Goal: Information Seeking & Learning: Learn about a topic

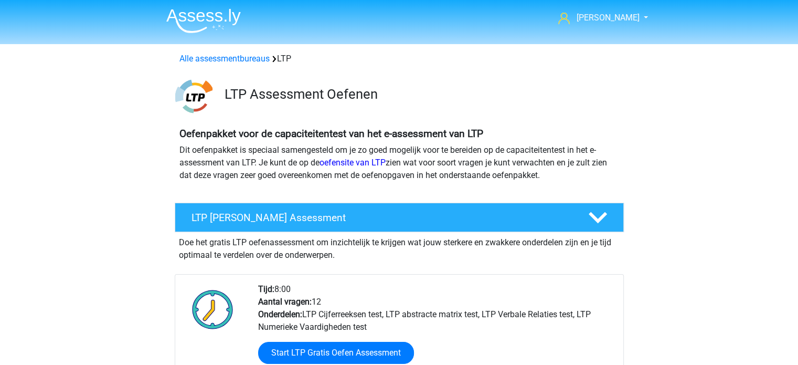
click at [297, 54] on div "Alle assessmentbureaus LTP" at bounding box center [399, 58] width 448 height 13
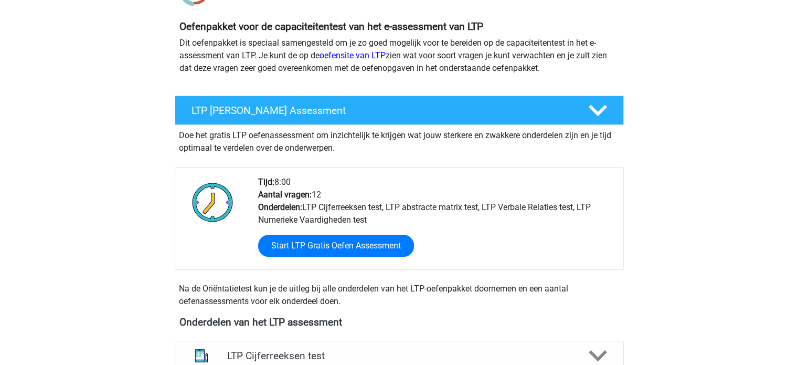
scroll to position [105, 0]
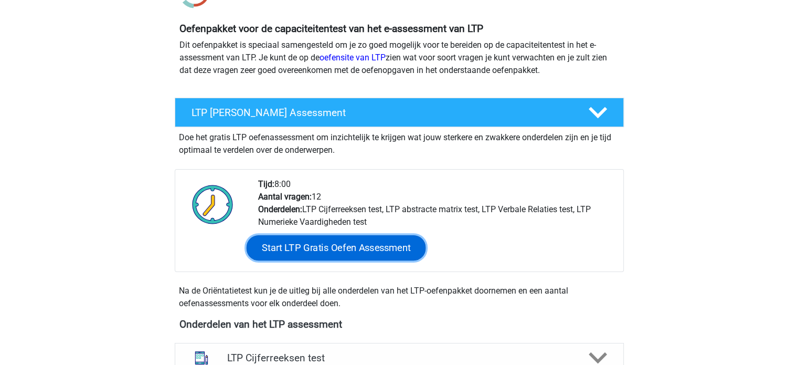
click at [350, 247] on link "Start LTP Gratis Oefen Assessment" at bounding box center [336, 247] width 180 height 25
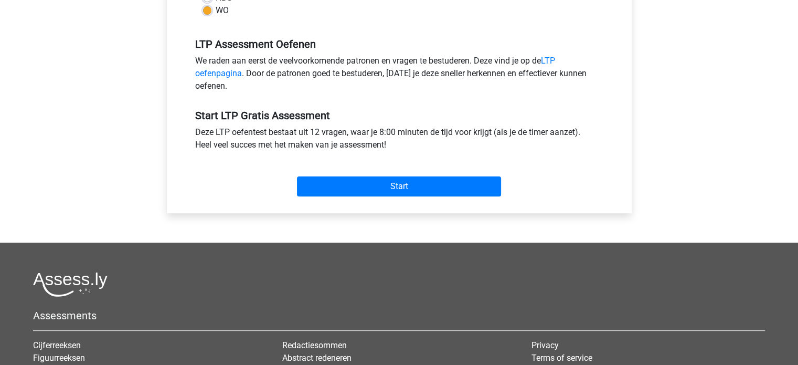
scroll to position [315, 0]
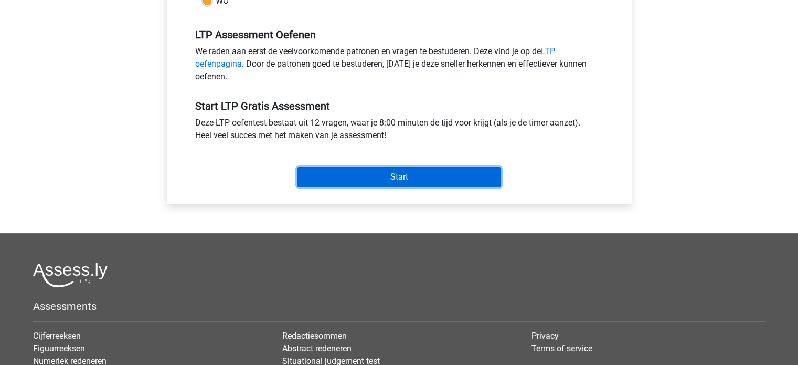
click at [407, 171] on input "Start" at bounding box center [399, 177] width 204 height 20
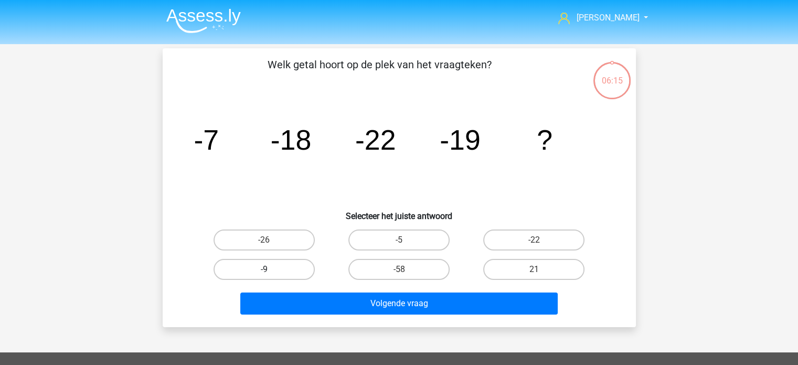
click at [257, 264] on label "-9" at bounding box center [264, 269] width 101 height 21
click at [264, 269] on input "-9" at bounding box center [267, 272] width 7 height 7
radio input "true"
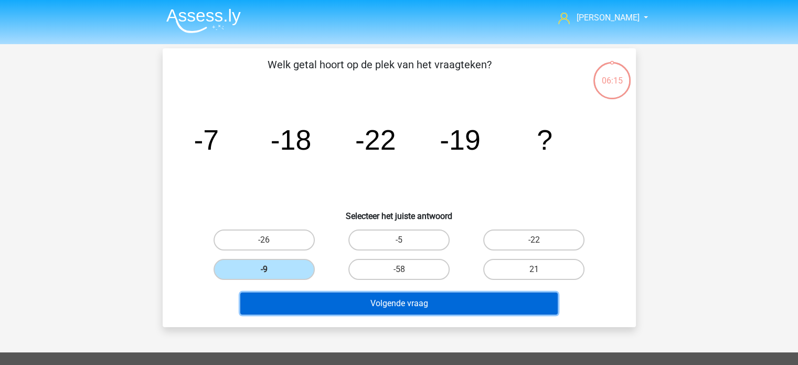
click at [319, 300] on button "Volgende vraag" at bounding box center [399, 303] width 318 height 22
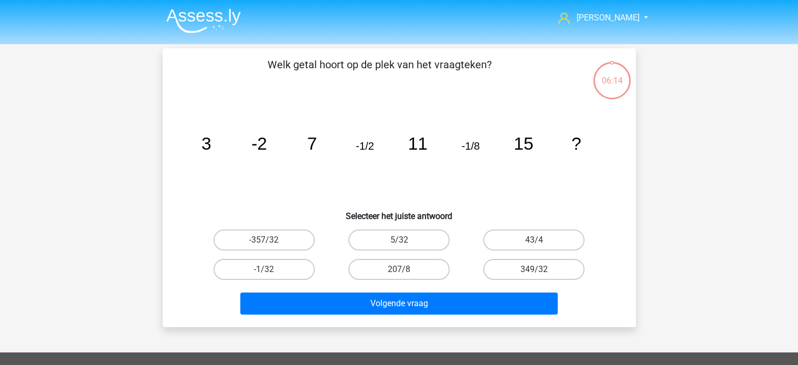
scroll to position [48, 0]
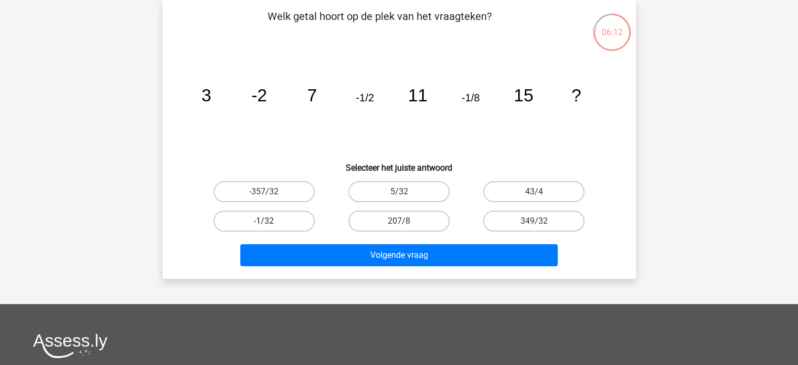
click at [287, 219] on label "-1/32" at bounding box center [264, 220] width 101 height 21
click at [271, 221] on input "-1/32" at bounding box center [267, 224] width 7 height 7
radio input "true"
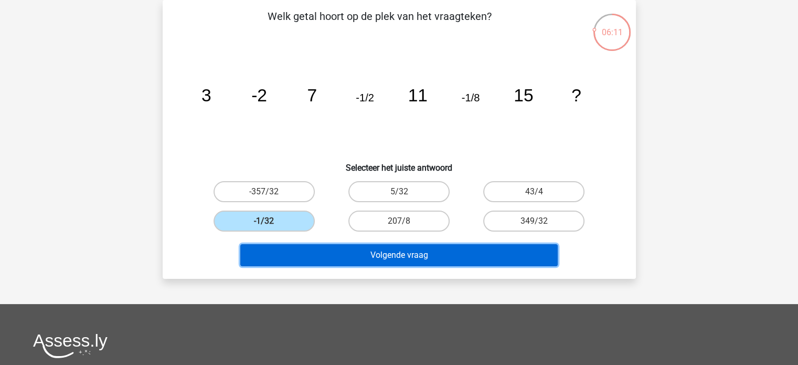
click at [376, 251] on button "Volgende vraag" at bounding box center [399, 255] width 318 height 22
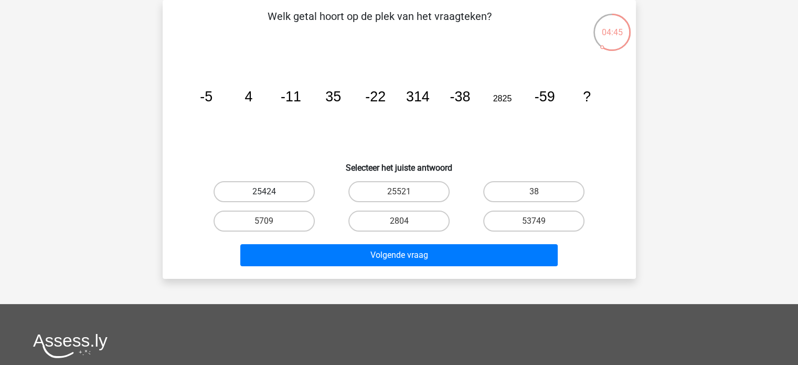
click at [277, 186] on label "25424" at bounding box center [264, 191] width 101 height 21
click at [271, 192] on input "25424" at bounding box center [267, 195] width 7 height 7
radio input "true"
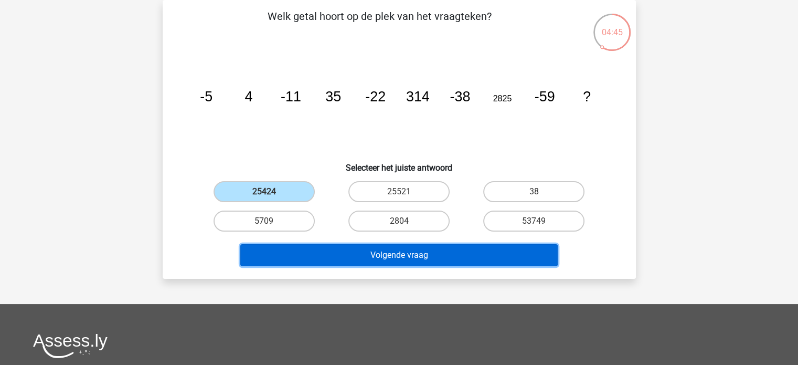
click at [387, 251] on button "Volgende vraag" at bounding box center [399, 255] width 318 height 22
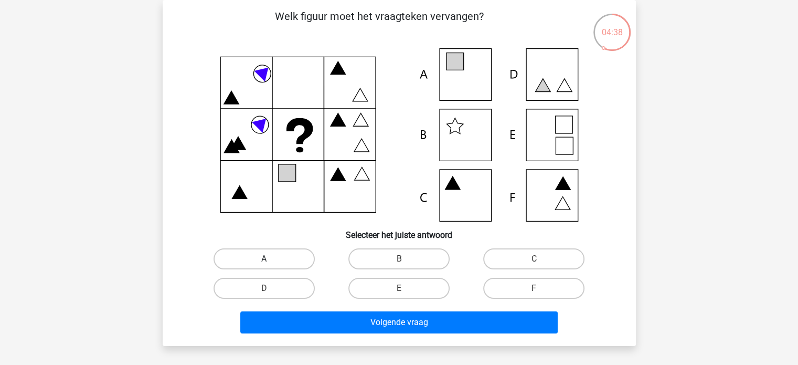
click at [277, 259] on label "A" at bounding box center [264, 258] width 101 height 21
click at [271, 259] on input "A" at bounding box center [267, 262] width 7 height 7
radio input "true"
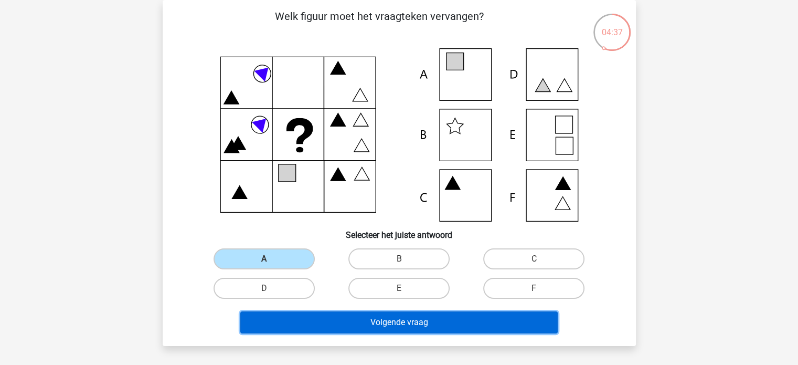
click at [332, 325] on button "Volgende vraag" at bounding box center [399, 322] width 318 height 22
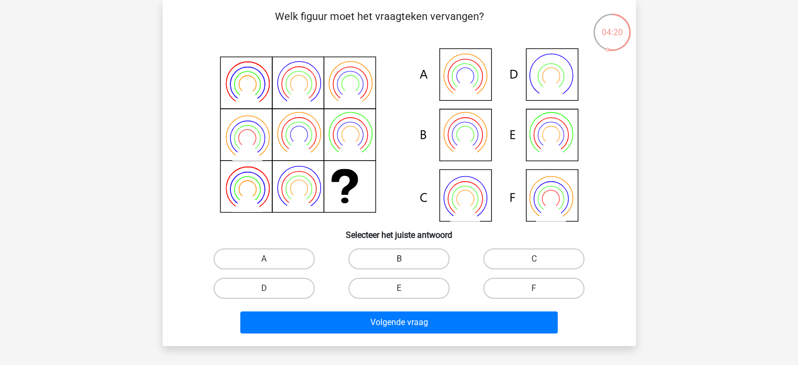
click at [373, 262] on label "B" at bounding box center [399, 258] width 101 height 21
click at [399, 262] on input "B" at bounding box center [402, 262] width 7 height 7
radio input "true"
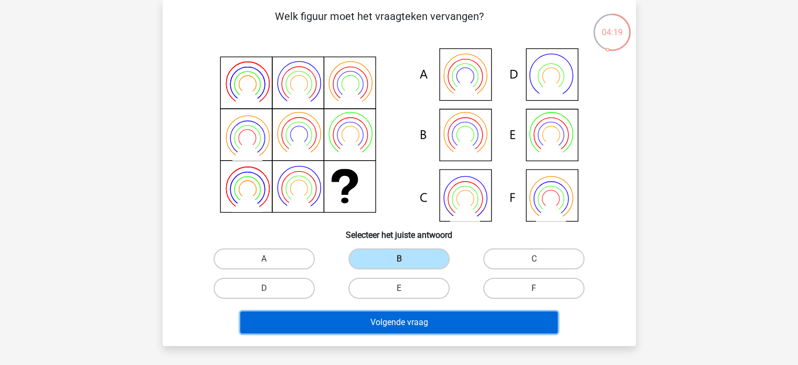
click at [398, 321] on button "Volgende vraag" at bounding box center [399, 322] width 318 height 22
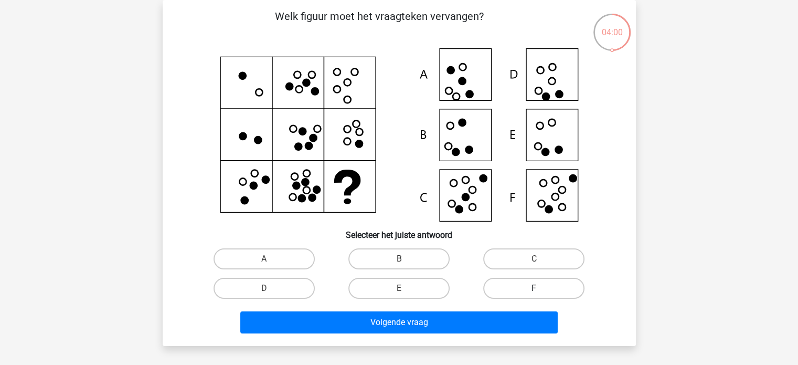
click at [525, 292] on label "F" at bounding box center [533, 288] width 101 height 21
click at [534, 292] on input "F" at bounding box center [537, 291] width 7 height 7
radio input "true"
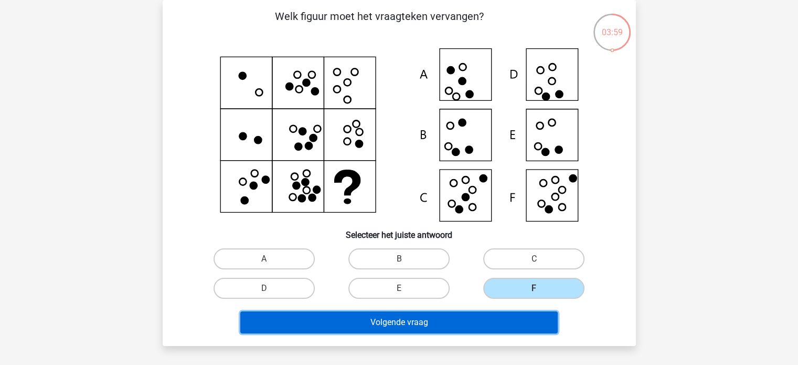
click at [497, 326] on button "Volgende vraag" at bounding box center [399, 322] width 318 height 22
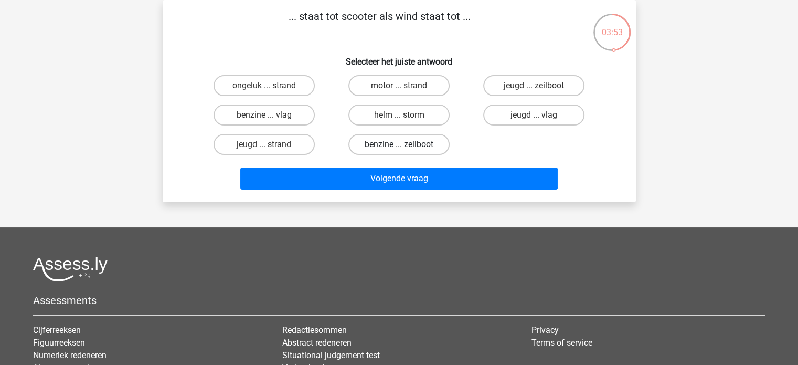
click at [414, 140] on label "benzine ... zeilboot" at bounding box center [399, 144] width 101 height 21
click at [406, 144] on input "benzine ... zeilboot" at bounding box center [402, 147] width 7 height 7
radio input "true"
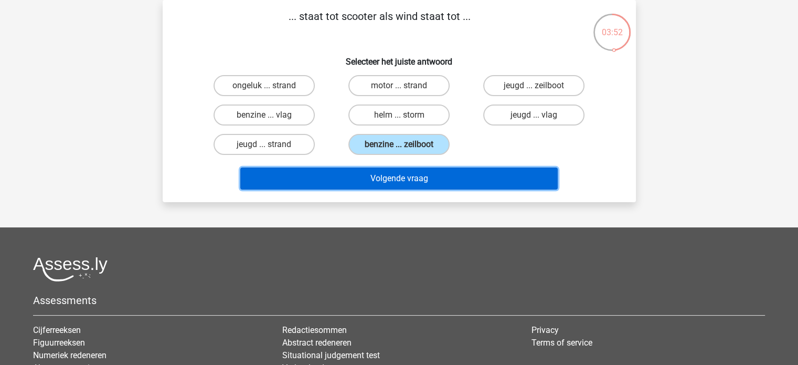
click at [416, 176] on button "Volgende vraag" at bounding box center [399, 178] width 318 height 22
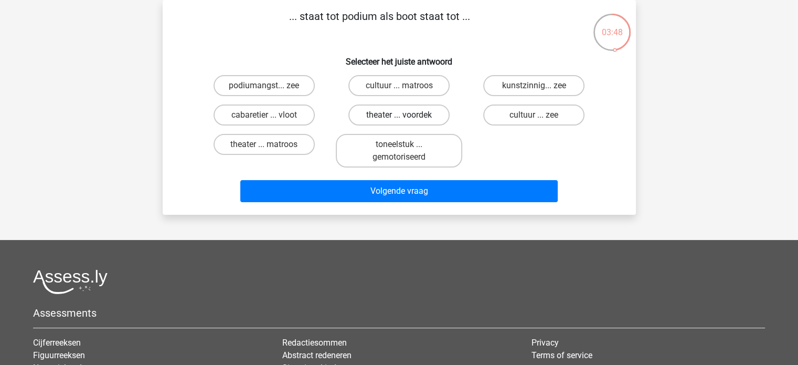
click at [397, 110] on label "theater ... voordek" at bounding box center [399, 114] width 101 height 21
click at [399, 115] on input "theater ... voordek" at bounding box center [402, 118] width 7 height 7
radio input "true"
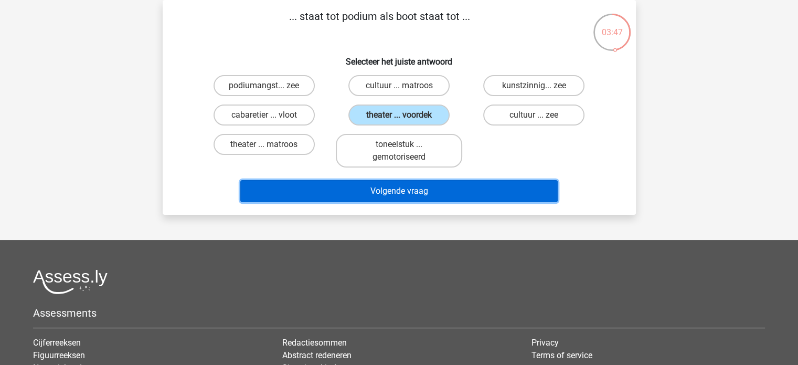
click at [420, 188] on button "Volgende vraag" at bounding box center [399, 191] width 318 height 22
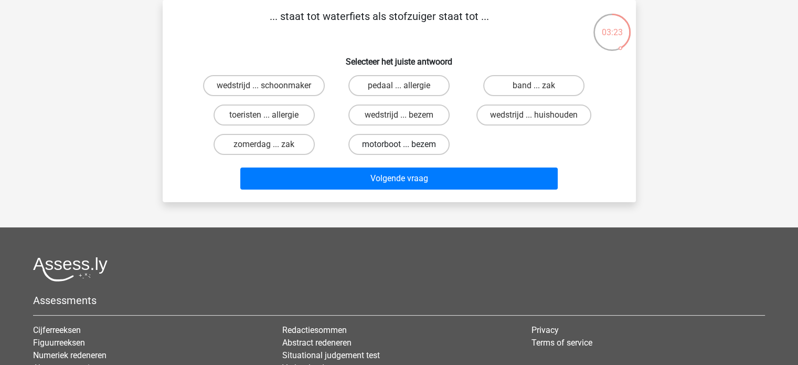
click at [410, 141] on label "motorboot ... bezem" at bounding box center [399, 144] width 101 height 21
click at [406, 144] on input "motorboot ... bezem" at bounding box center [402, 147] width 7 height 7
radio input "true"
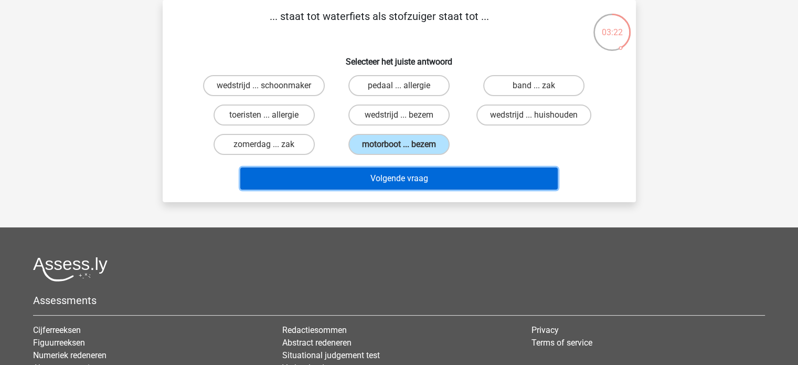
click at [413, 180] on button "Volgende vraag" at bounding box center [399, 178] width 318 height 22
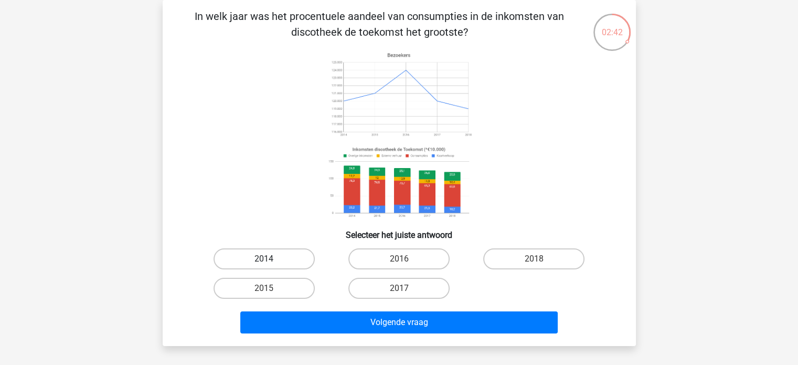
click at [293, 261] on label "2014" at bounding box center [264, 258] width 101 height 21
click at [271, 261] on input "2014" at bounding box center [267, 262] width 7 height 7
radio input "true"
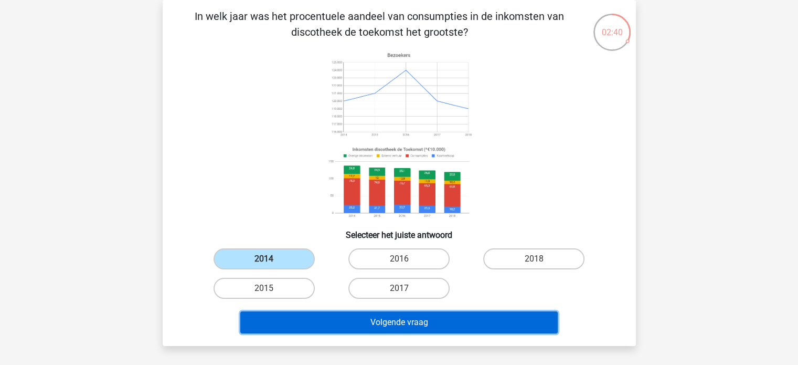
click at [409, 321] on button "Volgende vraag" at bounding box center [399, 322] width 318 height 22
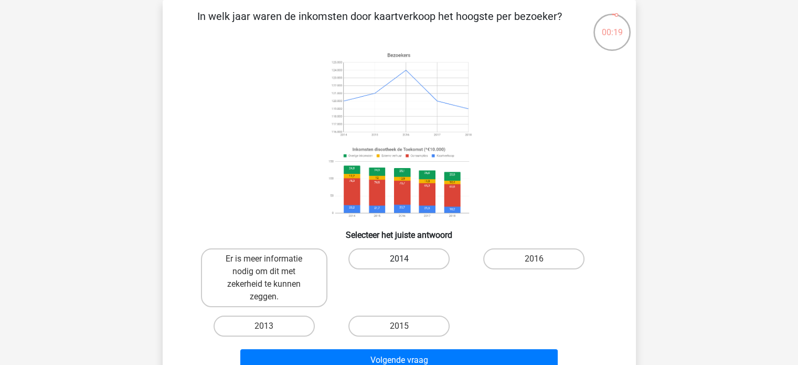
click at [417, 250] on label "2014" at bounding box center [399, 258] width 101 height 21
click at [406, 259] on input "2014" at bounding box center [402, 262] width 7 height 7
radio input "true"
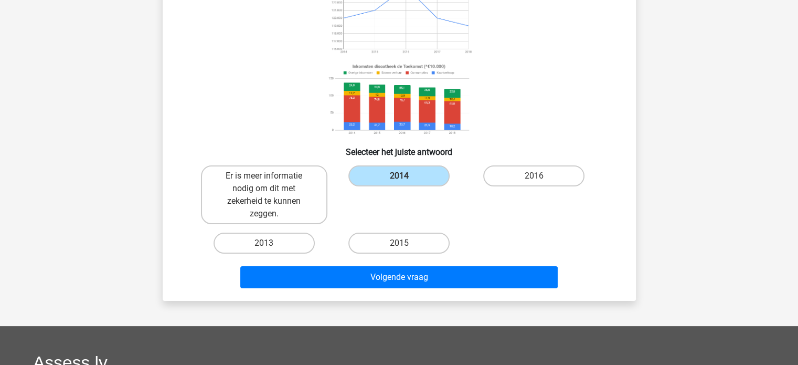
scroll to position [153, 0]
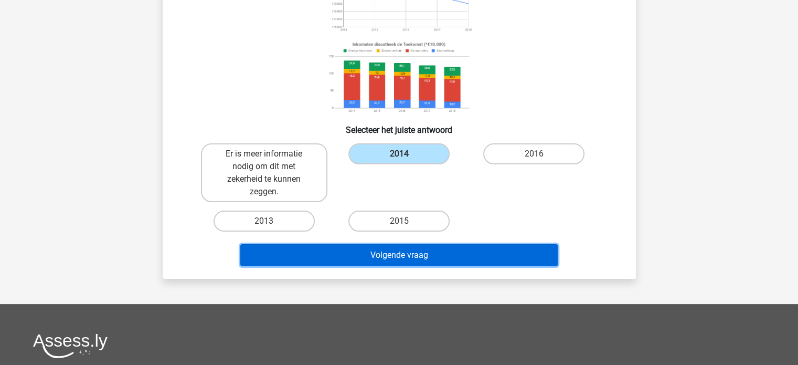
click at [407, 251] on button "Volgende vraag" at bounding box center [399, 255] width 318 height 22
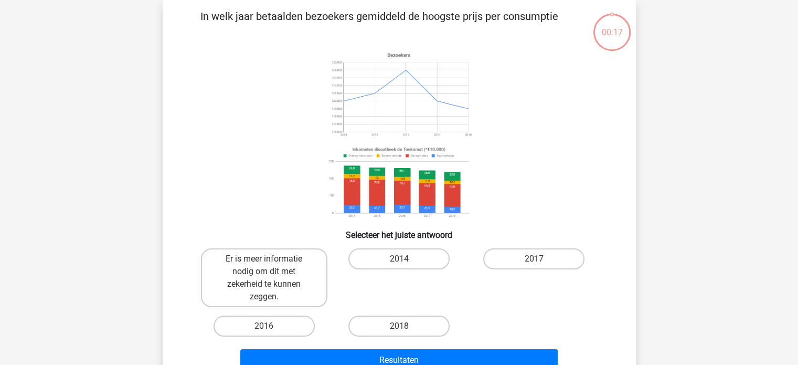
scroll to position [48, 0]
click at [281, 275] on label "Er is meer informatie nodig om dit met zekerheid te kunnen zeggen." at bounding box center [264, 277] width 126 height 59
click at [271, 266] on input "Er is meer informatie nodig om dit met zekerheid te kunnen zeggen." at bounding box center [267, 262] width 7 height 7
radio input "true"
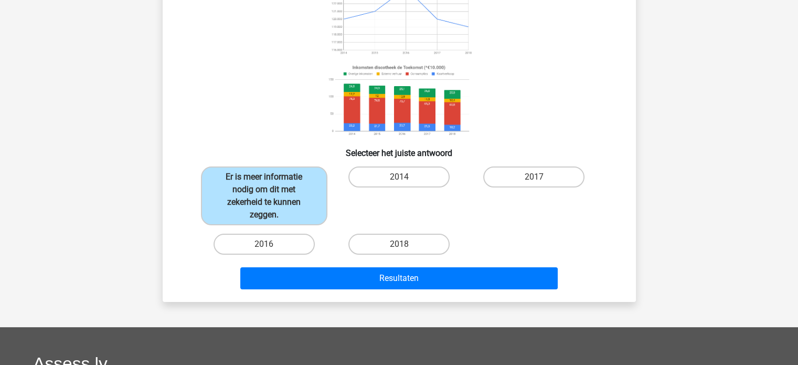
scroll to position [153, 0]
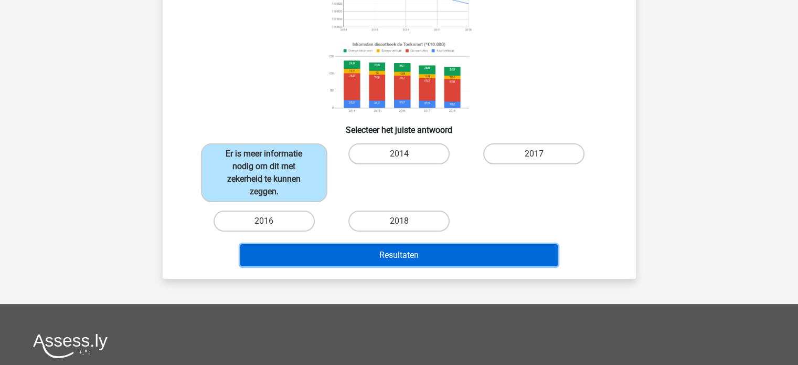
click at [431, 248] on button "Resultaten" at bounding box center [399, 255] width 318 height 22
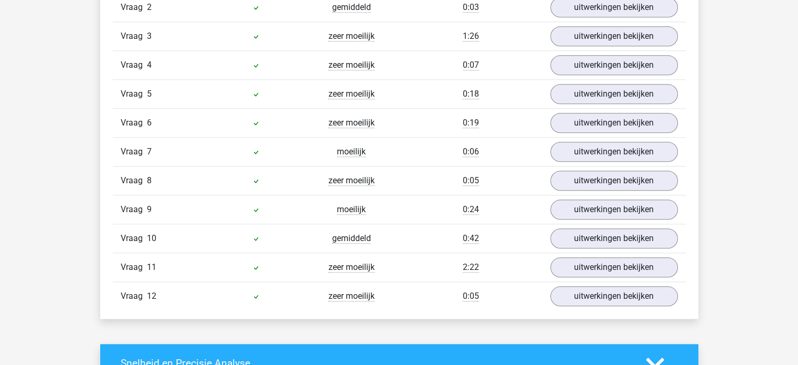
scroll to position [1050, 0]
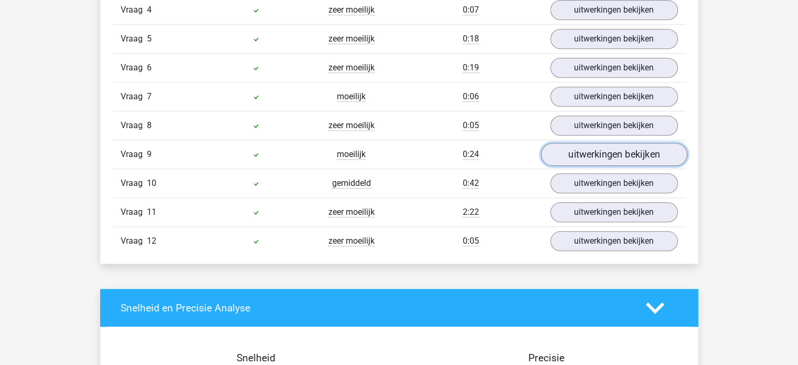
click at [638, 152] on link "uitwerkingen bekijken" at bounding box center [614, 154] width 146 height 23
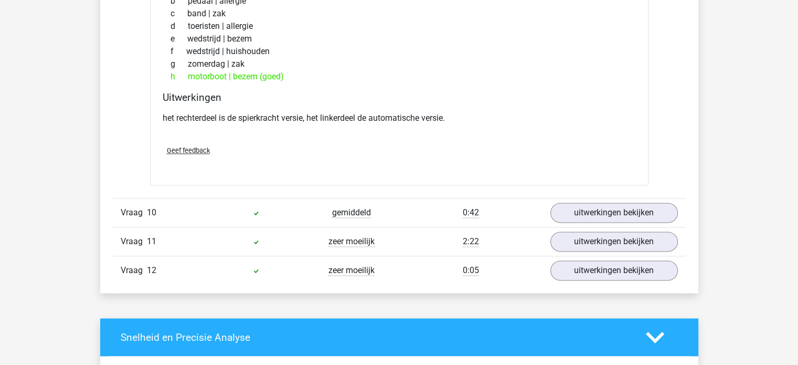
scroll to position [1312, 0]
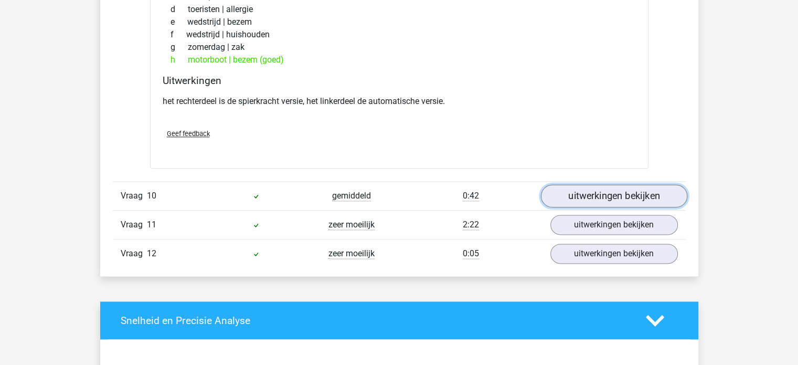
click at [598, 185] on link "uitwerkingen bekijken" at bounding box center [614, 196] width 146 height 23
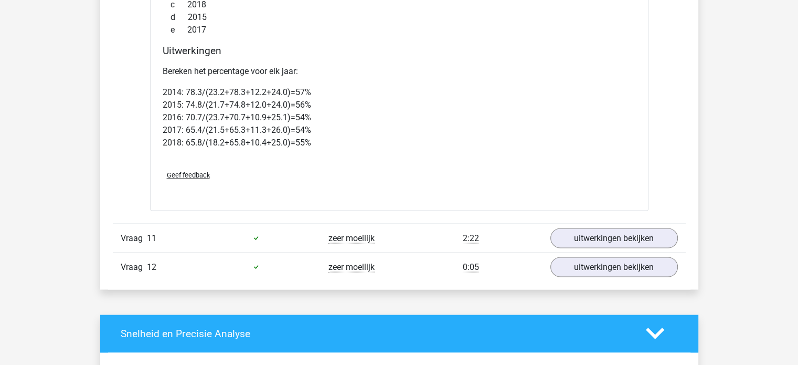
scroll to position [1837, 0]
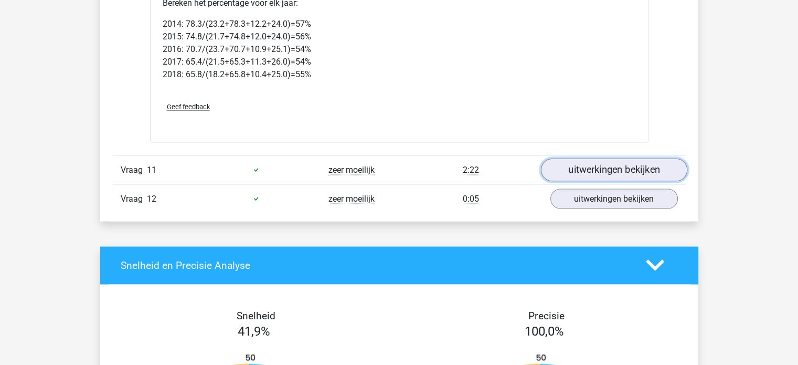
click at [595, 162] on link "uitwerkingen bekijken" at bounding box center [614, 169] width 146 height 23
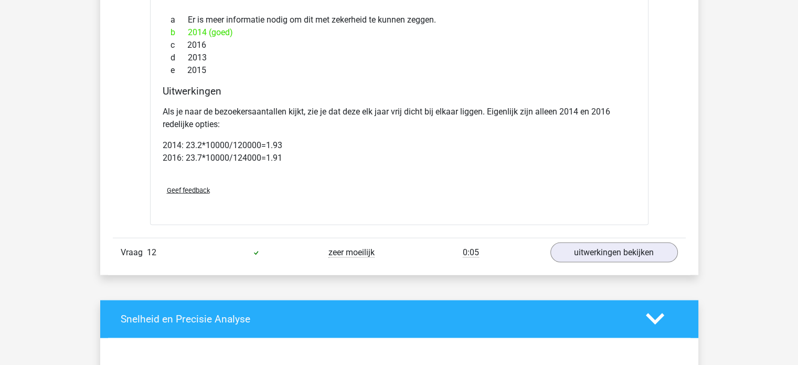
scroll to position [2257, 0]
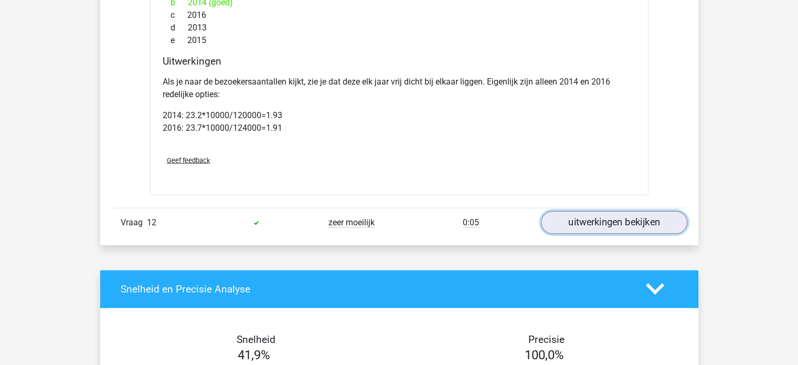
click at [578, 218] on link "uitwerkingen bekijken" at bounding box center [614, 222] width 146 height 23
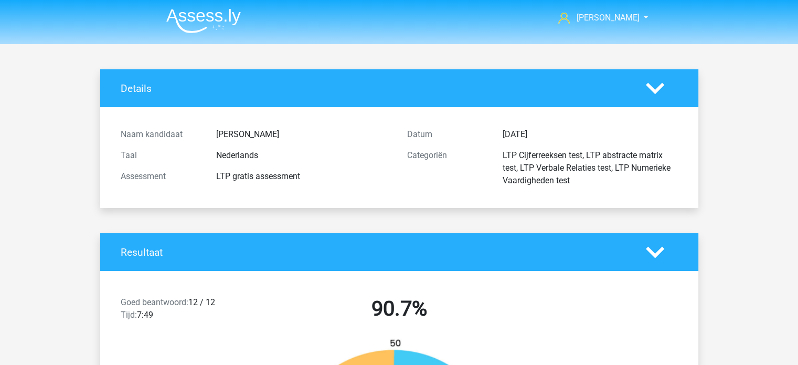
scroll to position [0, 0]
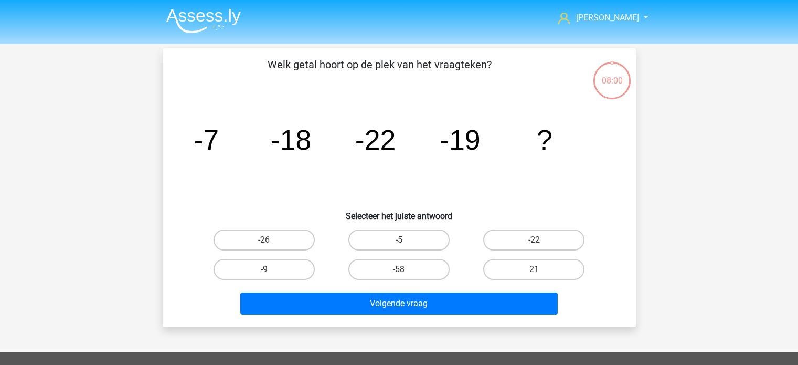
scroll to position [153, 0]
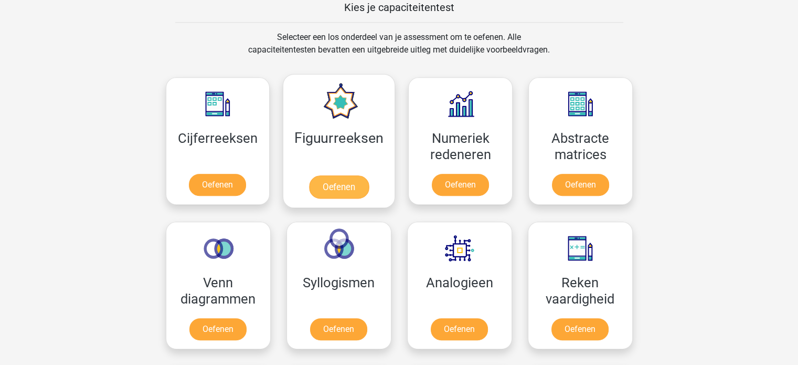
scroll to position [525, 0]
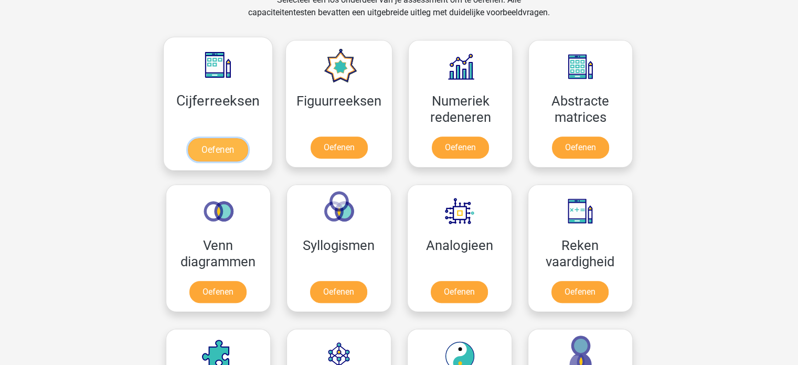
click at [220, 151] on link "Oefenen" at bounding box center [218, 149] width 60 height 23
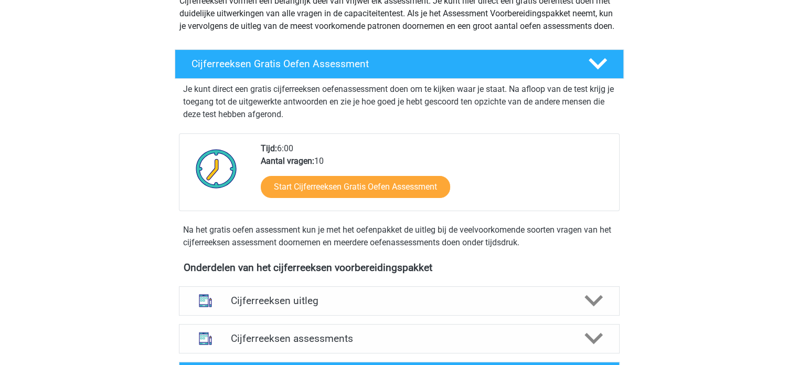
scroll to position [210, 0]
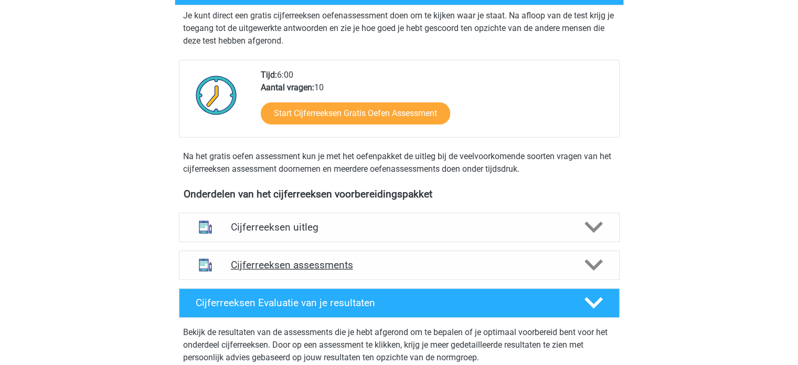
click at [265, 271] on h4 "Cijferreeksen assessments" at bounding box center [399, 265] width 337 height 12
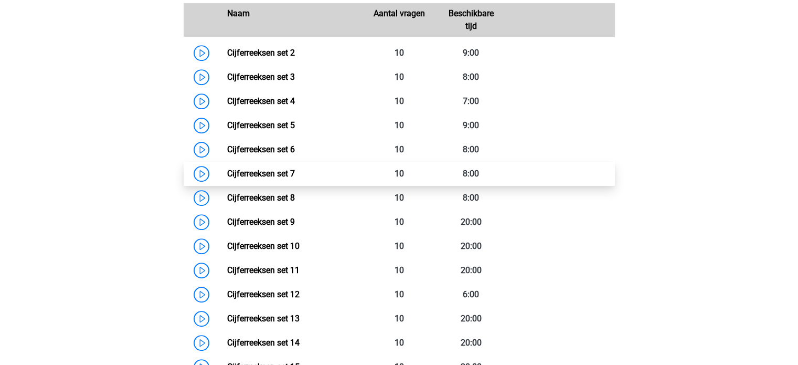
scroll to position [525, 0]
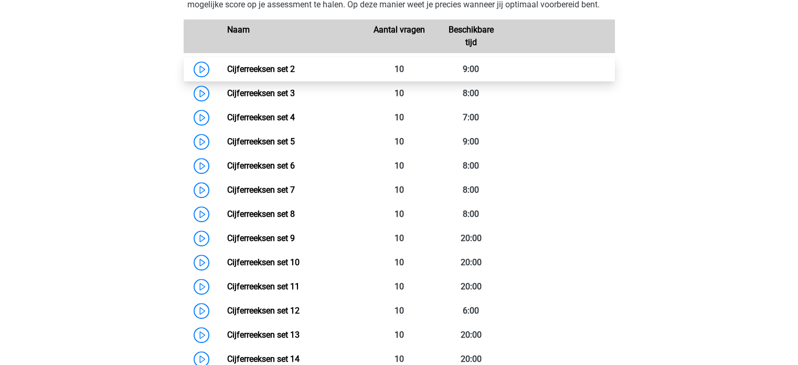
click at [227, 74] on link "Cijferreeksen set 2" at bounding box center [261, 69] width 68 height 10
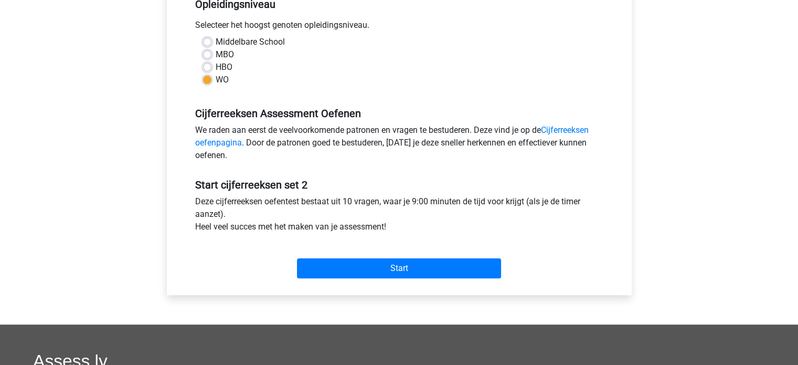
scroll to position [262, 0]
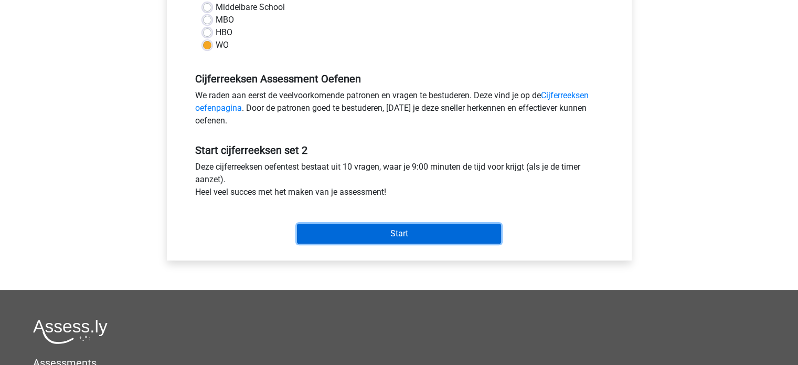
click at [403, 235] on input "Start" at bounding box center [399, 234] width 204 height 20
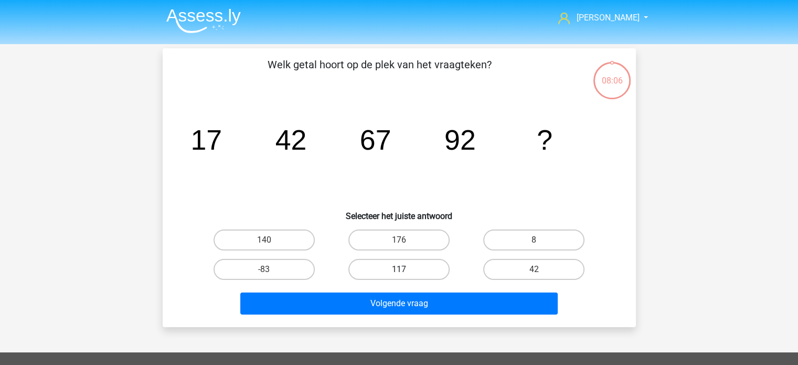
click at [429, 269] on label "117" at bounding box center [399, 269] width 101 height 21
click at [406, 269] on input "117" at bounding box center [402, 272] width 7 height 7
radio input "true"
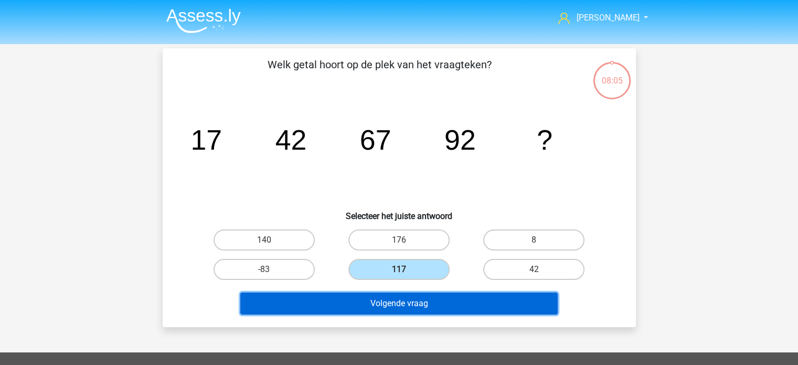
click at [431, 302] on button "Volgende vraag" at bounding box center [399, 303] width 318 height 22
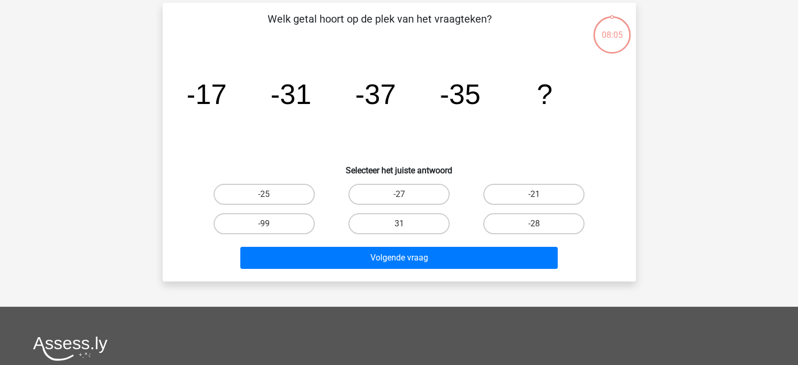
scroll to position [48, 0]
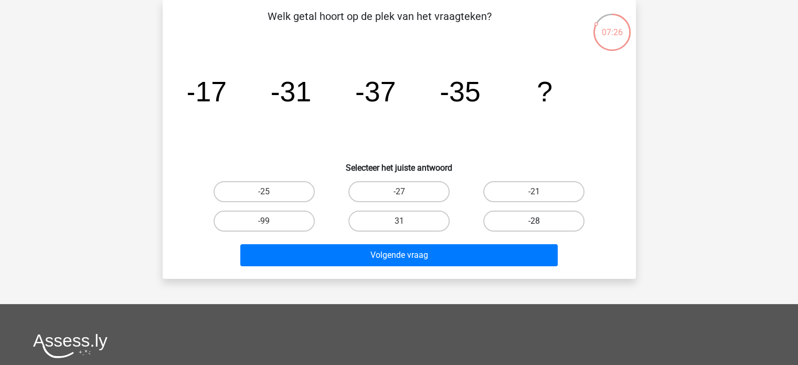
click at [511, 219] on label "-28" at bounding box center [533, 220] width 101 height 21
click at [534, 221] on input "-28" at bounding box center [537, 224] width 7 height 7
radio input "true"
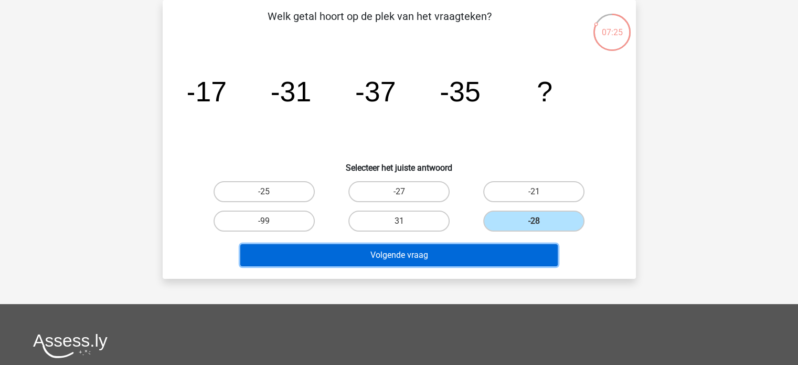
click at [489, 251] on button "Volgende vraag" at bounding box center [399, 255] width 318 height 22
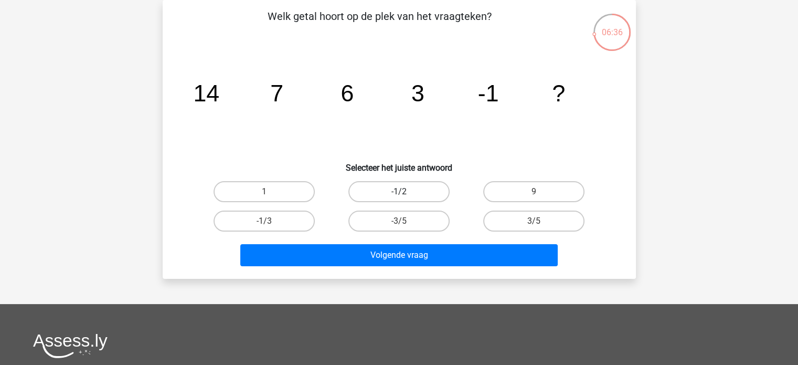
click at [405, 187] on label "-1/2" at bounding box center [399, 191] width 101 height 21
click at [405, 192] on input "-1/2" at bounding box center [402, 195] width 7 height 7
radio input "true"
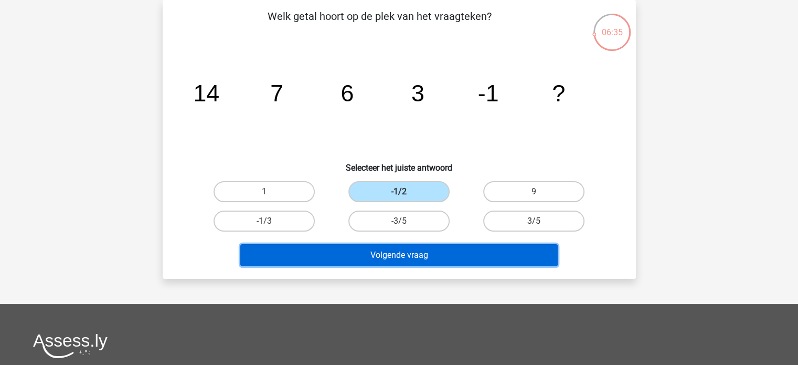
click at [399, 256] on button "Volgende vraag" at bounding box center [399, 255] width 318 height 22
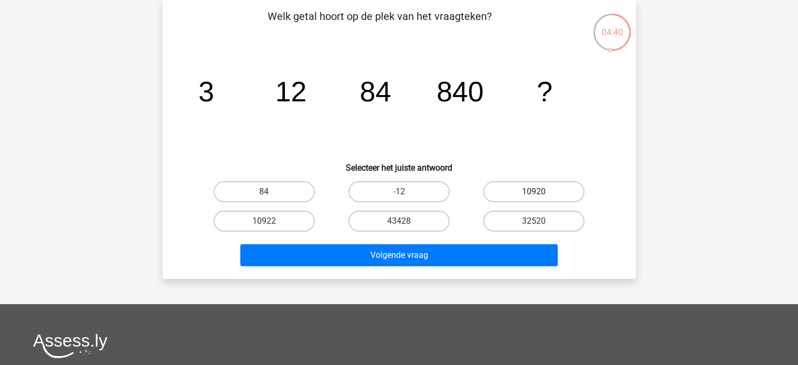
click at [531, 188] on label "10920" at bounding box center [533, 191] width 101 height 21
click at [534, 192] on input "10920" at bounding box center [537, 195] width 7 height 7
radio input "true"
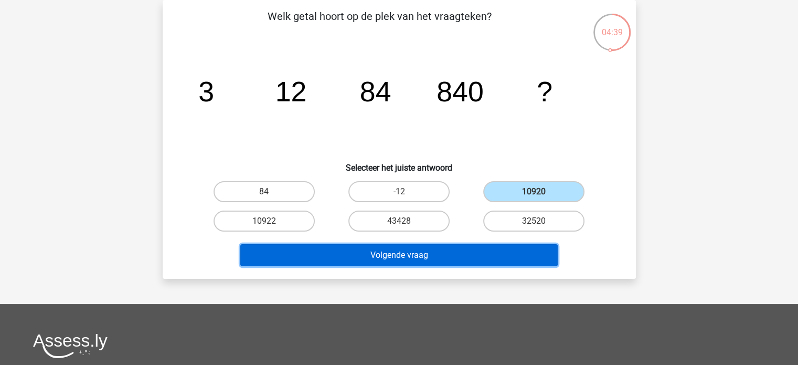
click at [479, 258] on button "Volgende vraag" at bounding box center [399, 255] width 318 height 22
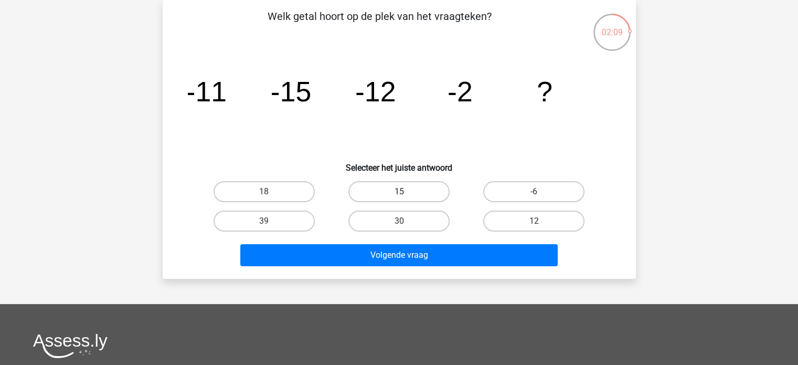
click at [411, 194] on label "15" at bounding box center [399, 191] width 101 height 21
click at [406, 194] on input "15" at bounding box center [402, 195] width 7 height 7
radio input "true"
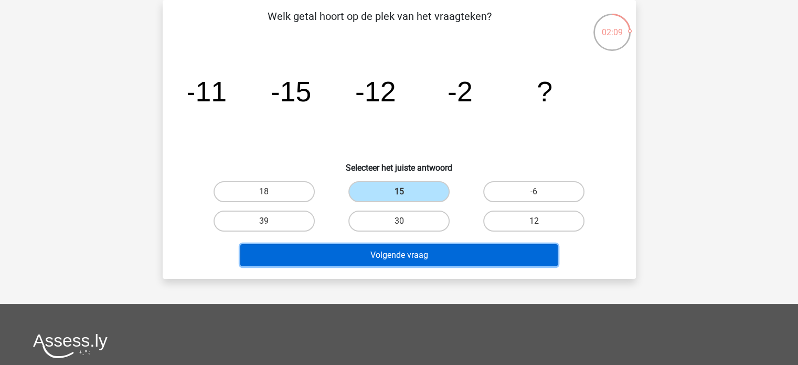
click at [415, 256] on button "Volgende vraag" at bounding box center [399, 255] width 318 height 22
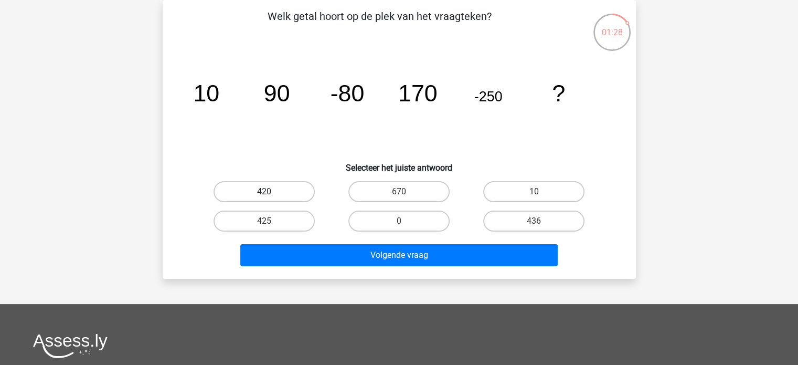
click at [258, 189] on label "420" at bounding box center [264, 191] width 101 height 21
click at [264, 192] on input "420" at bounding box center [267, 195] width 7 height 7
radio input "true"
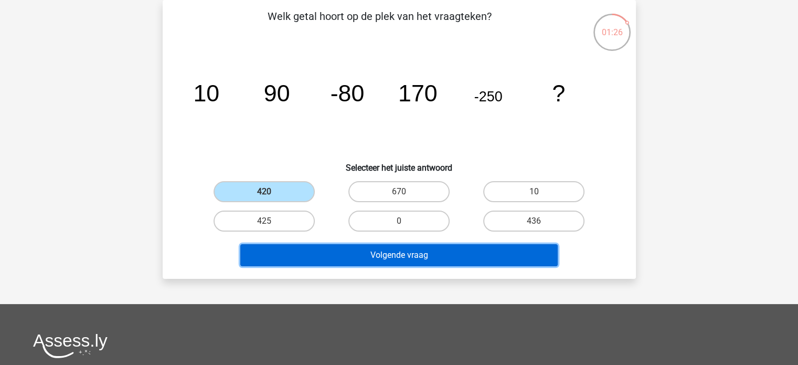
click at [424, 251] on button "Volgende vraag" at bounding box center [399, 255] width 318 height 22
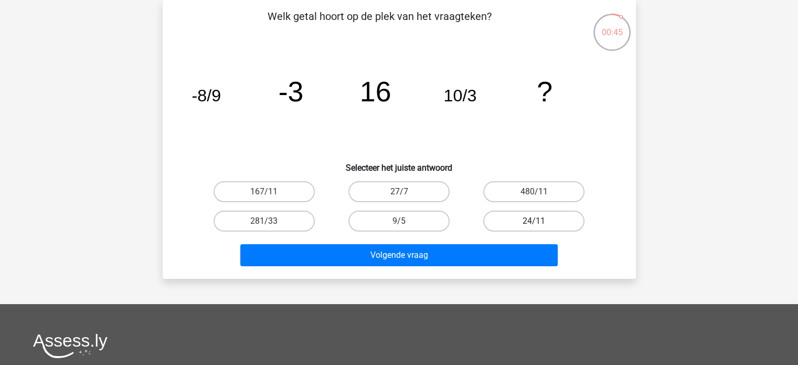
click at [525, 218] on label "24/11" at bounding box center [533, 220] width 101 height 21
click at [534, 221] on input "24/11" at bounding box center [537, 224] width 7 height 7
radio input "true"
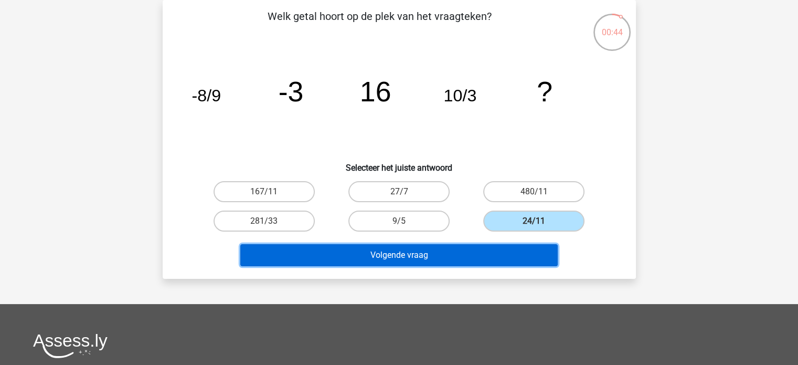
click at [461, 254] on button "Volgende vraag" at bounding box center [399, 255] width 318 height 22
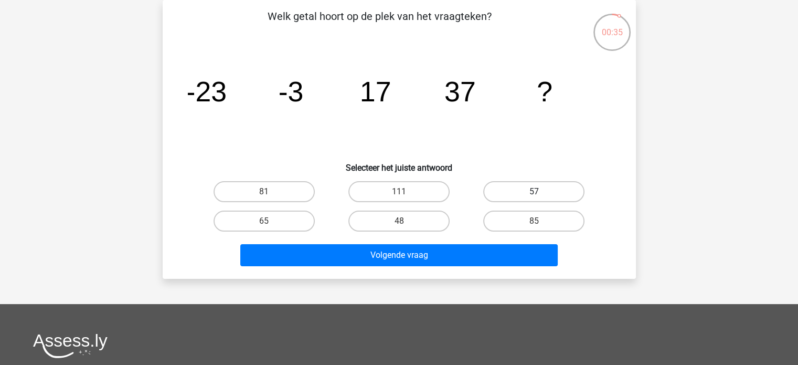
click at [516, 181] on label "57" at bounding box center [533, 191] width 101 height 21
click at [534, 192] on input "57" at bounding box center [537, 195] width 7 height 7
radio input "true"
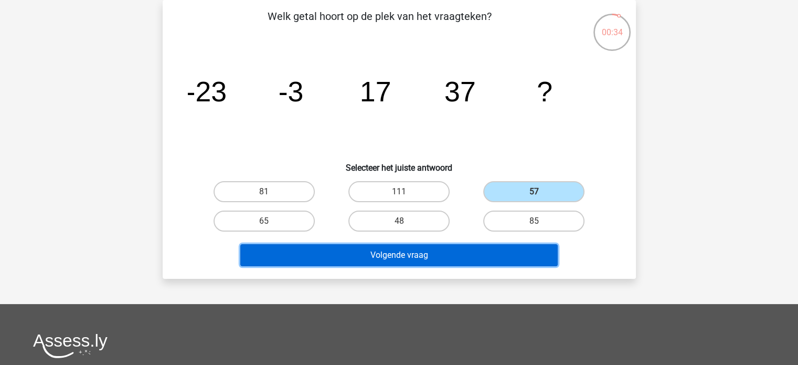
click at [495, 248] on button "Volgende vraag" at bounding box center [399, 255] width 318 height 22
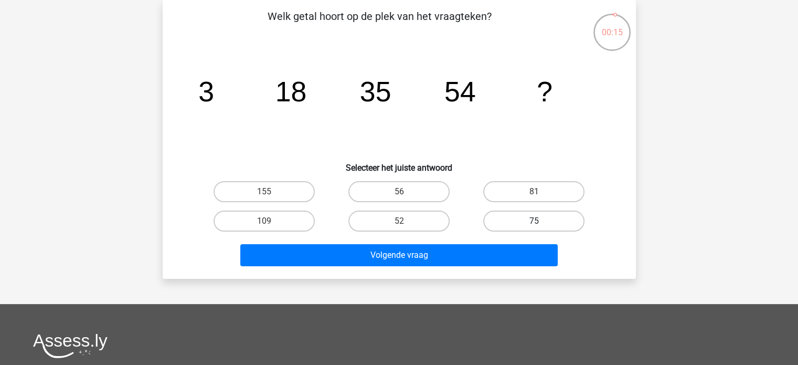
click at [524, 218] on label "75" at bounding box center [533, 220] width 101 height 21
click at [534, 221] on input "75" at bounding box center [537, 224] width 7 height 7
radio input "true"
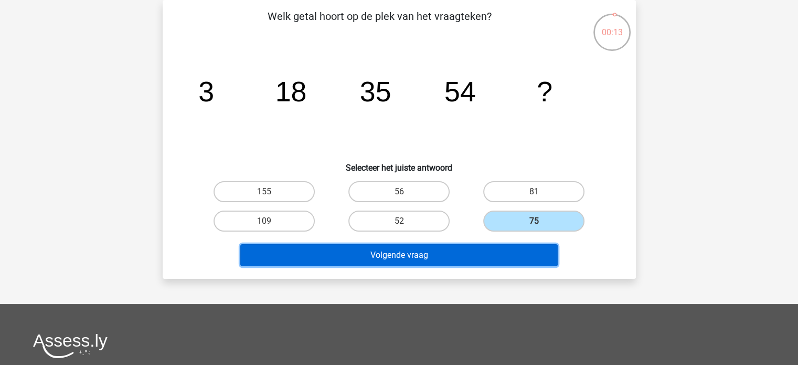
click at [495, 257] on button "Volgende vraag" at bounding box center [399, 255] width 318 height 22
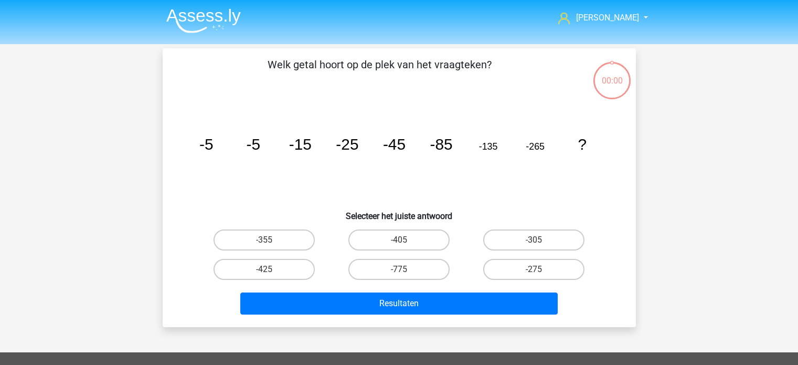
scroll to position [48, 0]
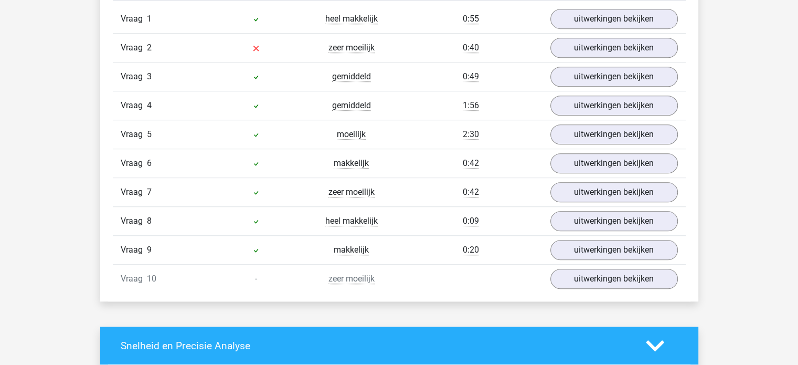
scroll to position [735, 0]
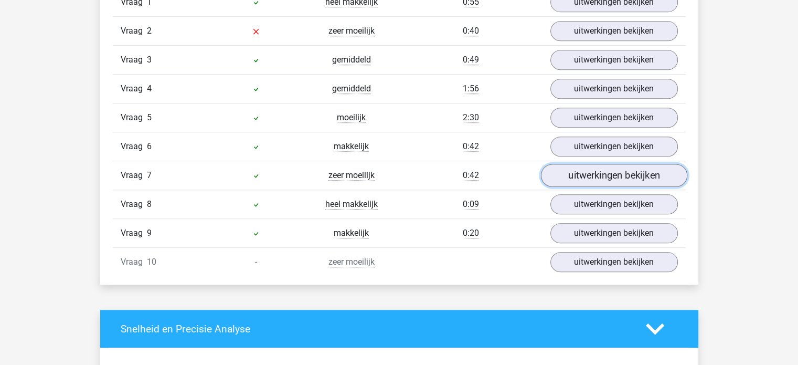
click at [586, 165] on link "uitwerkingen bekijken" at bounding box center [614, 175] width 146 height 23
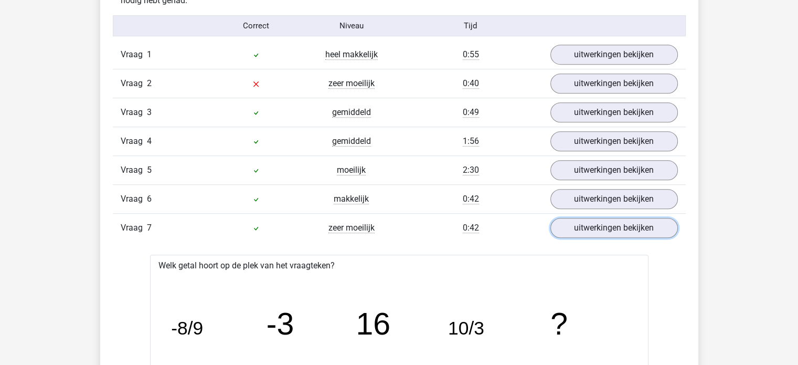
scroll to position [630, 0]
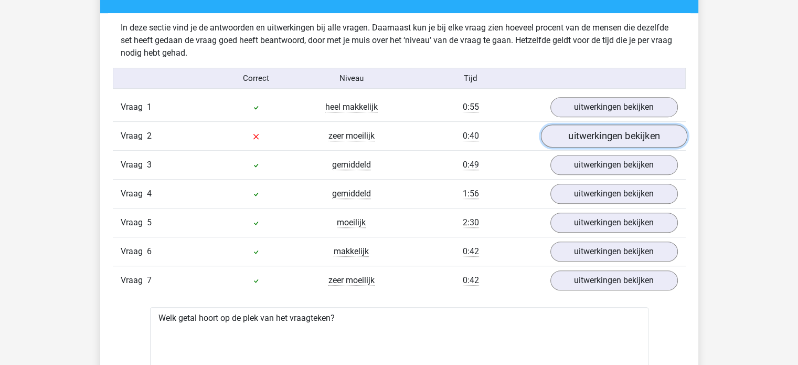
click at [585, 136] on link "uitwerkingen bekijken" at bounding box center [614, 136] width 146 height 23
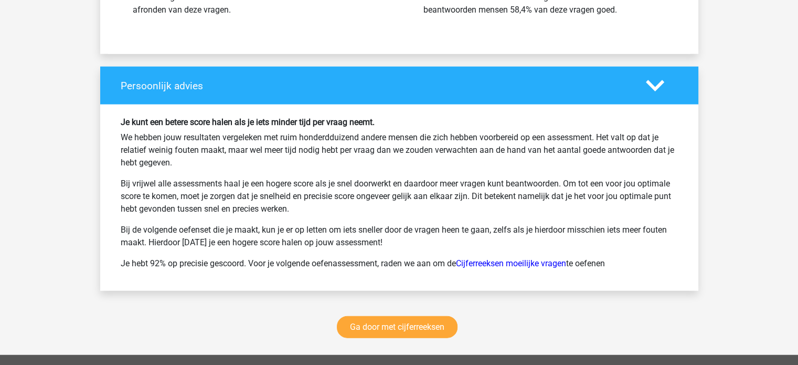
scroll to position [2624, 0]
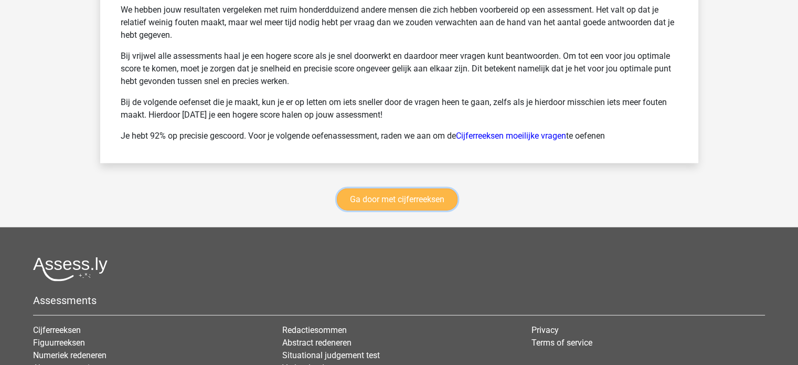
click at [400, 195] on link "Ga door met cijferreeksen" at bounding box center [397, 199] width 121 height 22
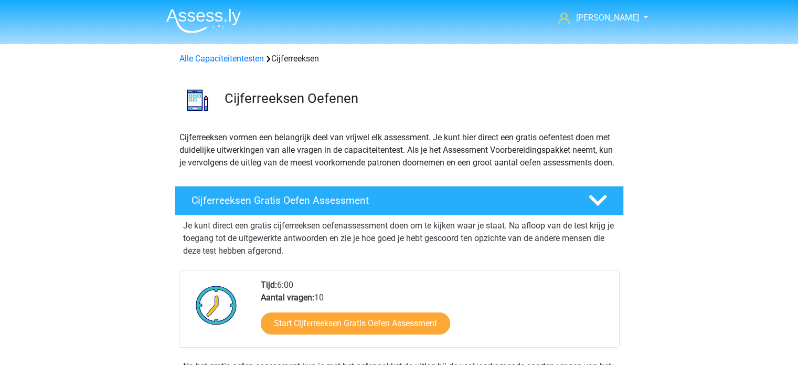
scroll to position [468, 0]
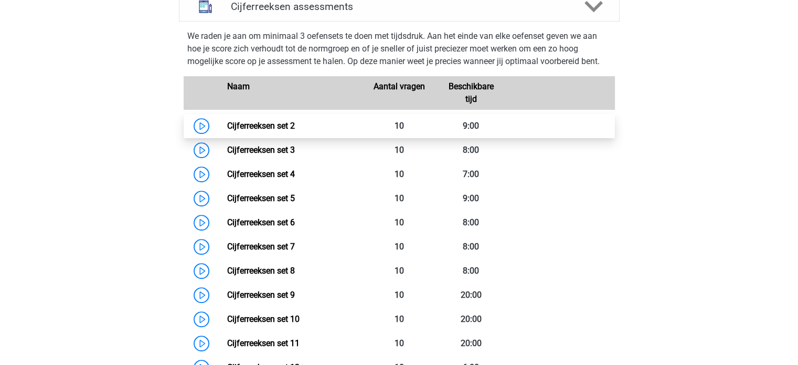
click at [254, 131] on link "Cijferreeksen set 2" at bounding box center [261, 126] width 68 height 10
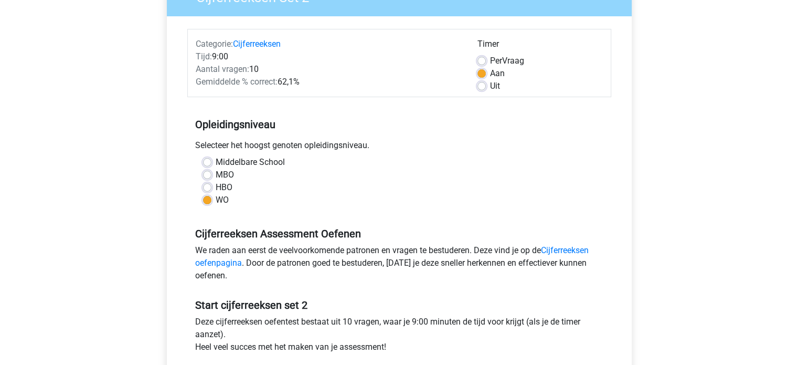
scroll to position [157, 0]
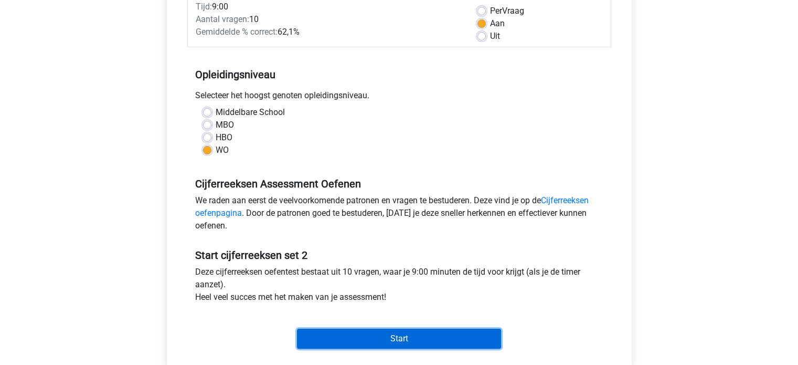
click at [392, 335] on input "Start" at bounding box center [399, 339] width 204 height 20
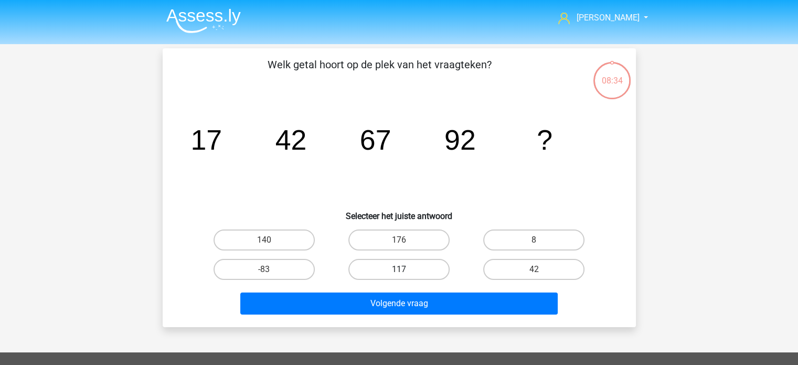
click at [418, 262] on label "117" at bounding box center [399, 269] width 101 height 21
click at [406, 269] on input "117" at bounding box center [402, 272] width 7 height 7
radio input "true"
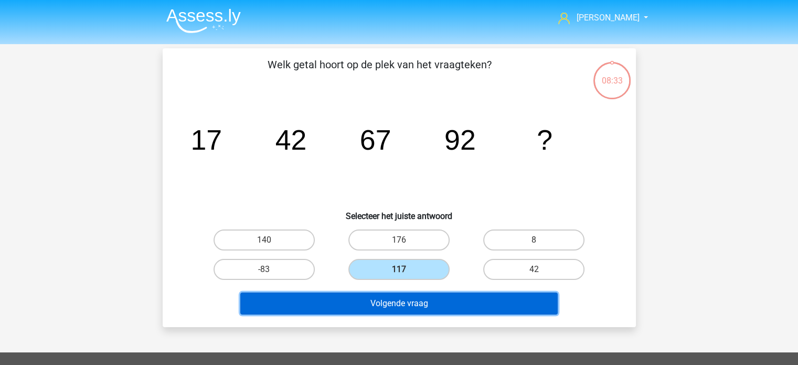
click at [430, 302] on button "Volgende vraag" at bounding box center [399, 303] width 318 height 22
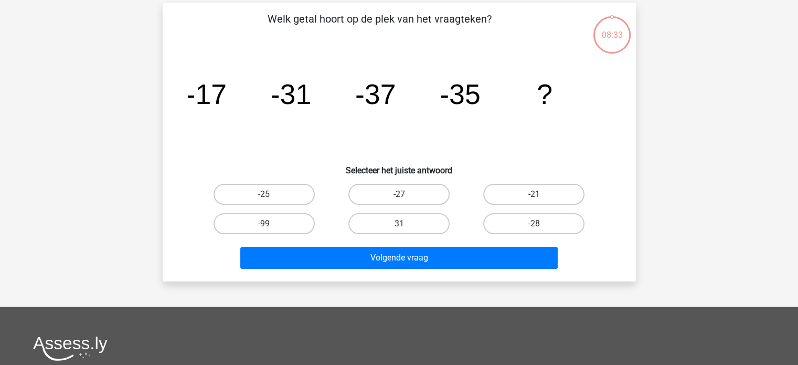
scroll to position [48, 0]
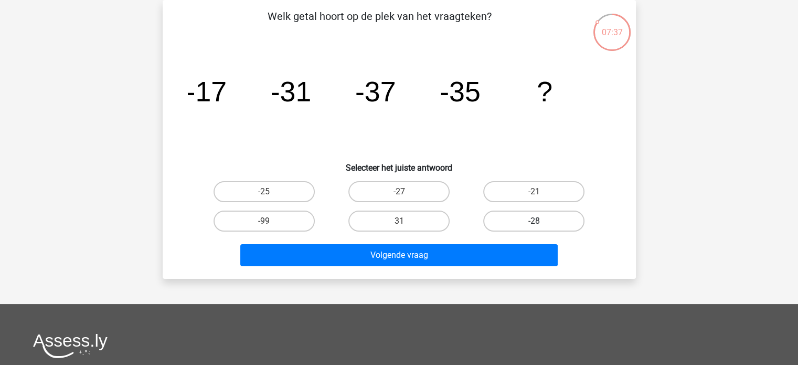
click at [519, 220] on label "-28" at bounding box center [533, 220] width 101 height 21
click at [534, 221] on input "-28" at bounding box center [537, 224] width 7 height 7
radio input "true"
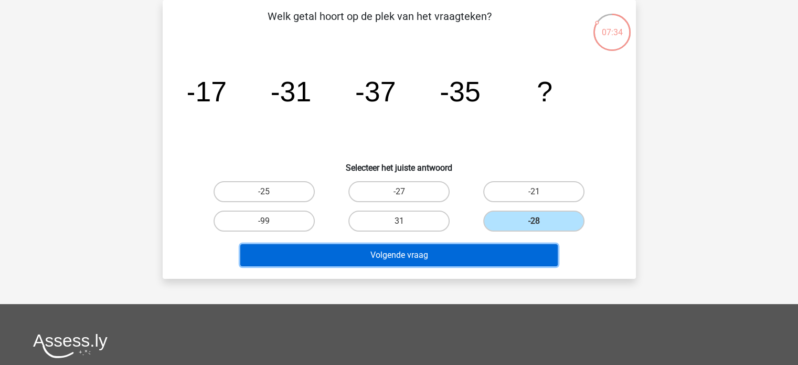
click at [451, 255] on button "Volgende vraag" at bounding box center [399, 255] width 318 height 22
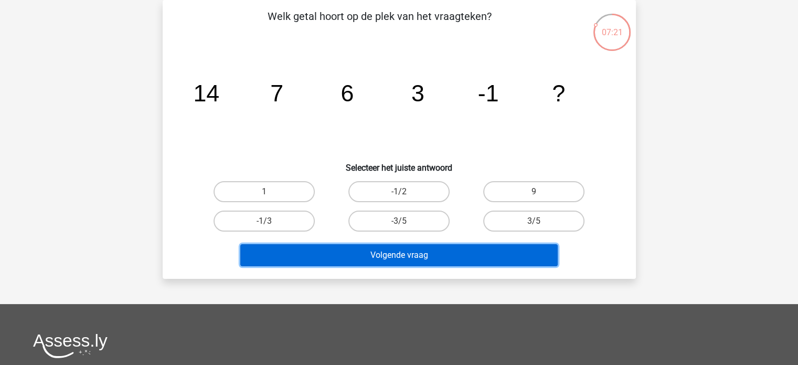
click at [489, 256] on button "Volgende vraag" at bounding box center [399, 255] width 318 height 22
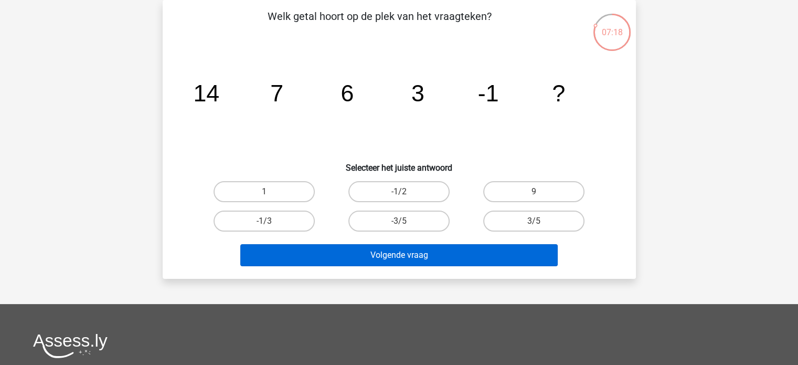
drag, startPoint x: 414, startPoint y: 185, endPoint x: 446, endPoint y: 252, distance: 74.6
click at [413, 188] on label "-1/2" at bounding box center [399, 191] width 101 height 21
click at [406, 192] on input "-1/2" at bounding box center [402, 195] width 7 height 7
radio input "true"
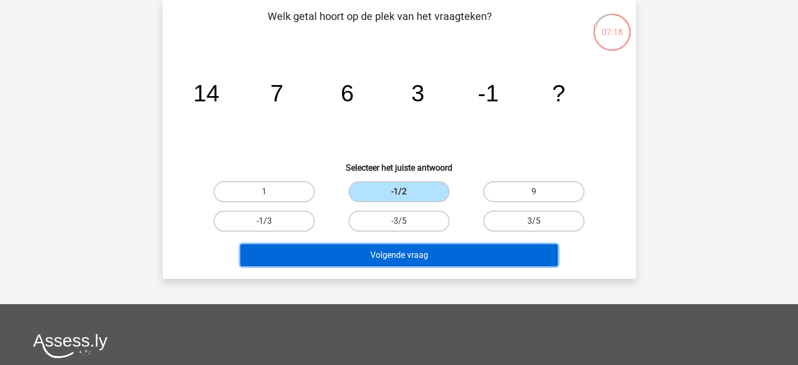
drag, startPoint x: 449, startPoint y: 260, endPoint x: 442, endPoint y: 251, distance: 11.6
click at [449, 260] on button "Volgende vraag" at bounding box center [399, 255] width 318 height 22
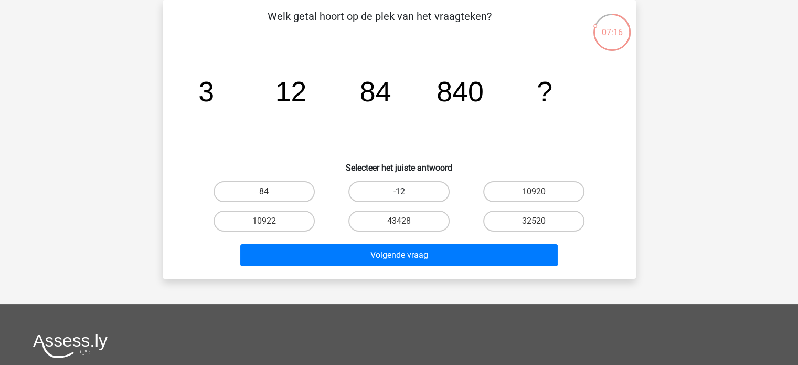
click at [411, 201] on label "-12" at bounding box center [399, 191] width 101 height 21
click at [406, 198] on input "-12" at bounding box center [402, 195] width 7 height 7
radio input "true"
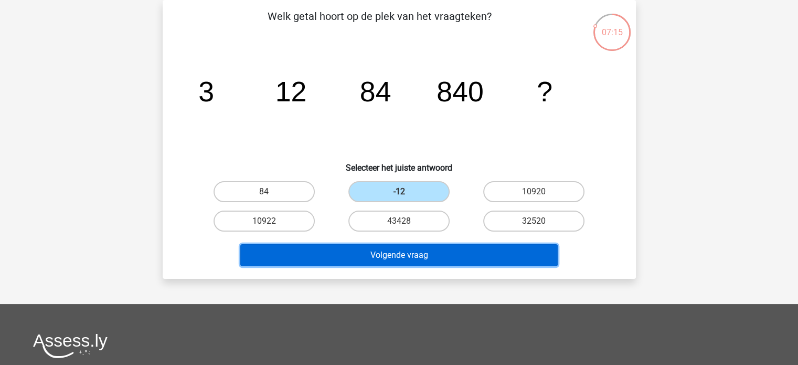
click at [425, 258] on button "Volgende vraag" at bounding box center [399, 255] width 318 height 22
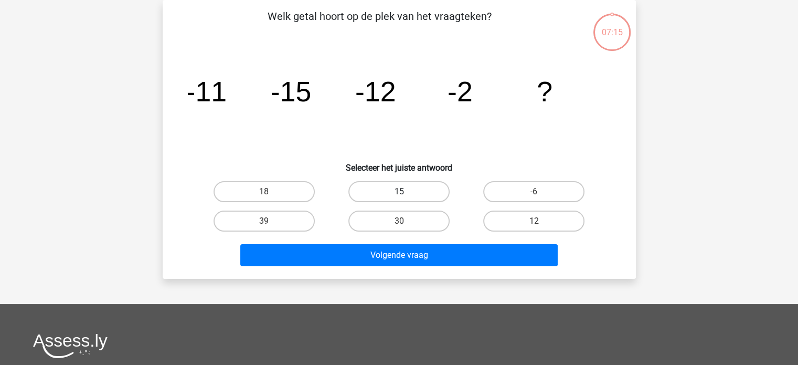
click at [402, 186] on label "15" at bounding box center [399, 191] width 101 height 21
click at [402, 192] on input "15" at bounding box center [402, 195] width 7 height 7
radio input "true"
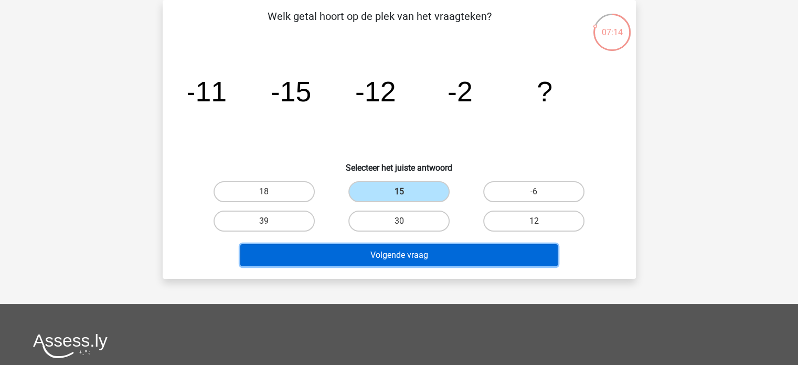
click at [424, 251] on button "Volgende vraag" at bounding box center [399, 255] width 318 height 22
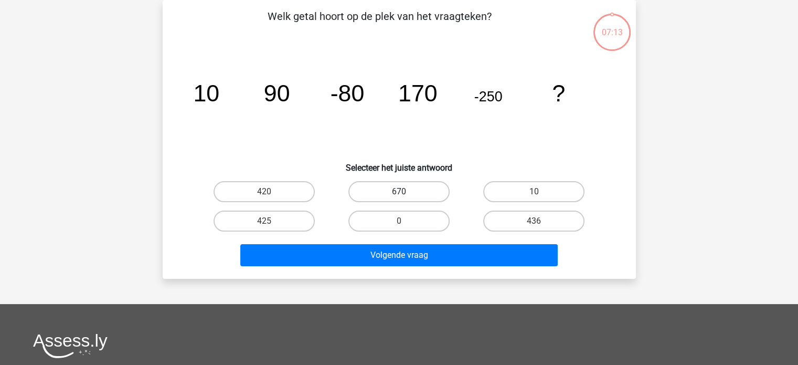
click at [410, 198] on label "670" at bounding box center [399, 191] width 101 height 21
click at [406, 198] on input "670" at bounding box center [402, 195] width 7 height 7
radio input "true"
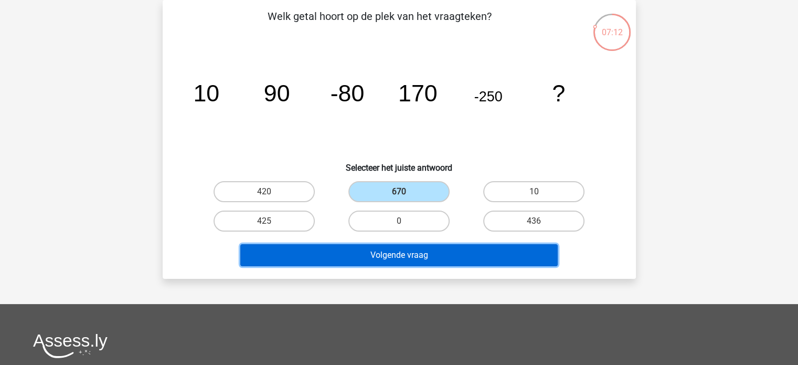
click at [434, 260] on button "Volgende vraag" at bounding box center [399, 255] width 318 height 22
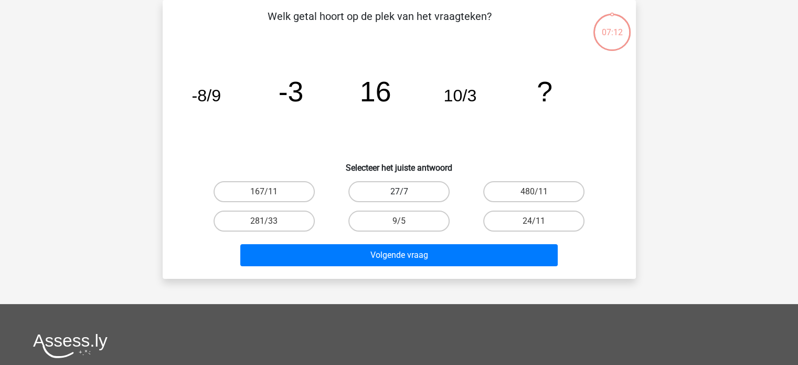
click at [416, 191] on label "27/7" at bounding box center [399, 191] width 101 height 21
click at [406, 192] on input "27/7" at bounding box center [402, 195] width 7 height 7
radio input "true"
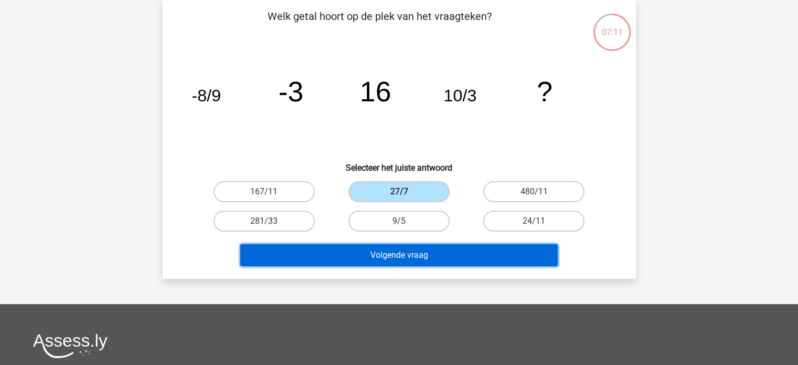
click at [428, 251] on button "Volgende vraag" at bounding box center [399, 255] width 318 height 22
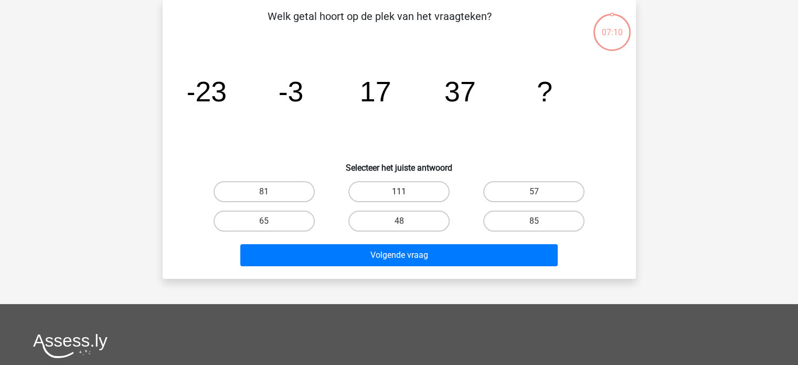
click at [407, 193] on label "111" at bounding box center [399, 191] width 101 height 21
click at [406, 193] on input "111" at bounding box center [402, 195] width 7 height 7
radio input "true"
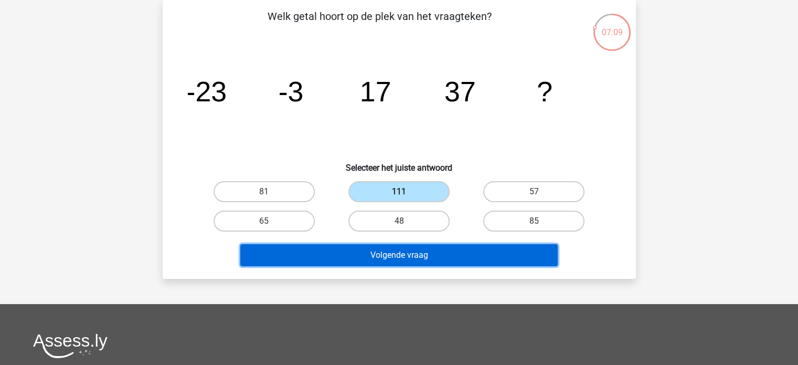
click at [429, 254] on button "Volgende vraag" at bounding box center [399, 255] width 318 height 22
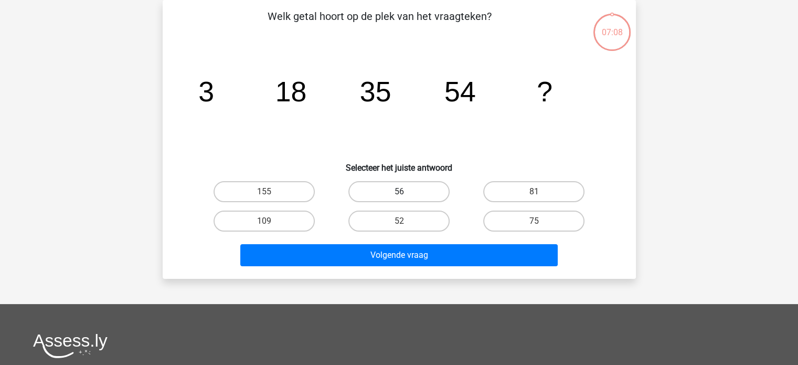
click at [413, 191] on label "56" at bounding box center [399, 191] width 101 height 21
click at [406, 192] on input "56" at bounding box center [402, 195] width 7 height 7
radio input "true"
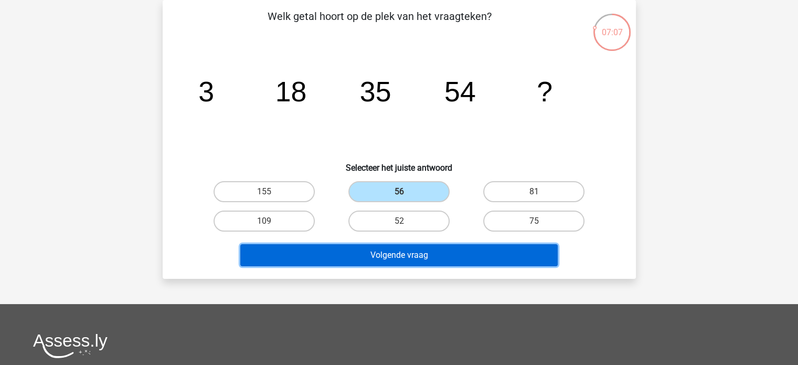
click at [424, 256] on button "Volgende vraag" at bounding box center [399, 255] width 318 height 22
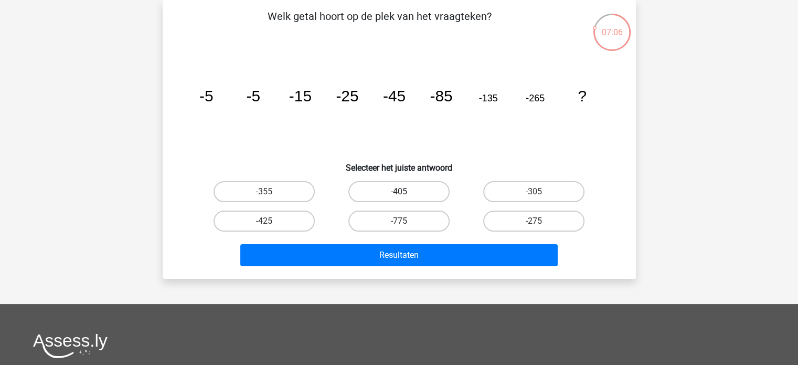
click at [406, 192] on label "-405" at bounding box center [399, 191] width 101 height 21
click at [406, 192] on input "-405" at bounding box center [402, 195] width 7 height 7
radio input "true"
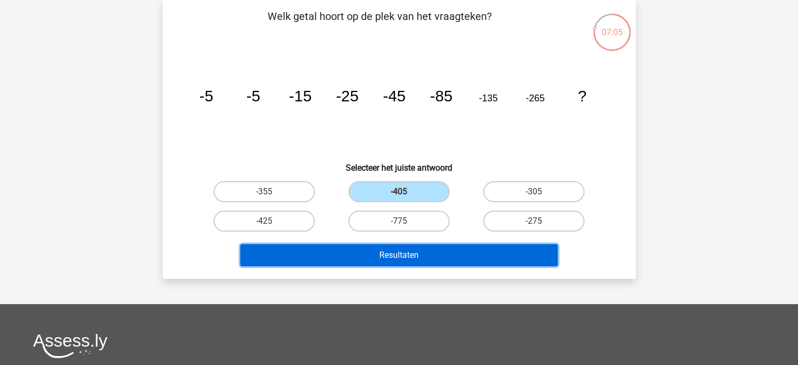
click at [411, 256] on button "Resultaten" at bounding box center [399, 255] width 318 height 22
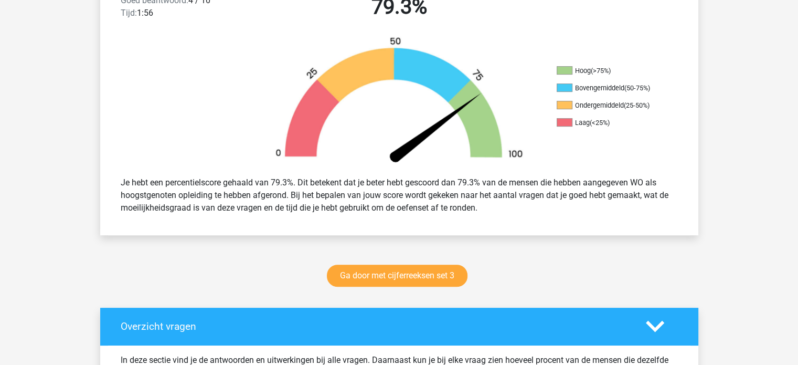
scroll to position [367, 0]
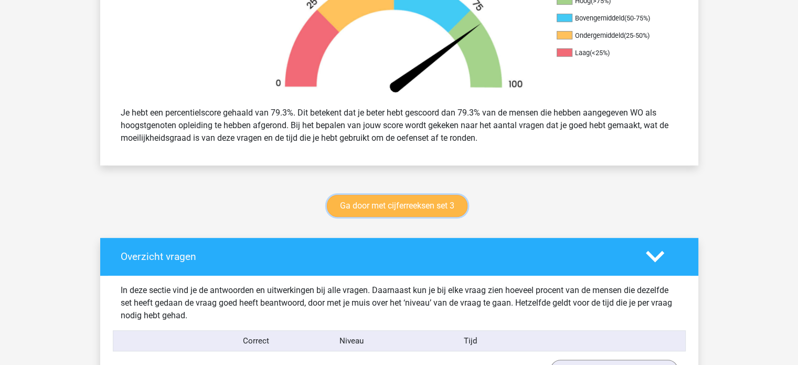
click at [420, 201] on link "Ga door met cijferreeksen set 3" at bounding box center [397, 206] width 141 height 22
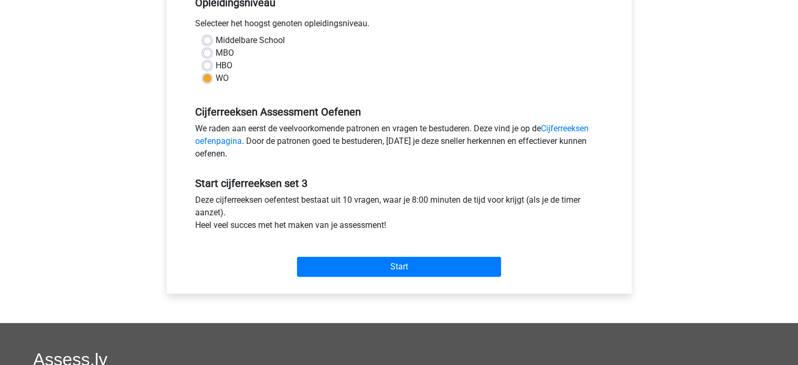
scroll to position [262, 0]
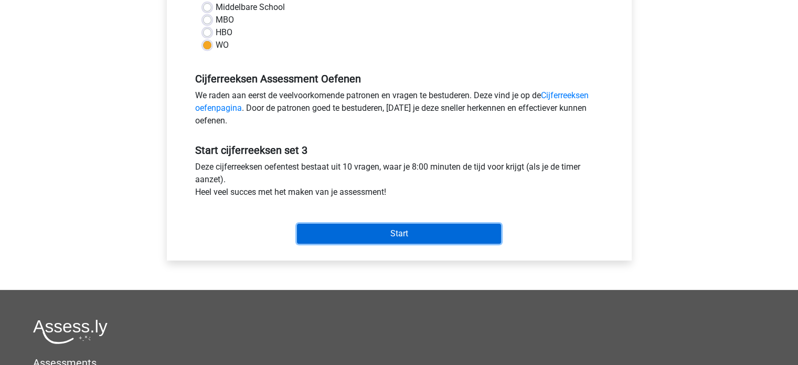
click at [397, 233] on input "Start" at bounding box center [399, 234] width 204 height 20
click at [373, 230] on input "Start" at bounding box center [399, 234] width 204 height 20
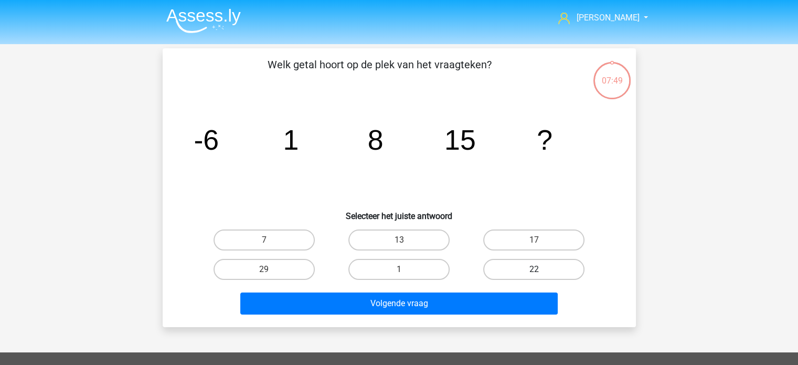
click at [540, 266] on label "22" at bounding box center [533, 269] width 101 height 21
click at [540, 269] on input "22" at bounding box center [537, 272] width 7 height 7
radio input "true"
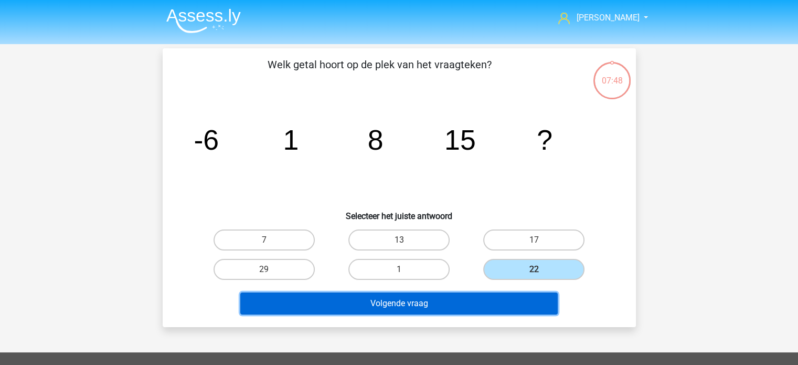
click at [410, 302] on button "Volgende vraag" at bounding box center [399, 303] width 318 height 22
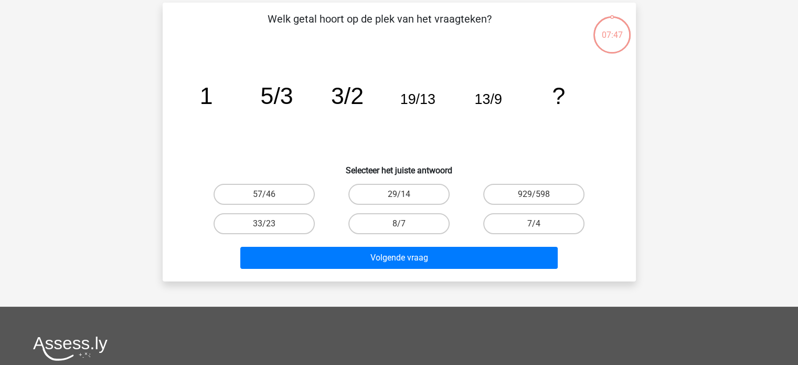
scroll to position [48, 0]
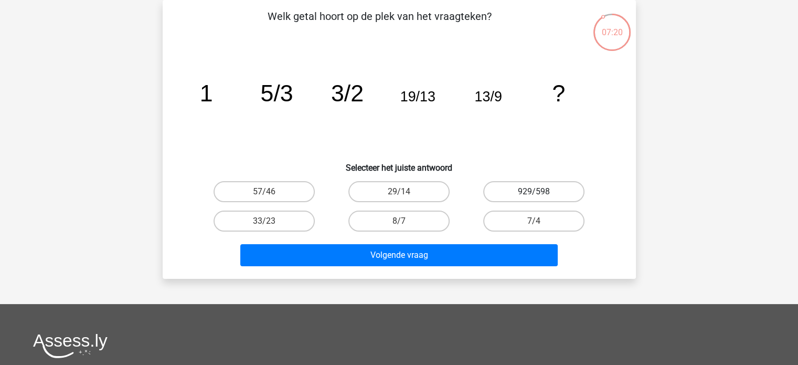
click at [512, 192] on label "929/598" at bounding box center [533, 191] width 101 height 21
click at [534, 192] on input "929/598" at bounding box center [537, 195] width 7 height 7
radio input "true"
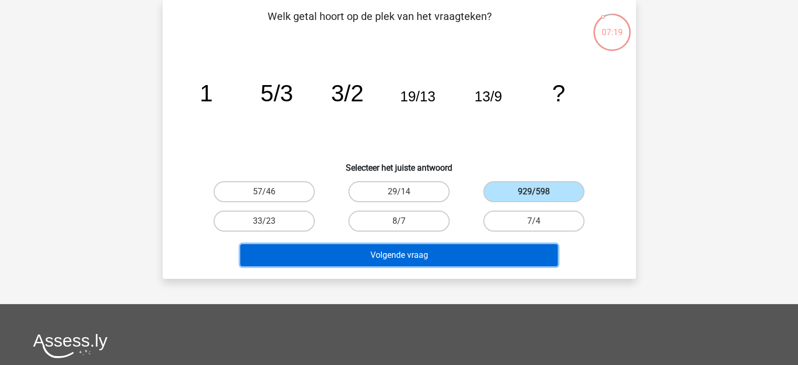
click at [417, 251] on button "Volgende vraag" at bounding box center [399, 255] width 318 height 22
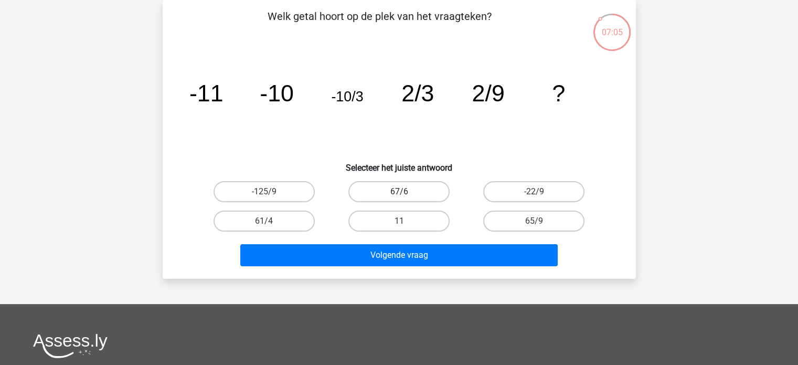
click at [382, 193] on label "67/6" at bounding box center [399, 191] width 101 height 21
click at [399, 193] on input "67/6" at bounding box center [402, 195] width 7 height 7
radio input "true"
click at [493, 220] on label "65/9" at bounding box center [533, 220] width 101 height 21
click at [534, 221] on input "65/9" at bounding box center [537, 224] width 7 height 7
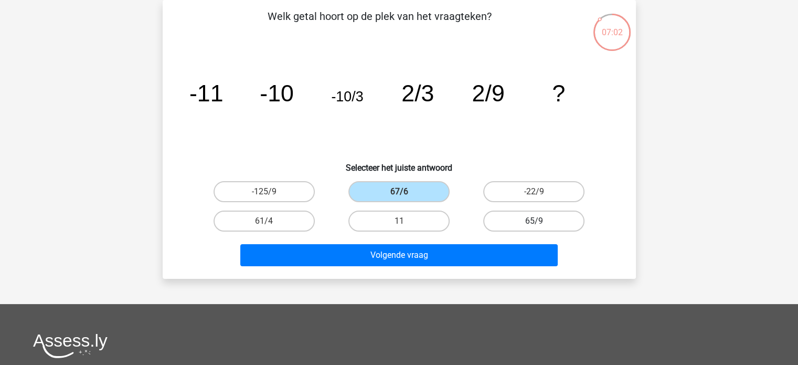
radio input "true"
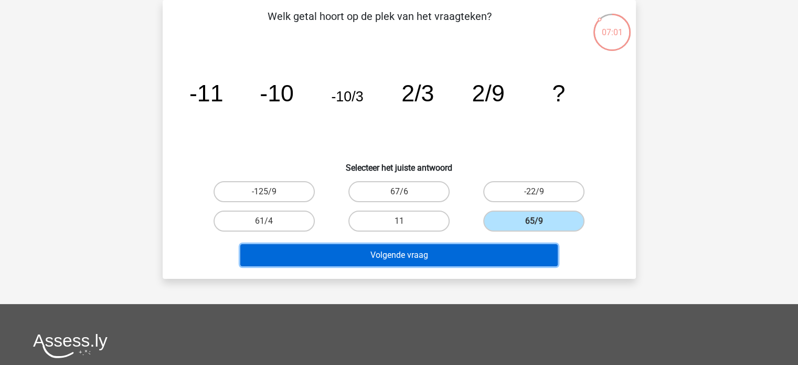
click at [449, 254] on button "Volgende vraag" at bounding box center [399, 255] width 318 height 22
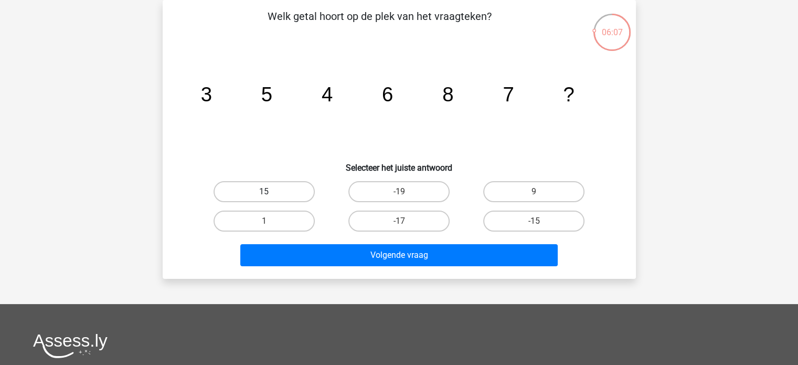
click at [250, 188] on label "15" at bounding box center [264, 191] width 101 height 21
click at [264, 192] on input "15" at bounding box center [267, 195] width 7 height 7
radio input "true"
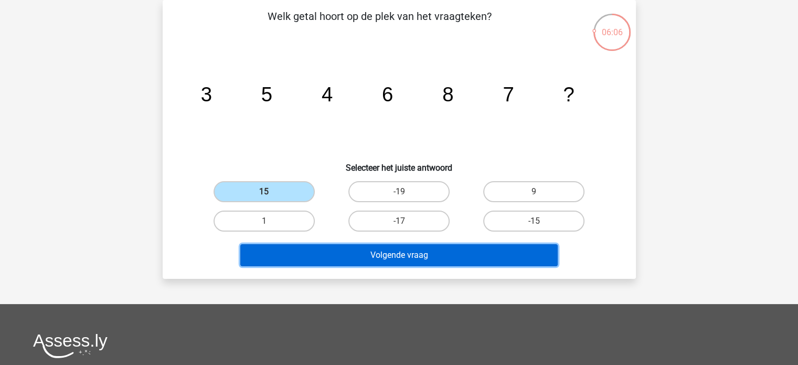
click at [335, 256] on button "Volgende vraag" at bounding box center [399, 255] width 318 height 22
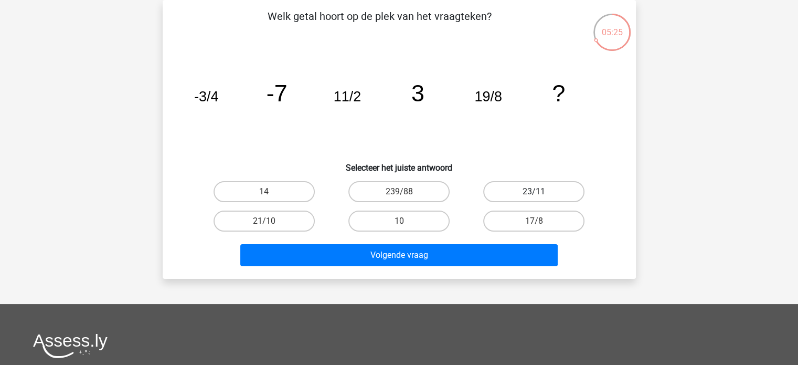
click at [505, 193] on label "23/11" at bounding box center [533, 191] width 101 height 21
click at [534, 193] on input "23/11" at bounding box center [537, 195] width 7 height 7
radio input "true"
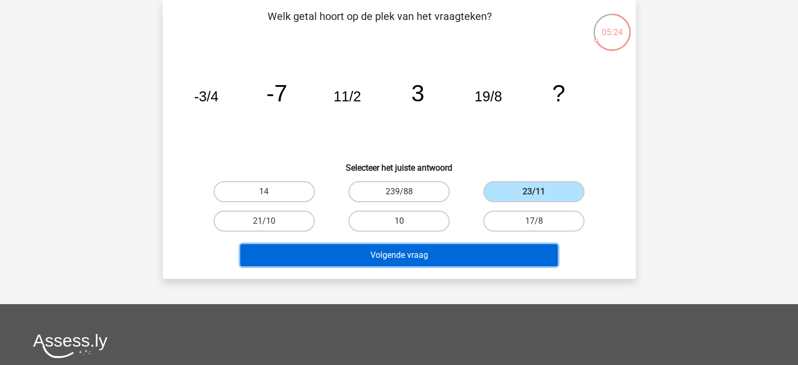
click at [467, 258] on button "Volgende vraag" at bounding box center [399, 255] width 318 height 22
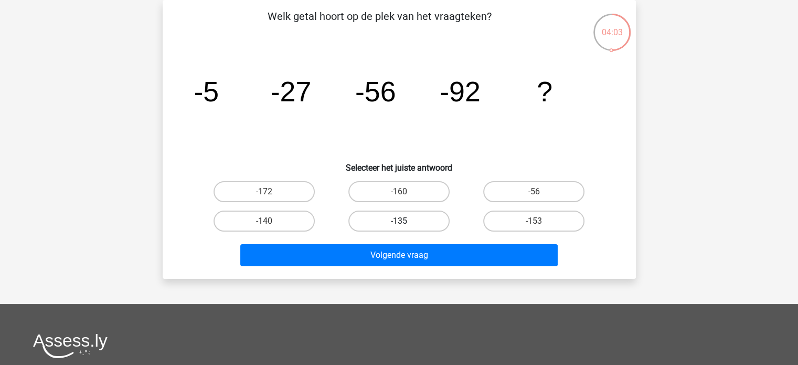
click at [419, 219] on label "-135" at bounding box center [399, 220] width 101 height 21
click at [406, 221] on input "-135" at bounding box center [402, 224] width 7 height 7
radio input "true"
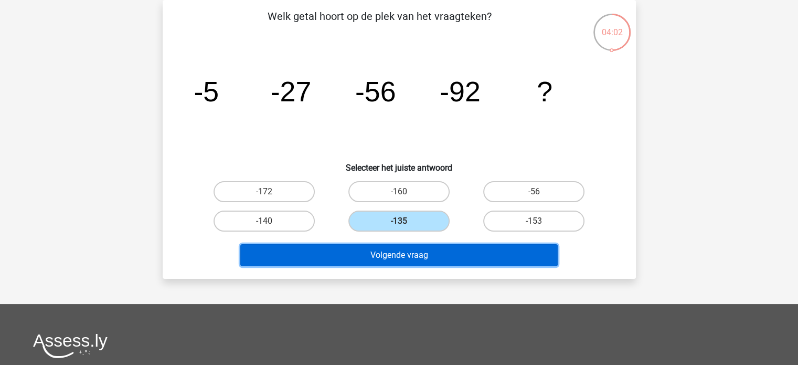
click at [423, 255] on button "Volgende vraag" at bounding box center [399, 255] width 318 height 22
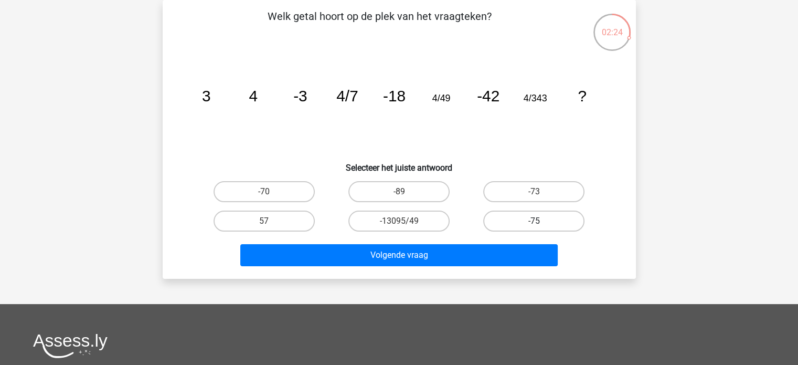
click at [532, 220] on label "-75" at bounding box center [533, 220] width 101 height 21
click at [534, 221] on input "-75" at bounding box center [537, 224] width 7 height 7
radio input "true"
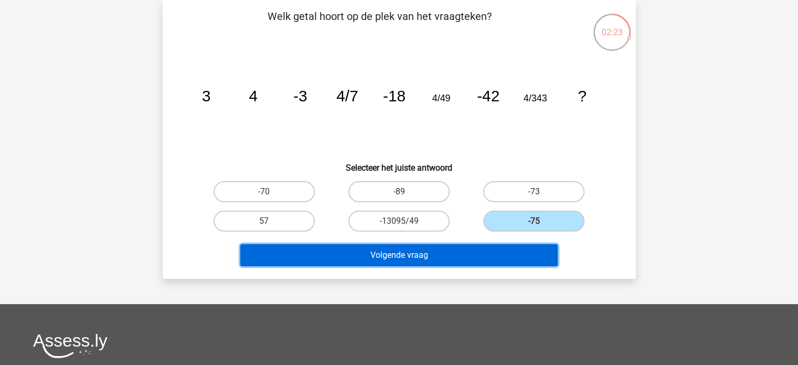
click at [527, 256] on button "Volgende vraag" at bounding box center [399, 255] width 318 height 22
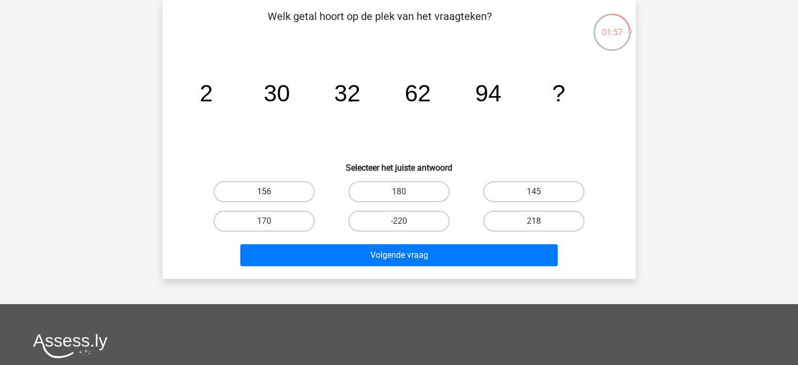
click at [279, 194] on label "156" at bounding box center [264, 191] width 101 height 21
click at [271, 194] on input "156" at bounding box center [267, 195] width 7 height 7
radio input "true"
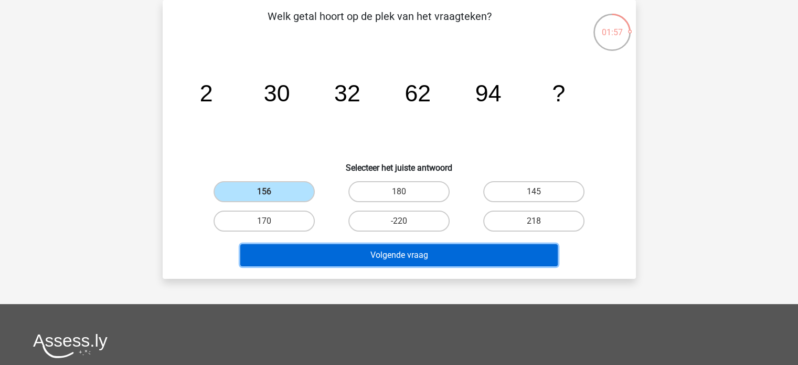
click at [336, 257] on button "Volgende vraag" at bounding box center [399, 255] width 318 height 22
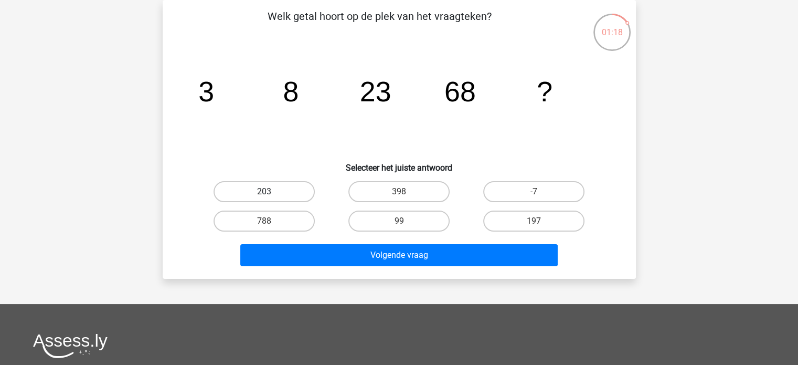
click at [241, 185] on label "203" at bounding box center [264, 191] width 101 height 21
click at [264, 192] on input "203" at bounding box center [267, 195] width 7 height 7
radio input "true"
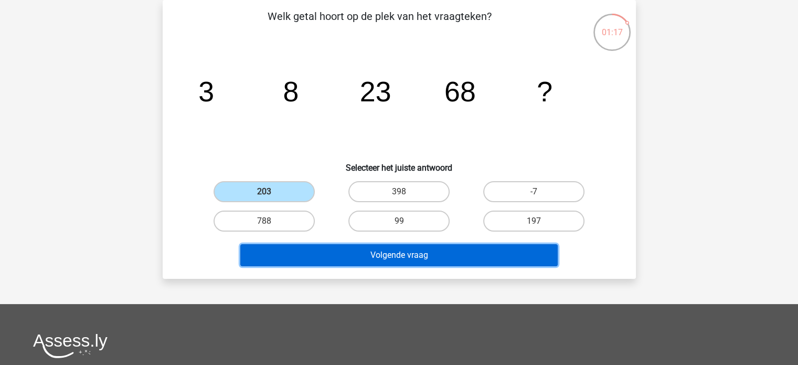
click at [336, 254] on button "Volgende vraag" at bounding box center [399, 255] width 318 height 22
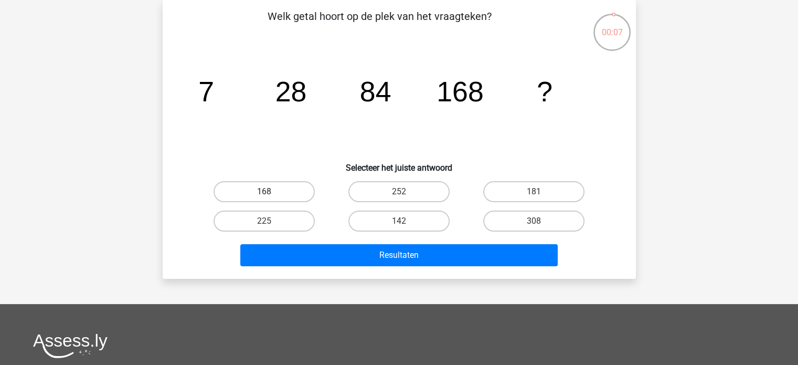
click at [249, 195] on label "168" at bounding box center [264, 191] width 101 height 21
click at [264, 195] on input "168" at bounding box center [267, 195] width 7 height 7
radio input "true"
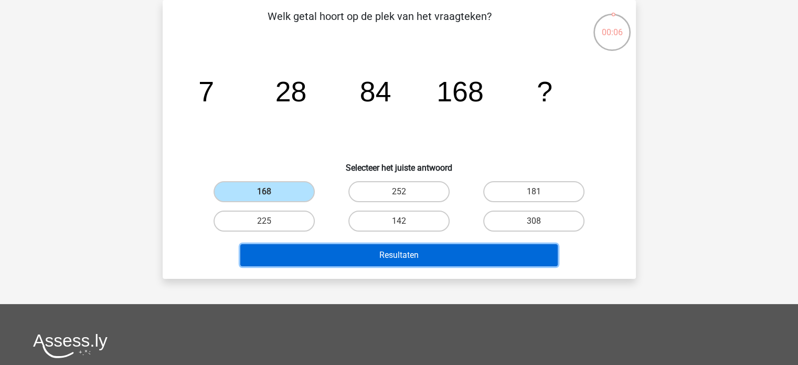
click at [410, 249] on button "Resultaten" at bounding box center [399, 255] width 318 height 22
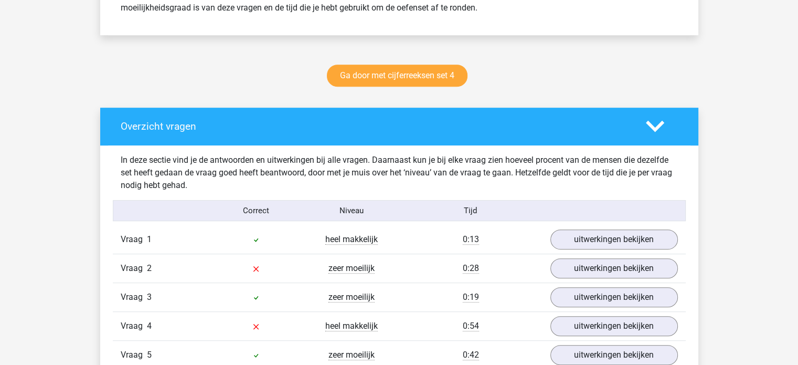
scroll to position [525, 0]
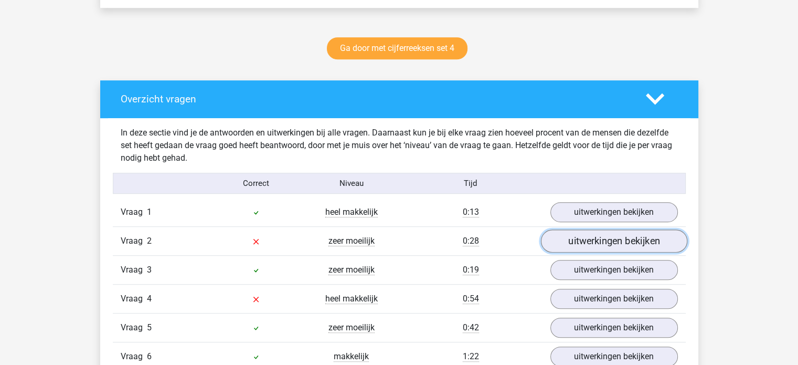
click at [602, 242] on link "uitwerkingen bekijken" at bounding box center [614, 241] width 146 height 23
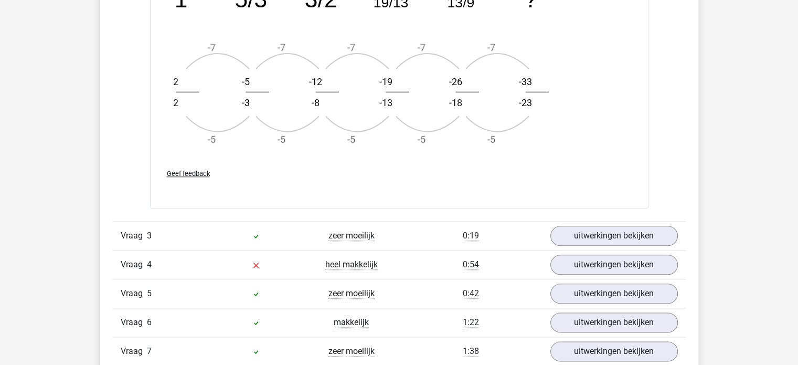
scroll to position [1207, 0]
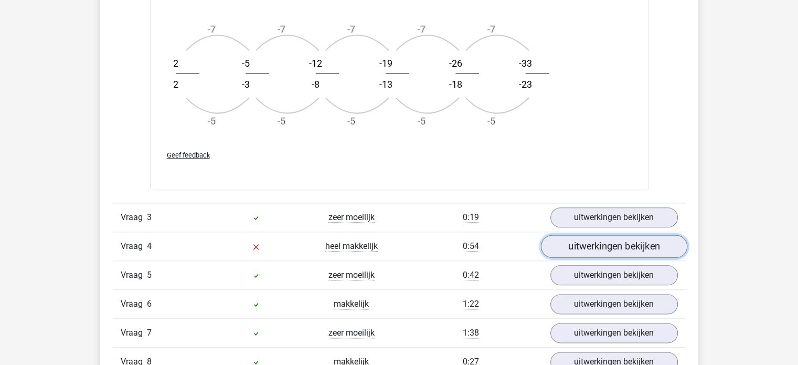
click at [632, 245] on link "uitwerkingen bekijken" at bounding box center [614, 246] width 146 height 23
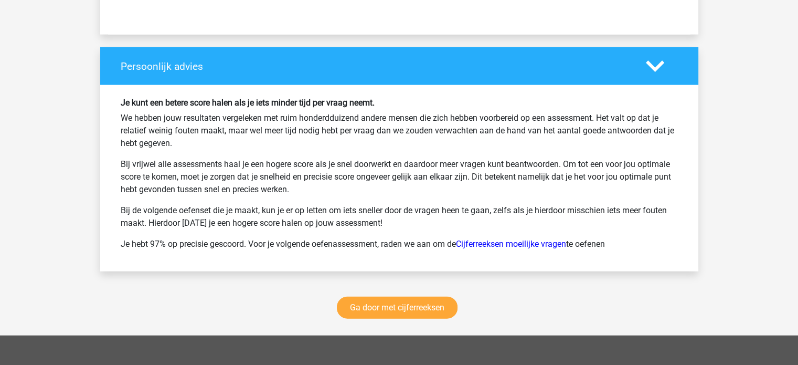
scroll to position [2467, 0]
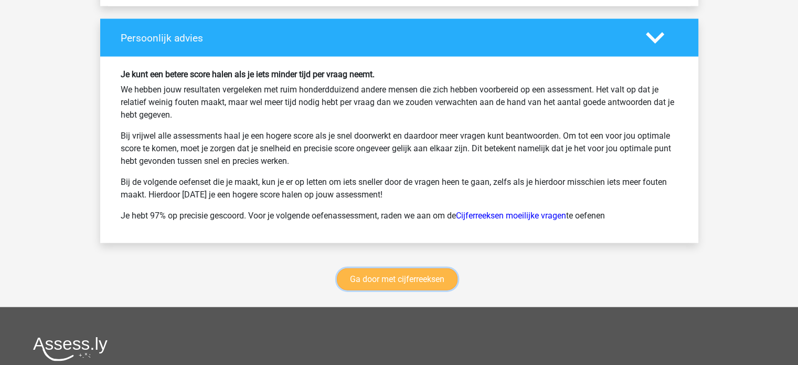
click at [407, 271] on link "Ga door met cijferreeksen" at bounding box center [397, 279] width 121 height 22
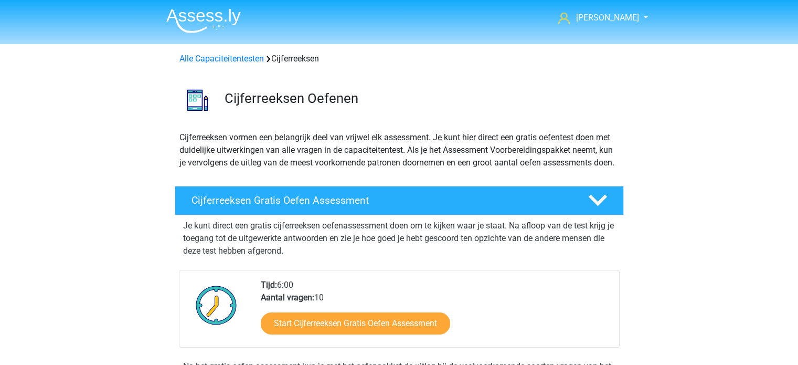
scroll to position [468, 0]
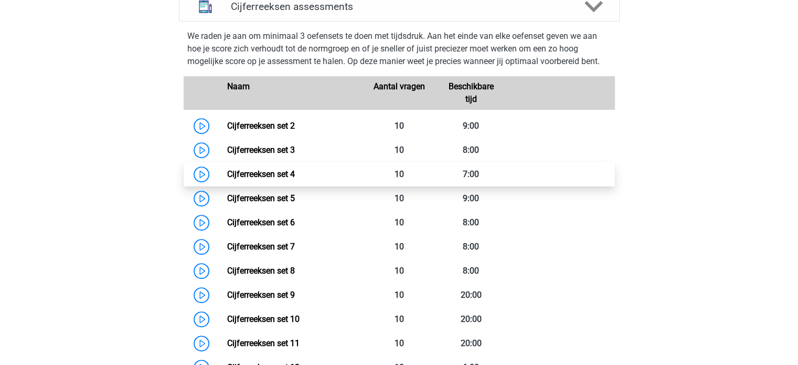
click at [280, 179] on link "Cijferreeksen set 4" at bounding box center [261, 174] width 68 height 10
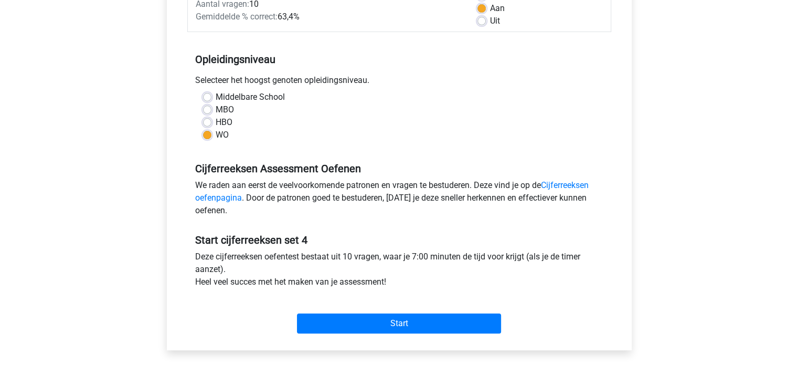
scroll to position [210, 0]
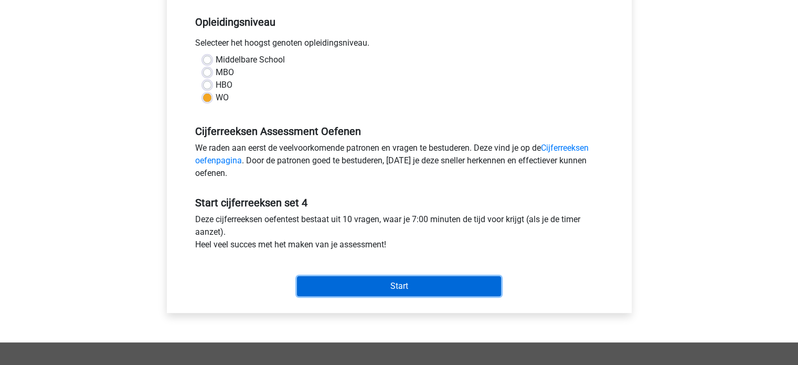
click at [376, 287] on input "Start" at bounding box center [399, 286] width 204 height 20
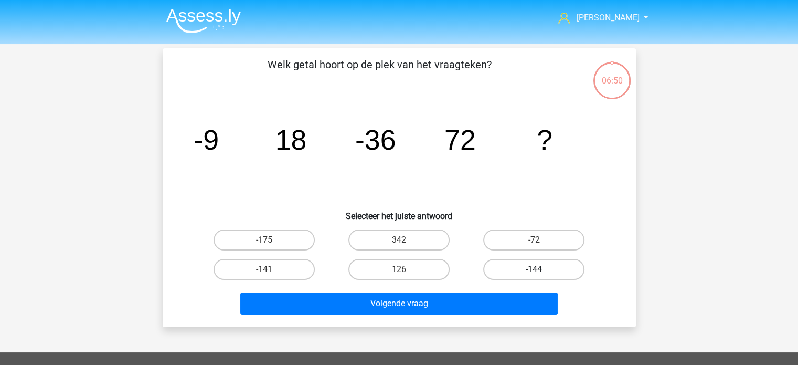
click at [531, 272] on label "-144" at bounding box center [533, 269] width 101 height 21
click at [534, 272] on input "-144" at bounding box center [537, 272] width 7 height 7
radio input "true"
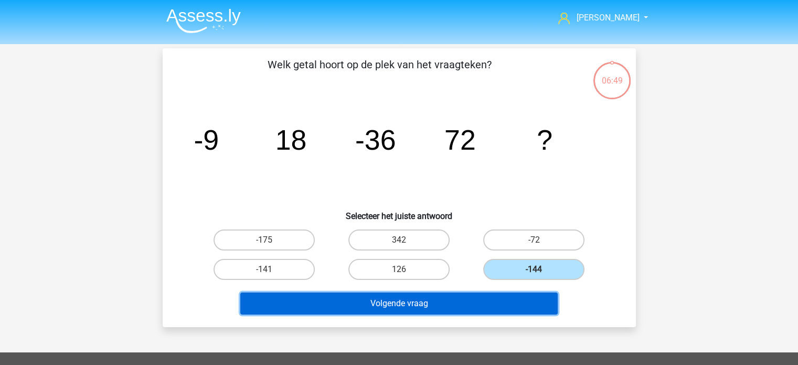
click at [492, 304] on button "Volgende vraag" at bounding box center [399, 303] width 318 height 22
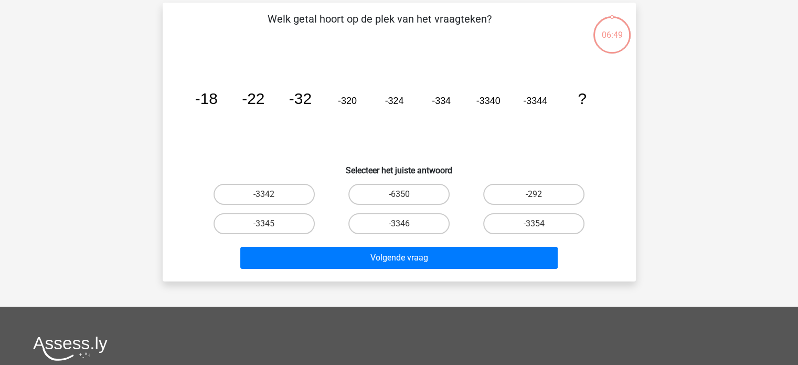
scroll to position [48, 0]
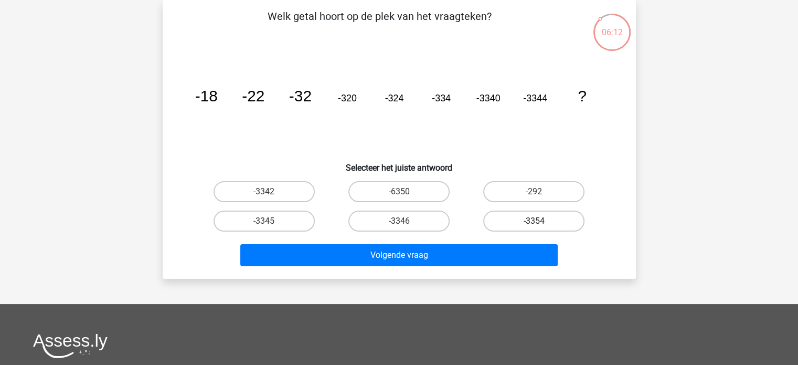
click at [544, 220] on label "-3354" at bounding box center [533, 220] width 101 height 21
click at [541, 221] on input "-3354" at bounding box center [537, 224] width 7 height 7
radio input "true"
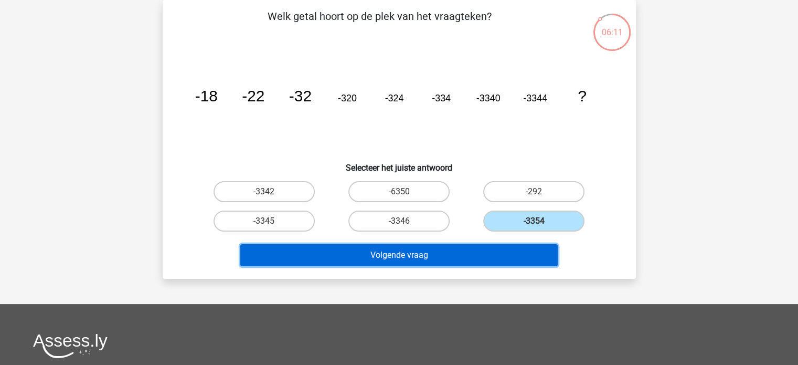
click at [506, 256] on button "Volgende vraag" at bounding box center [399, 255] width 318 height 22
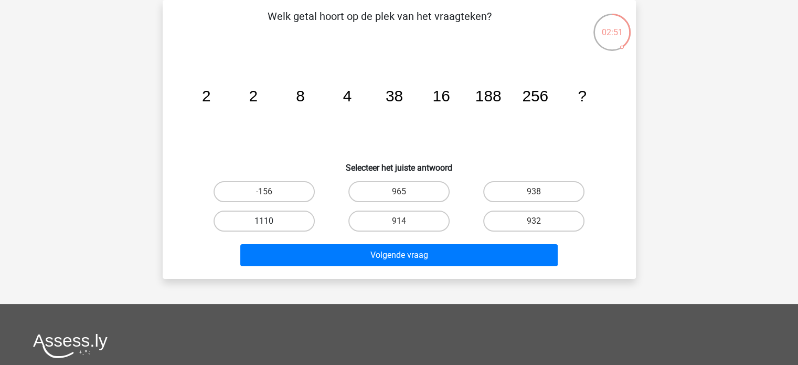
click at [261, 220] on label "1110" at bounding box center [264, 220] width 101 height 21
click at [264, 221] on input "1110" at bounding box center [267, 224] width 7 height 7
radio input "true"
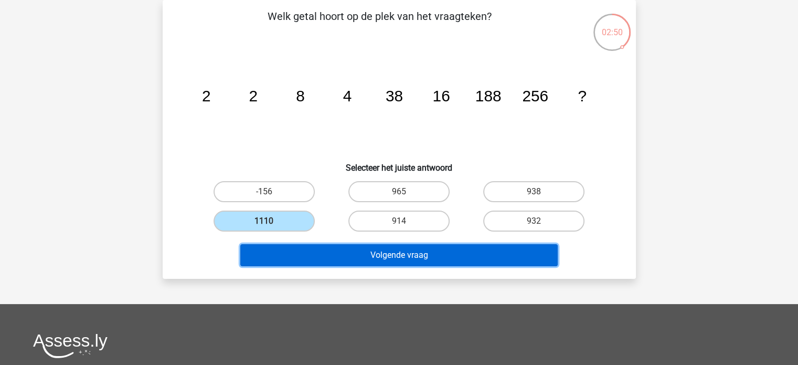
click at [325, 252] on button "Volgende vraag" at bounding box center [399, 255] width 318 height 22
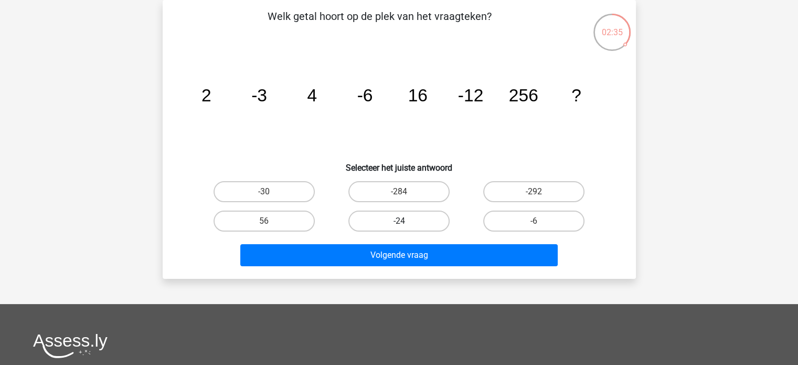
click at [372, 225] on label "-24" at bounding box center [399, 220] width 101 height 21
click at [399, 225] on input "-24" at bounding box center [402, 224] width 7 height 7
radio input "true"
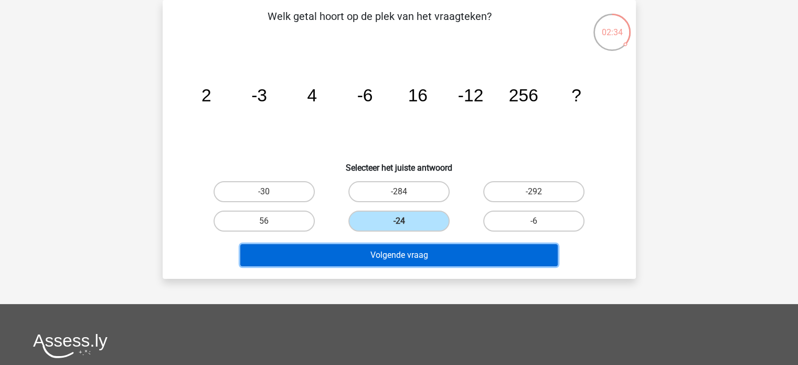
click at [375, 256] on button "Volgende vraag" at bounding box center [399, 255] width 318 height 22
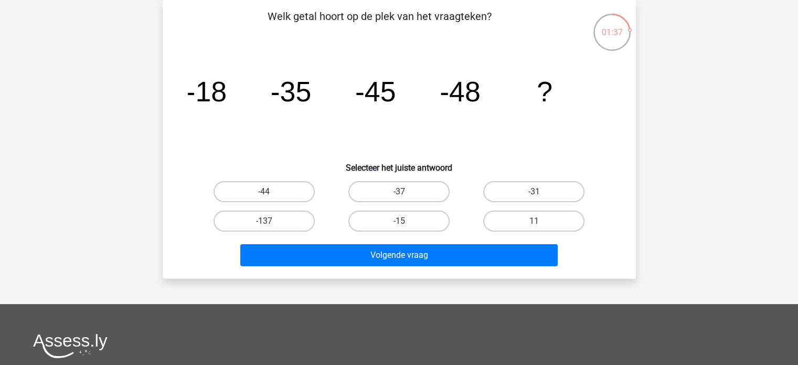
click at [267, 192] on input "-44" at bounding box center [267, 195] width 7 height 7
radio input "true"
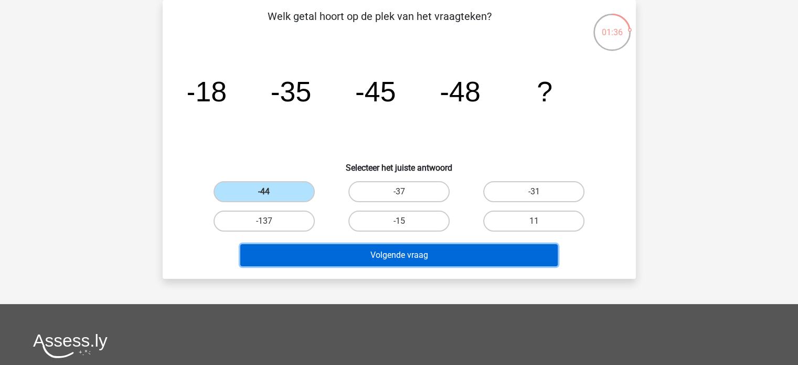
click at [331, 255] on button "Volgende vraag" at bounding box center [399, 255] width 318 height 22
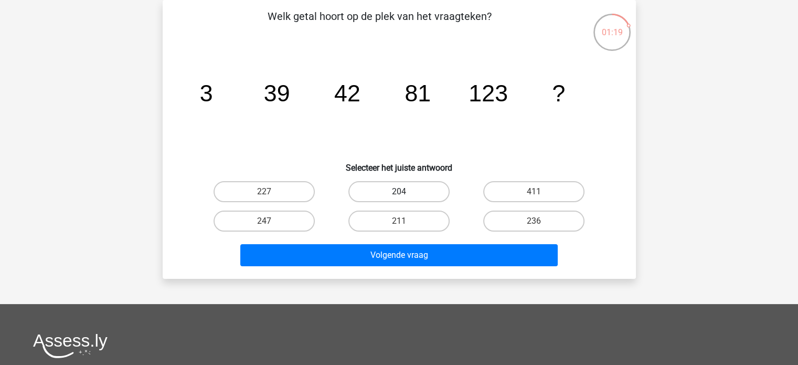
click at [395, 190] on label "204" at bounding box center [399, 191] width 101 height 21
click at [399, 192] on input "204" at bounding box center [402, 195] width 7 height 7
radio input "true"
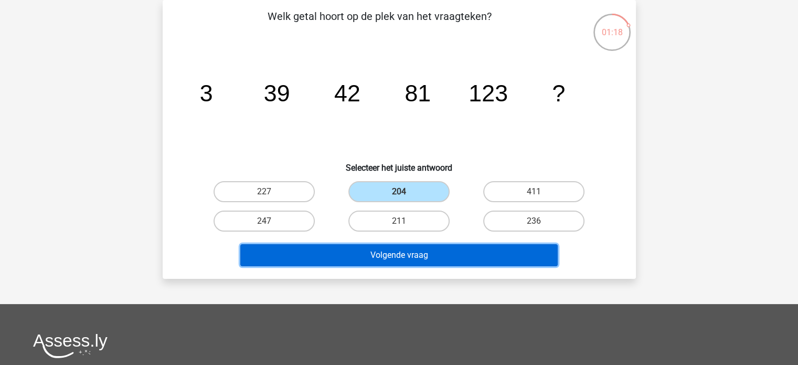
click at [396, 251] on button "Volgende vraag" at bounding box center [399, 255] width 318 height 22
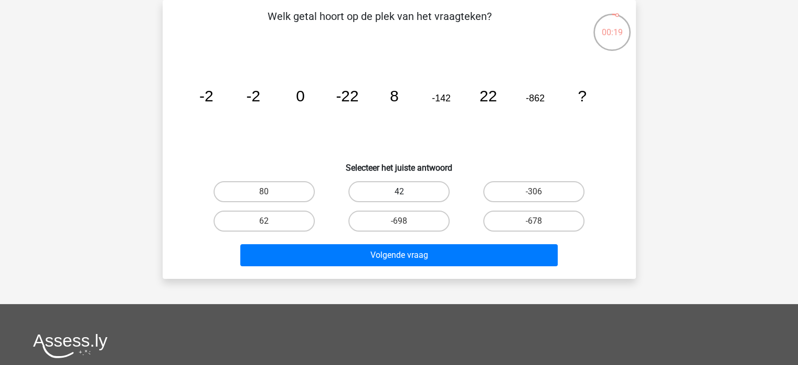
click at [383, 188] on label "42" at bounding box center [399, 191] width 101 height 21
click at [399, 192] on input "42" at bounding box center [402, 195] width 7 height 7
radio input "true"
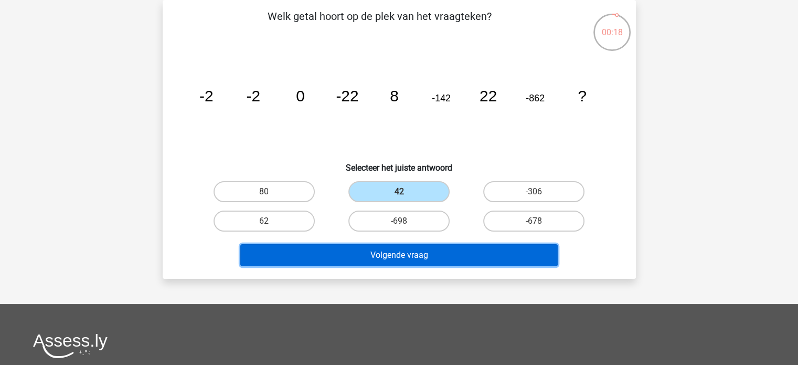
click at [393, 257] on button "Volgende vraag" at bounding box center [399, 255] width 318 height 22
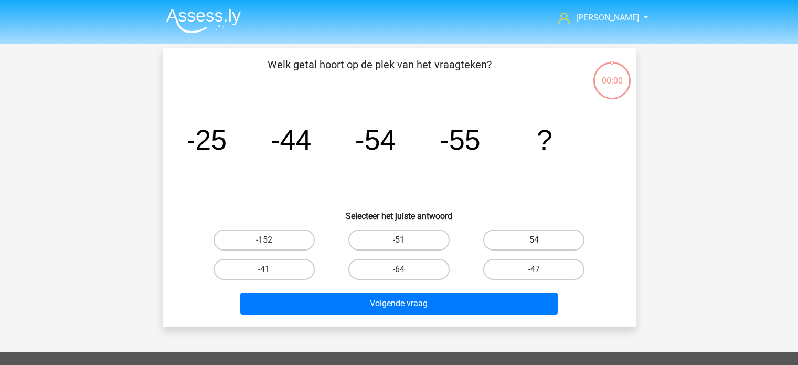
scroll to position [48, 0]
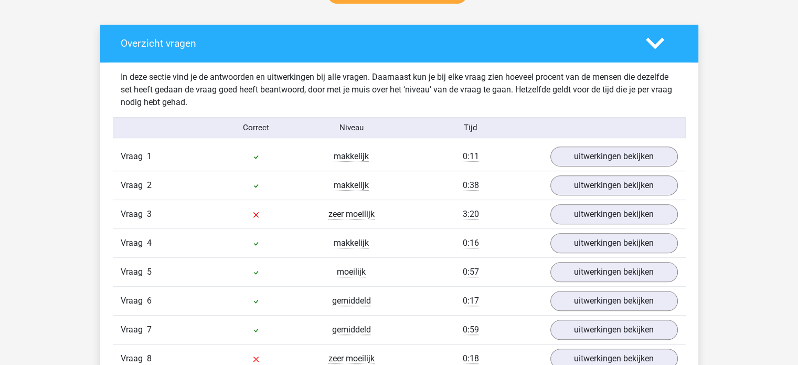
scroll to position [682, 0]
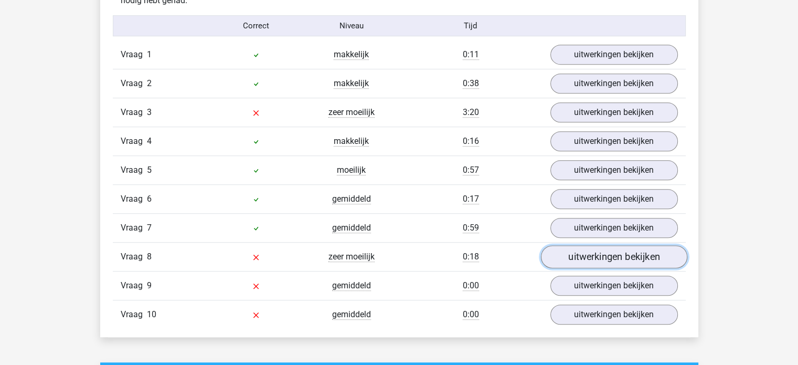
click at [579, 256] on link "uitwerkingen bekijken" at bounding box center [614, 257] width 146 height 23
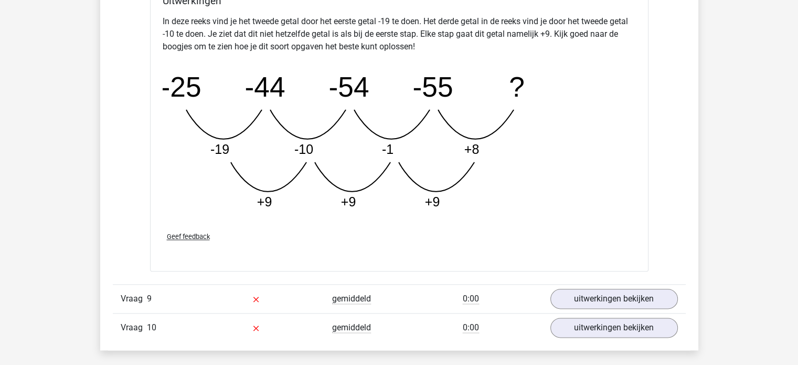
scroll to position [1260, 0]
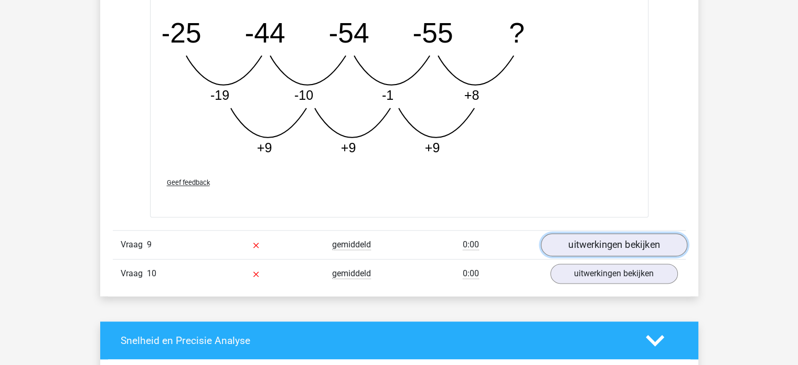
click at [634, 243] on link "uitwerkingen bekijken" at bounding box center [614, 244] width 146 height 23
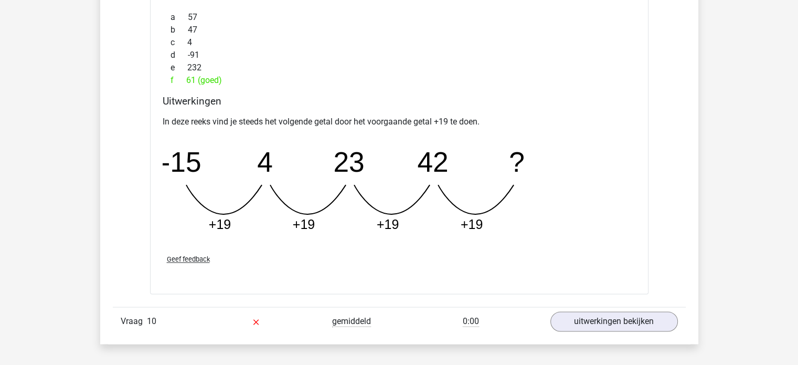
scroll to position [1680, 0]
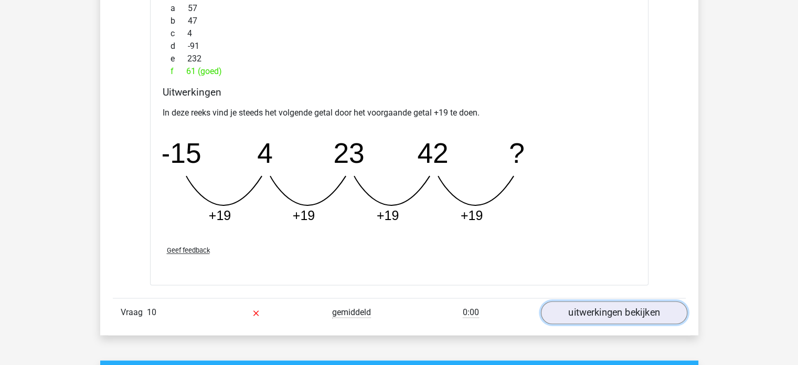
click at [609, 308] on link "uitwerkingen bekijken" at bounding box center [614, 312] width 146 height 23
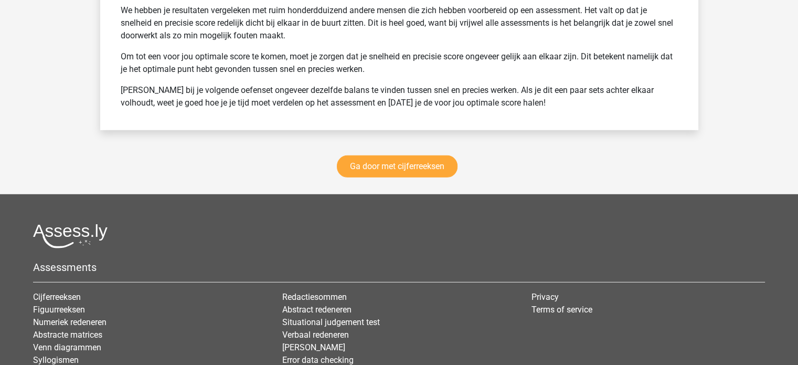
scroll to position [2939, 0]
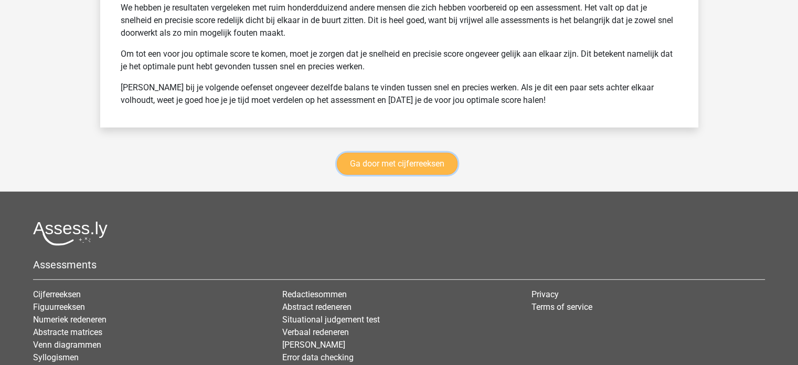
click at [408, 156] on link "Ga door met cijferreeksen" at bounding box center [397, 164] width 121 height 22
click at [372, 158] on link "Ga door met cijferreeksen" at bounding box center [397, 164] width 121 height 22
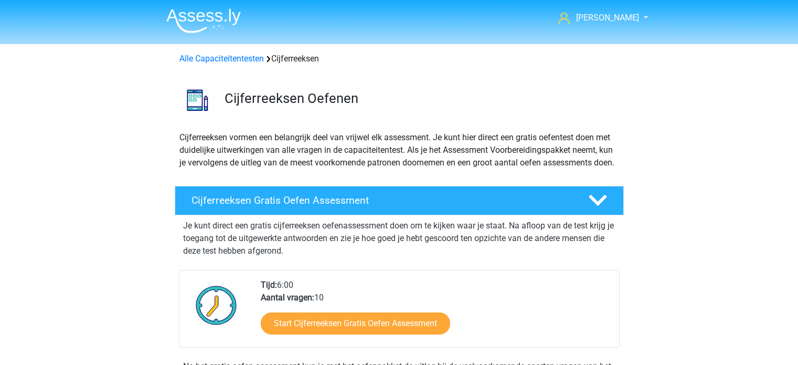
scroll to position [468, 0]
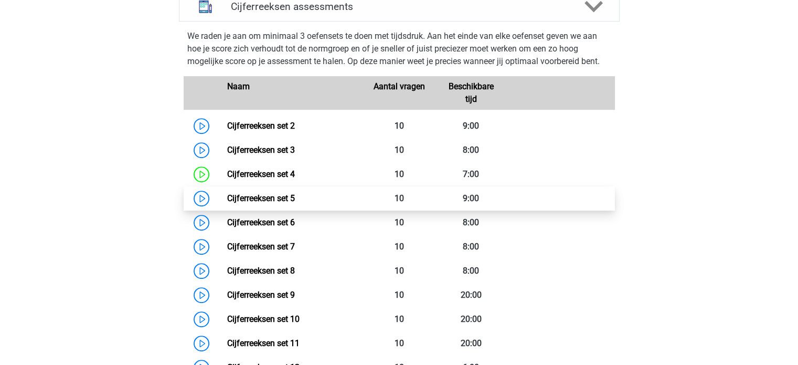
click at [270, 203] on link "Cijferreeksen set 5" at bounding box center [261, 198] width 68 height 10
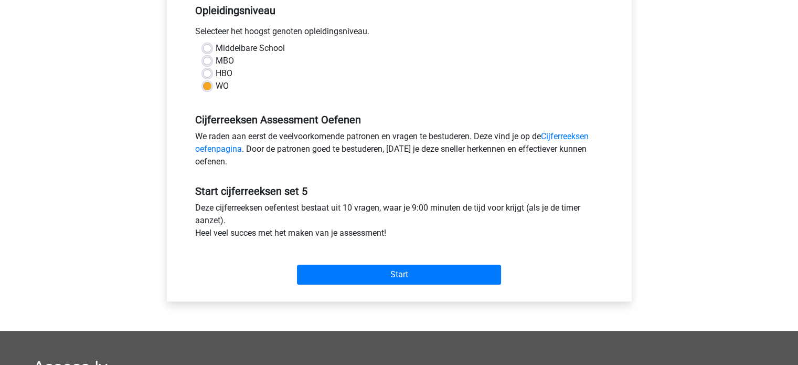
scroll to position [262, 0]
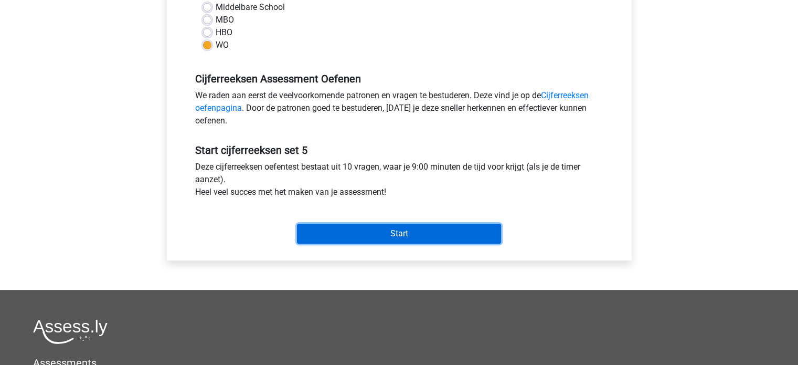
click at [389, 234] on input "Start" at bounding box center [399, 234] width 204 height 20
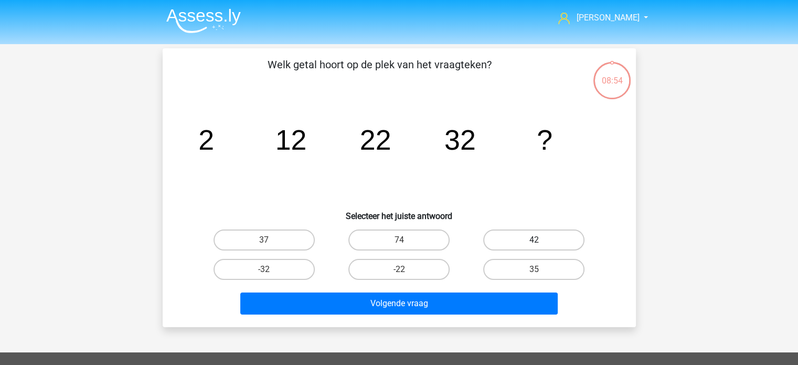
click at [516, 237] on label "42" at bounding box center [533, 239] width 101 height 21
click at [534, 240] on input "42" at bounding box center [537, 243] width 7 height 7
radio input "true"
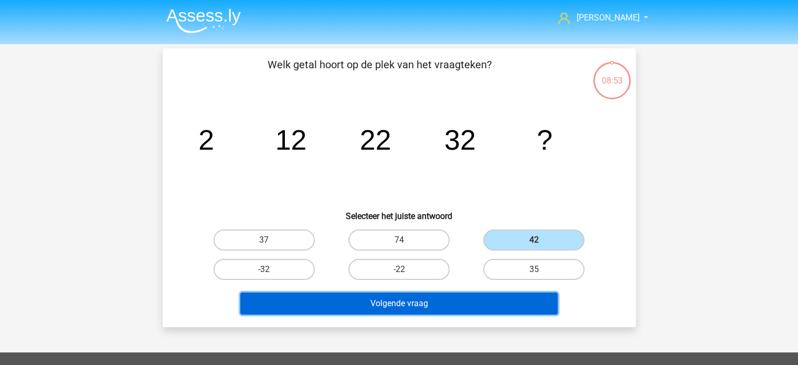
click at [483, 304] on button "Volgende vraag" at bounding box center [399, 303] width 318 height 22
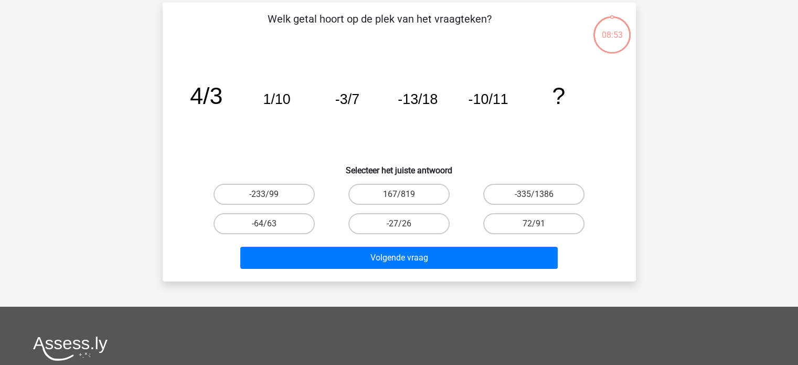
scroll to position [48, 0]
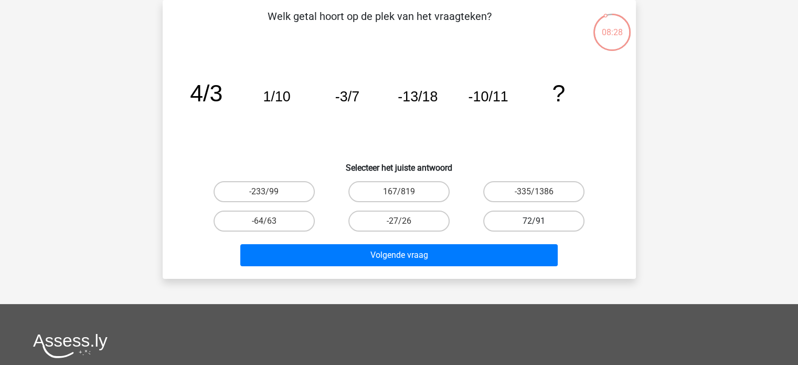
click at [508, 219] on label "72/91" at bounding box center [533, 220] width 101 height 21
click at [534, 221] on input "72/91" at bounding box center [537, 224] width 7 height 7
radio input "true"
click at [246, 188] on label "-233/99" at bounding box center [264, 191] width 101 height 21
click at [264, 192] on input "-233/99" at bounding box center [267, 195] width 7 height 7
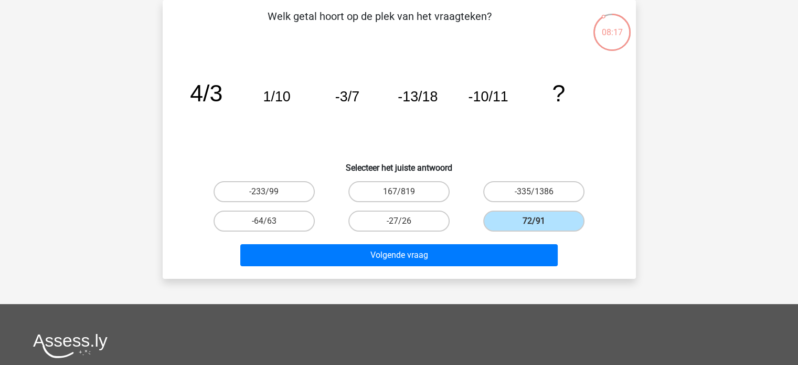
radio input "true"
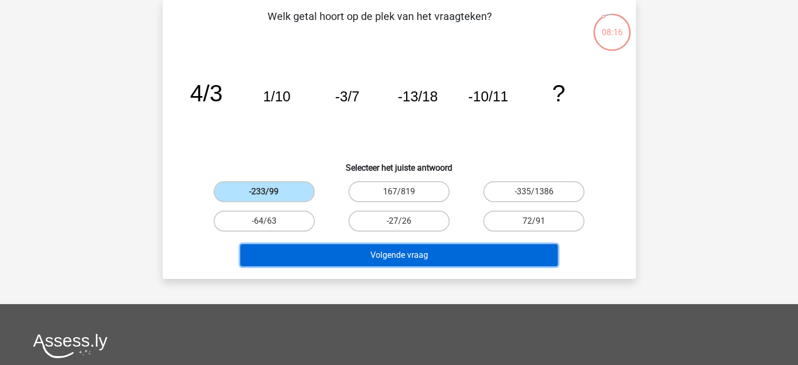
click at [405, 251] on button "Volgende vraag" at bounding box center [399, 255] width 318 height 22
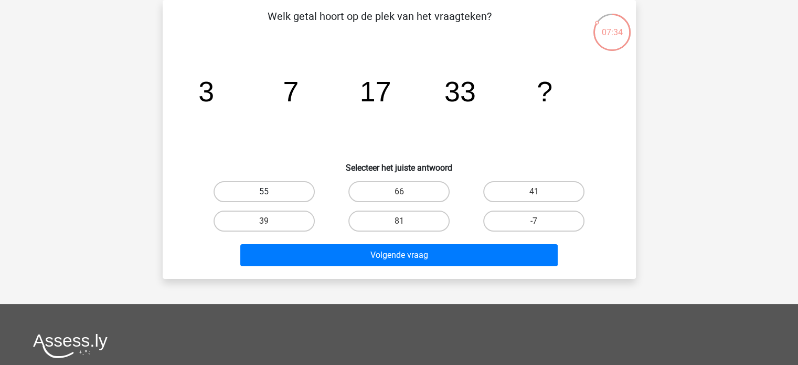
click at [297, 186] on label "55" at bounding box center [264, 191] width 101 height 21
click at [271, 192] on input "55" at bounding box center [267, 195] width 7 height 7
radio input "true"
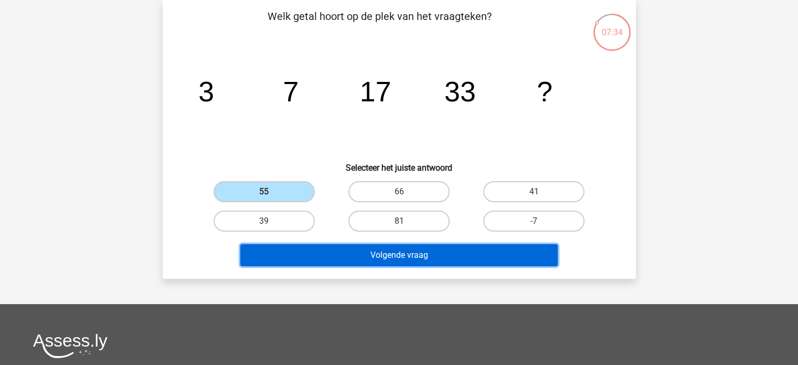
click at [363, 251] on button "Volgende vraag" at bounding box center [399, 255] width 318 height 22
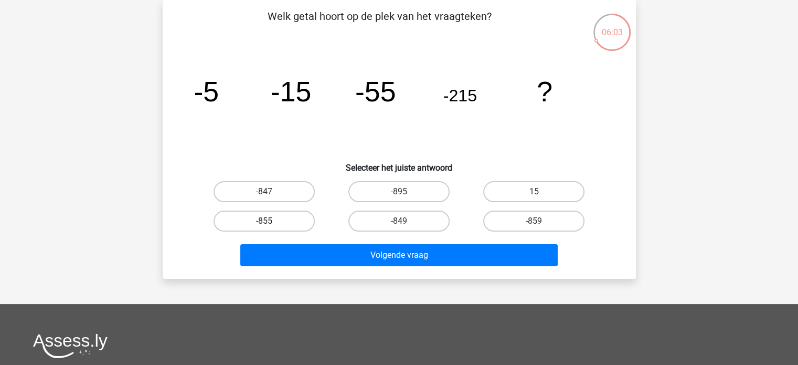
click at [275, 220] on label "-855" at bounding box center [264, 220] width 101 height 21
click at [271, 221] on input "-855" at bounding box center [267, 224] width 7 height 7
radio input "true"
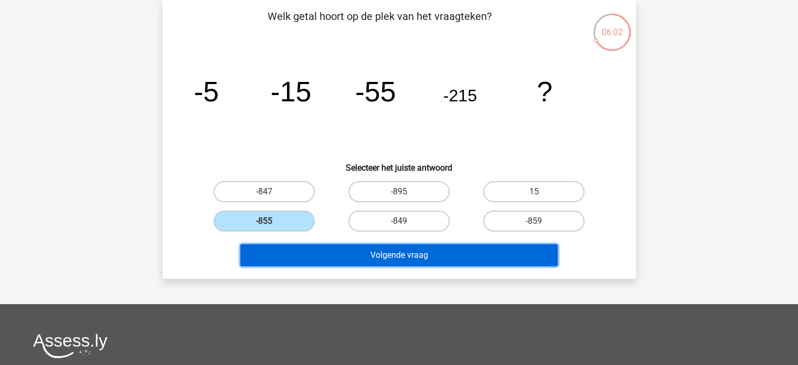
click at [405, 254] on button "Volgende vraag" at bounding box center [399, 255] width 318 height 22
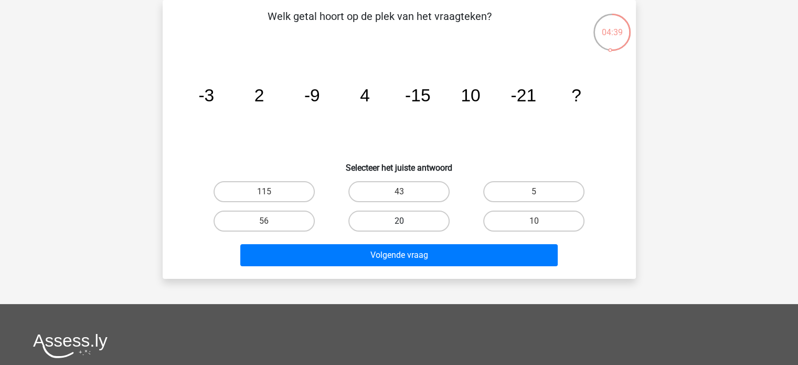
click at [378, 215] on label "20" at bounding box center [399, 220] width 101 height 21
click at [399, 221] on input "20" at bounding box center [402, 224] width 7 height 7
radio input "true"
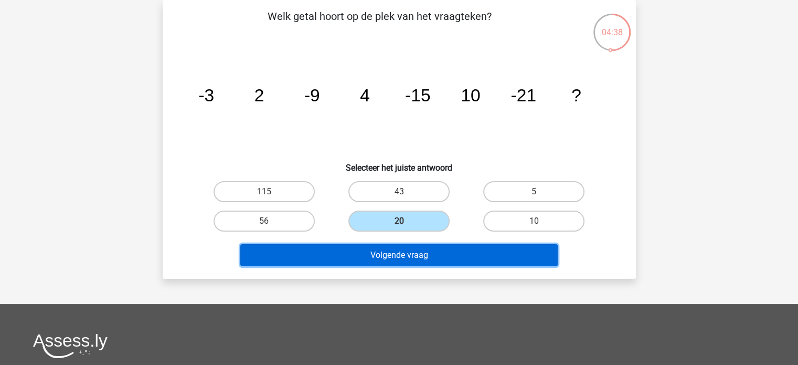
click at [398, 262] on button "Volgende vraag" at bounding box center [399, 255] width 318 height 22
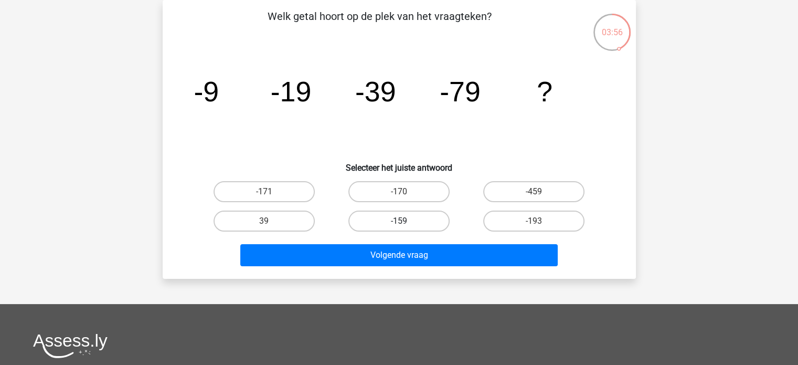
click at [431, 219] on label "-159" at bounding box center [399, 220] width 101 height 21
click at [406, 221] on input "-159" at bounding box center [402, 224] width 7 height 7
radio input "true"
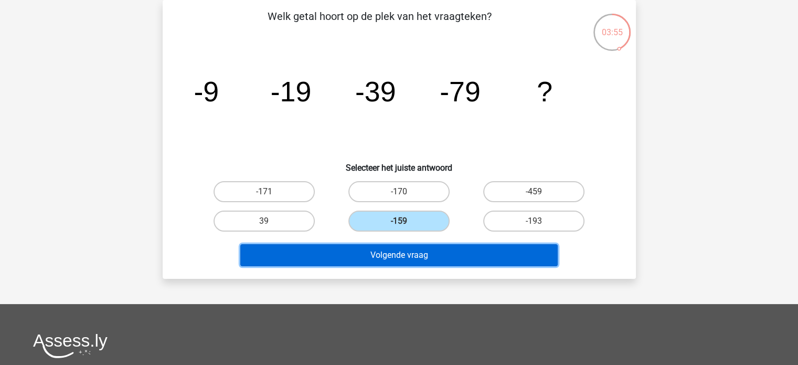
click at [467, 255] on button "Volgende vraag" at bounding box center [399, 255] width 318 height 22
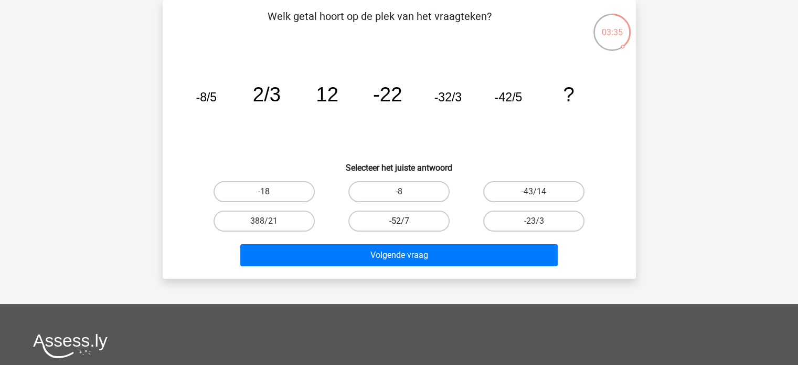
click at [418, 221] on label "-52/7" at bounding box center [399, 220] width 101 height 21
click at [406, 221] on input "-52/7" at bounding box center [402, 224] width 7 height 7
radio input "true"
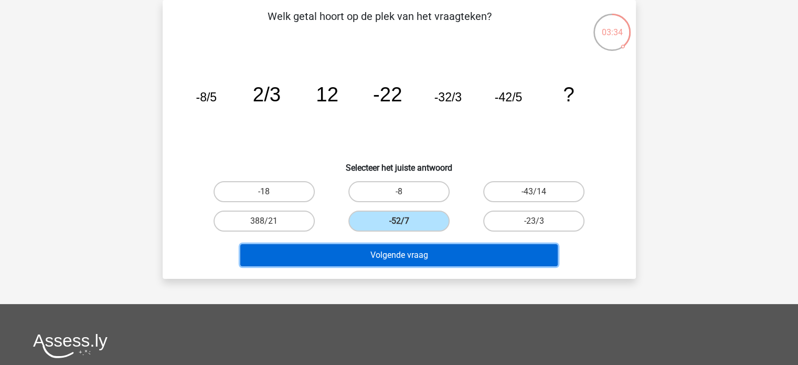
click at [421, 254] on button "Volgende vraag" at bounding box center [399, 255] width 318 height 22
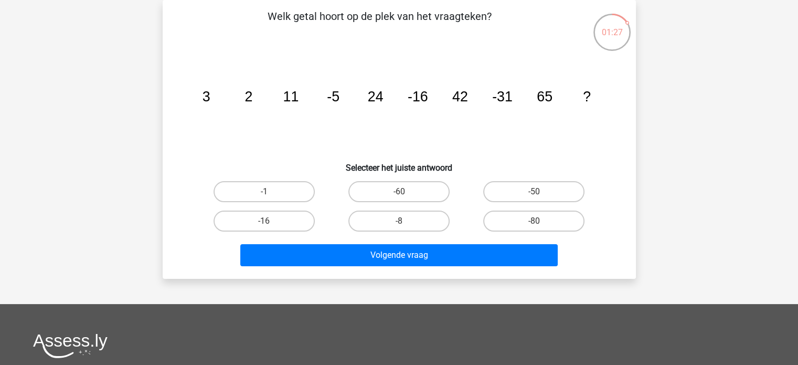
click at [537, 192] on input "-50" at bounding box center [537, 195] width 7 height 7
radio input "true"
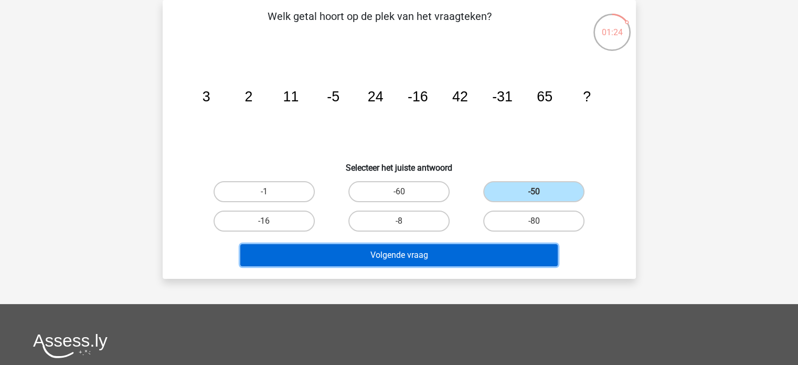
click at [444, 252] on button "Volgende vraag" at bounding box center [399, 255] width 318 height 22
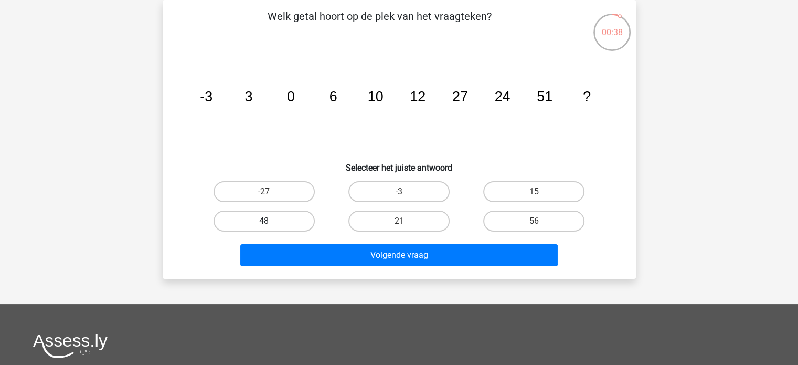
click at [248, 214] on label "48" at bounding box center [264, 220] width 101 height 21
click at [264, 221] on input "48" at bounding box center [267, 224] width 7 height 7
radio input "true"
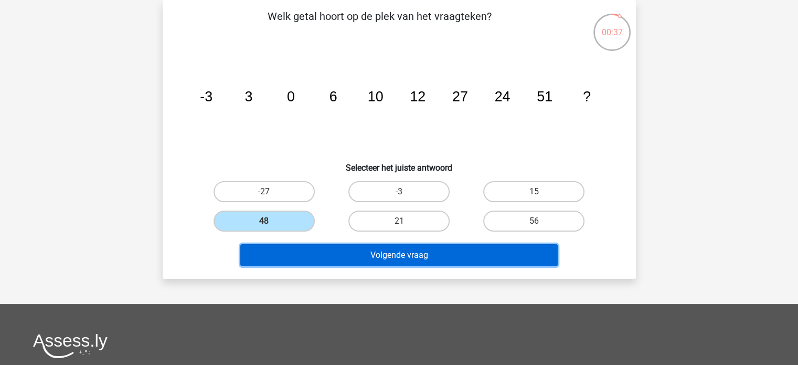
click at [323, 246] on button "Volgende vraag" at bounding box center [399, 255] width 318 height 22
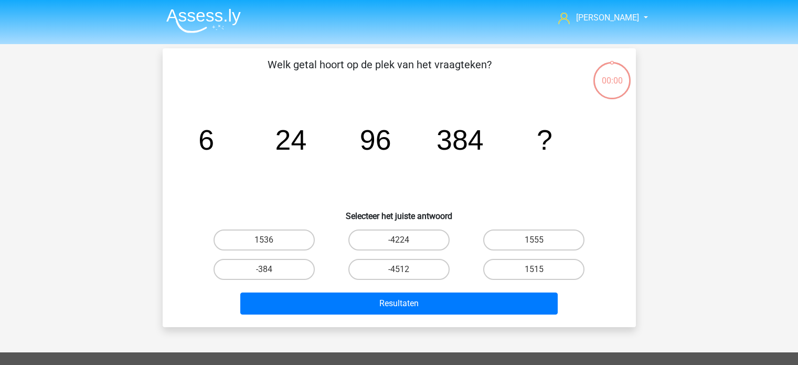
scroll to position [48, 0]
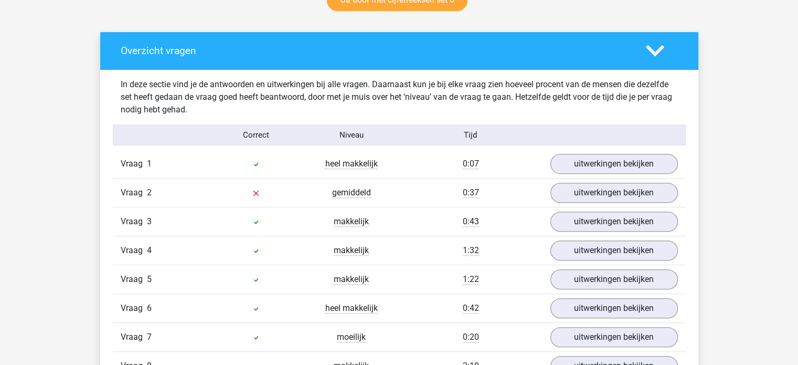
scroll to position [577, 0]
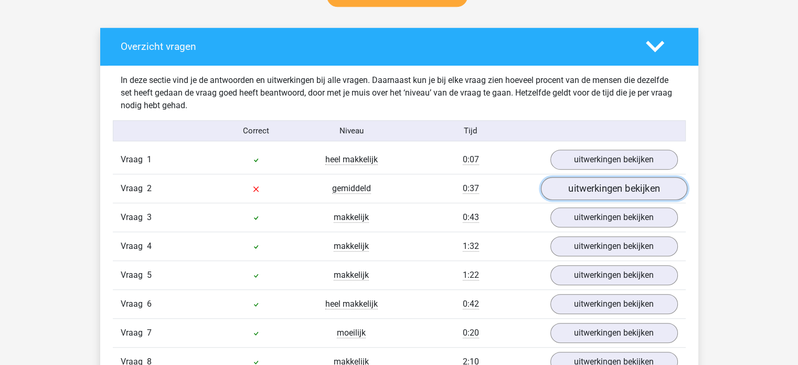
click at [571, 186] on link "uitwerkingen bekijken" at bounding box center [614, 188] width 146 height 23
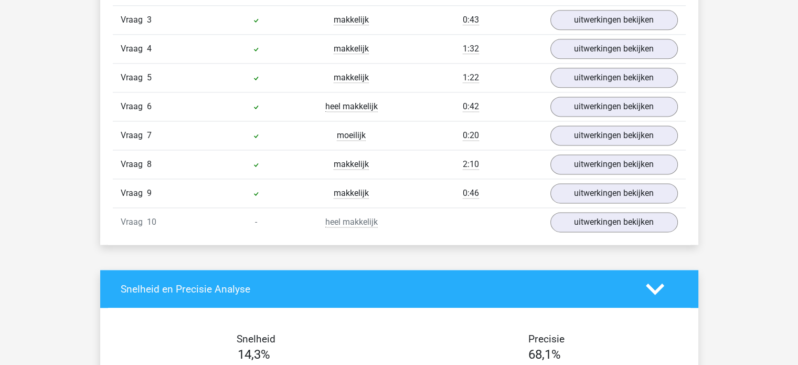
scroll to position [1417, 0]
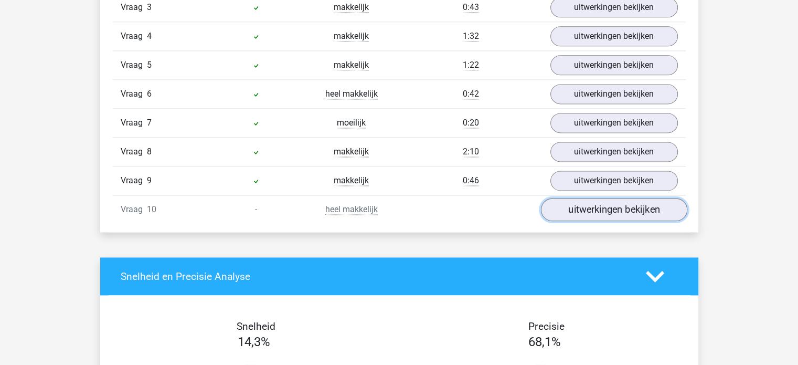
click at [569, 202] on link "uitwerkingen bekijken" at bounding box center [614, 209] width 146 height 23
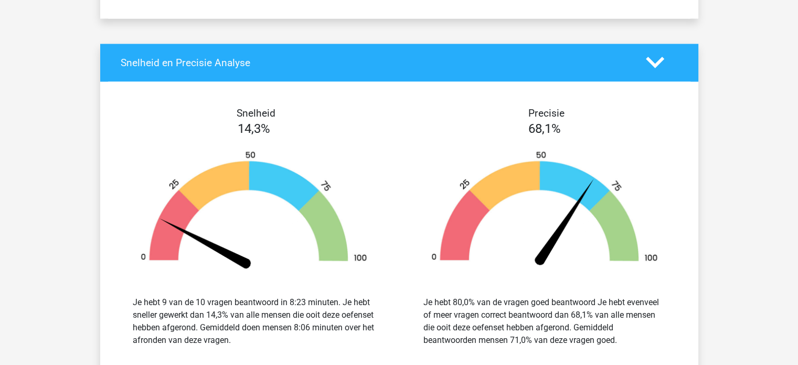
scroll to position [1926, 0]
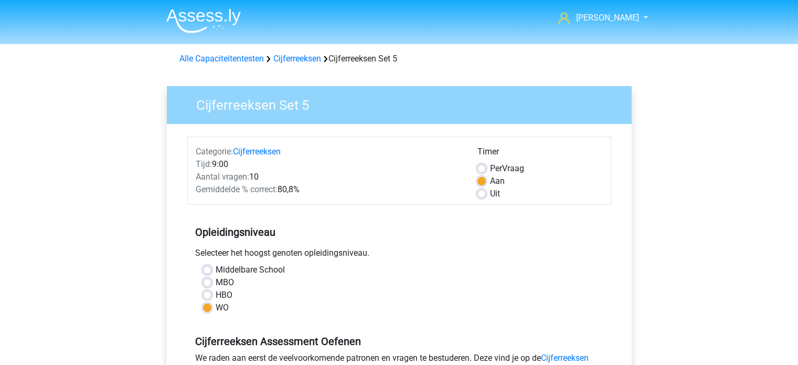
scroll to position [262, 0]
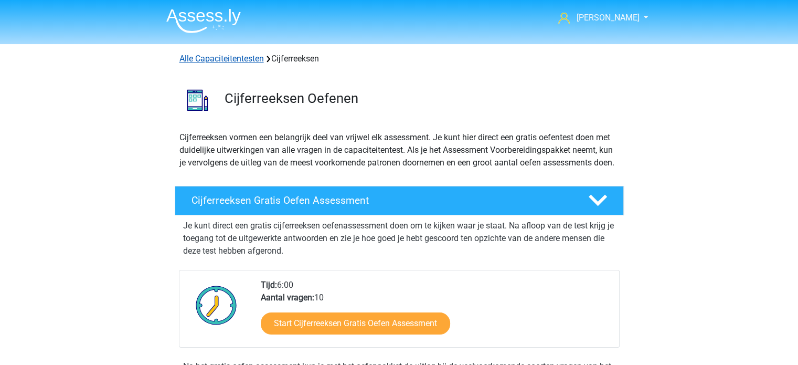
click at [236, 57] on link "Alle Capaciteitentesten" at bounding box center [222, 59] width 85 height 10
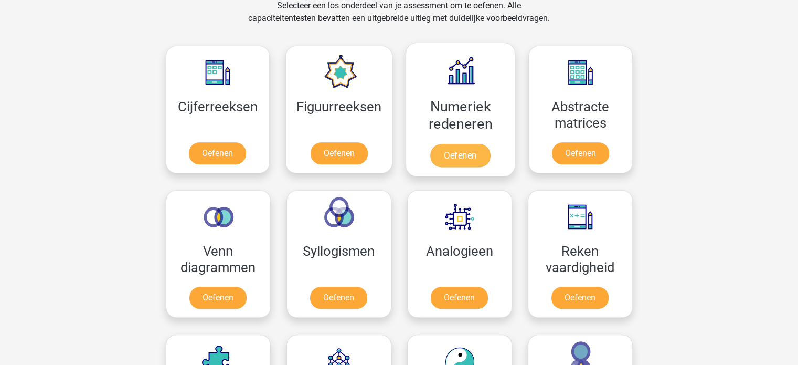
scroll to position [445, 0]
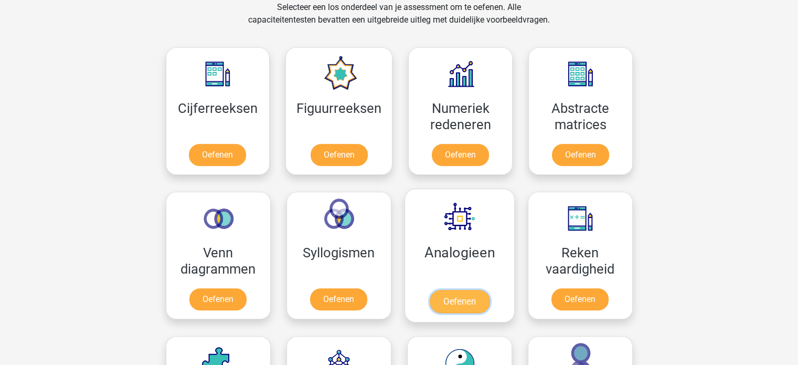
click at [459, 298] on link "Oefenen" at bounding box center [459, 301] width 60 height 23
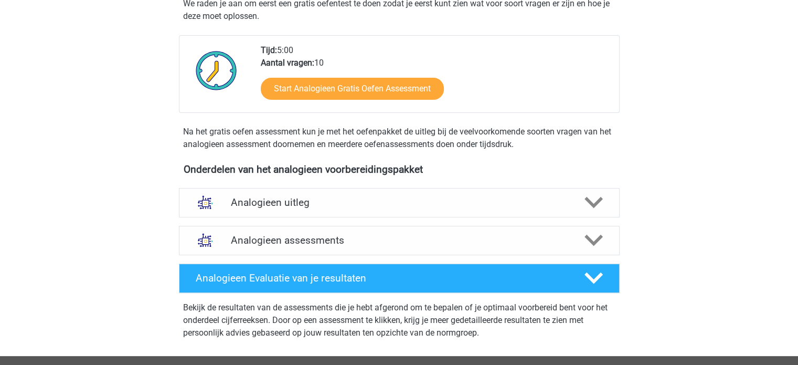
scroll to position [210, 0]
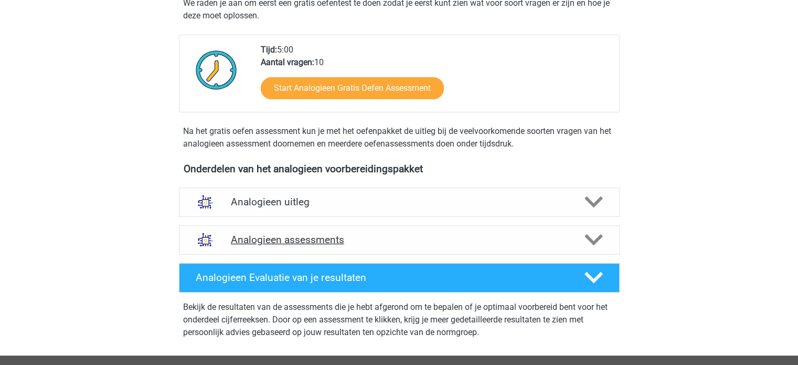
click at [275, 241] on h4 "Analogieen assessments" at bounding box center [399, 240] width 337 height 12
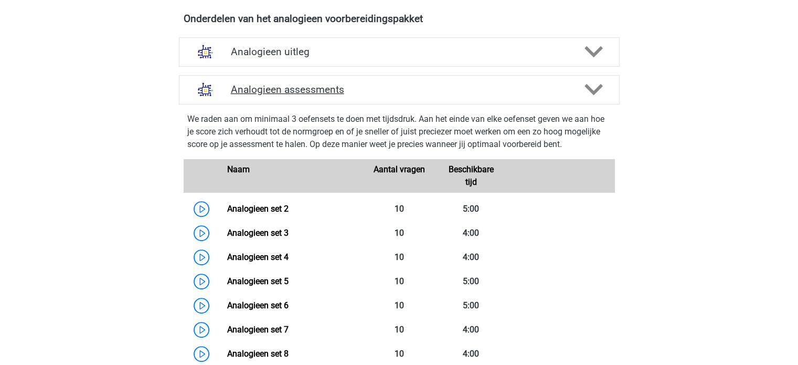
scroll to position [420, 0]
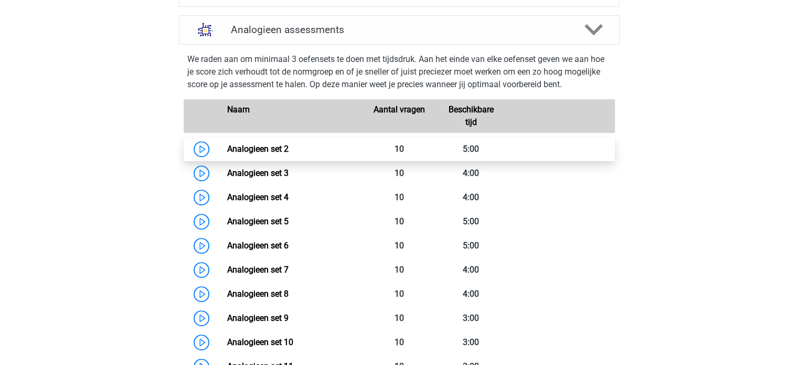
click at [272, 151] on link "Analogieen set 2" at bounding box center [257, 149] width 61 height 10
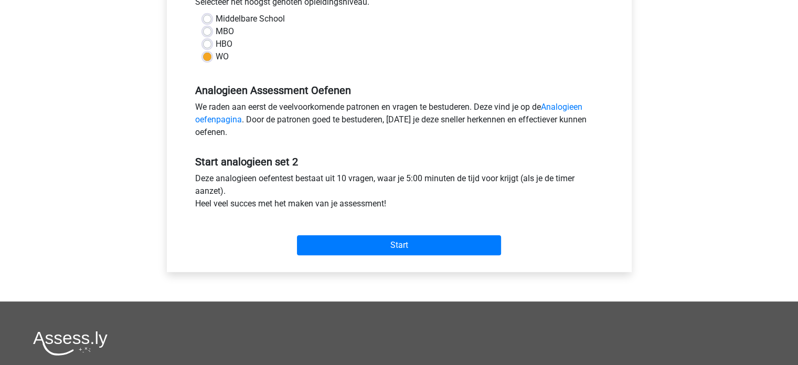
scroll to position [262, 0]
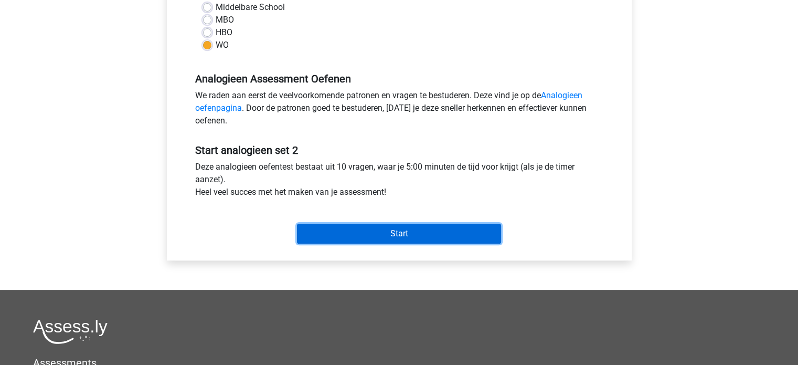
click at [406, 236] on input "Start" at bounding box center [399, 234] width 204 height 20
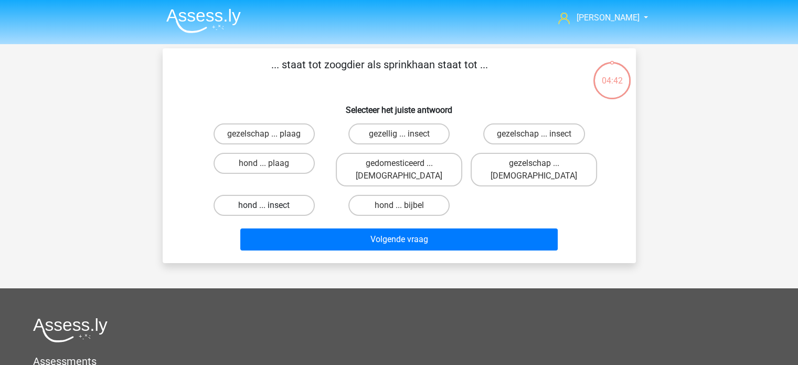
click at [252, 195] on label "hond ... insect" at bounding box center [264, 205] width 101 height 21
click at [264, 205] on input "hond ... insect" at bounding box center [267, 208] width 7 height 7
radio input "true"
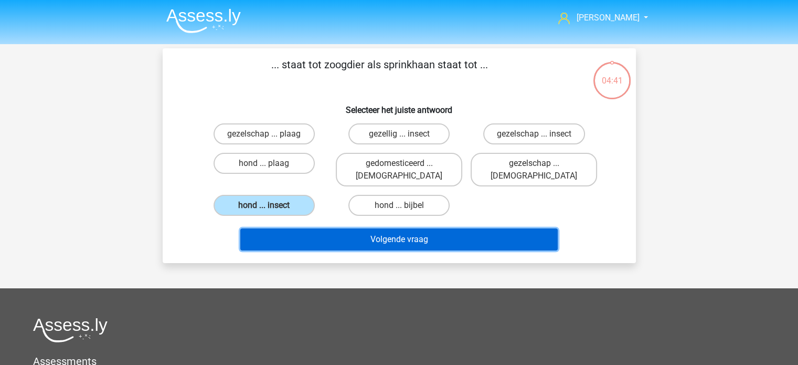
click at [332, 228] on button "Volgende vraag" at bounding box center [399, 239] width 318 height 22
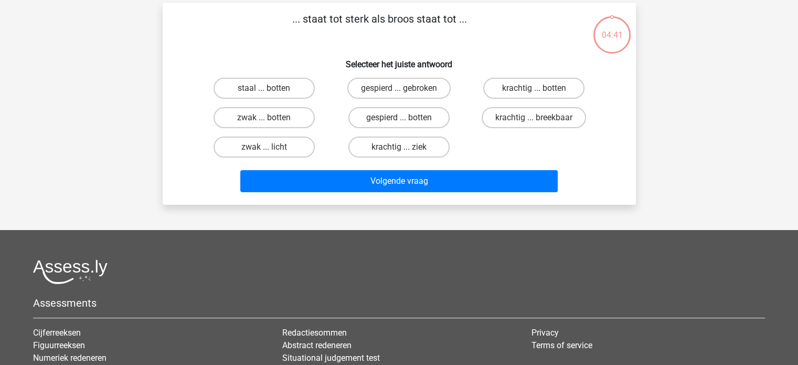
scroll to position [48, 0]
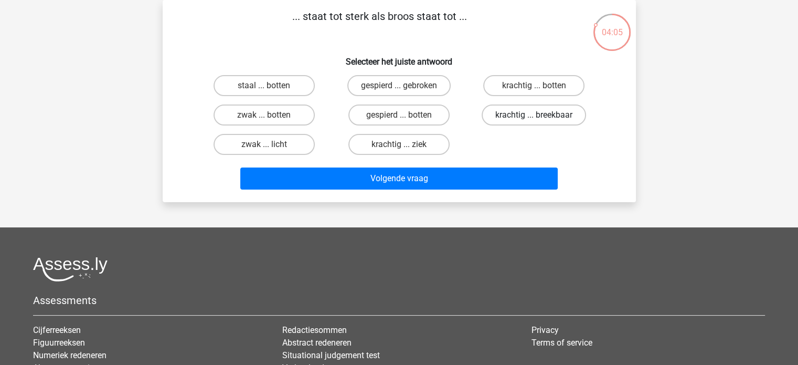
click at [541, 114] on label "krachtig ... breekbaar" at bounding box center [534, 114] width 104 height 21
click at [541, 115] on input "krachtig ... breekbaar" at bounding box center [537, 118] width 7 height 7
radio input "true"
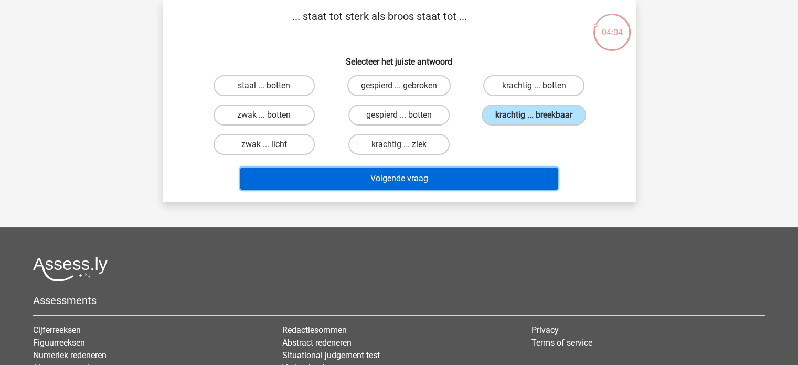
click at [444, 177] on button "Volgende vraag" at bounding box center [399, 178] width 318 height 22
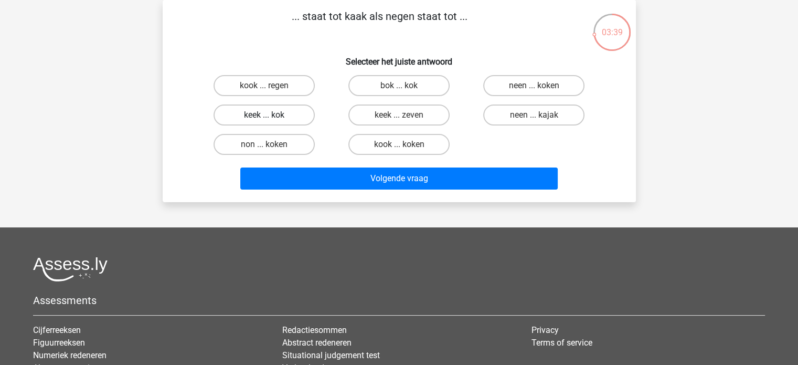
click at [256, 114] on label "keek ... kok" at bounding box center [264, 114] width 101 height 21
click at [264, 115] on input "keek ... kok" at bounding box center [267, 118] width 7 height 7
radio input "true"
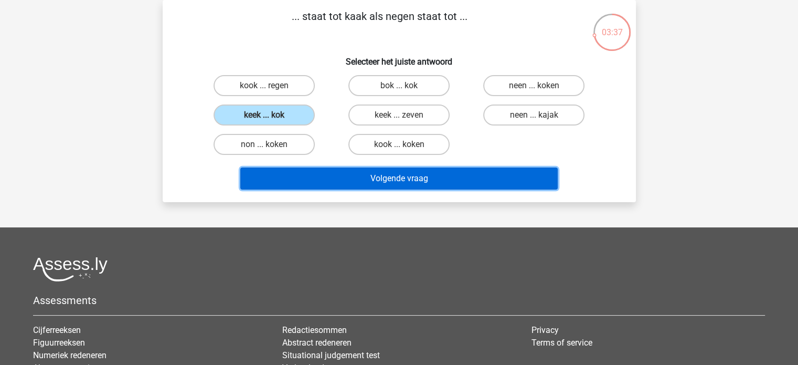
click at [378, 178] on button "Volgende vraag" at bounding box center [399, 178] width 318 height 22
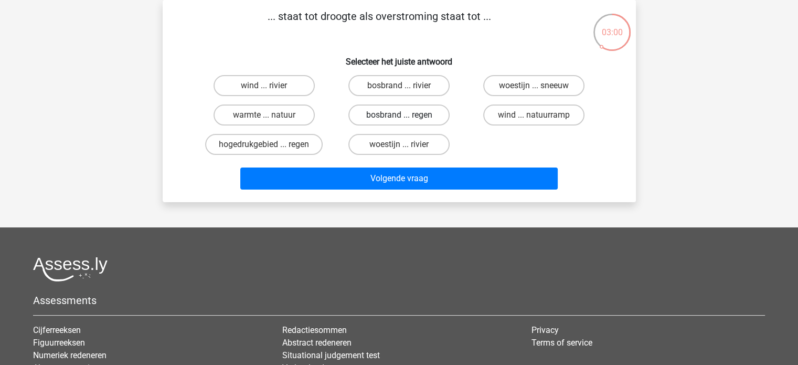
click at [392, 113] on label "bosbrand ... regen" at bounding box center [399, 114] width 101 height 21
click at [399, 115] on input "bosbrand ... regen" at bounding box center [402, 118] width 7 height 7
radio input "true"
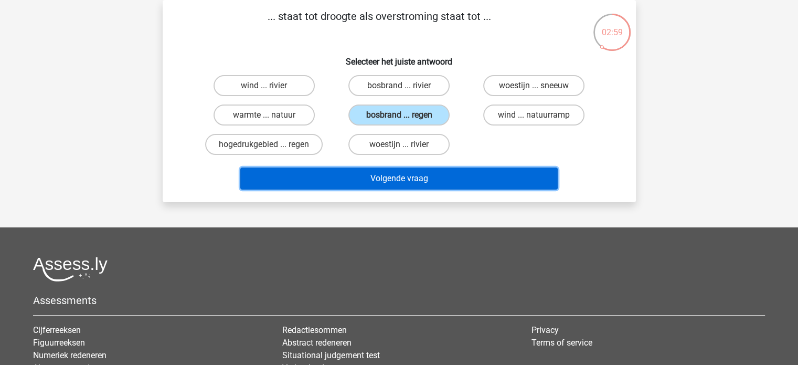
click at [391, 176] on button "Volgende vraag" at bounding box center [399, 178] width 318 height 22
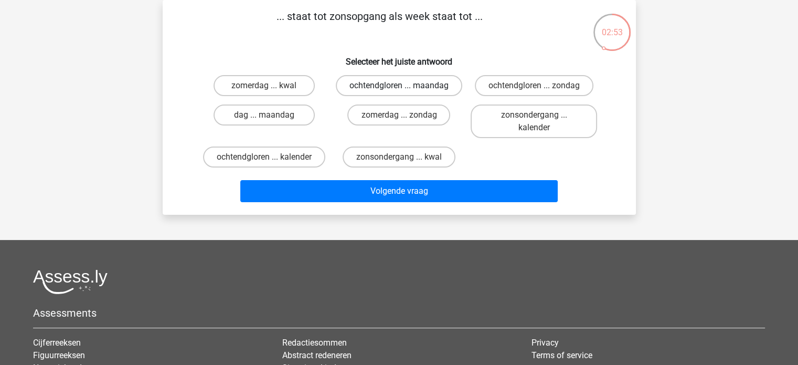
click at [383, 88] on label "ochtendgloren ... maandag" at bounding box center [399, 85] width 126 height 21
click at [399, 88] on input "ochtendgloren ... maandag" at bounding box center [402, 89] width 7 height 7
radio input "true"
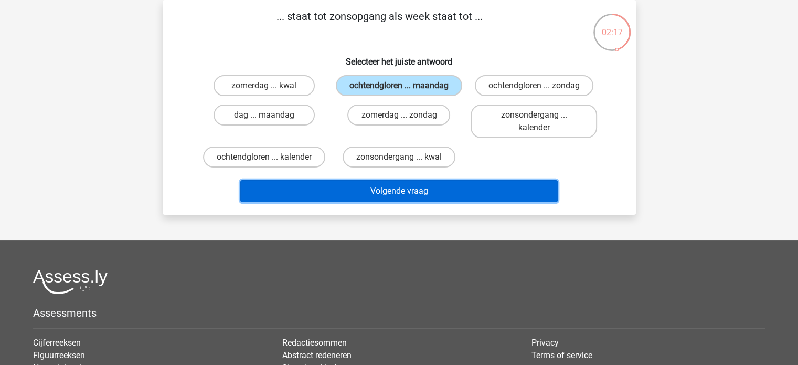
click at [414, 188] on button "Volgende vraag" at bounding box center [399, 191] width 318 height 22
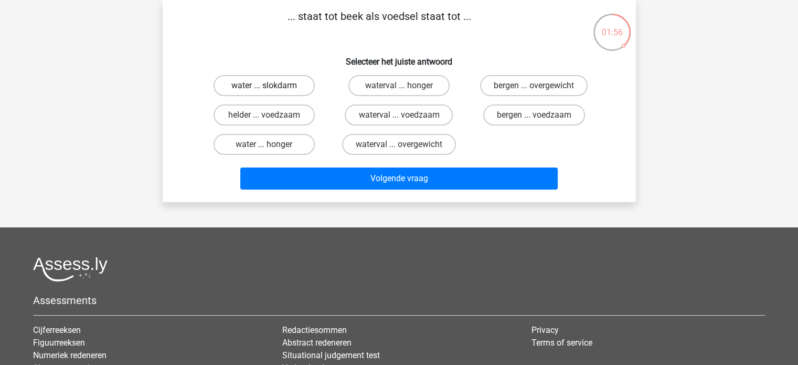
click at [248, 86] on label "water ... slokdarm" at bounding box center [264, 85] width 101 height 21
click at [264, 86] on input "water ... slokdarm" at bounding box center [267, 89] width 7 height 7
radio input "true"
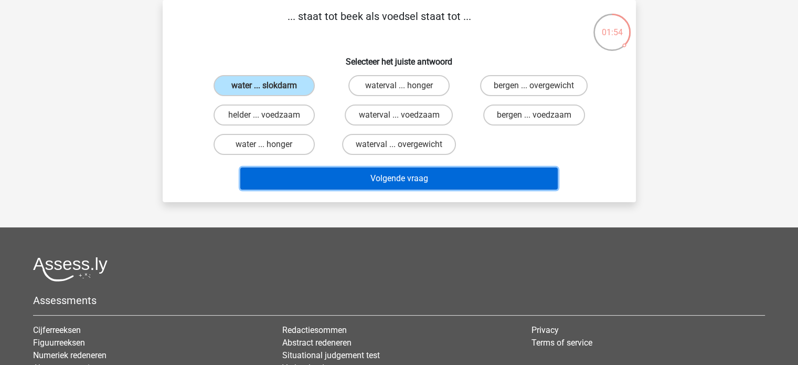
click at [338, 176] on button "Volgende vraag" at bounding box center [399, 178] width 318 height 22
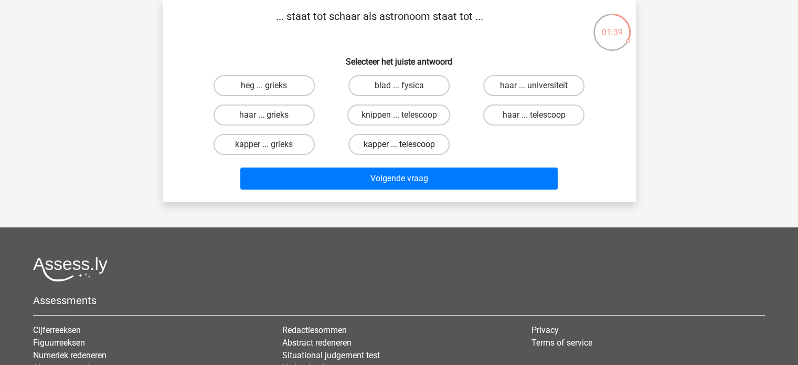
click at [374, 141] on label "kapper ... telescoop" at bounding box center [399, 144] width 101 height 21
click at [399, 144] on input "kapper ... telescoop" at bounding box center [402, 147] width 7 height 7
radio input "true"
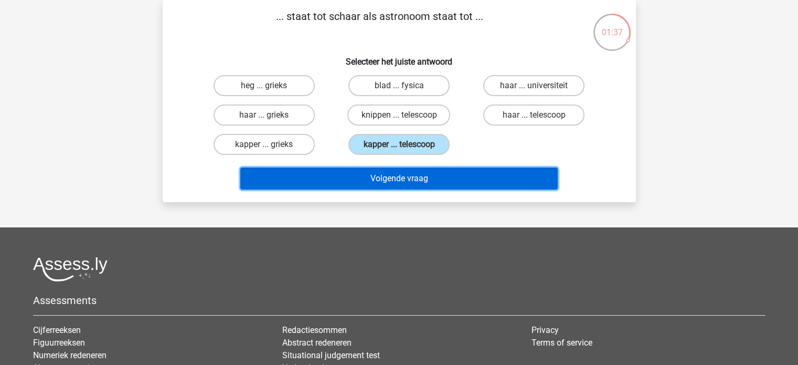
click at [391, 184] on button "Volgende vraag" at bounding box center [399, 178] width 318 height 22
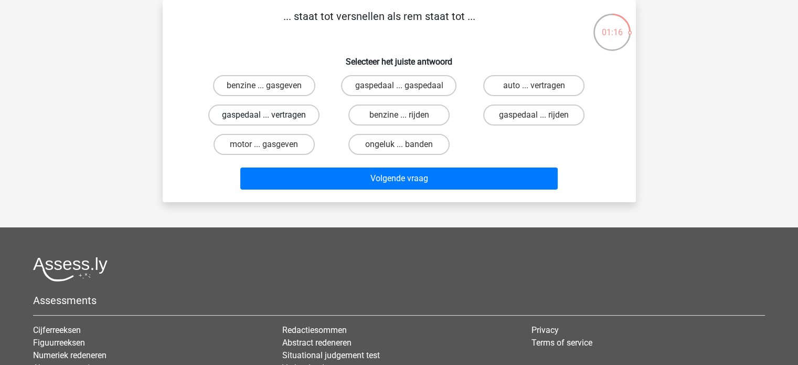
click at [246, 117] on label "gaspedaal ... vertragen" at bounding box center [263, 114] width 111 height 21
click at [264, 117] on input "gaspedaal ... vertragen" at bounding box center [267, 118] width 7 height 7
radio input "true"
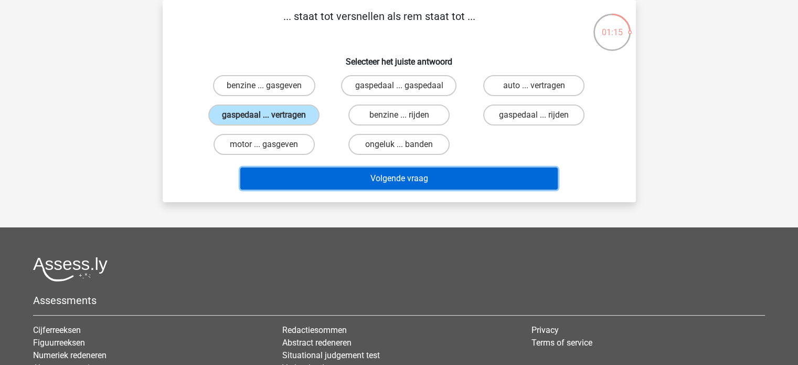
click at [328, 180] on button "Volgende vraag" at bounding box center [399, 178] width 318 height 22
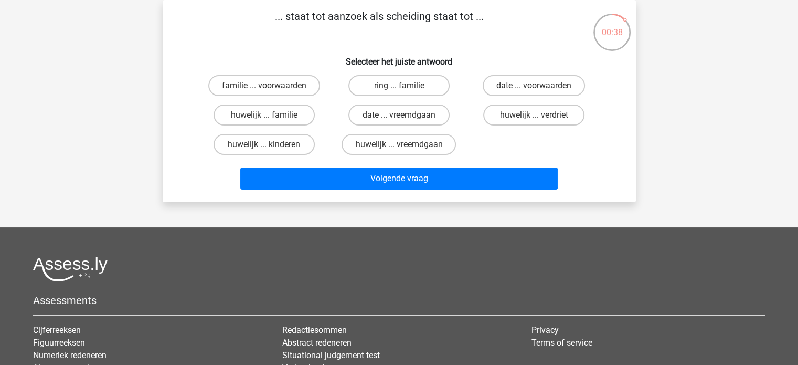
click at [402, 144] on input "huwelijk ... vreemdgaan" at bounding box center [402, 147] width 7 height 7
radio input "true"
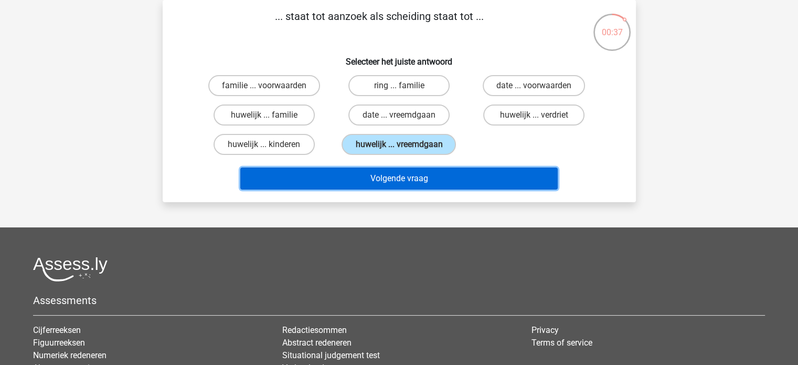
click at [397, 181] on button "Volgende vraag" at bounding box center [399, 178] width 318 height 22
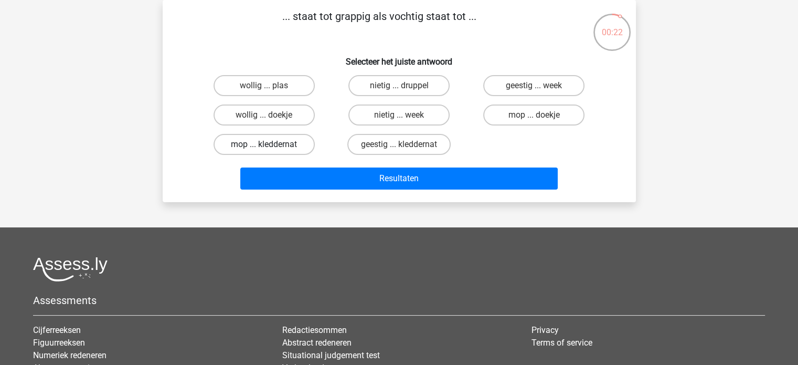
click at [269, 143] on label "mop ... kleddernat" at bounding box center [264, 144] width 101 height 21
click at [269, 144] on input "mop ... kleddernat" at bounding box center [267, 147] width 7 height 7
radio input "true"
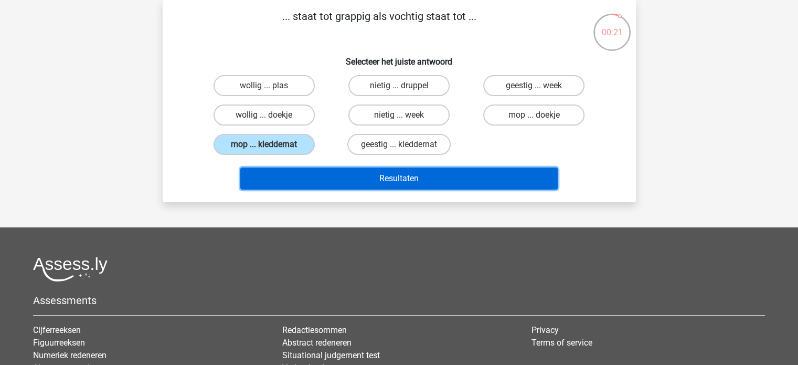
click at [367, 178] on button "Resultaten" at bounding box center [399, 178] width 318 height 22
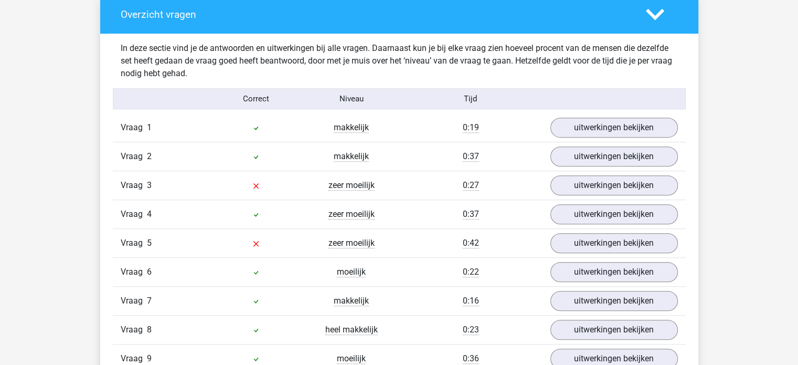
scroll to position [630, 0]
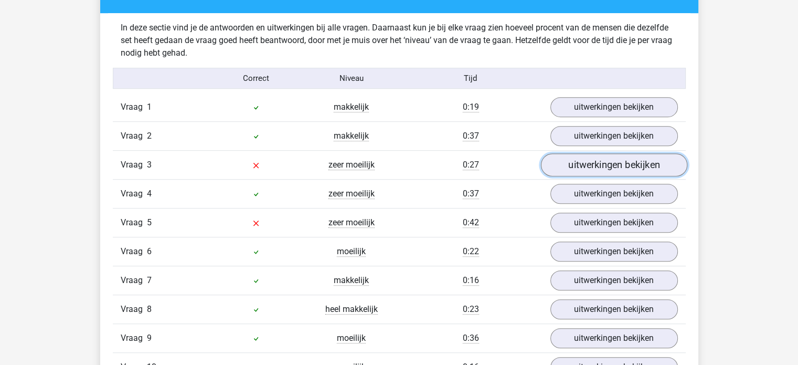
click at [572, 164] on link "uitwerkingen bekijken" at bounding box center [614, 165] width 146 height 23
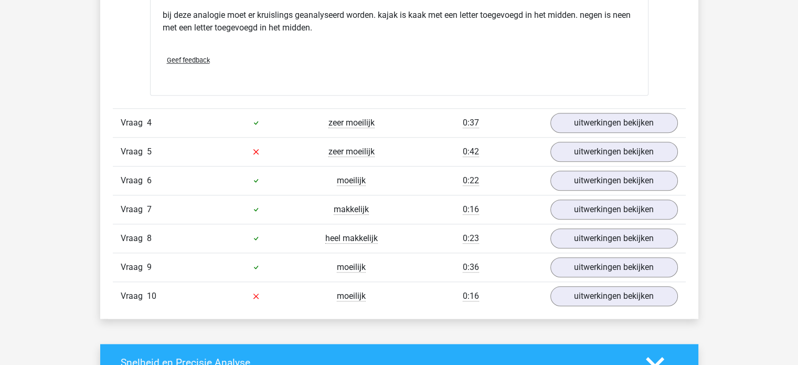
scroll to position [1050, 0]
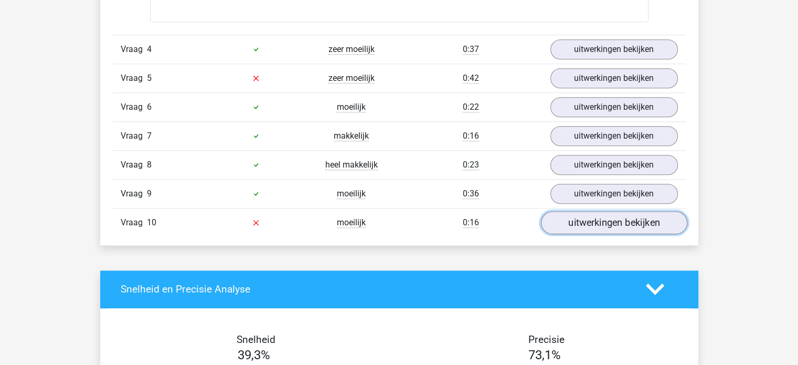
click at [605, 217] on link "uitwerkingen bekijken" at bounding box center [614, 222] width 146 height 23
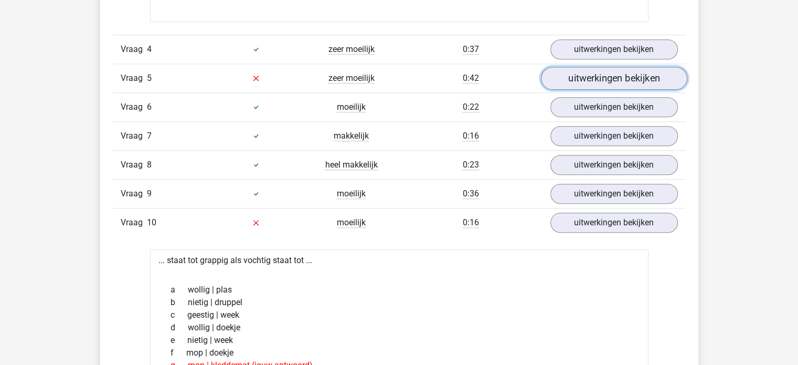
click at [585, 72] on link "uitwerkingen bekijken" at bounding box center [614, 78] width 146 height 23
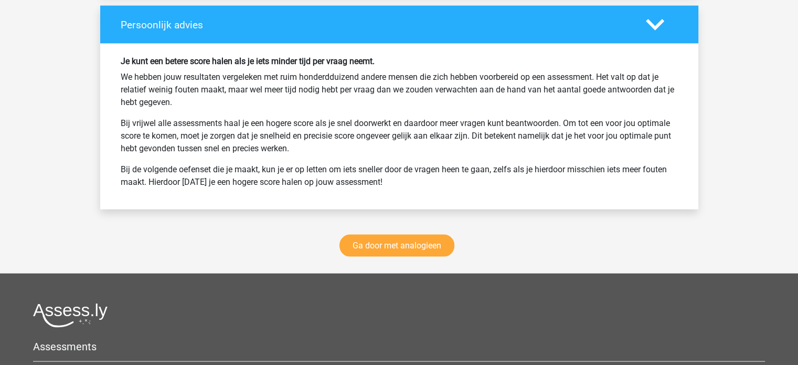
scroll to position [2257, 0]
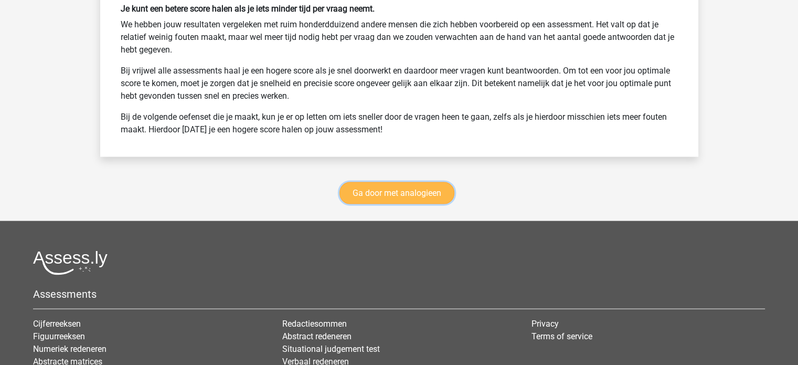
click at [392, 191] on link "Ga door met analogieen" at bounding box center [397, 193] width 115 height 22
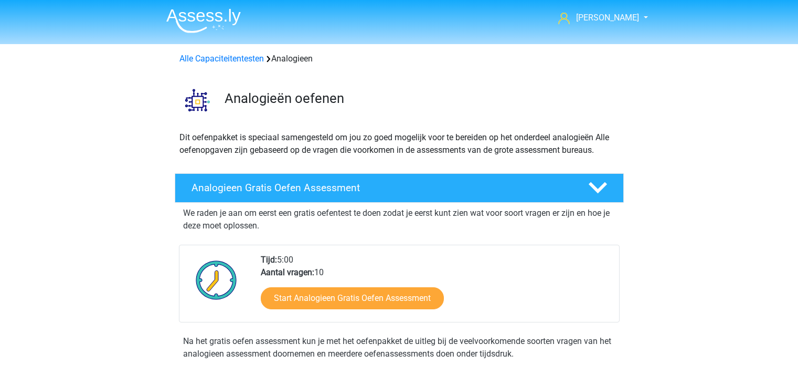
scroll to position [430, 0]
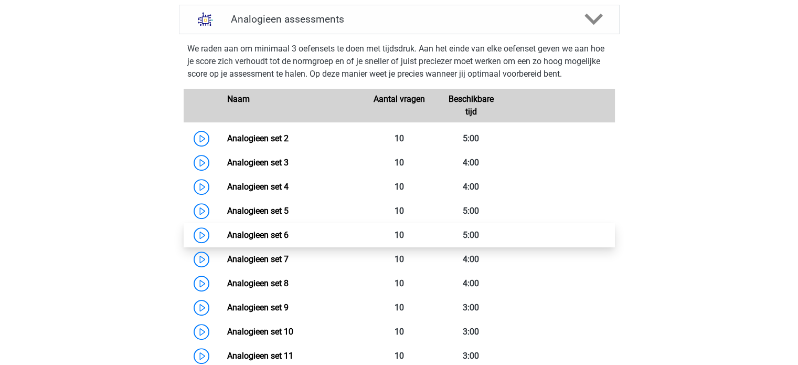
click at [260, 235] on link "Analogieen set 6" at bounding box center [257, 235] width 61 height 10
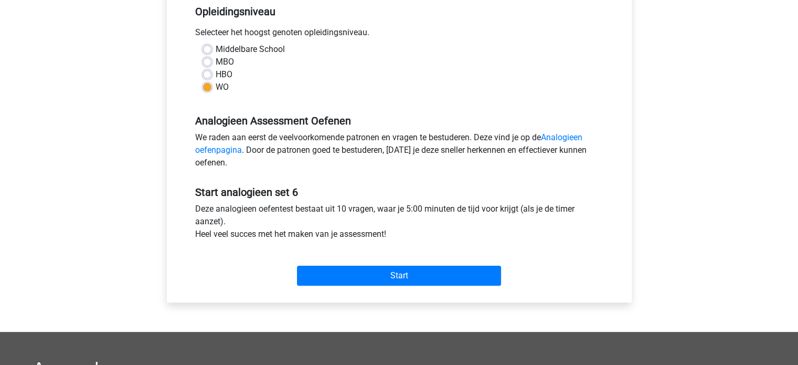
scroll to position [262, 0]
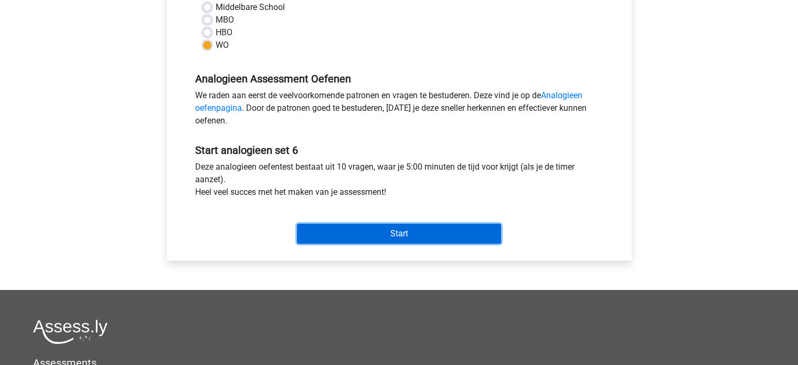
click at [401, 230] on input "Start" at bounding box center [399, 234] width 204 height 20
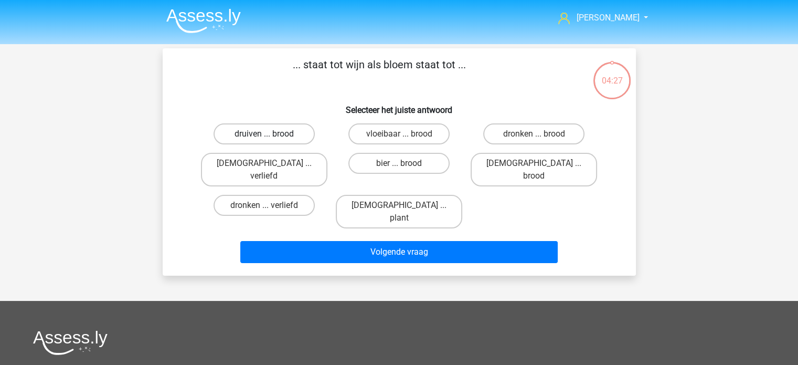
click at [249, 134] on label "druiven ... brood" at bounding box center [264, 133] width 101 height 21
click at [264, 134] on input "druiven ... brood" at bounding box center [267, 137] width 7 height 7
radio input "true"
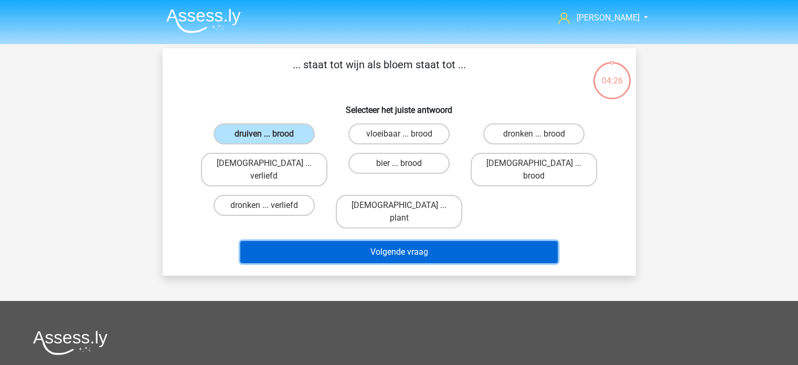
click at [394, 241] on button "Volgende vraag" at bounding box center [399, 252] width 318 height 22
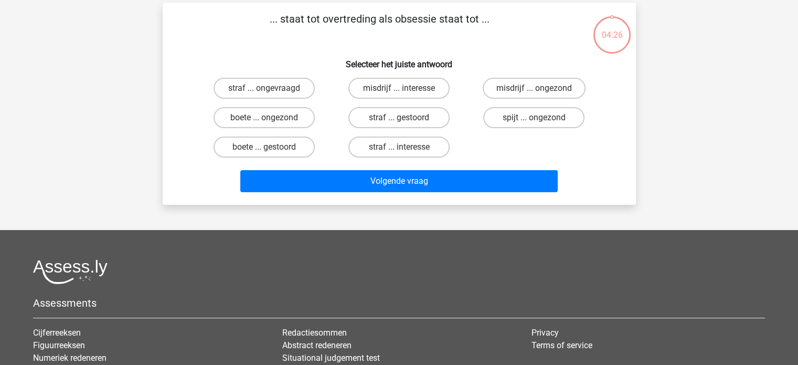
scroll to position [48, 0]
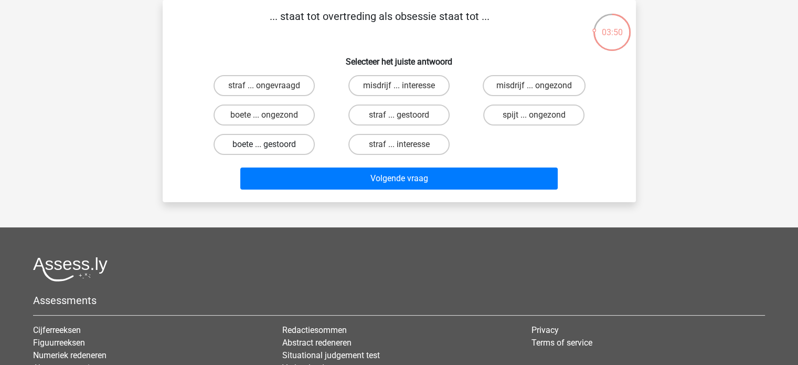
click at [294, 142] on label "boete ... gestoord" at bounding box center [264, 144] width 101 height 21
click at [271, 144] on input "boete ... gestoord" at bounding box center [267, 147] width 7 height 7
radio input "true"
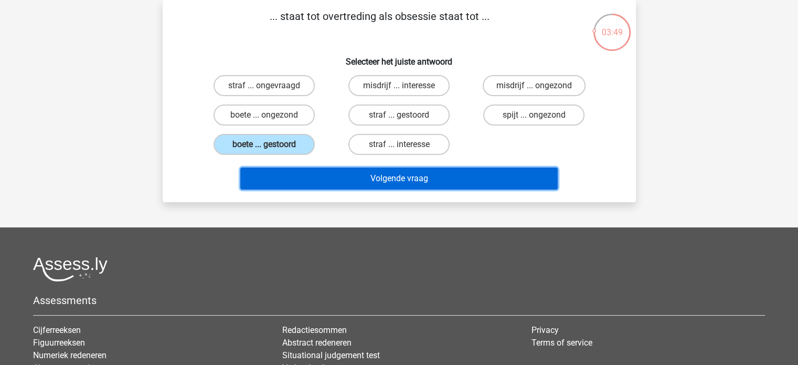
click at [346, 175] on button "Volgende vraag" at bounding box center [399, 178] width 318 height 22
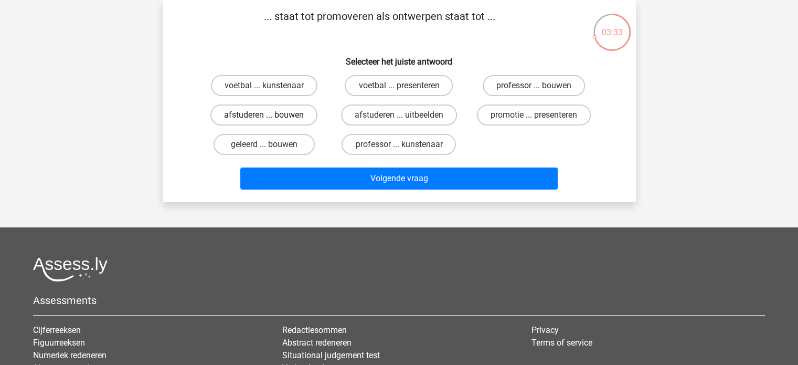
click at [287, 112] on label "afstuderen ... bouwen" at bounding box center [263, 114] width 107 height 21
click at [271, 115] on input "afstuderen ... bouwen" at bounding box center [267, 118] width 7 height 7
radio input "true"
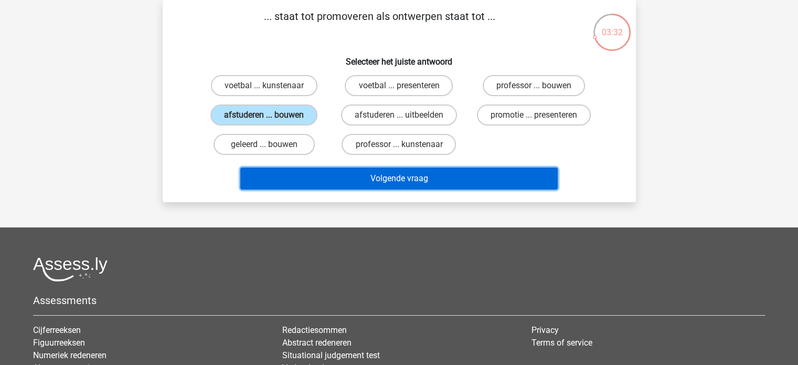
click at [396, 176] on button "Volgende vraag" at bounding box center [399, 178] width 318 height 22
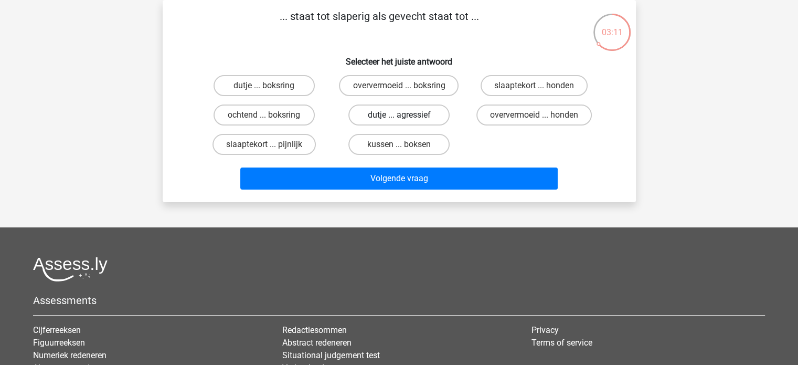
click at [387, 116] on label "dutje ... agressief" at bounding box center [399, 114] width 101 height 21
click at [399, 116] on input "dutje ... agressief" at bounding box center [402, 118] width 7 height 7
radio input "true"
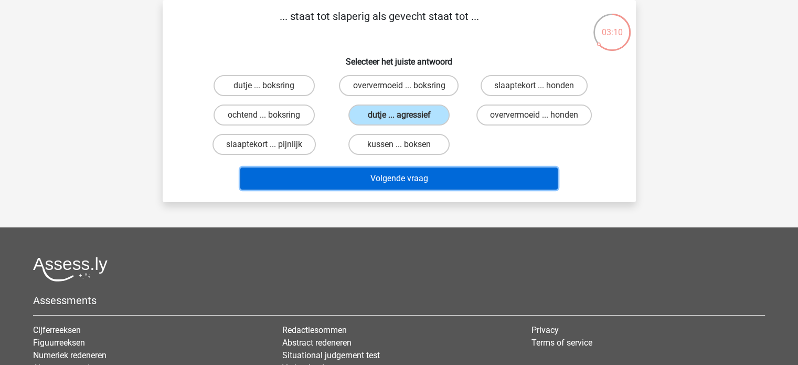
click at [402, 177] on button "Volgende vraag" at bounding box center [399, 178] width 318 height 22
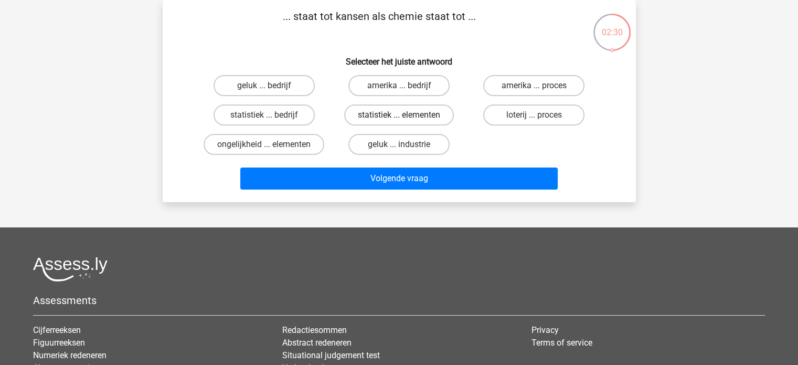
click at [386, 109] on label "statistiek ... elementen" at bounding box center [399, 114] width 110 height 21
click at [399, 115] on input "statistiek ... elementen" at bounding box center [402, 118] width 7 height 7
radio input "true"
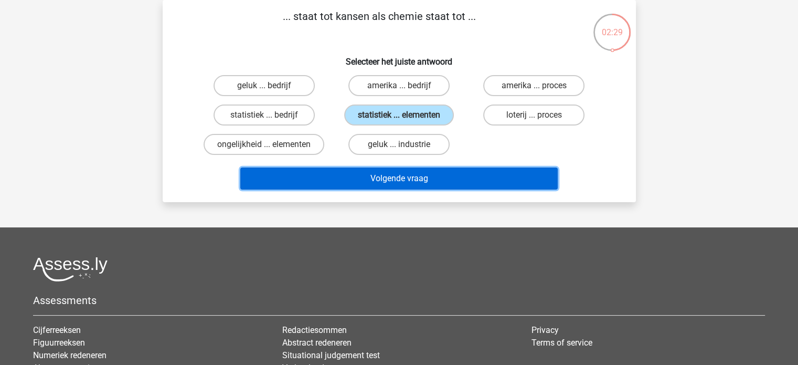
click at [391, 176] on button "Volgende vraag" at bounding box center [399, 178] width 318 height 22
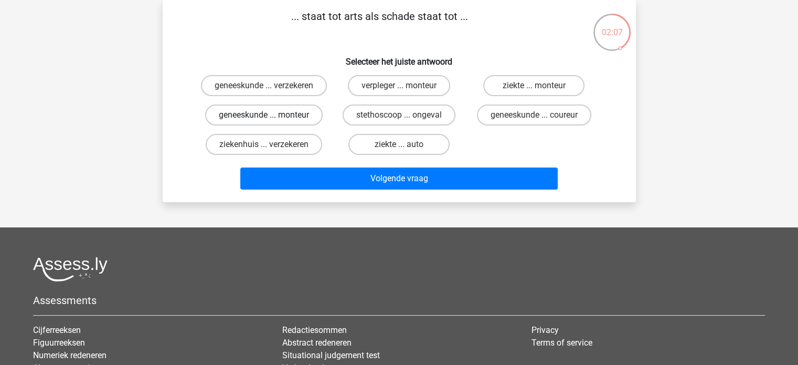
click at [273, 125] on label "geneeskunde ... monteur" at bounding box center [264, 114] width 118 height 21
click at [271, 122] on input "geneeskunde ... monteur" at bounding box center [267, 118] width 7 height 7
radio input "true"
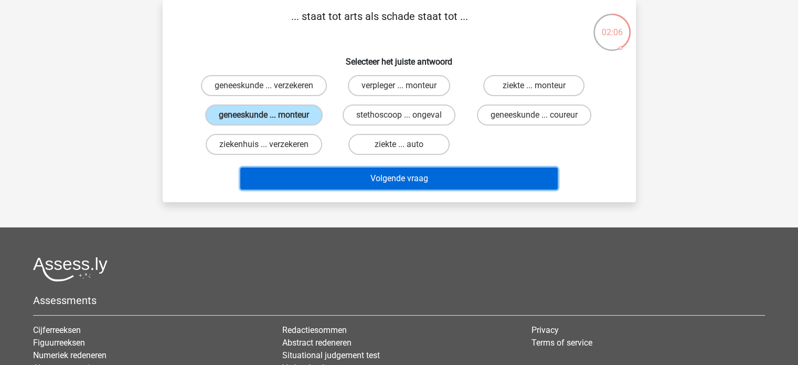
click at [338, 188] on button "Volgende vraag" at bounding box center [399, 178] width 318 height 22
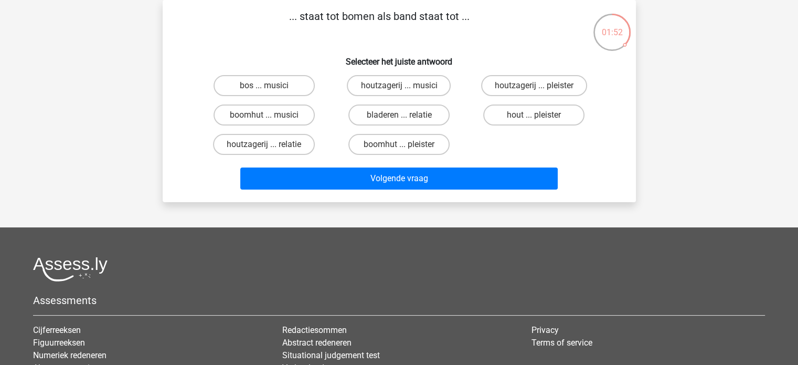
click at [267, 87] on input "bos ... musici" at bounding box center [267, 89] width 7 height 7
radio input "true"
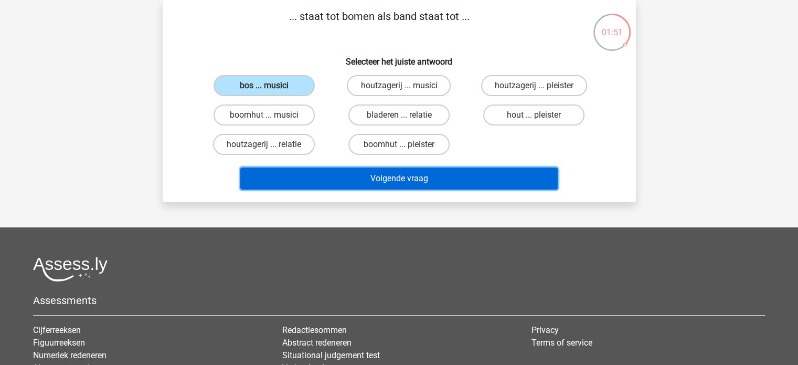
click at [355, 178] on button "Volgende vraag" at bounding box center [399, 178] width 318 height 22
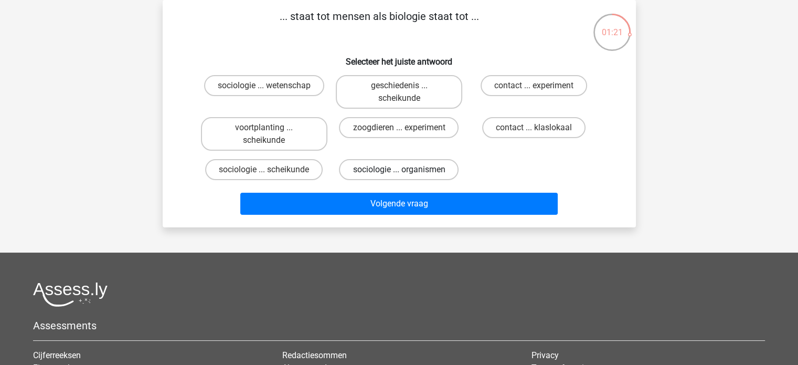
click at [414, 170] on label "sociologie ... organismen" at bounding box center [399, 169] width 120 height 21
click at [406, 170] on input "sociologie ... organismen" at bounding box center [402, 173] width 7 height 7
radio input "true"
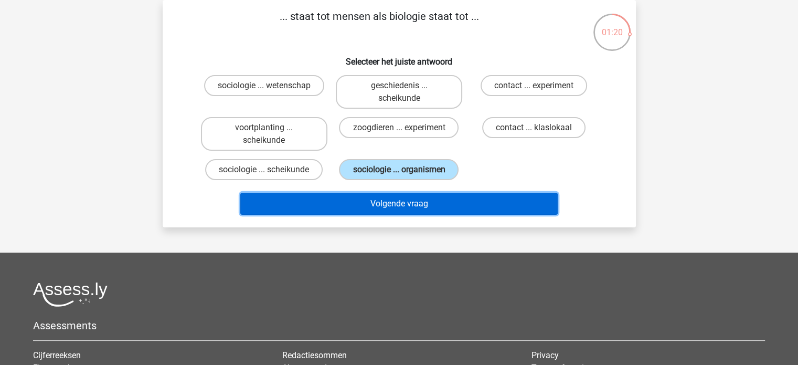
click at [409, 203] on button "Volgende vraag" at bounding box center [399, 204] width 318 height 22
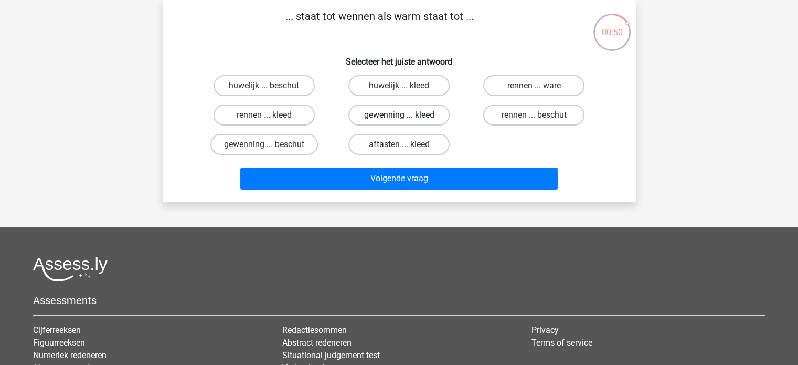
click at [375, 116] on label "gewenning ... kleed" at bounding box center [399, 114] width 101 height 21
click at [399, 116] on input "gewenning ... kleed" at bounding box center [402, 118] width 7 height 7
radio input "true"
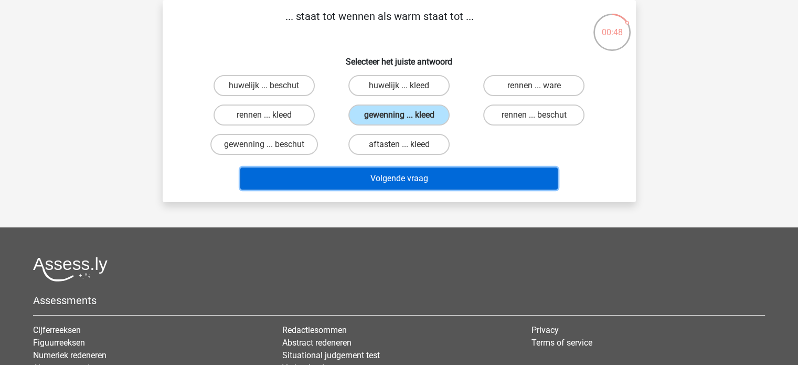
click at [382, 175] on button "Volgende vraag" at bounding box center [399, 178] width 318 height 22
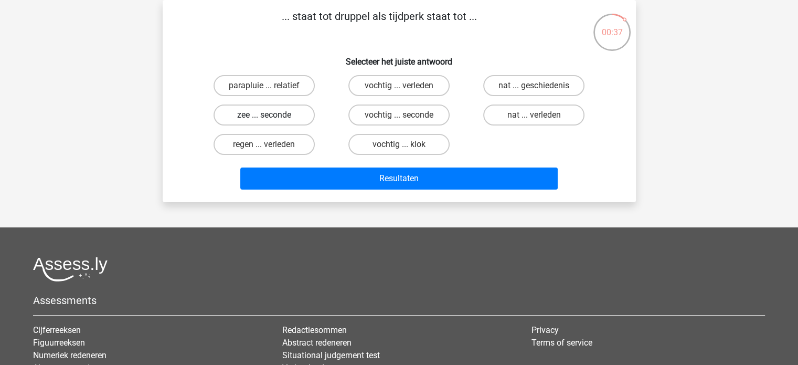
click at [294, 111] on label "zee ... seconde" at bounding box center [264, 114] width 101 height 21
click at [271, 115] on input "zee ... seconde" at bounding box center [267, 118] width 7 height 7
radio input "true"
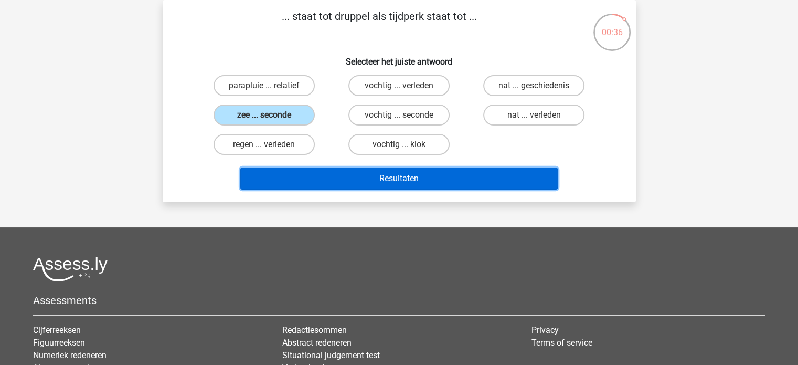
click at [336, 176] on button "Resultaten" at bounding box center [399, 178] width 318 height 22
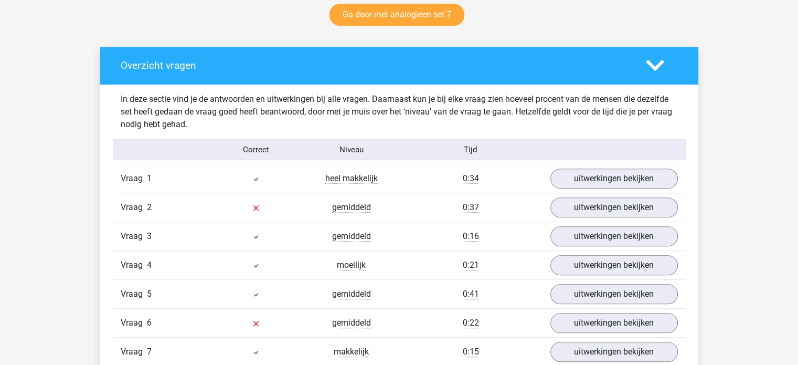
scroll to position [577, 0]
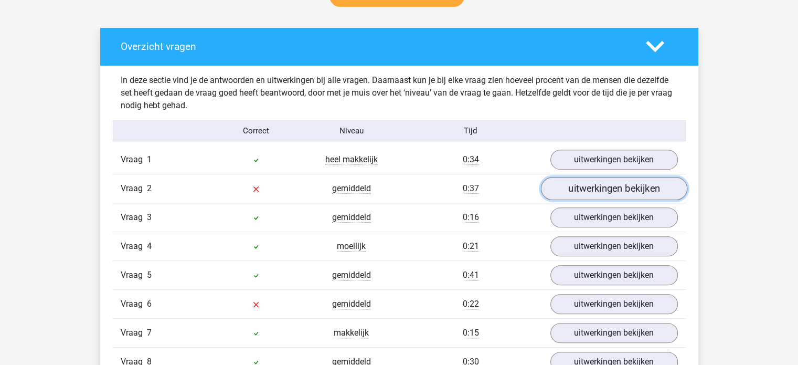
click at [586, 188] on link "uitwerkingen bekijken" at bounding box center [614, 188] width 146 height 23
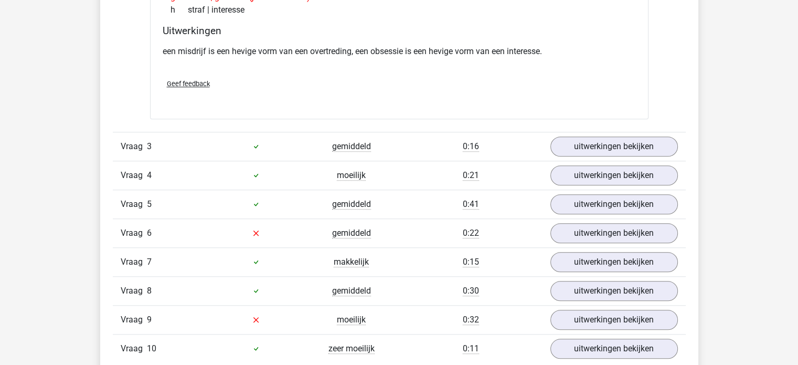
scroll to position [945, 0]
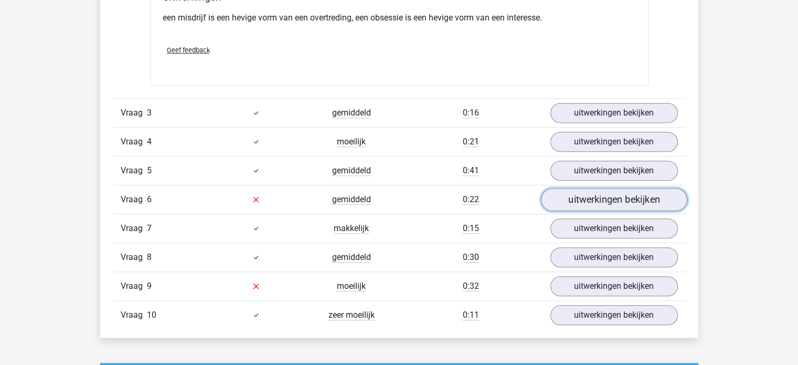
click at [590, 199] on link "uitwerkingen bekijken" at bounding box center [614, 199] width 146 height 23
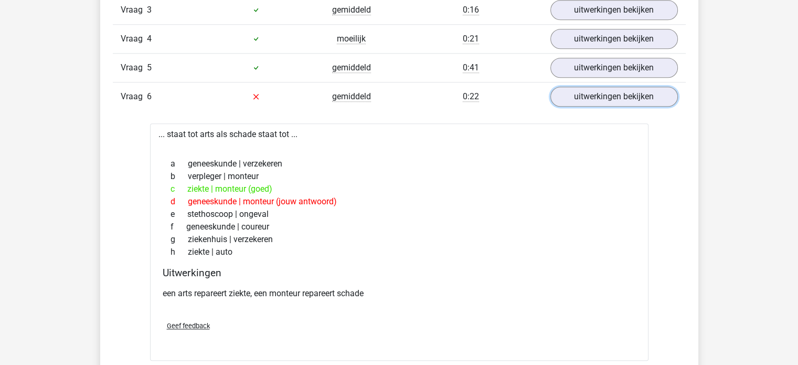
scroll to position [1050, 0]
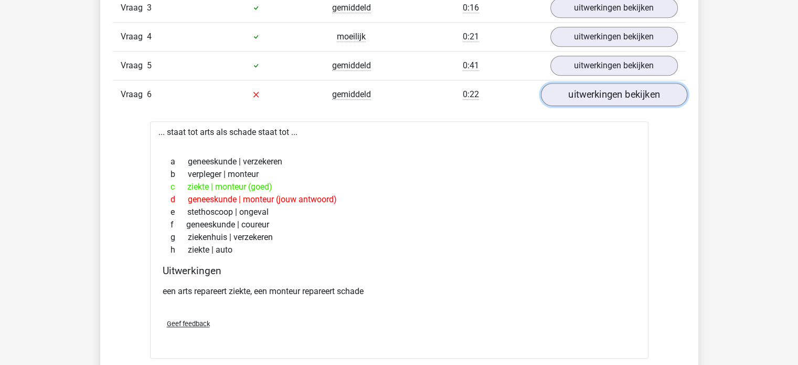
click at [607, 90] on link "uitwerkingen bekijken" at bounding box center [614, 94] width 146 height 23
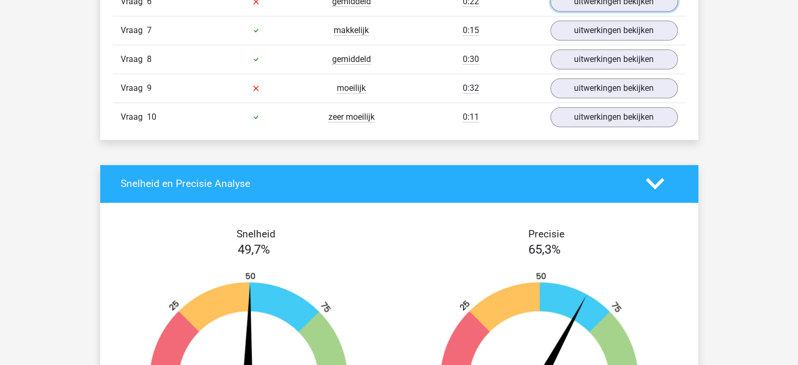
scroll to position [1155, 0]
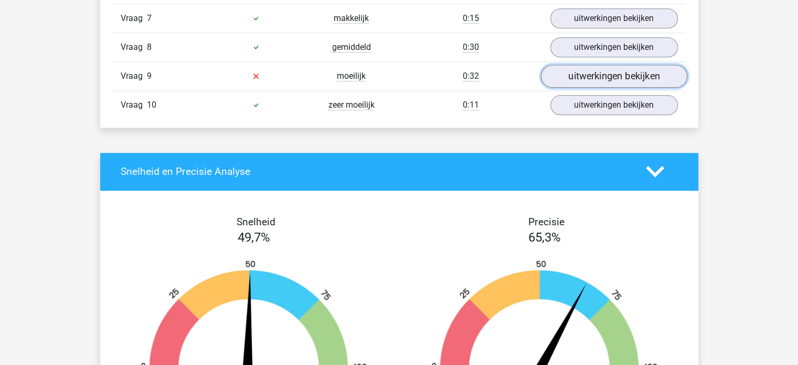
click at [586, 66] on link "uitwerkingen bekijken" at bounding box center [614, 76] width 146 height 23
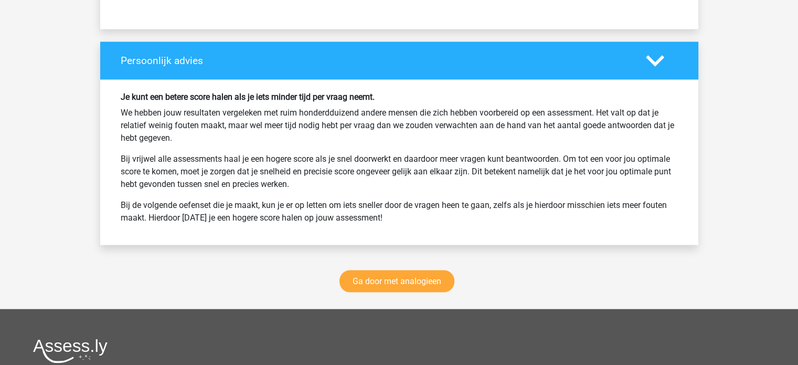
scroll to position [1942, 0]
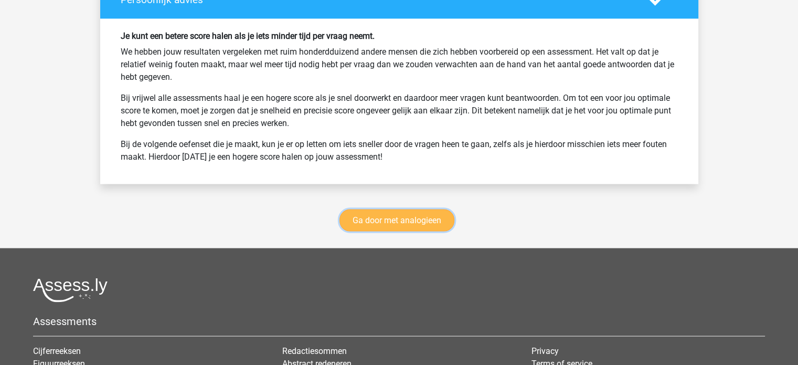
click at [392, 212] on link "Ga door met analogieen" at bounding box center [397, 220] width 115 height 22
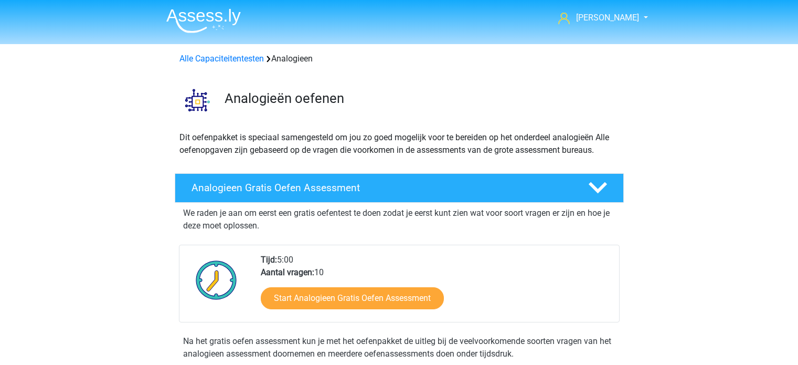
scroll to position [430, 0]
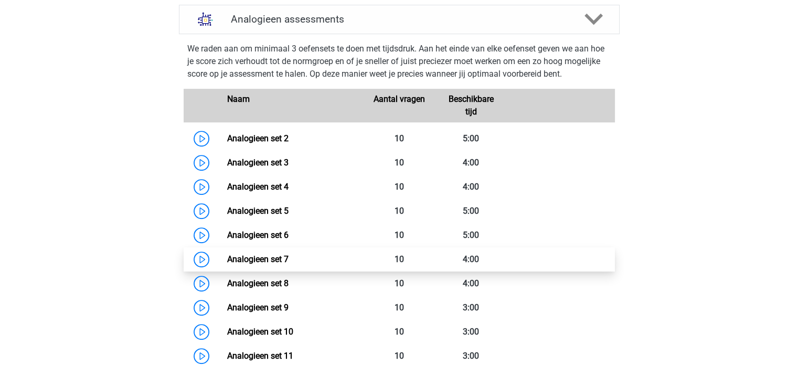
click at [269, 261] on link "Analogieen set 7" at bounding box center [257, 259] width 61 height 10
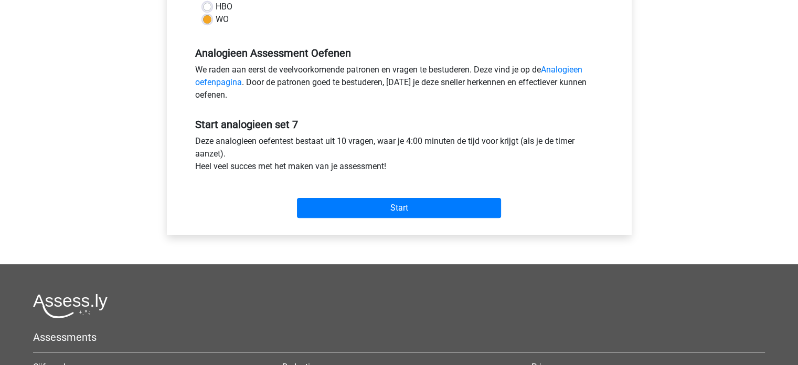
scroll to position [315, 0]
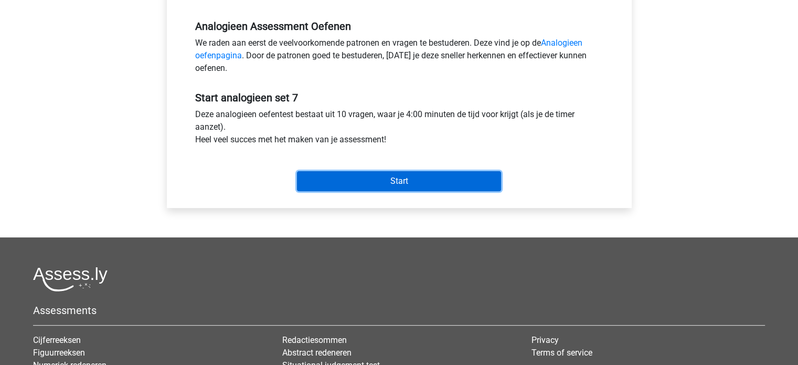
click at [389, 181] on input "Start" at bounding box center [399, 181] width 204 height 20
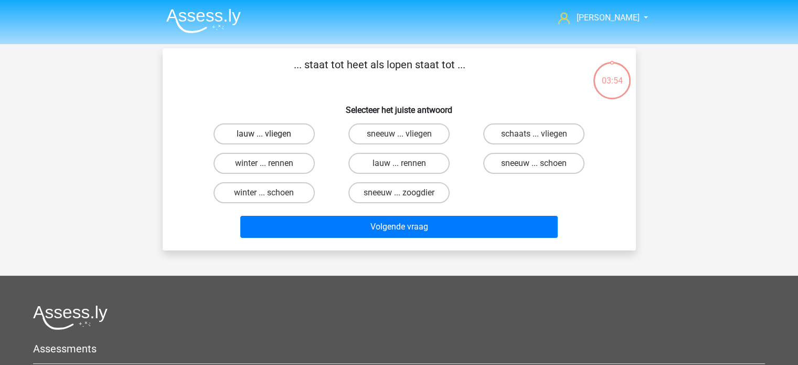
click at [254, 130] on label "lauw ... vliegen" at bounding box center [264, 133] width 101 height 21
click at [264, 134] on input "lauw ... vliegen" at bounding box center [267, 137] width 7 height 7
radio input "true"
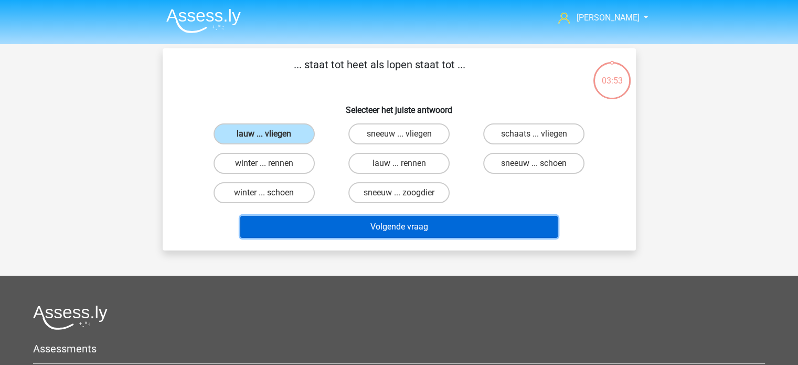
click at [414, 226] on button "Volgende vraag" at bounding box center [399, 227] width 318 height 22
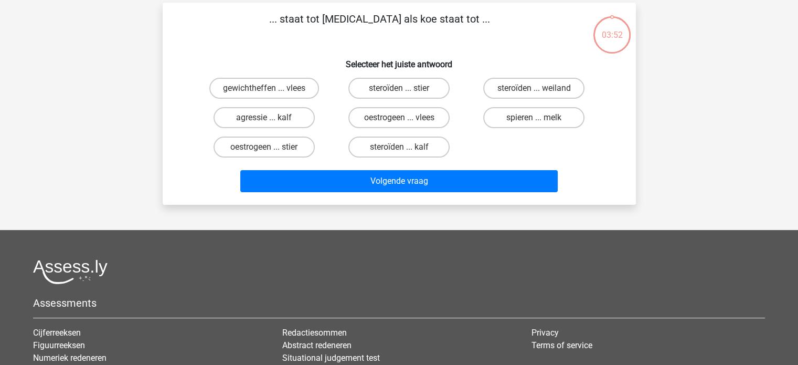
scroll to position [48, 0]
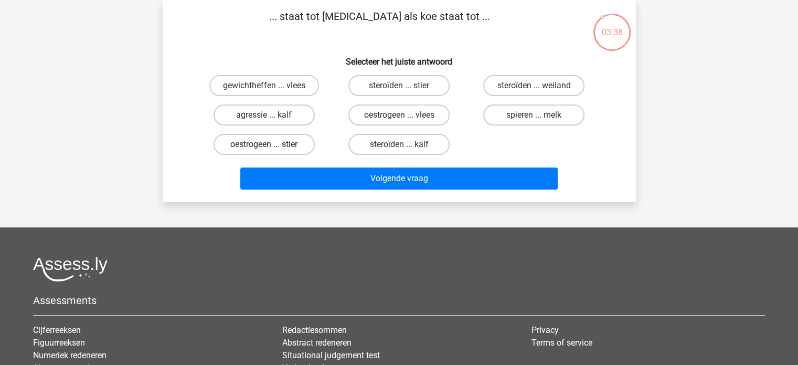
click at [279, 143] on label "oestrogeen ... stier" at bounding box center [264, 144] width 101 height 21
click at [271, 144] on input "oestrogeen ... stier" at bounding box center [267, 147] width 7 height 7
radio input "true"
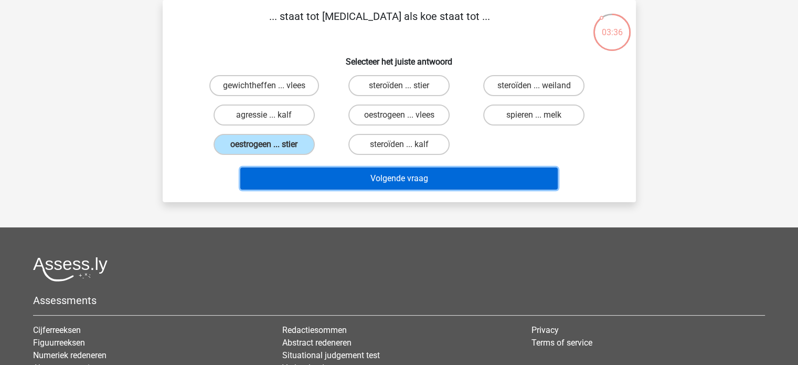
click at [363, 177] on button "Volgende vraag" at bounding box center [399, 178] width 318 height 22
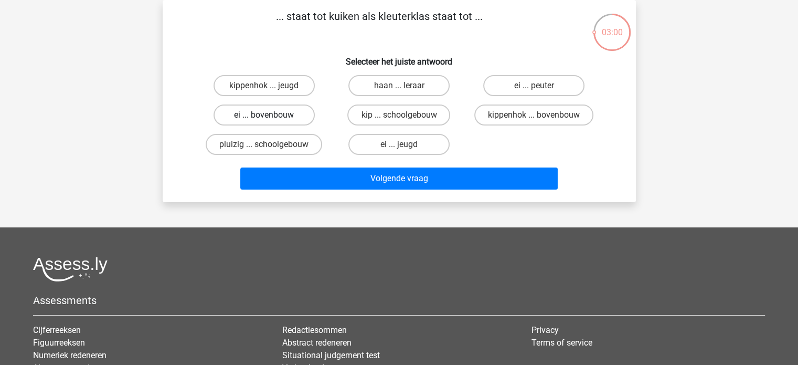
click at [279, 118] on label "ei ... bovenbouw" at bounding box center [264, 114] width 101 height 21
click at [271, 118] on input "ei ... bovenbouw" at bounding box center [267, 118] width 7 height 7
radio input "true"
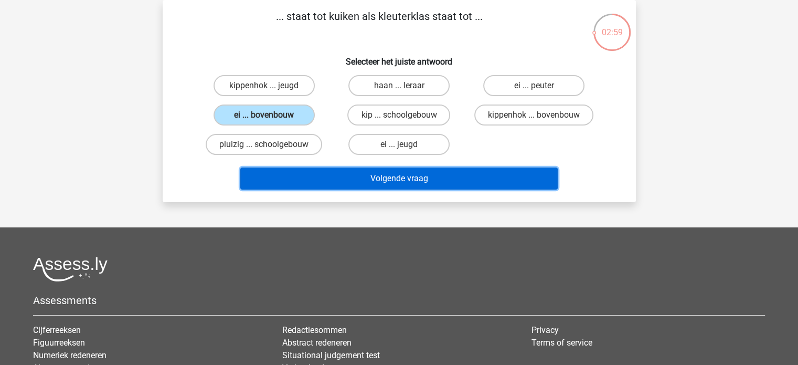
click at [378, 176] on button "Volgende vraag" at bounding box center [399, 178] width 318 height 22
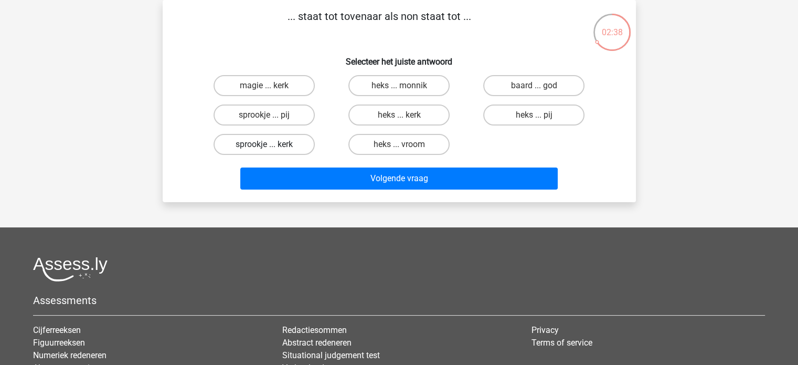
click at [260, 142] on label "sprookje ... kerk" at bounding box center [264, 144] width 101 height 21
click at [264, 144] on input "sprookje ... kerk" at bounding box center [267, 147] width 7 height 7
radio input "true"
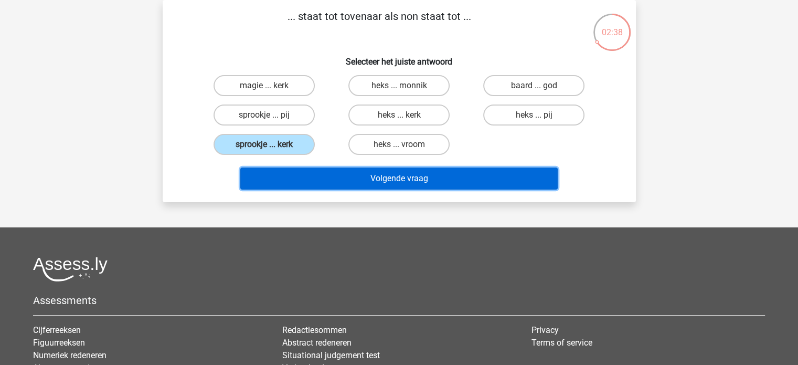
click at [357, 175] on button "Volgende vraag" at bounding box center [399, 178] width 318 height 22
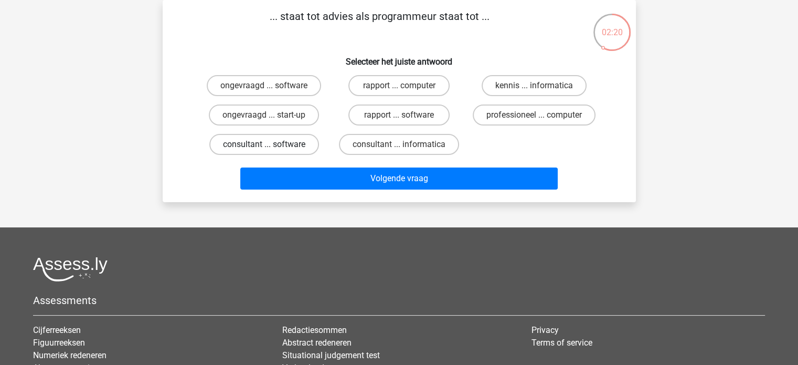
click at [286, 143] on label "consultant ... software" at bounding box center [264, 144] width 110 height 21
click at [271, 144] on input "consultant ... software" at bounding box center [267, 147] width 7 height 7
radio input "true"
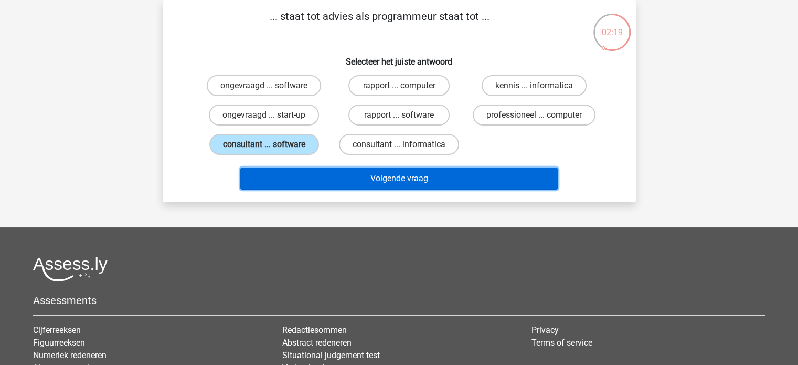
click at [410, 178] on button "Volgende vraag" at bounding box center [399, 178] width 318 height 22
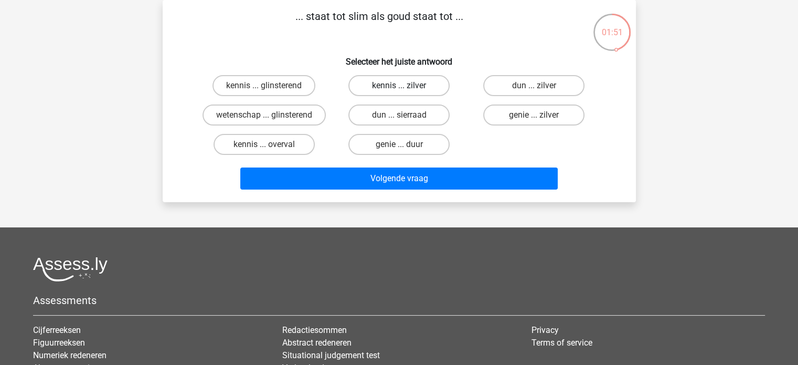
click at [367, 86] on label "kennis ... zilver" at bounding box center [399, 85] width 101 height 21
click at [399, 86] on input "kennis ... zilver" at bounding box center [402, 89] width 7 height 7
radio input "true"
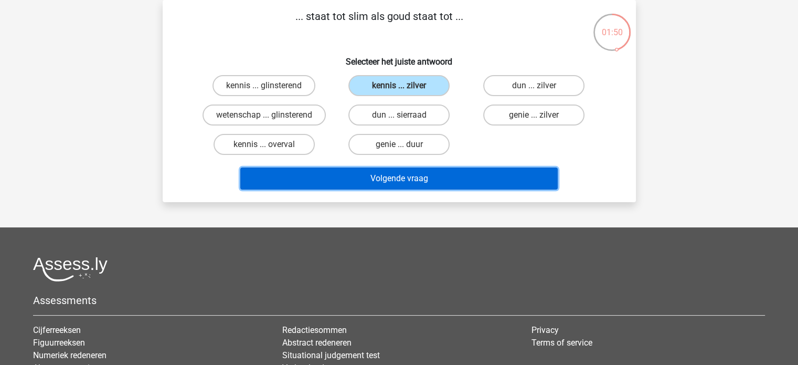
click at [397, 177] on button "Volgende vraag" at bounding box center [399, 178] width 318 height 22
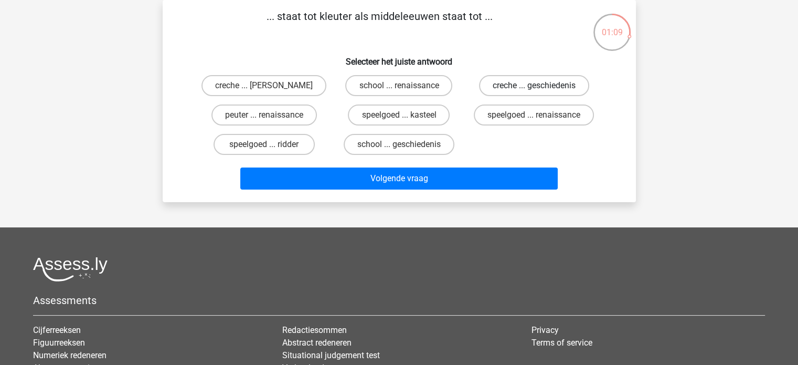
click at [512, 83] on label "creche ... geschiedenis" at bounding box center [534, 85] width 110 height 21
click at [534, 86] on input "creche ... geschiedenis" at bounding box center [537, 89] width 7 height 7
radio input "true"
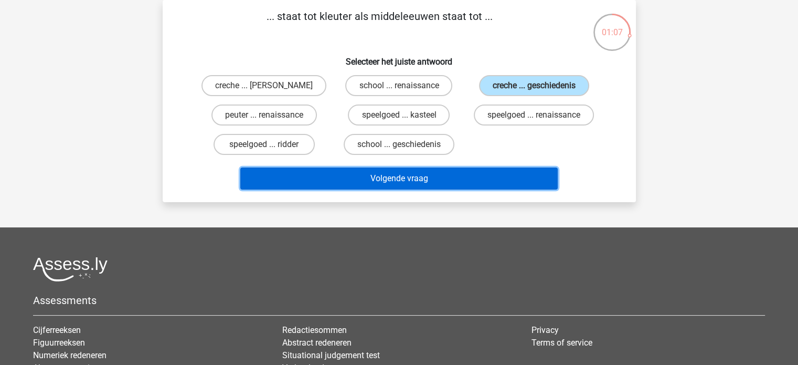
click at [455, 177] on button "Volgende vraag" at bounding box center [399, 178] width 318 height 22
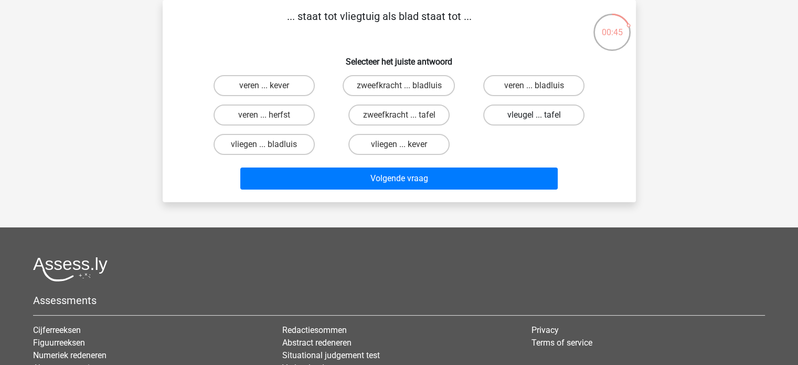
click at [521, 118] on label "vleugel ... tafel" at bounding box center [533, 114] width 101 height 21
click at [534, 118] on input "vleugel ... tafel" at bounding box center [537, 118] width 7 height 7
radio input "true"
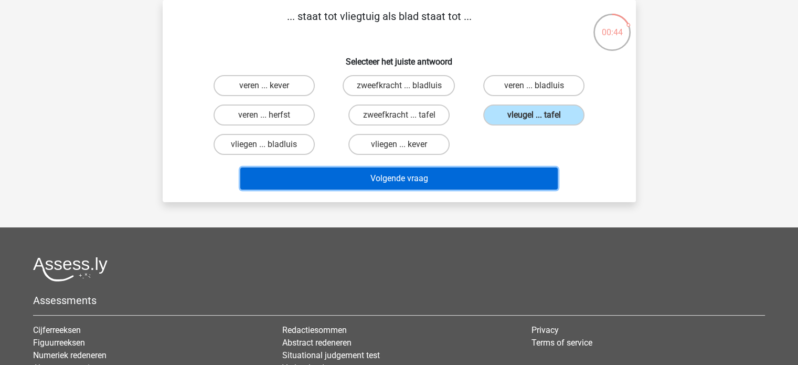
click at [420, 177] on button "Volgende vraag" at bounding box center [399, 178] width 318 height 22
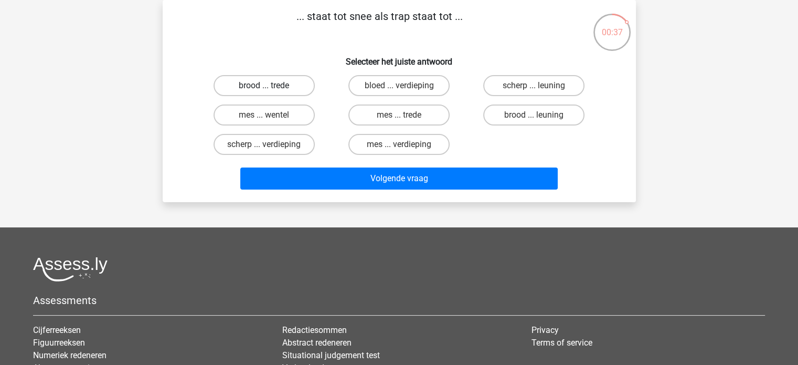
click at [234, 85] on label "brood ... trede" at bounding box center [264, 85] width 101 height 21
click at [264, 86] on input "brood ... trede" at bounding box center [267, 89] width 7 height 7
radio input "true"
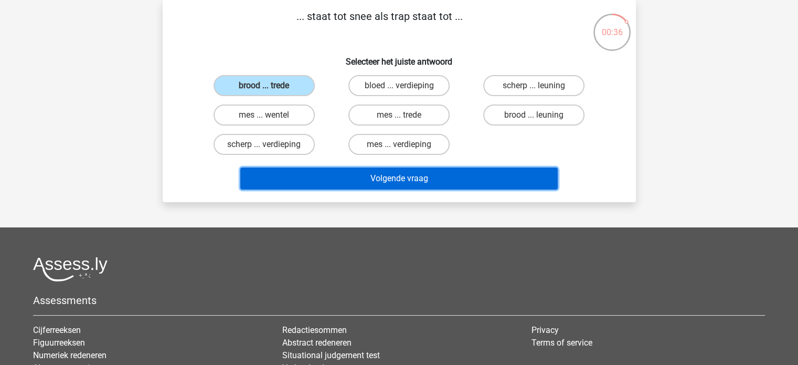
click at [393, 181] on button "Volgende vraag" at bounding box center [399, 178] width 318 height 22
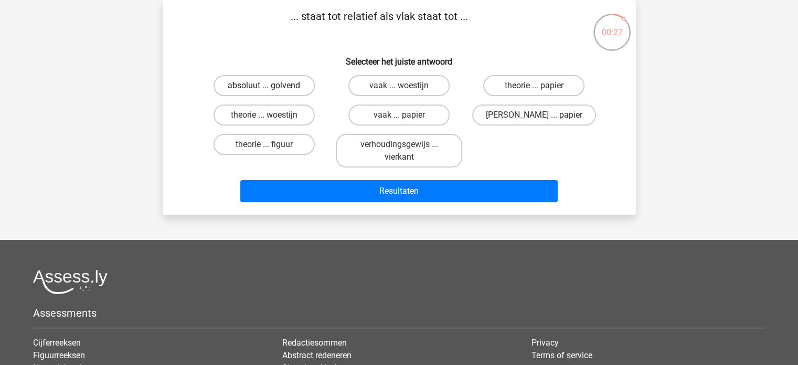
click at [270, 85] on label "absoluut ... golvend" at bounding box center [264, 85] width 101 height 21
click at [270, 86] on input "absoluut ... golvend" at bounding box center [267, 89] width 7 height 7
radio input "true"
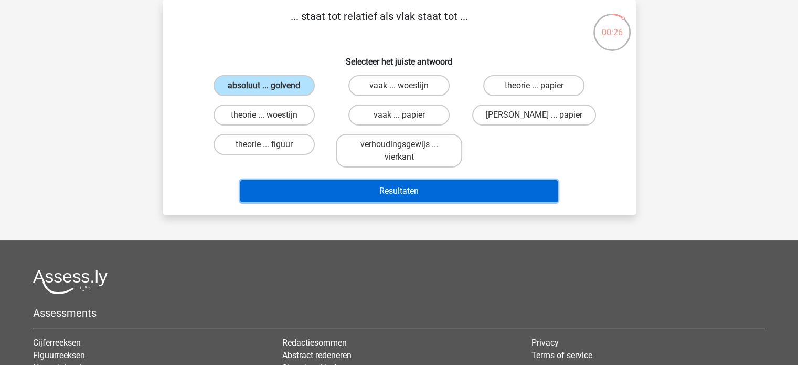
click at [421, 194] on button "Resultaten" at bounding box center [399, 191] width 318 height 22
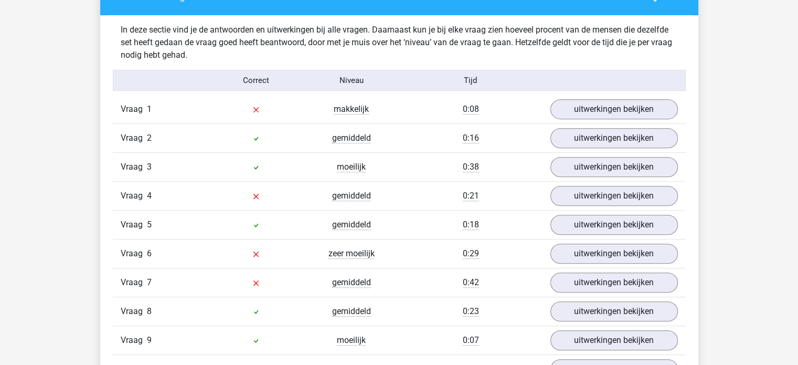
scroll to position [630, 0]
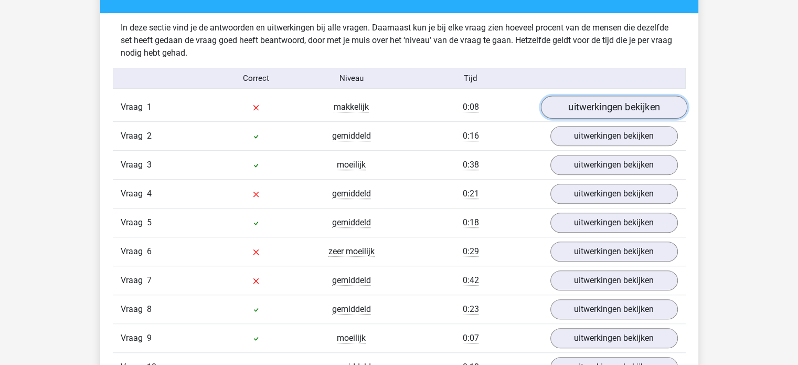
click at [577, 106] on link "uitwerkingen bekijken" at bounding box center [614, 107] width 146 height 23
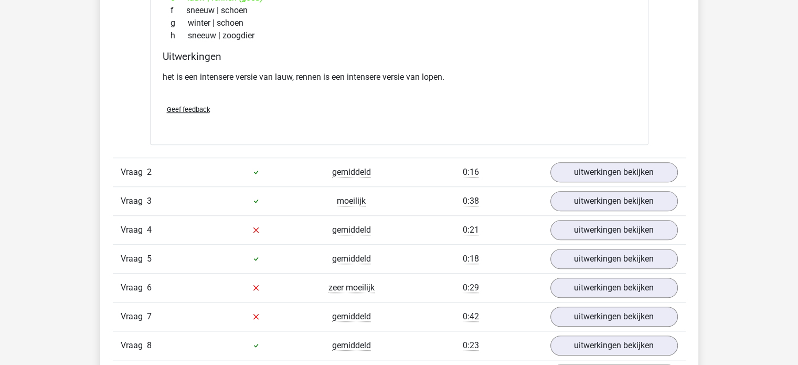
scroll to position [892, 0]
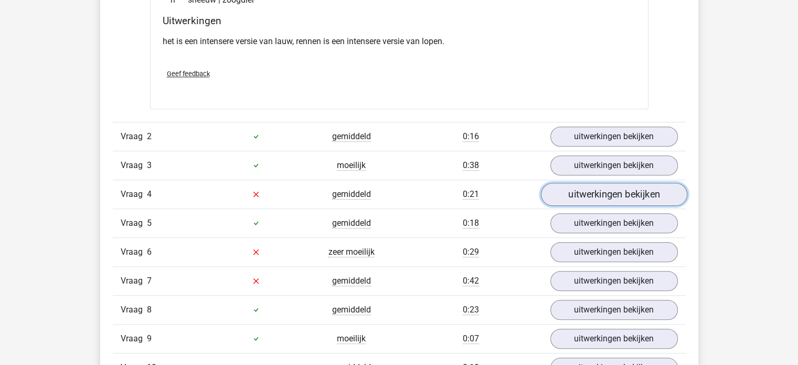
click at [576, 189] on link "uitwerkingen bekijken" at bounding box center [614, 194] width 146 height 23
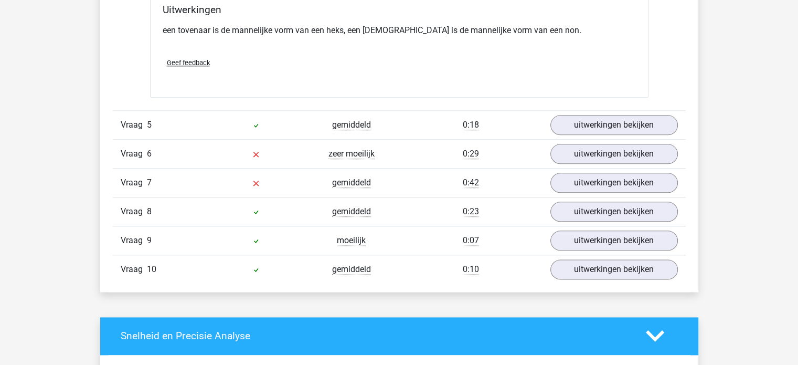
scroll to position [1260, 0]
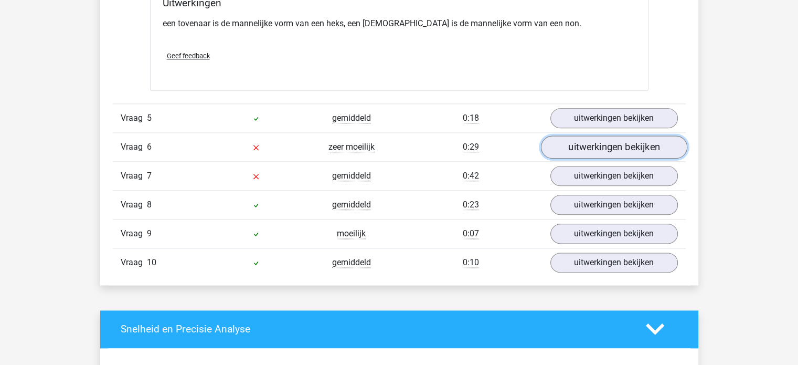
click at [569, 149] on link "uitwerkingen bekijken" at bounding box center [614, 146] width 146 height 23
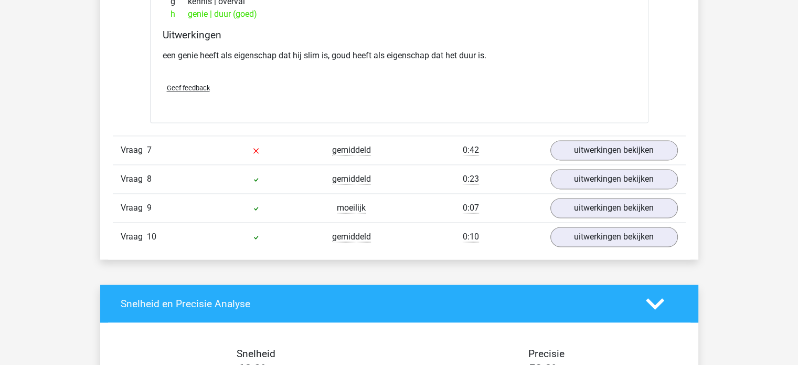
scroll to position [1575, 0]
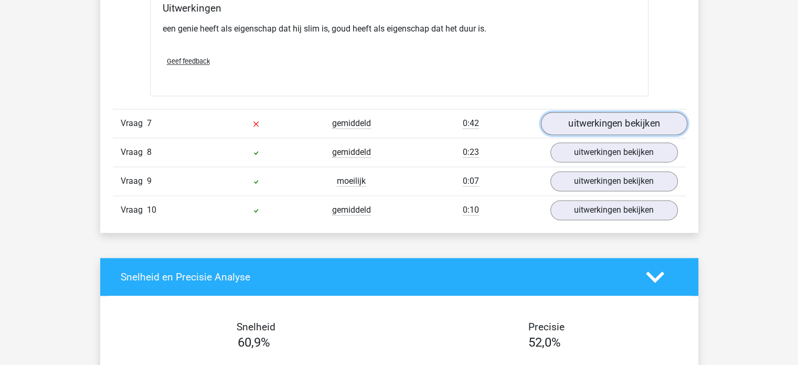
click at [584, 118] on link "uitwerkingen bekijken" at bounding box center [614, 123] width 146 height 23
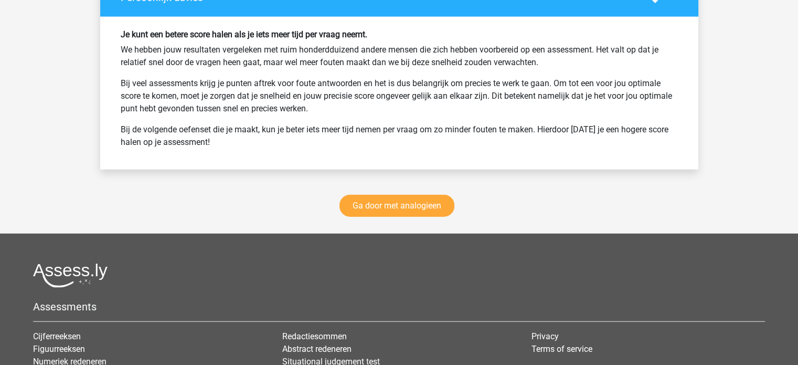
scroll to position [2519, 0]
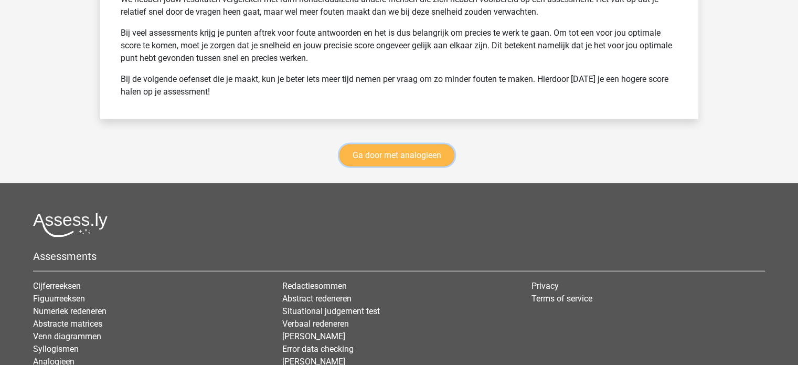
click at [427, 149] on link "Ga door met analogieen" at bounding box center [397, 155] width 115 height 22
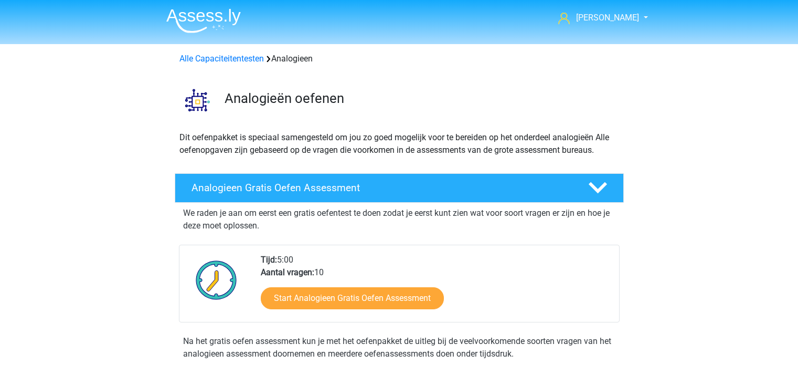
scroll to position [430, 0]
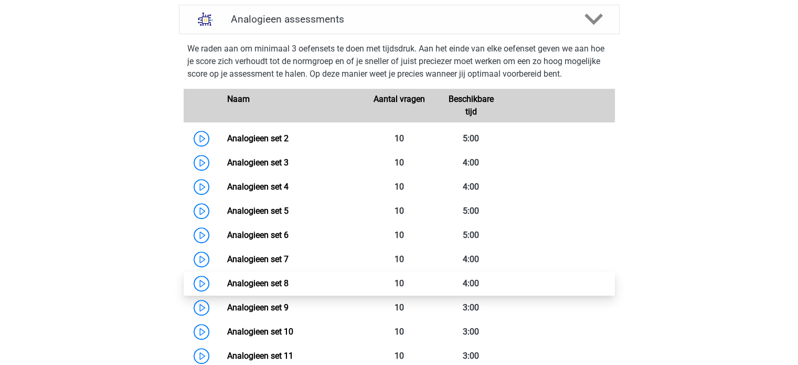
click at [265, 286] on link "Analogieen set 8" at bounding box center [257, 283] width 61 height 10
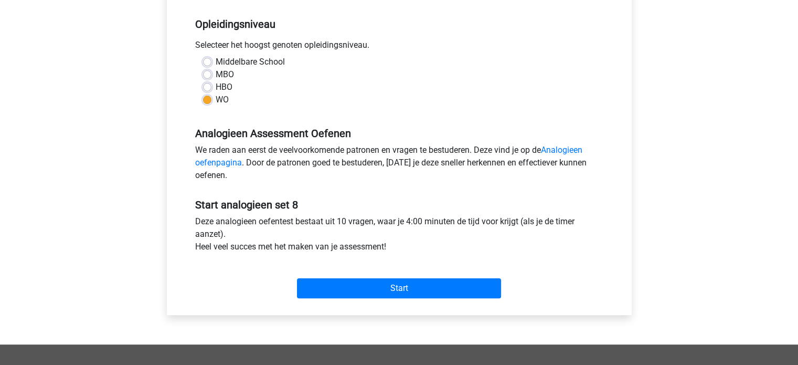
scroll to position [262, 0]
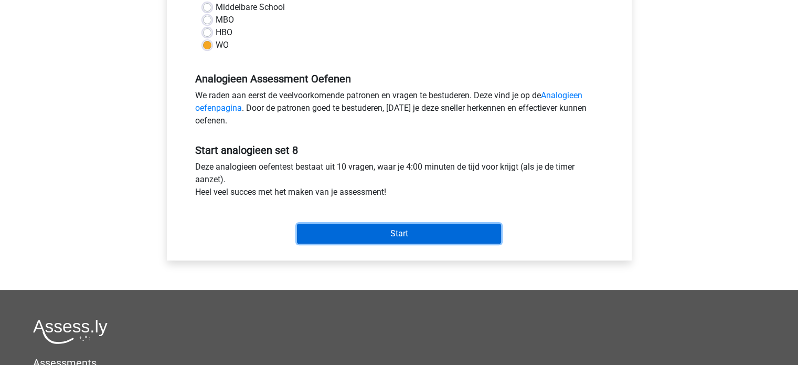
click at [401, 233] on input "Start" at bounding box center [399, 234] width 204 height 20
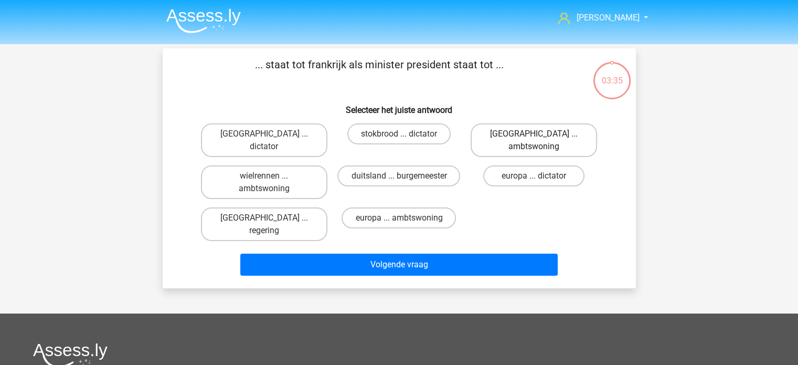
click at [519, 132] on label "[GEOGRAPHIC_DATA] ... ambtswoning" at bounding box center [534, 140] width 126 height 34
click at [534, 134] on input "[GEOGRAPHIC_DATA] ... ambtswoning" at bounding box center [537, 137] width 7 height 7
radio input "true"
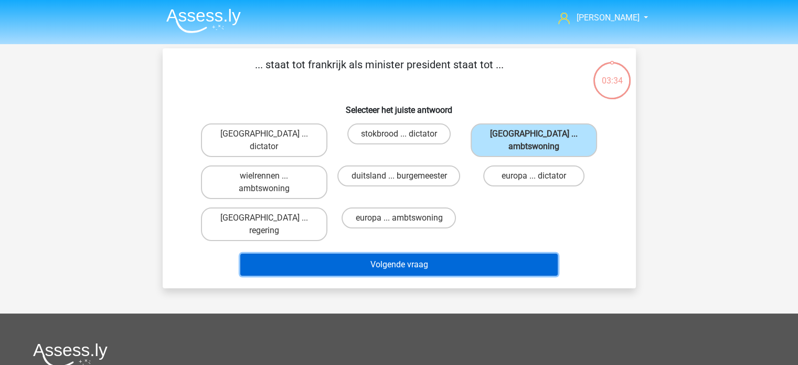
click at [465, 254] on button "Volgende vraag" at bounding box center [399, 265] width 318 height 22
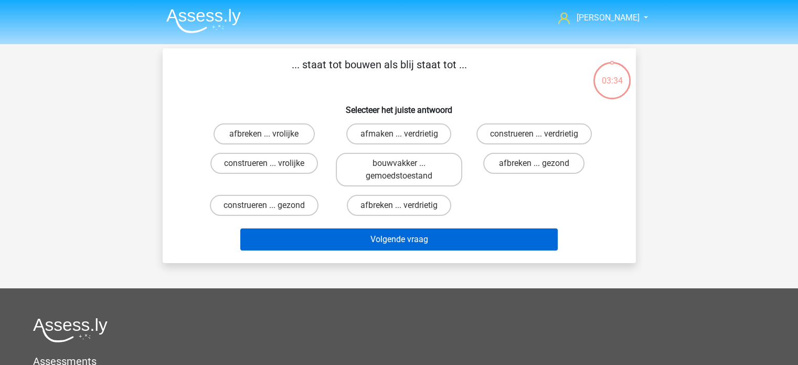
scroll to position [48, 0]
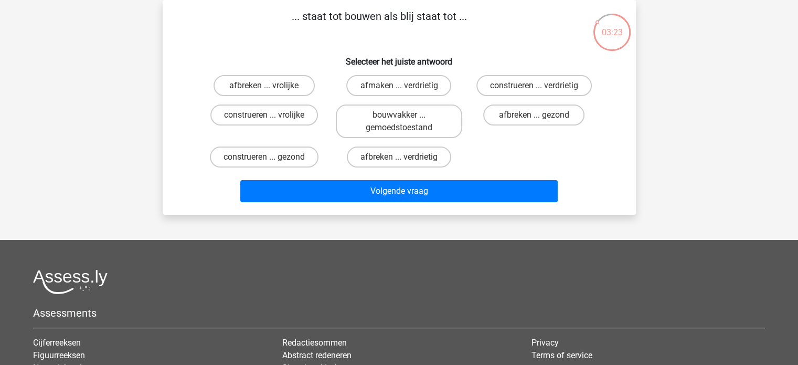
click at [402, 159] on input "afbreken ... verdrietig" at bounding box center [402, 160] width 7 height 7
radio input "true"
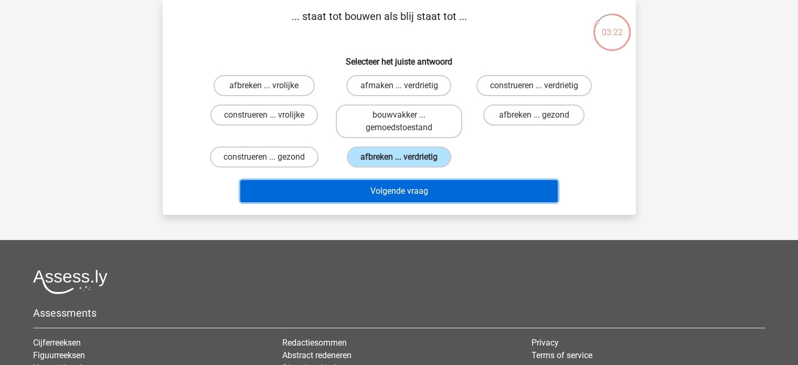
click at [408, 186] on button "Volgende vraag" at bounding box center [399, 191] width 318 height 22
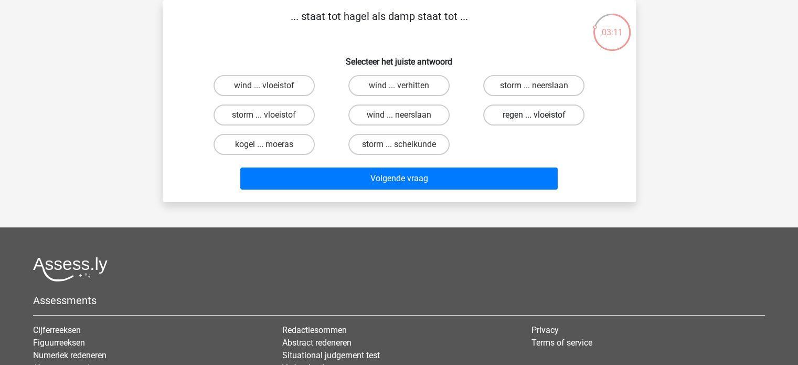
click at [527, 115] on label "regen ... vloeistof" at bounding box center [533, 114] width 101 height 21
click at [534, 115] on input "regen ... vloeistof" at bounding box center [537, 118] width 7 height 7
radio input "true"
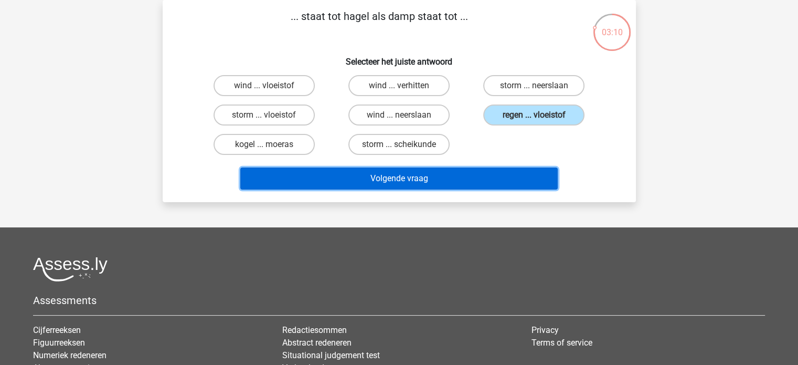
click at [496, 178] on button "Volgende vraag" at bounding box center [399, 178] width 318 height 22
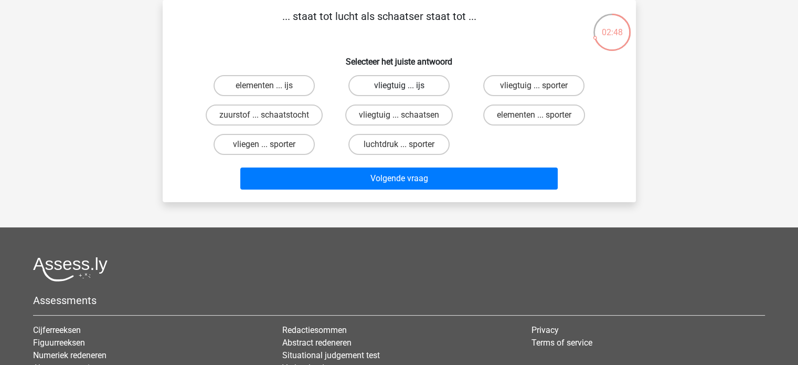
click at [374, 84] on label "vliegtuig ... ijs" at bounding box center [399, 85] width 101 height 21
click at [399, 86] on input "vliegtuig ... ijs" at bounding box center [402, 89] width 7 height 7
radio input "true"
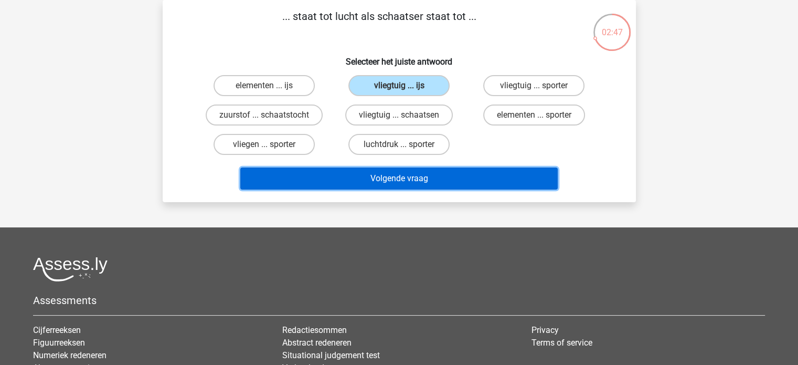
click at [395, 182] on button "Volgende vraag" at bounding box center [399, 178] width 318 height 22
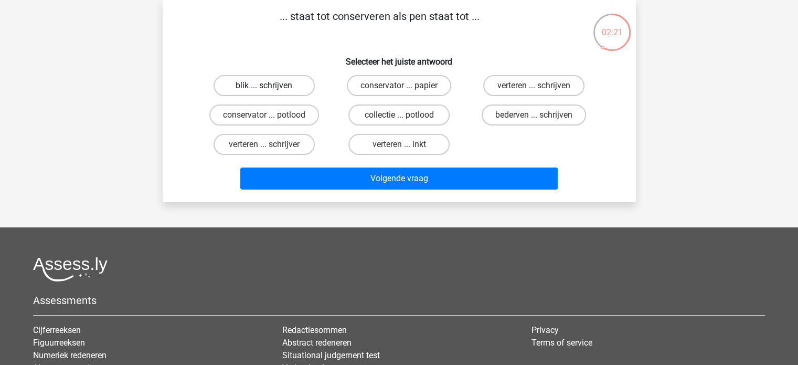
click at [250, 85] on label "blik ... schrijven" at bounding box center [264, 85] width 101 height 21
click at [264, 86] on input "blik ... schrijven" at bounding box center [267, 89] width 7 height 7
radio input "true"
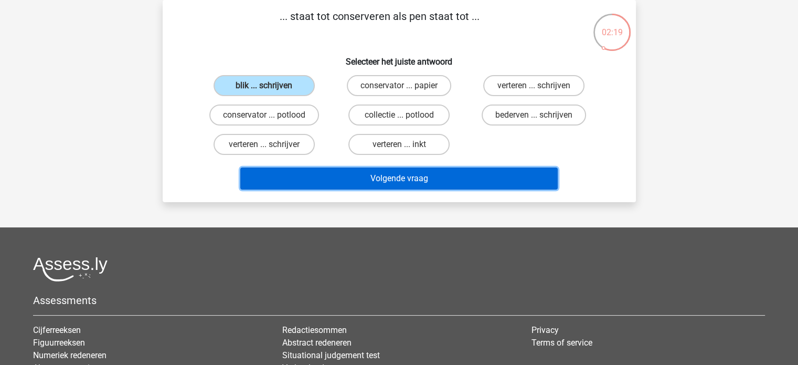
click at [397, 177] on button "Volgende vraag" at bounding box center [399, 178] width 318 height 22
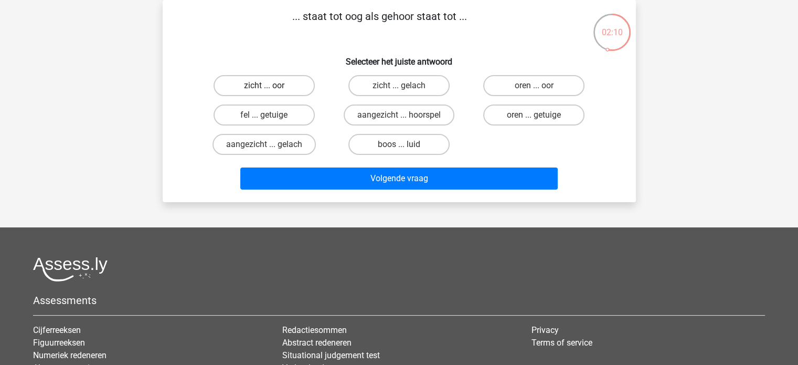
click at [230, 88] on label "zicht ... oor" at bounding box center [264, 85] width 101 height 21
click at [264, 88] on input "zicht ... oor" at bounding box center [267, 89] width 7 height 7
radio input "true"
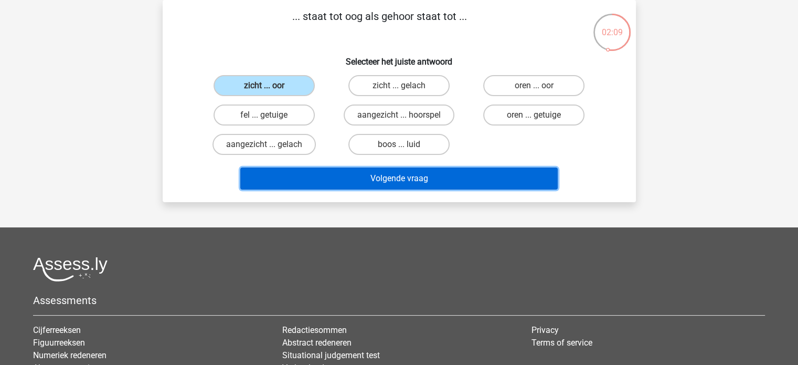
click at [414, 178] on button "Volgende vraag" at bounding box center [399, 178] width 318 height 22
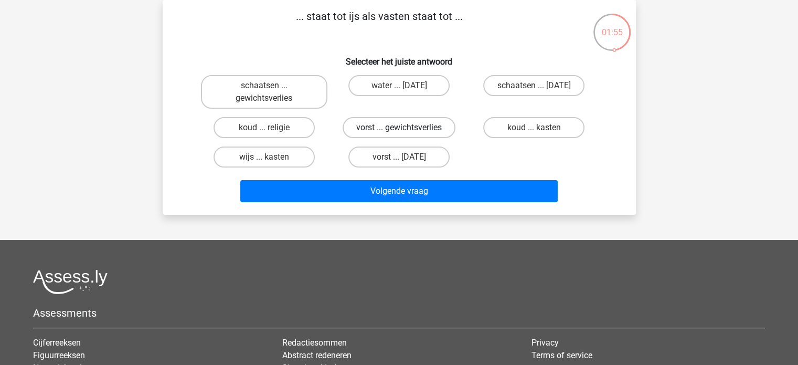
click at [378, 130] on label "vorst ... gewichtsverlies" at bounding box center [399, 127] width 113 height 21
click at [399, 130] on input "vorst ... gewichtsverlies" at bounding box center [402, 131] width 7 height 7
radio input "true"
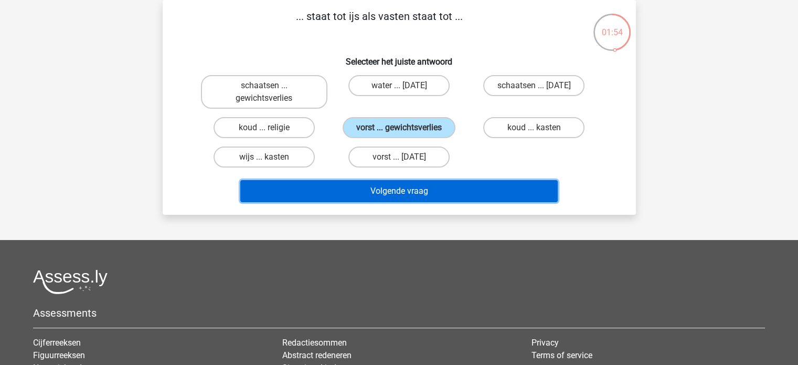
click at [398, 191] on button "Volgende vraag" at bounding box center [399, 191] width 318 height 22
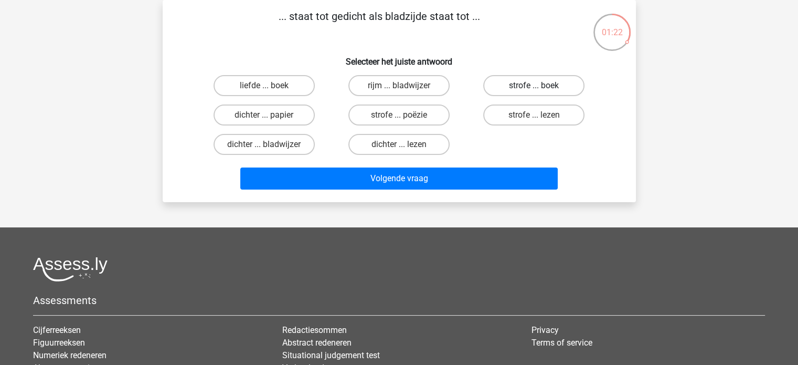
click at [499, 82] on label "strofe ... boek" at bounding box center [533, 85] width 101 height 21
click at [534, 86] on input "strofe ... boek" at bounding box center [537, 89] width 7 height 7
radio input "true"
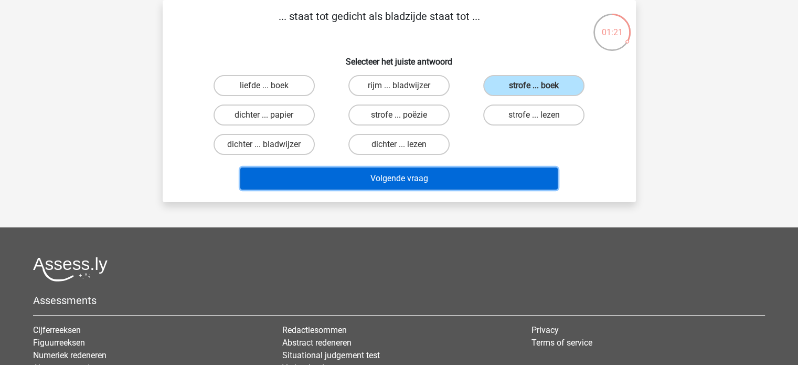
click at [424, 182] on button "Volgende vraag" at bounding box center [399, 178] width 318 height 22
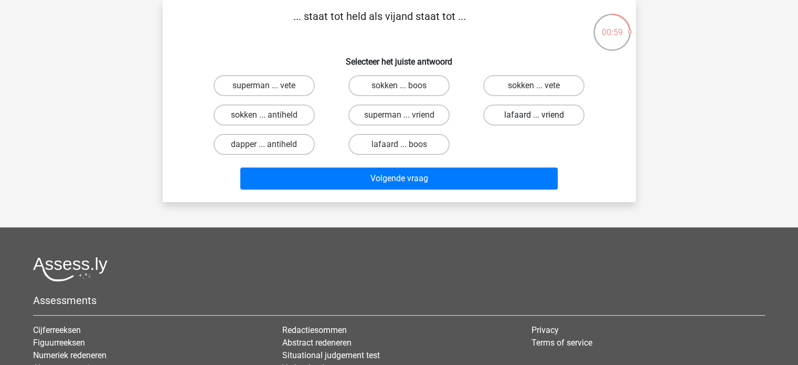
click at [515, 114] on label "lafaard ... vriend" at bounding box center [533, 114] width 101 height 21
click at [534, 115] on input "lafaard ... vriend" at bounding box center [537, 118] width 7 height 7
radio input "true"
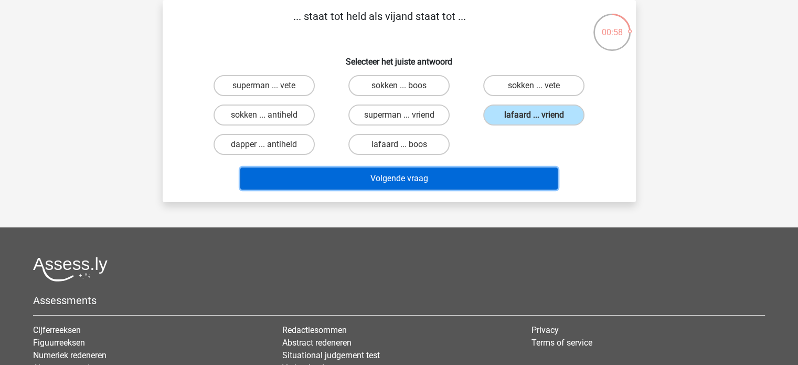
click at [368, 178] on button "Volgende vraag" at bounding box center [399, 178] width 318 height 22
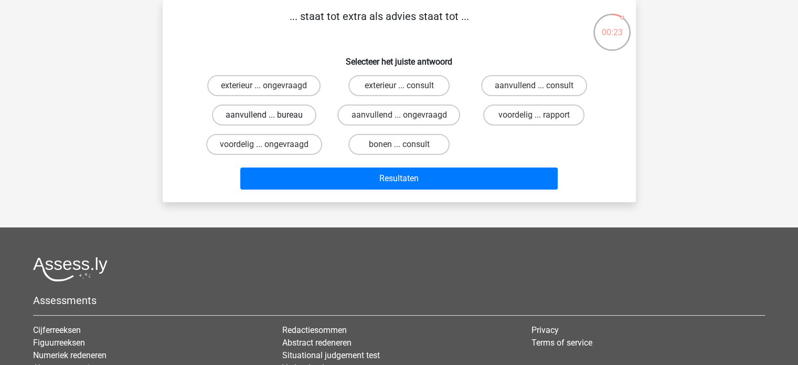
click at [293, 111] on label "aanvullend ... bureau" at bounding box center [264, 114] width 104 height 21
click at [271, 115] on input "aanvullend ... bureau" at bounding box center [267, 118] width 7 height 7
radio input "true"
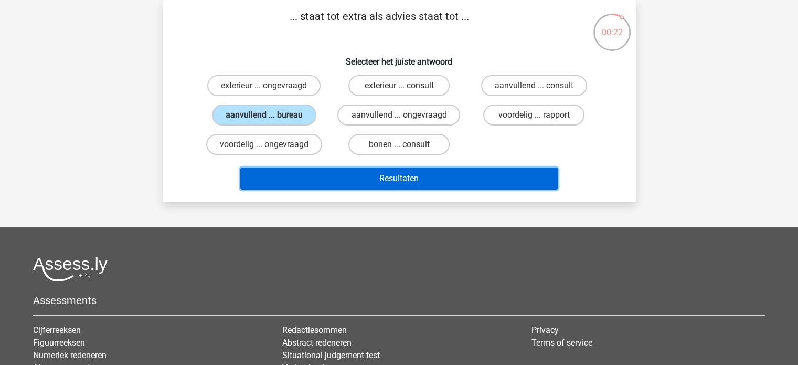
click at [372, 181] on button "Resultaten" at bounding box center [399, 178] width 318 height 22
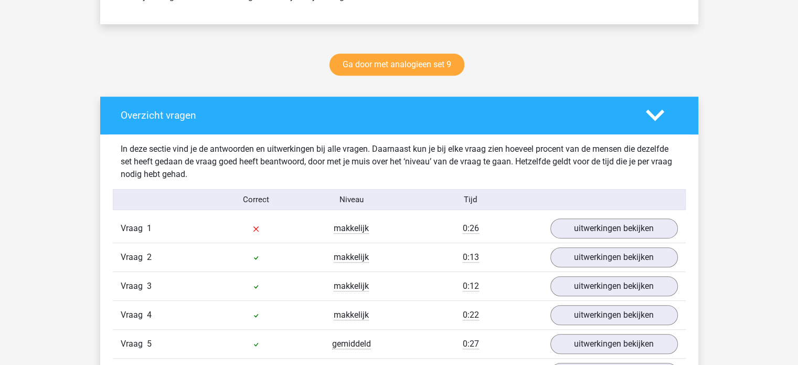
scroll to position [525, 0]
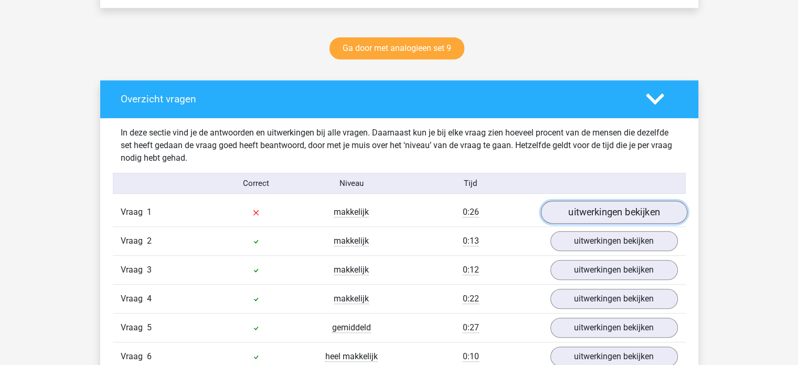
click at [583, 212] on link "uitwerkingen bekijken" at bounding box center [614, 212] width 146 height 23
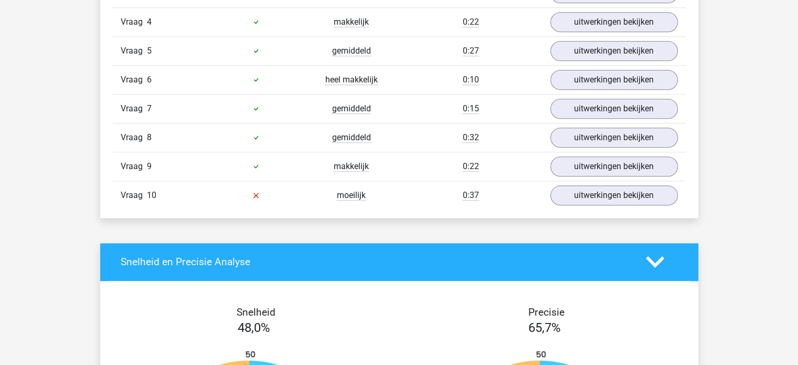
scroll to position [1102, 0]
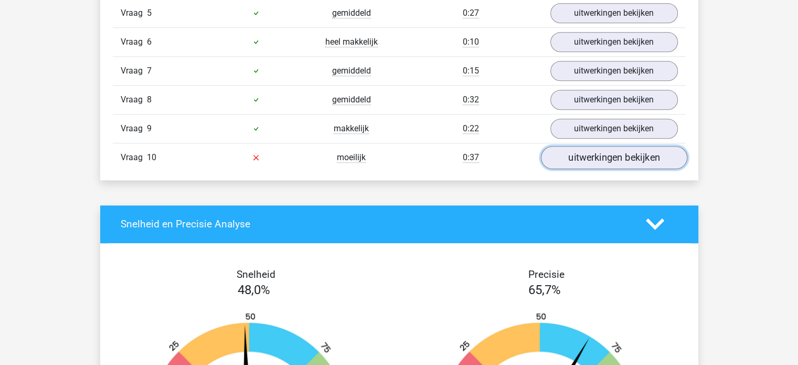
click at [573, 155] on link "uitwerkingen bekijken" at bounding box center [614, 157] width 146 height 23
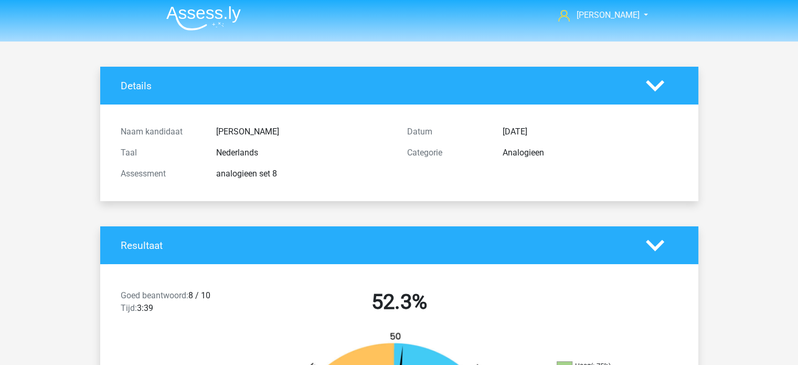
scroll to position [0, 0]
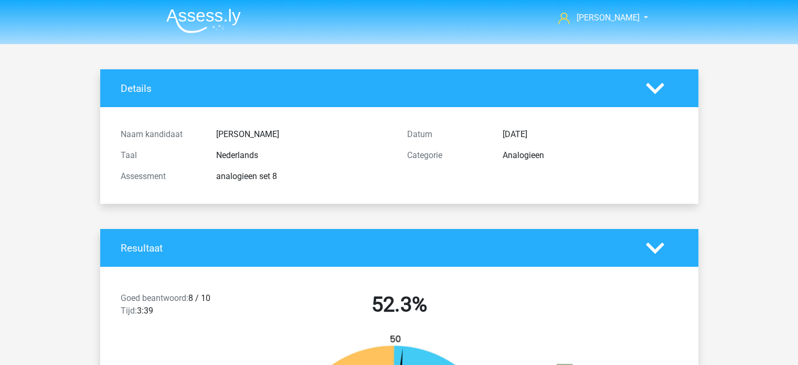
click at [655, 243] on icon at bounding box center [655, 248] width 18 height 18
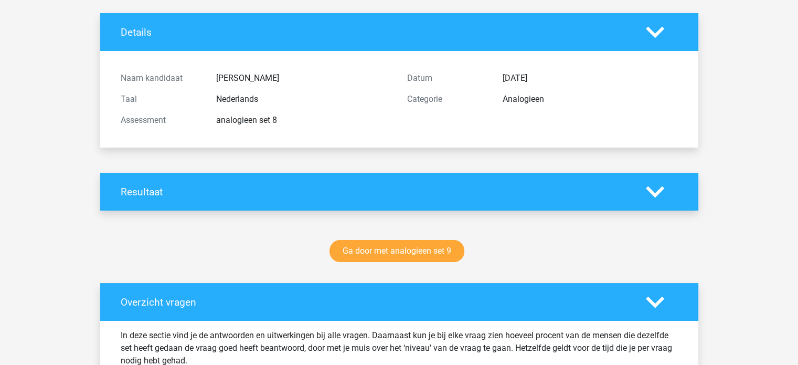
scroll to position [52, 0]
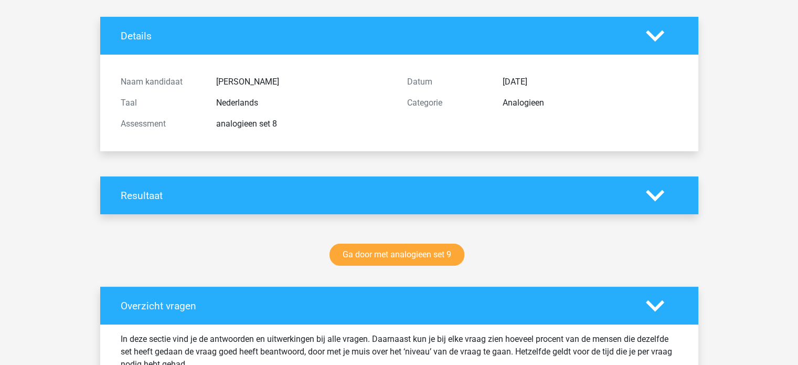
click at [652, 37] on polygon at bounding box center [655, 36] width 18 height 12
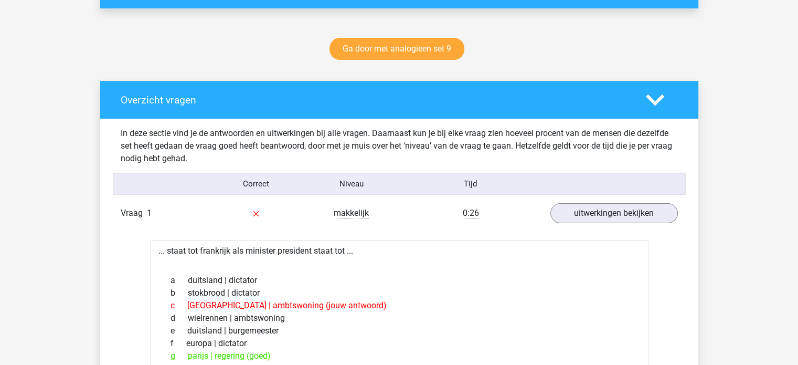
scroll to position [0, 0]
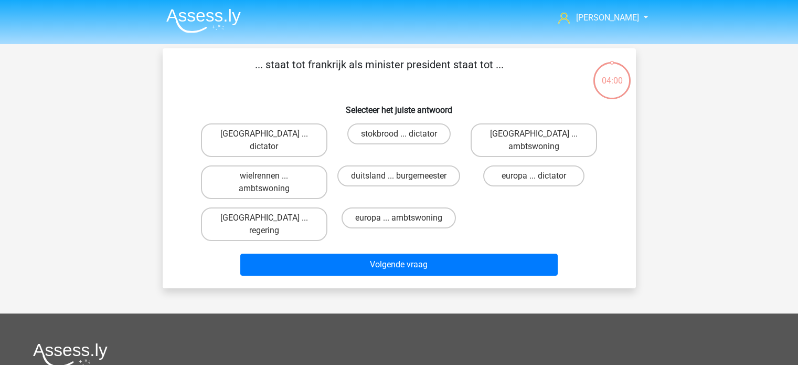
scroll to position [48, 0]
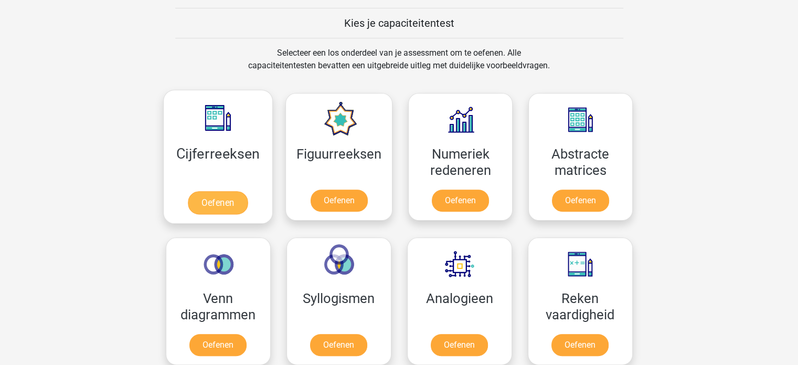
scroll to position [472, 0]
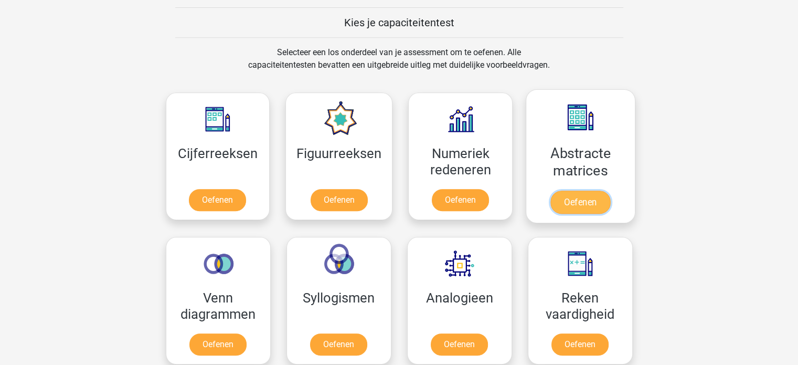
click at [585, 199] on link "Oefenen" at bounding box center [581, 202] width 60 height 23
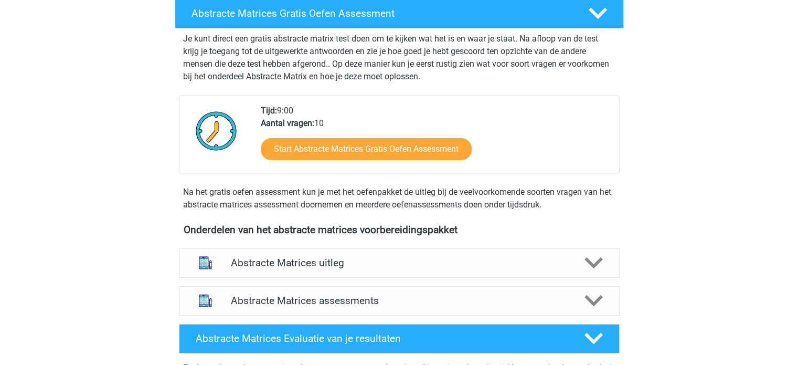
scroll to position [262, 0]
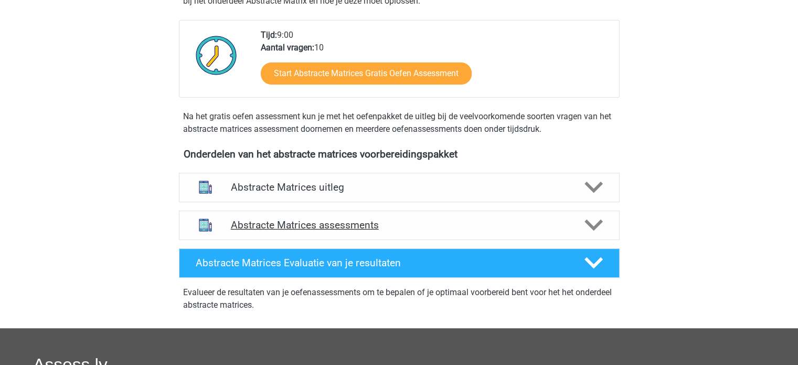
click at [311, 224] on h4 "Abstracte Matrices assessments" at bounding box center [399, 225] width 337 height 12
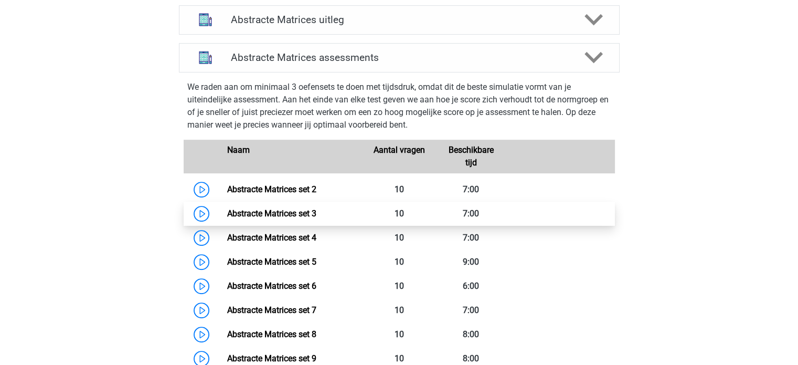
scroll to position [472, 0]
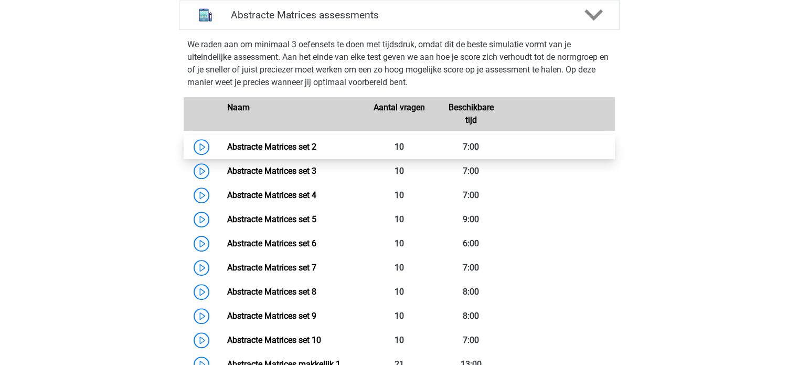
click at [277, 143] on link "Abstracte Matrices set 2" at bounding box center [271, 147] width 89 height 10
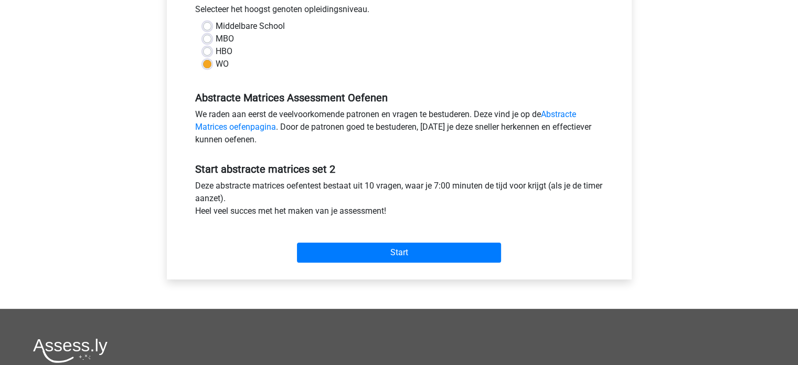
scroll to position [315, 0]
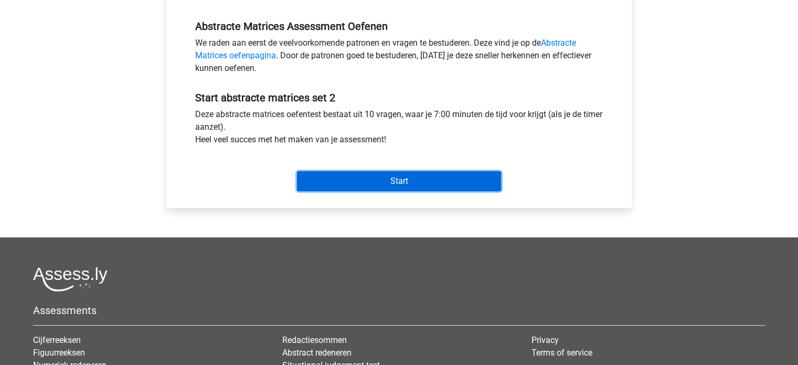
click at [387, 181] on input "Start" at bounding box center [399, 181] width 204 height 20
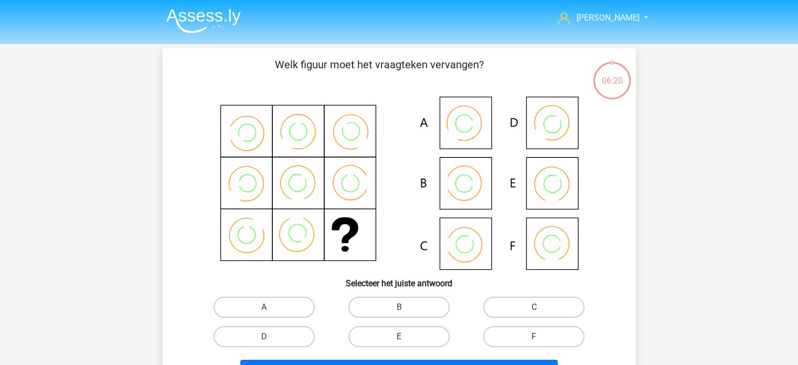
click at [456, 195] on icon at bounding box center [399, 183] width 423 height 173
click at [404, 306] on label "B" at bounding box center [399, 307] width 101 height 21
click at [404, 307] on input "B" at bounding box center [402, 310] width 7 height 7
radio input "true"
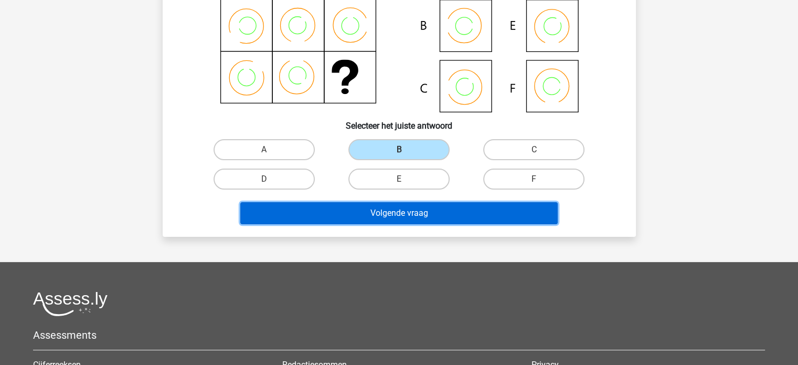
click at [407, 208] on button "Volgende vraag" at bounding box center [399, 213] width 318 height 22
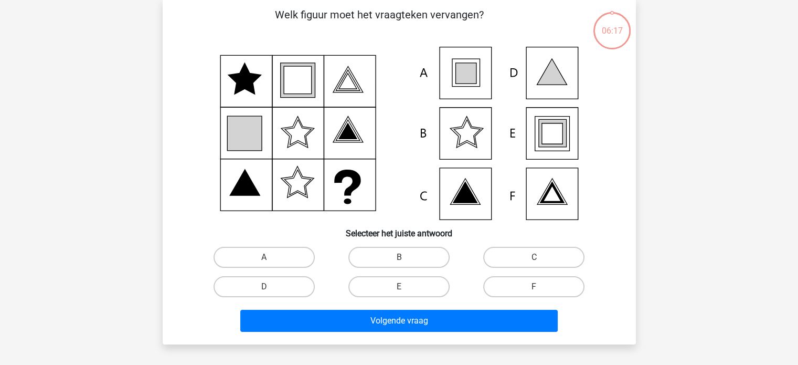
scroll to position [48, 0]
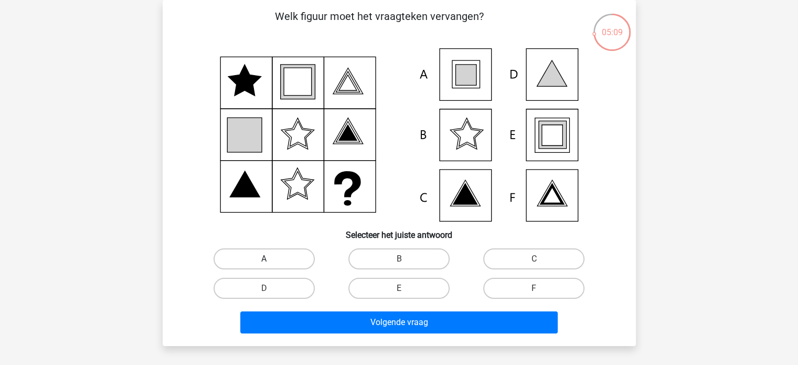
click at [294, 264] on label "A" at bounding box center [264, 258] width 101 height 21
click at [271, 264] on input "A" at bounding box center [267, 262] width 7 height 7
radio input "true"
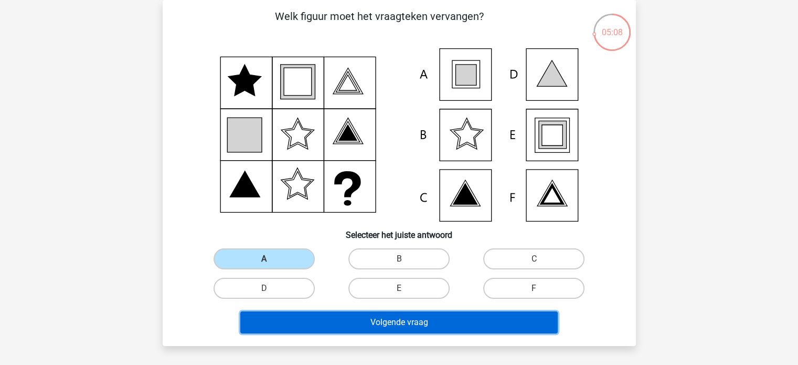
click at [356, 324] on button "Volgende vraag" at bounding box center [399, 322] width 318 height 22
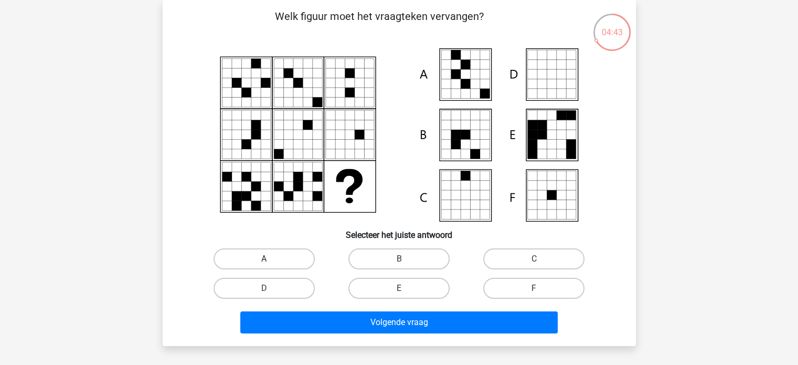
click at [269, 258] on label "A" at bounding box center [264, 258] width 101 height 21
click at [269, 259] on input "A" at bounding box center [267, 262] width 7 height 7
radio input "true"
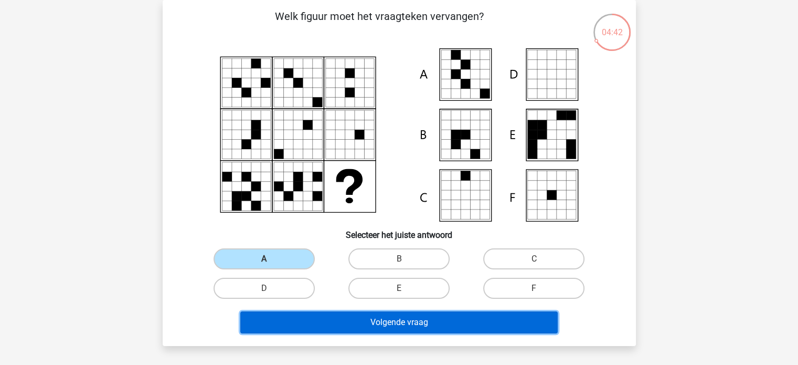
click at [367, 318] on button "Volgende vraag" at bounding box center [399, 322] width 318 height 22
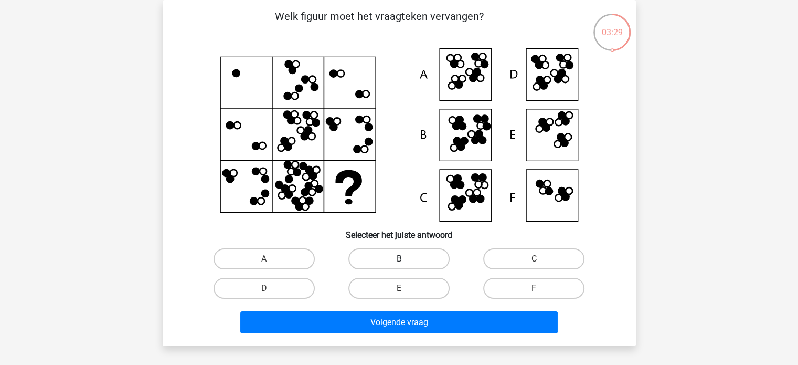
click at [374, 262] on label "B" at bounding box center [399, 258] width 101 height 21
click at [399, 262] on input "B" at bounding box center [402, 262] width 7 height 7
radio input "true"
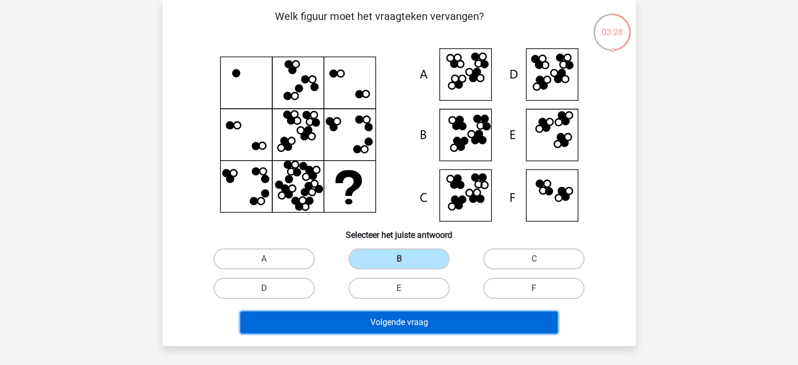
click at [355, 323] on button "Volgende vraag" at bounding box center [399, 322] width 318 height 22
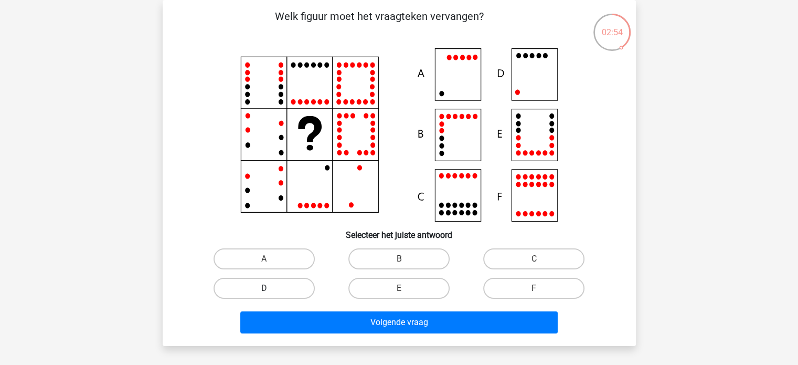
click at [288, 289] on label "D" at bounding box center [264, 288] width 101 height 21
click at [271, 289] on input "D" at bounding box center [267, 291] width 7 height 7
radio input "true"
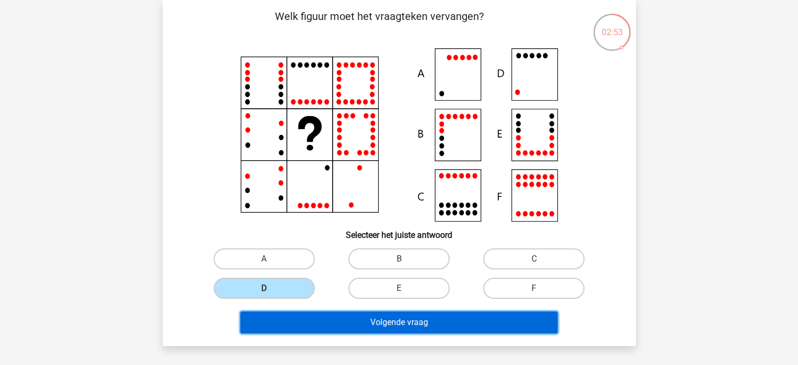
click at [358, 322] on button "Volgende vraag" at bounding box center [399, 322] width 318 height 22
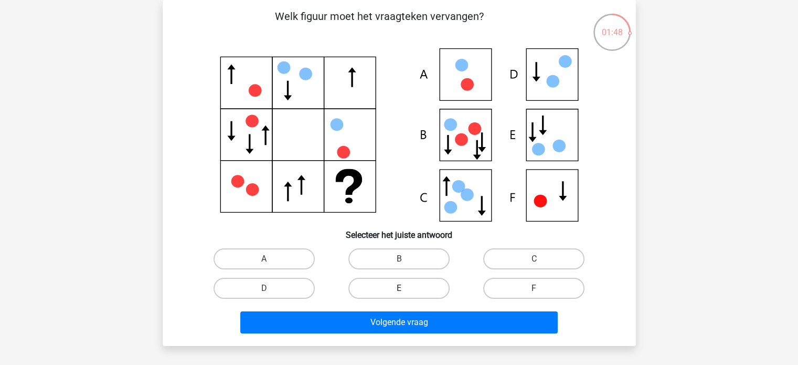
click at [420, 290] on label "E" at bounding box center [399, 288] width 101 height 21
click at [406, 290] on input "E" at bounding box center [402, 291] width 7 height 7
radio input "true"
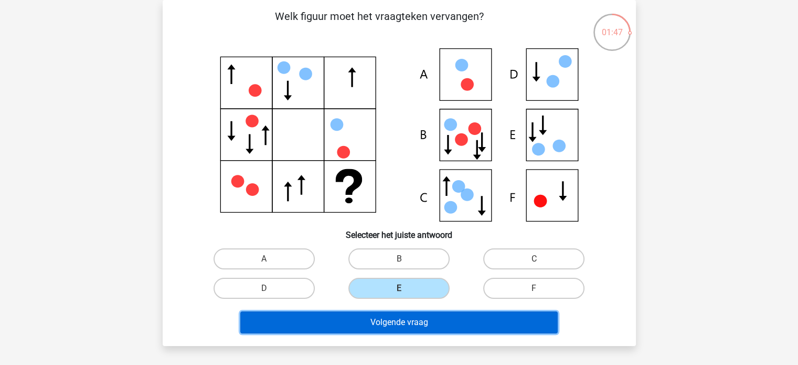
click at [419, 323] on button "Volgende vraag" at bounding box center [399, 322] width 318 height 22
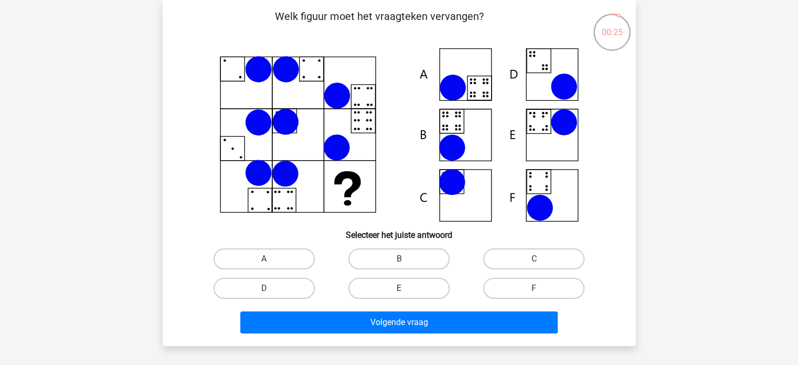
click at [537, 290] on input "F" at bounding box center [537, 291] width 7 height 7
radio input "true"
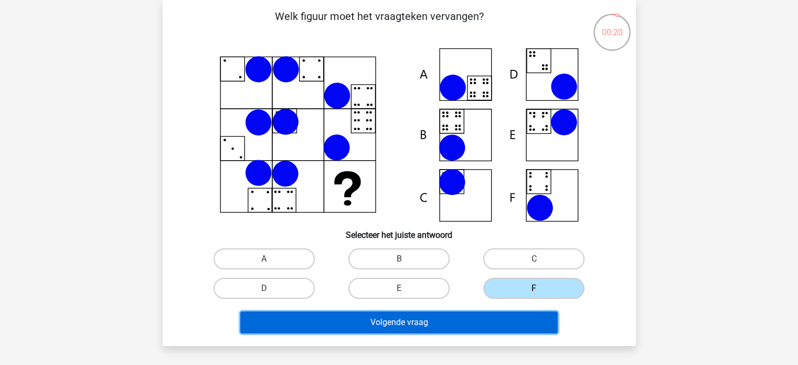
click at [478, 322] on button "Volgende vraag" at bounding box center [399, 322] width 318 height 22
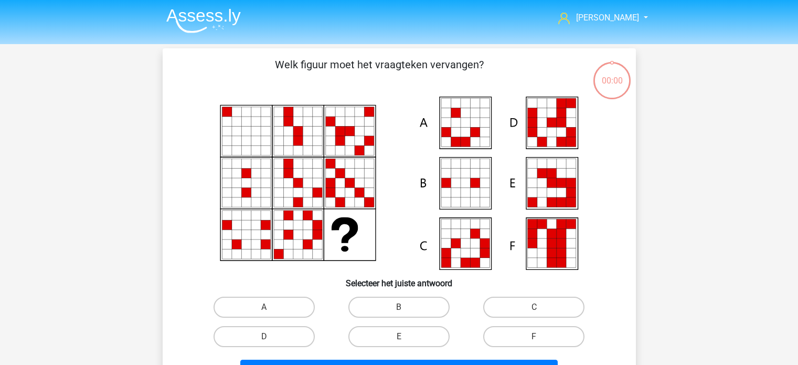
scroll to position [48, 0]
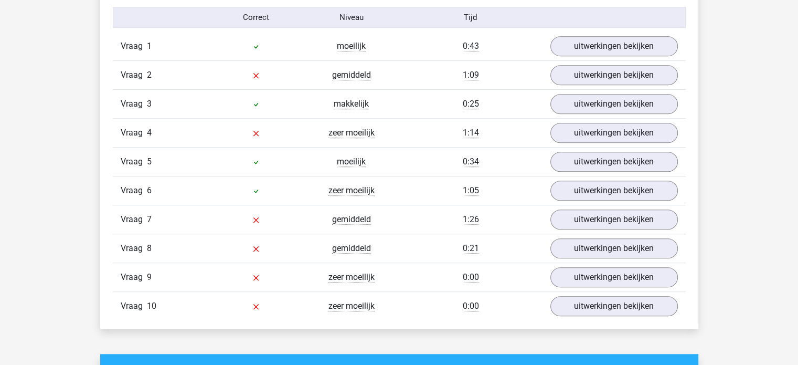
scroll to position [682, 0]
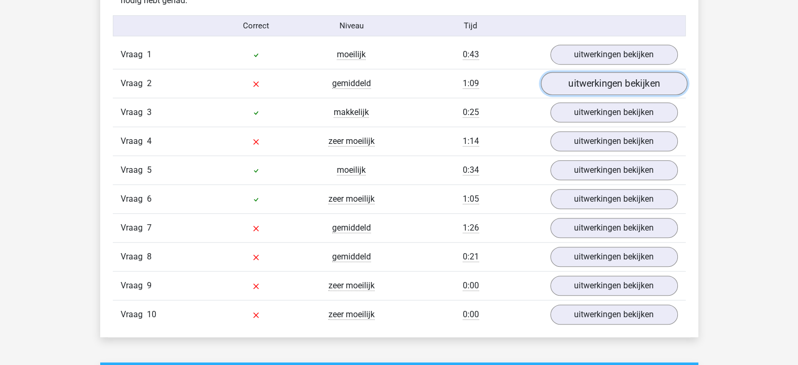
click at [578, 80] on link "uitwerkingen bekijken" at bounding box center [614, 83] width 146 height 23
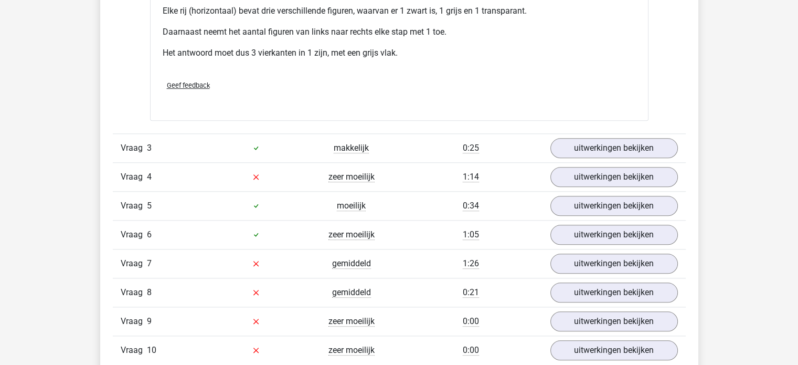
scroll to position [1102, 0]
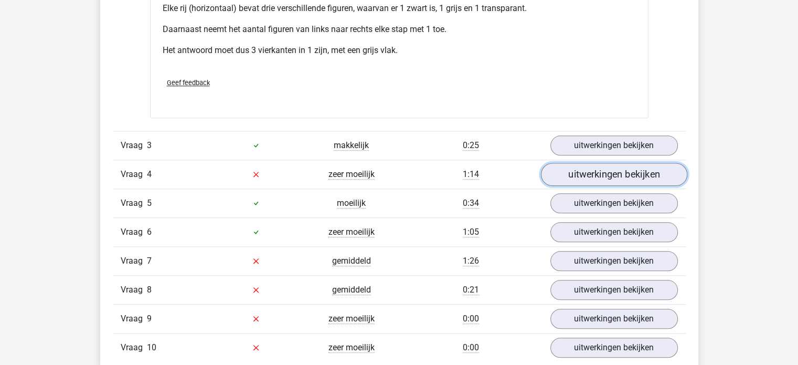
click at [587, 176] on link "uitwerkingen bekijken" at bounding box center [614, 174] width 146 height 23
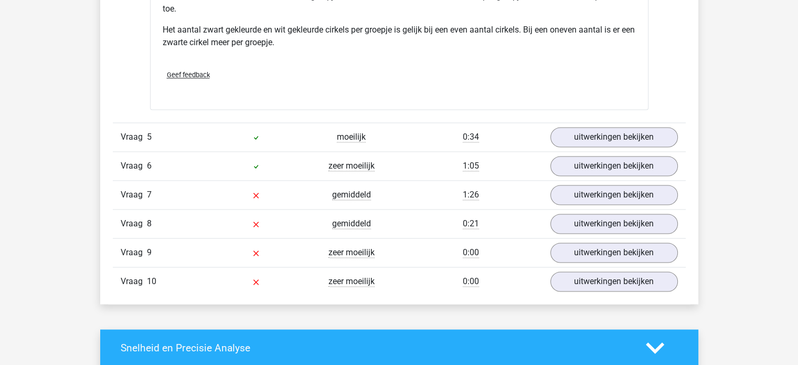
scroll to position [1627, 0]
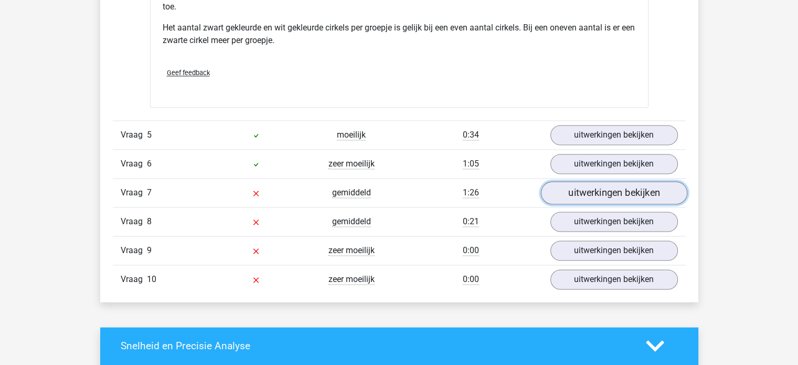
click at [602, 191] on link "uitwerkingen bekijken" at bounding box center [614, 192] width 146 height 23
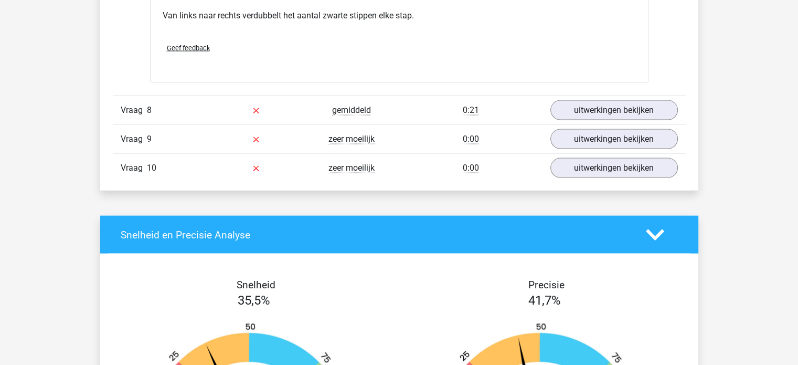
scroll to position [2204, 0]
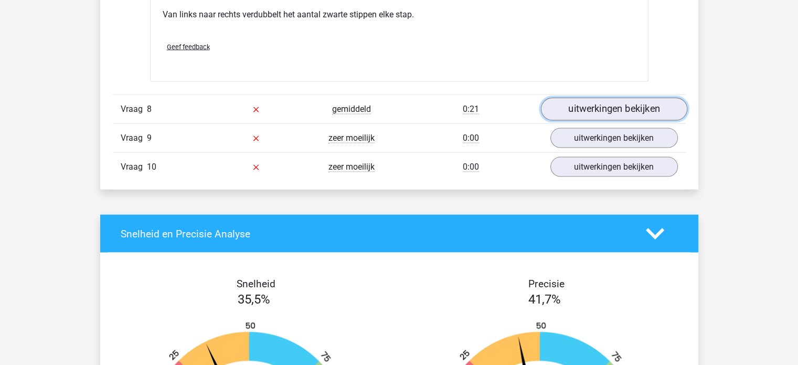
click at [600, 103] on link "uitwerkingen bekijken" at bounding box center [614, 109] width 146 height 23
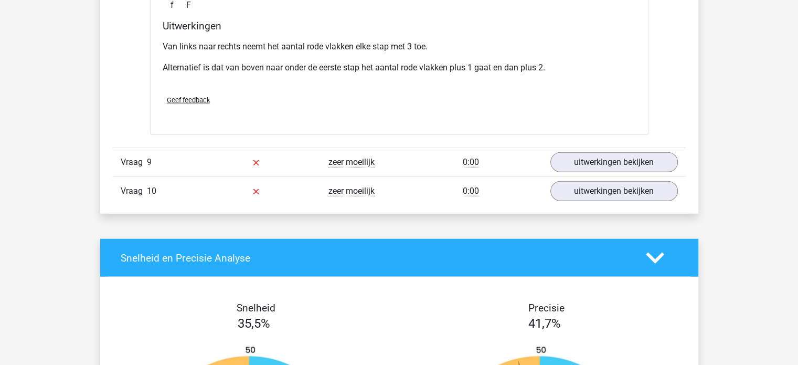
scroll to position [2624, 0]
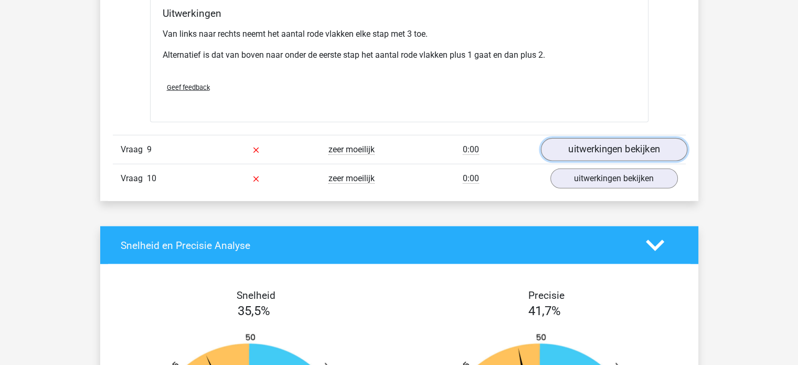
click at [598, 147] on link "uitwerkingen bekijken" at bounding box center [614, 149] width 146 height 23
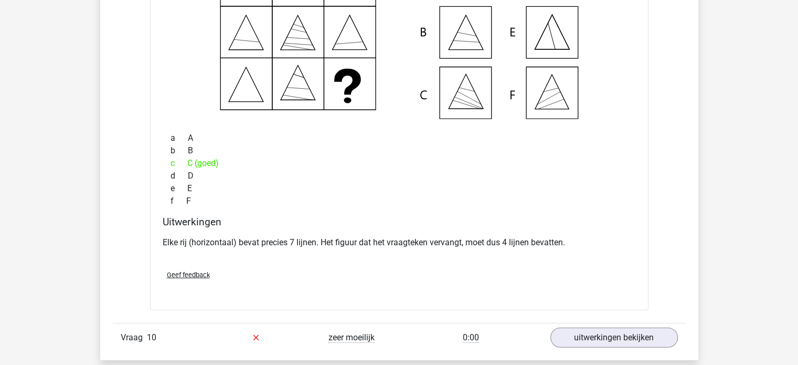
scroll to position [2887, 0]
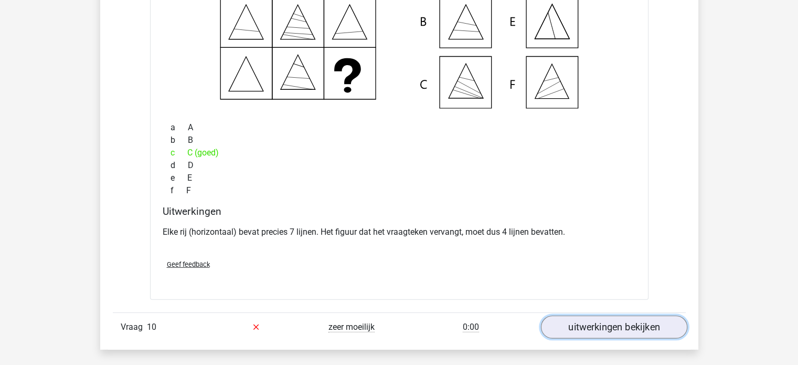
click at [592, 320] on link "uitwerkingen bekijken" at bounding box center [614, 326] width 146 height 23
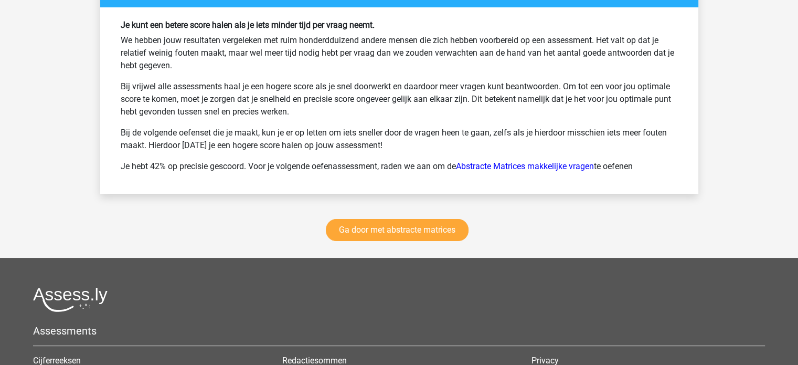
scroll to position [4146, 0]
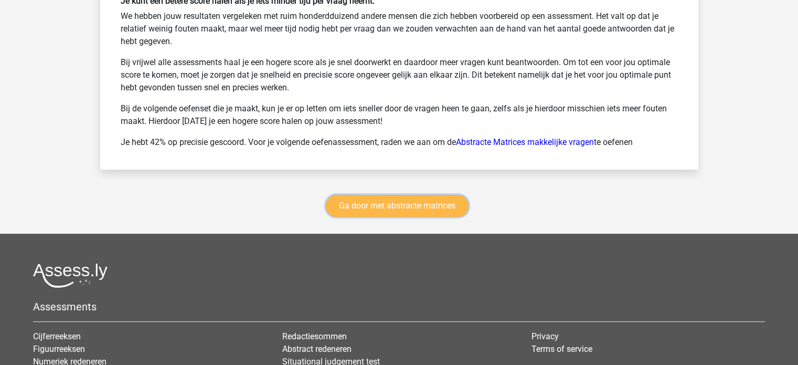
click at [409, 200] on link "Ga door met abstracte matrices" at bounding box center [397, 206] width 143 height 22
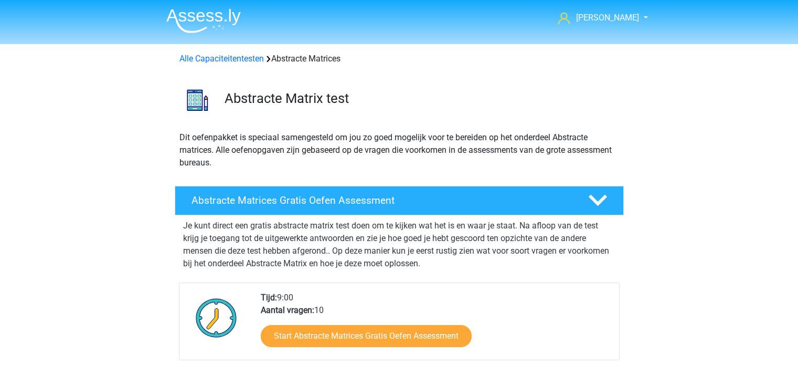
scroll to position [468, 0]
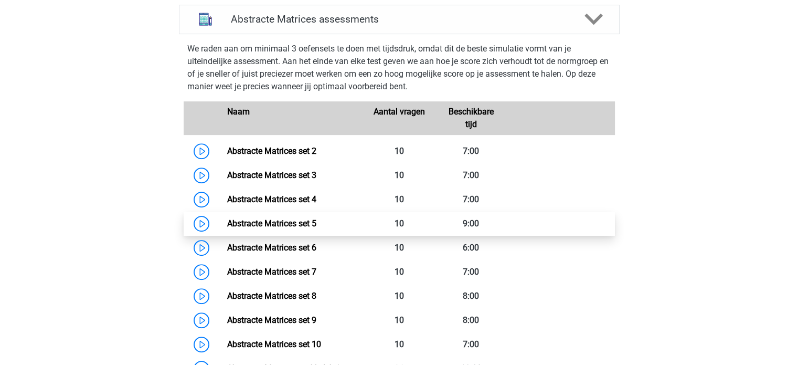
click at [291, 222] on link "Abstracte Matrices set 5" at bounding box center [271, 223] width 89 height 10
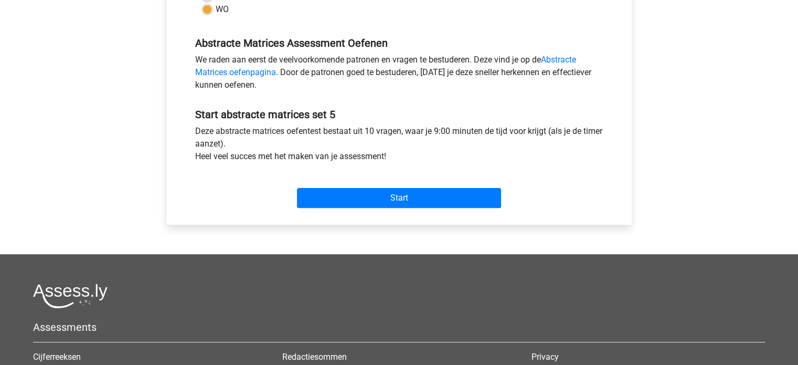
scroll to position [315, 0]
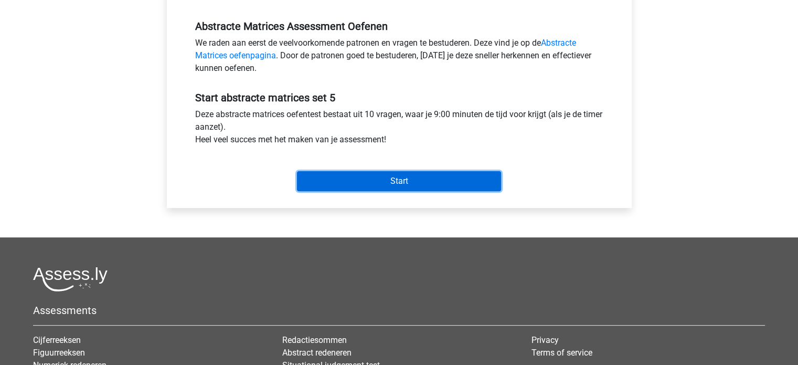
click at [373, 180] on input "Start" at bounding box center [399, 181] width 204 height 20
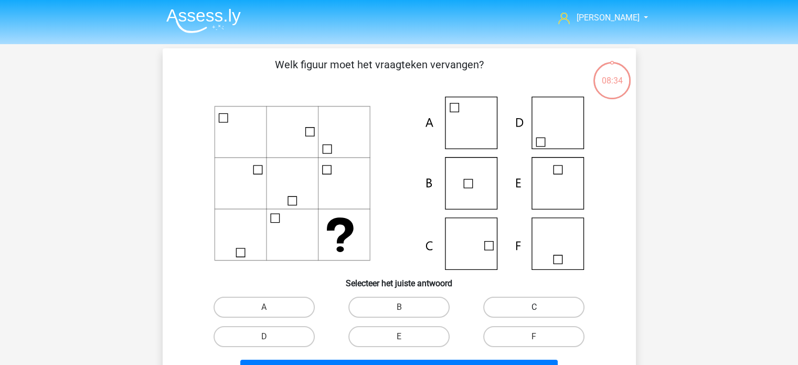
click at [518, 304] on label "C" at bounding box center [533, 307] width 101 height 21
click at [534, 307] on input "C" at bounding box center [537, 310] width 7 height 7
radio input "true"
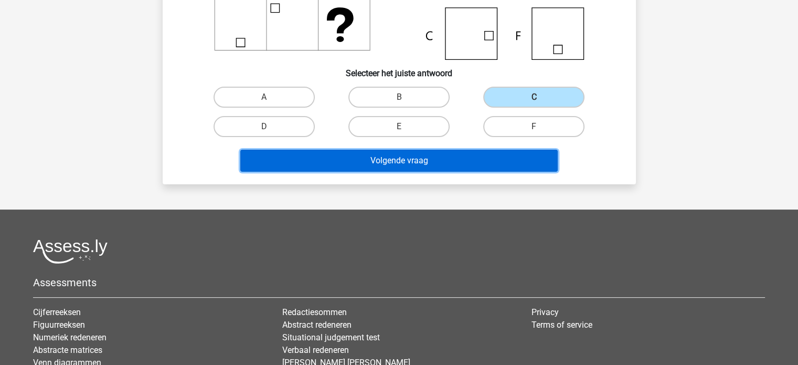
click at [392, 164] on button "Volgende vraag" at bounding box center [399, 161] width 318 height 22
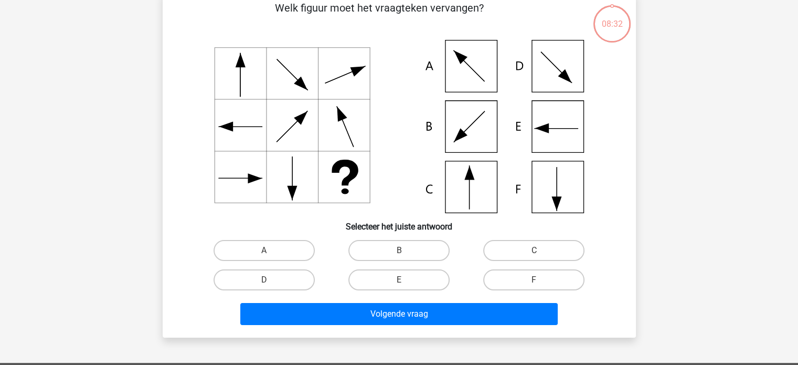
scroll to position [48, 0]
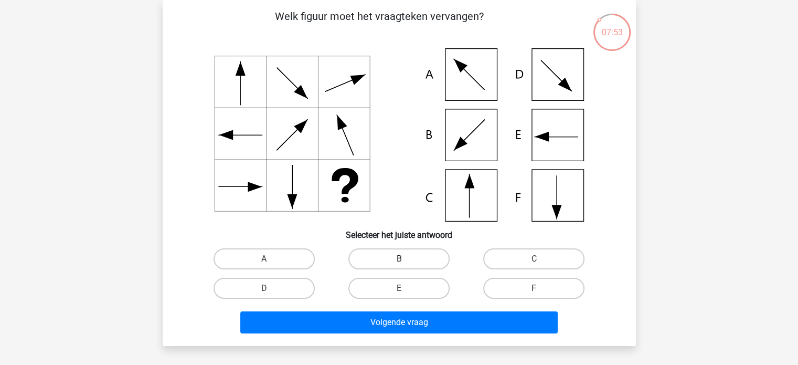
click at [384, 255] on label "B" at bounding box center [399, 258] width 101 height 21
click at [399, 259] on input "B" at bounding box center [402, 262] width 7 height 7
radio input "true"
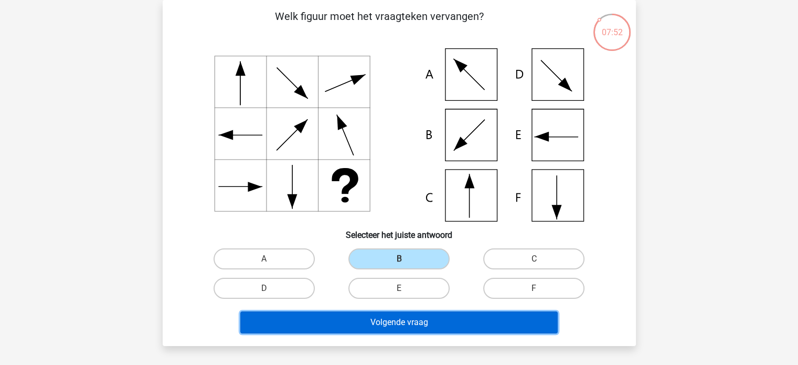
click at [390, 326] on button "Volgende vraag" at bounding box center [399, 322] width 318 height 22
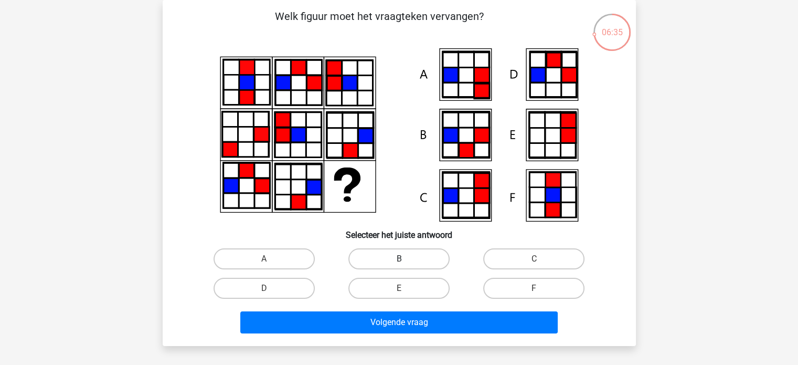
click at [380, 257] on label "B" at bounding box center [399, 258] width 101 height 21
click at [399, 259] on input "B" at bounding box center [402, 262] width 7 height 7
radio input "true"
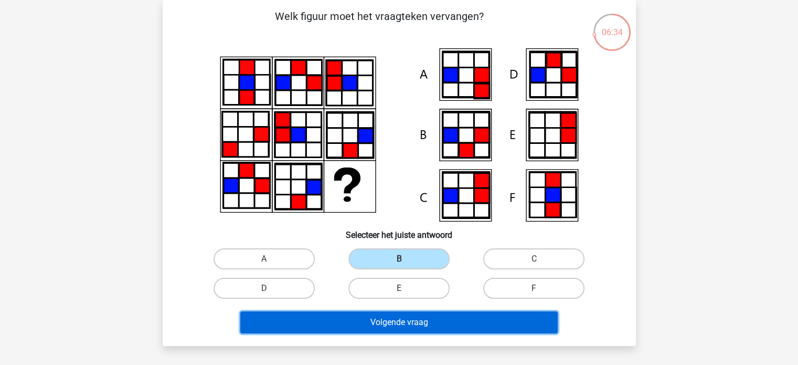
click at [402, 320] on button "Volgende vraag" at bounding box center [399, 322] width 318 height 22
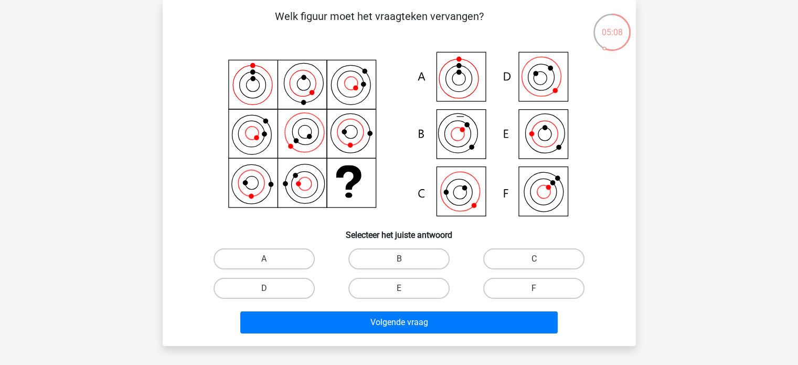
click at [335, 132] on icon at bounding box center [399, 134] width 423 height 173
click at [427, 292] on label "E" at bounding box center [399, 288] width 101 height 21
click at [406, 292] on input "E" at bounding box center [402, 291] width 7 height 7
radio input "true"
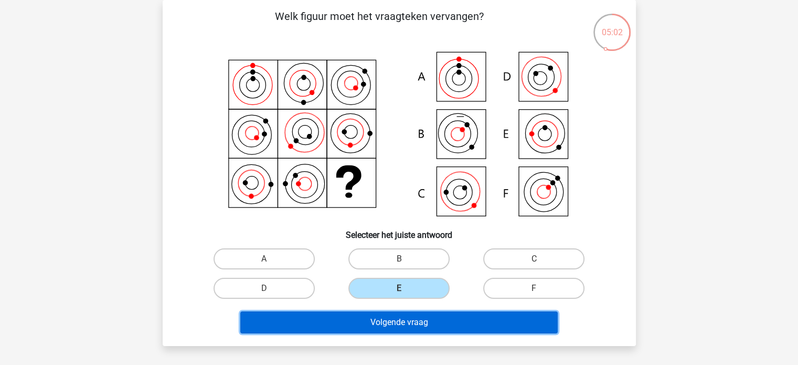
click at [440, 320] on button "Volgende vraag" at bounding box center [399, 322] width 318 height 22
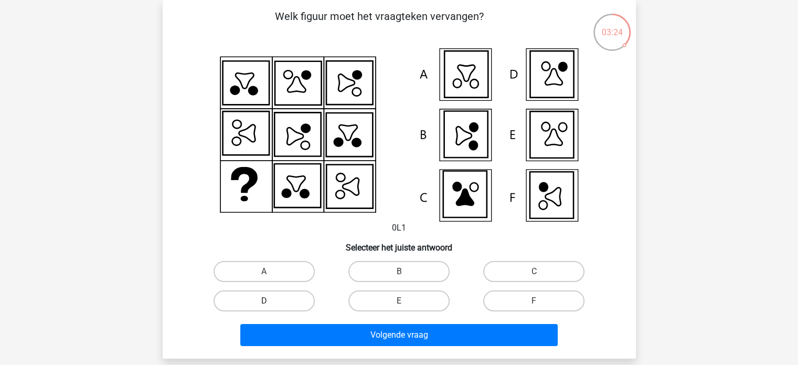
click at [300, 299] on label "D" at bounding box center [264, 300] width 101 height 21
click at [271, 301] on input "D" at bounding box center [267, 304] width 7 height 7
radio input "true"
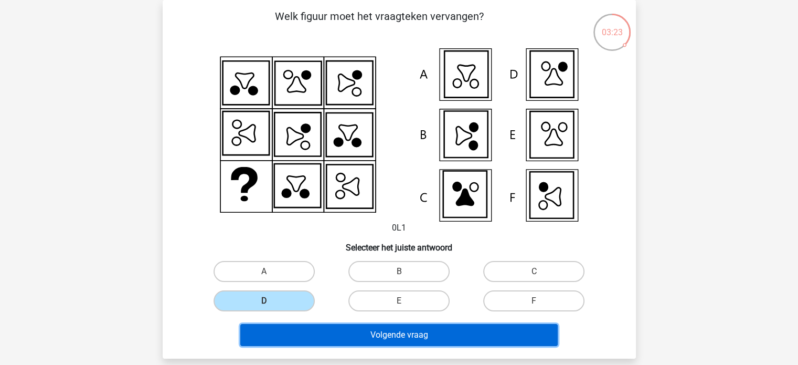
click at [336, 329] on button "Volgende vraag" at bounding box center [399, 335] width 318 height 22
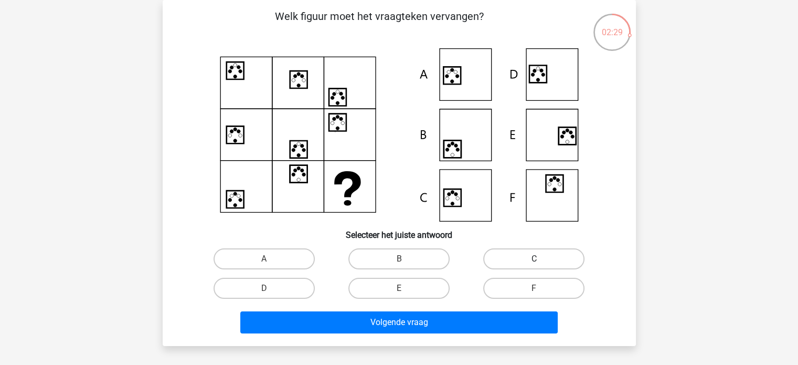
click at [517, 254] on label "C" at bounding box center [533, 258] width 101 height 21
click at [534, 259] on input "C" at bounding box center [537, 262] width 7 height 7
radio input "true"
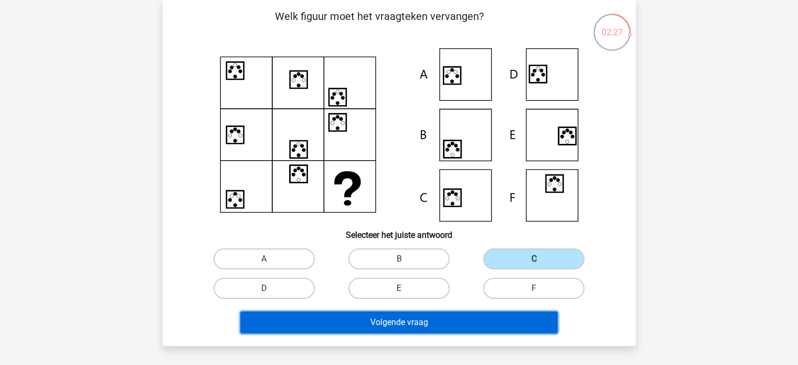
click at [426, 322] on button "Volgende vraag" at bounding box center [399, 322] width 318 height 22
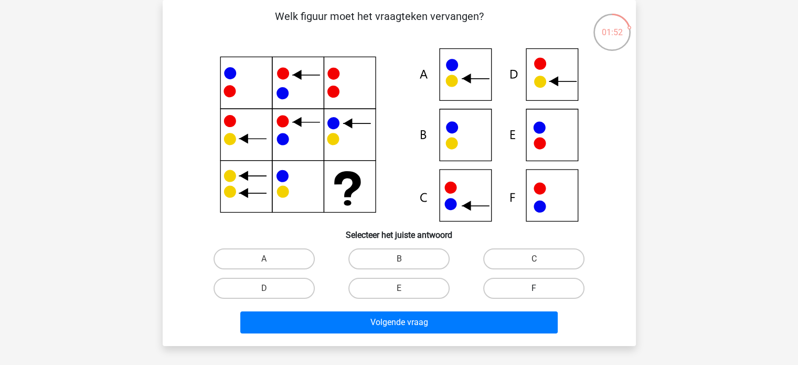
drag, startPoint x: 509, startPoint y: 260, endPoint x: 511, endPoint y: 293, distance: 33.1
click at [510, 260] on label "C" at bounding box center [533, 258] width 101 height 21
click at [534, 260] on input "C" at bounding box center [537, 262] width 7 height 7
radio input "true"
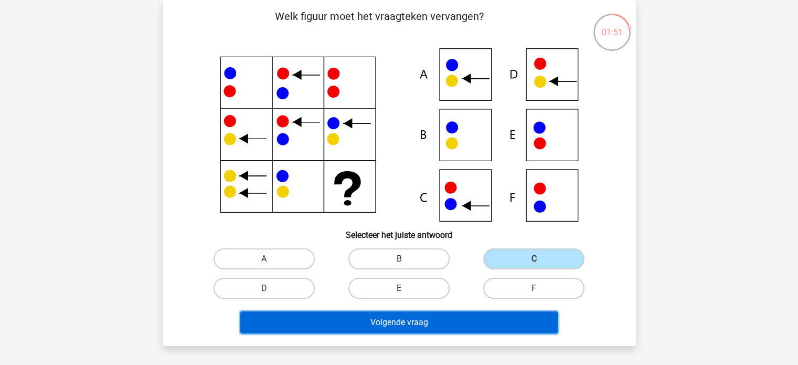
click at [494, 324] on button "Volgende vraag" at bounding box center [399, 322] width 318 height 22
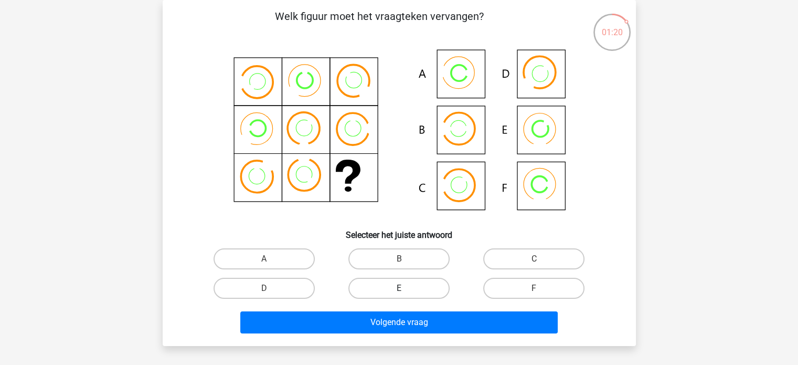
click at [431, 287] on label "E" at bounding box center [399, 288] width 101 height 21
click at [406, 288] on input "E" at bounding box center [402, 291] width 7 height 7
radio input "true"
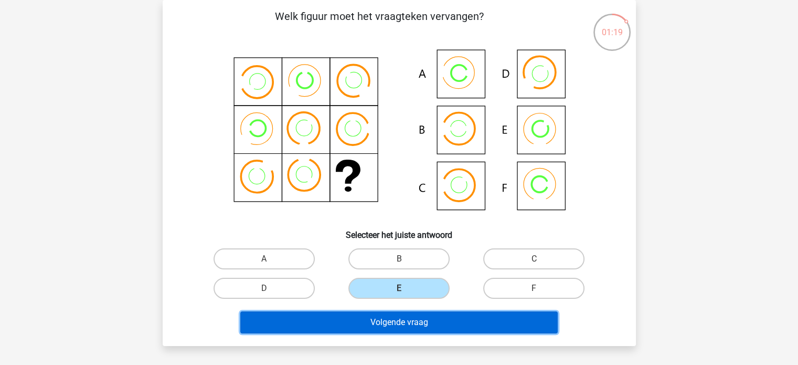
click at [442, 321] on button "Volgende vraag" at bounding box center [399, 322] width 318 height 22
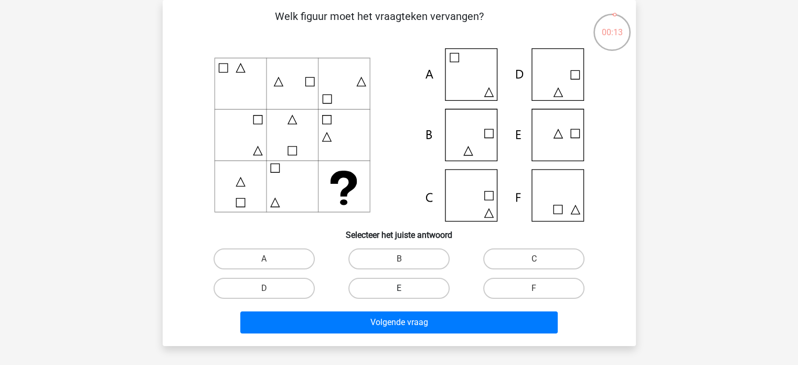
click at [429, 288] on label "E" at bounding box center [399, 288] width 101 height 21
click at [406, 288] on input "E" at bounding box center [402, 291] width 7 height 7
radio input "true"
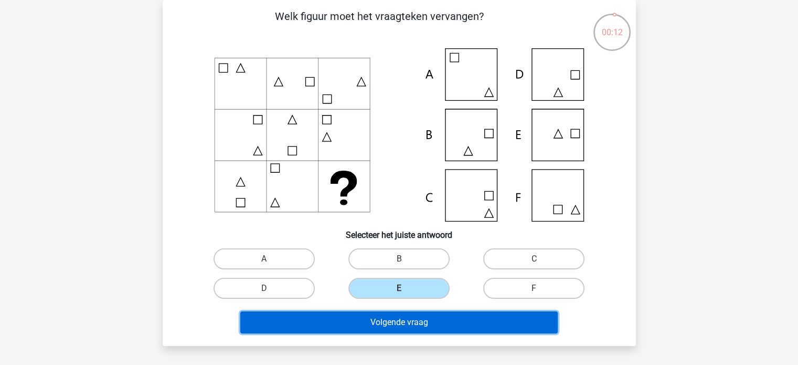
click at [443, 323] on button "Volgende vraag" at bounding box center [399, 322] width 318 height 22
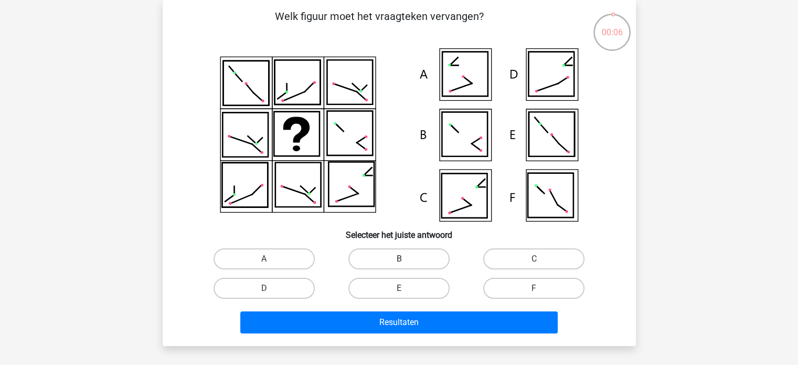
click at [411, 262] on label "B" at bounding box center [399, 258] width 101 height 21
click at [406, 262] on input "B" at bounding box center [402, 262] width 7 height 7
radio input "true"
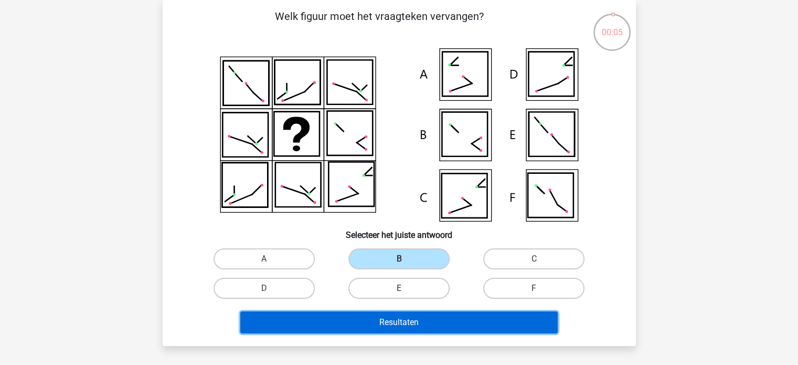
click at [423, 320] on button "Resultaten" at bounding box center [399, 322] width 318 height 22
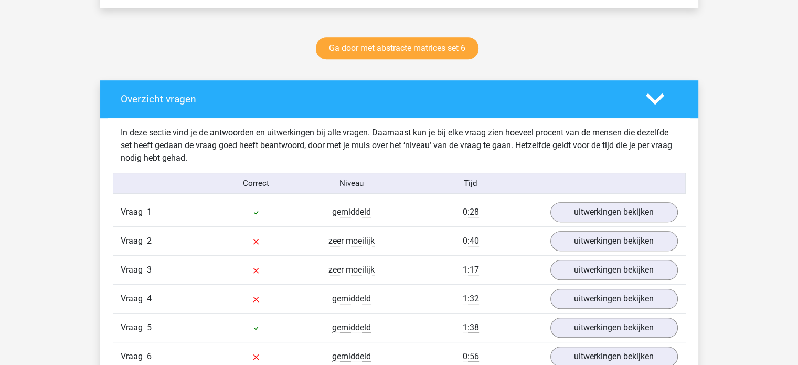
scroll to position [577, 0]
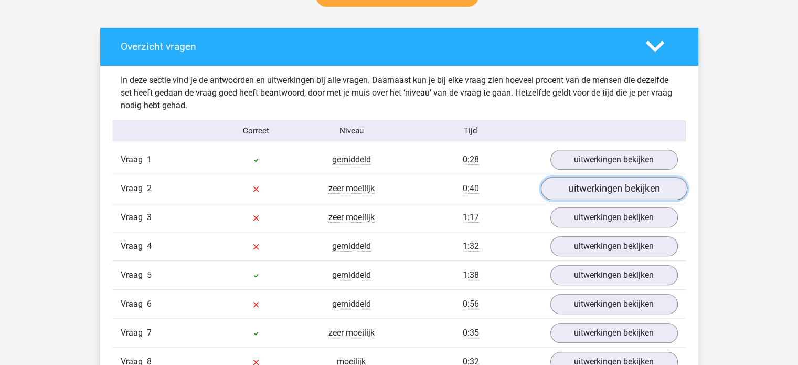
click at [582, 188] on link "uitwerkingen bekijken" at bounding box center [614, 188] width 146 height 23
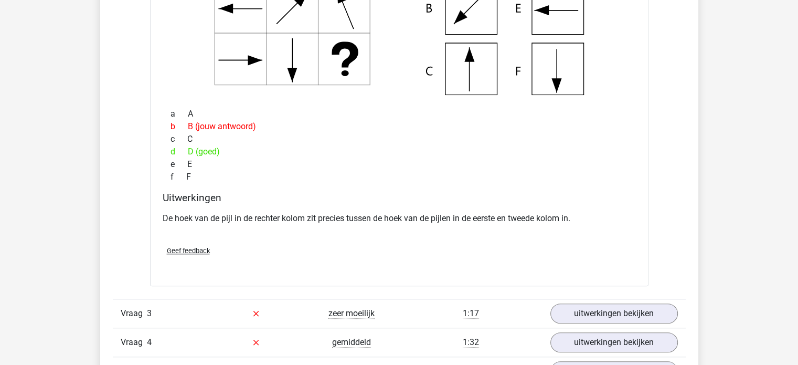
scroll to position [945, 0]
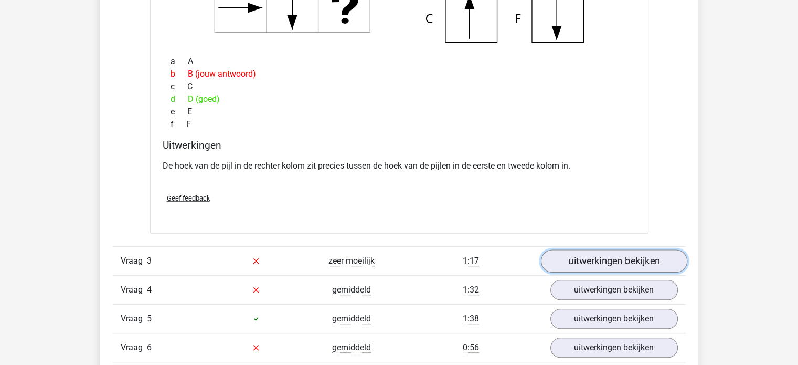
click at [583, 262] on link "uitwerkingen bekijken" at bounding box center [614, 260] width 146 height 23
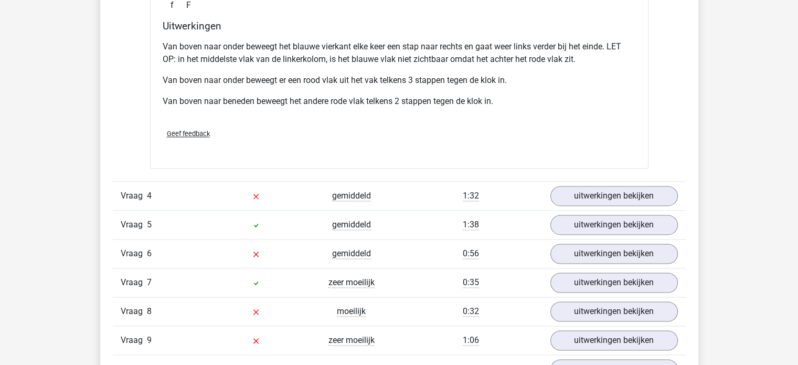
scroll to position [1522, 0]
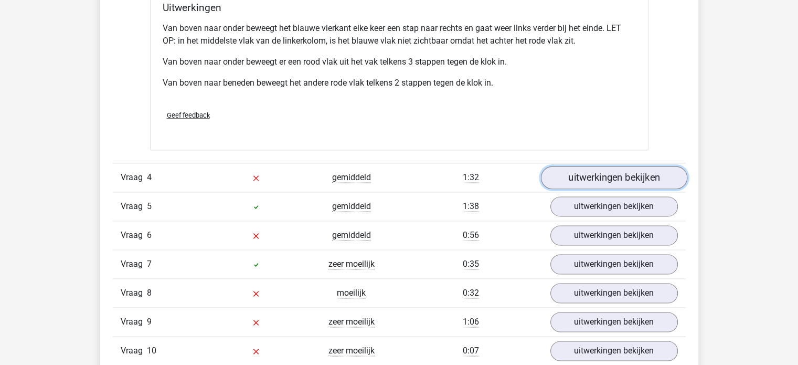
click at [586, 174] on link "uitwerkingen bekijken" at bounding box center [614, 177] width 146 height 23
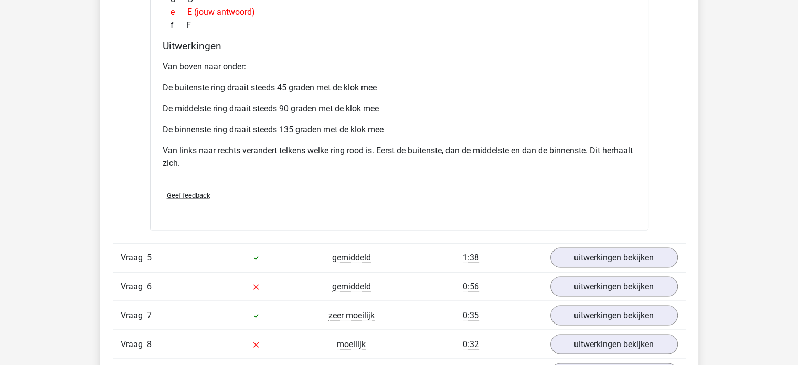
scroll to position [2047, 0]
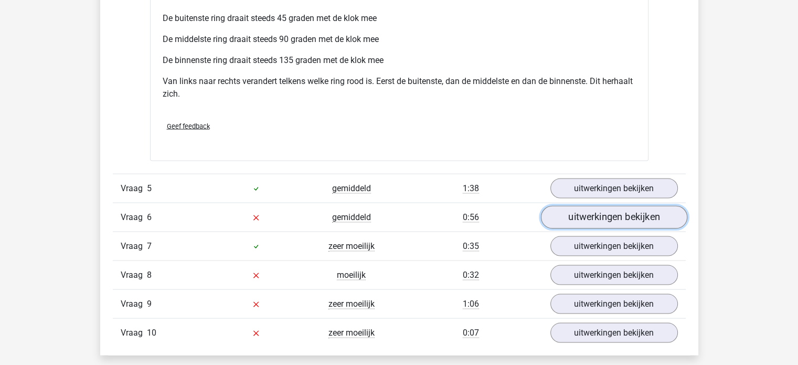
click at [563, 216] on link "uitwerkingen bekijken" at bounding box center [614, 217] width 146 height 23
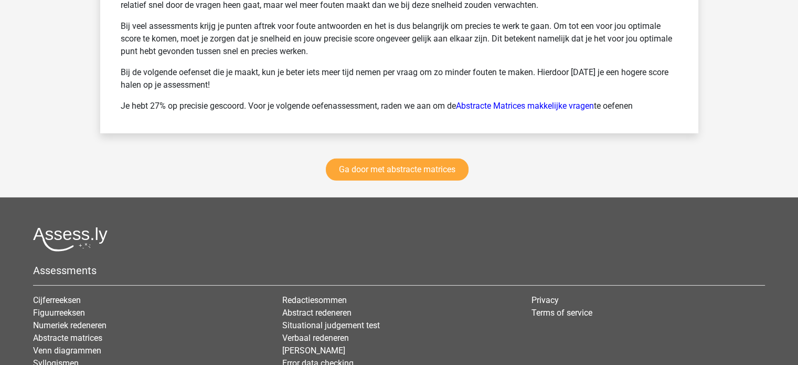
scroll to position [3307, 0]
